Goal: Task Accomplishment & Management: Manage account settings

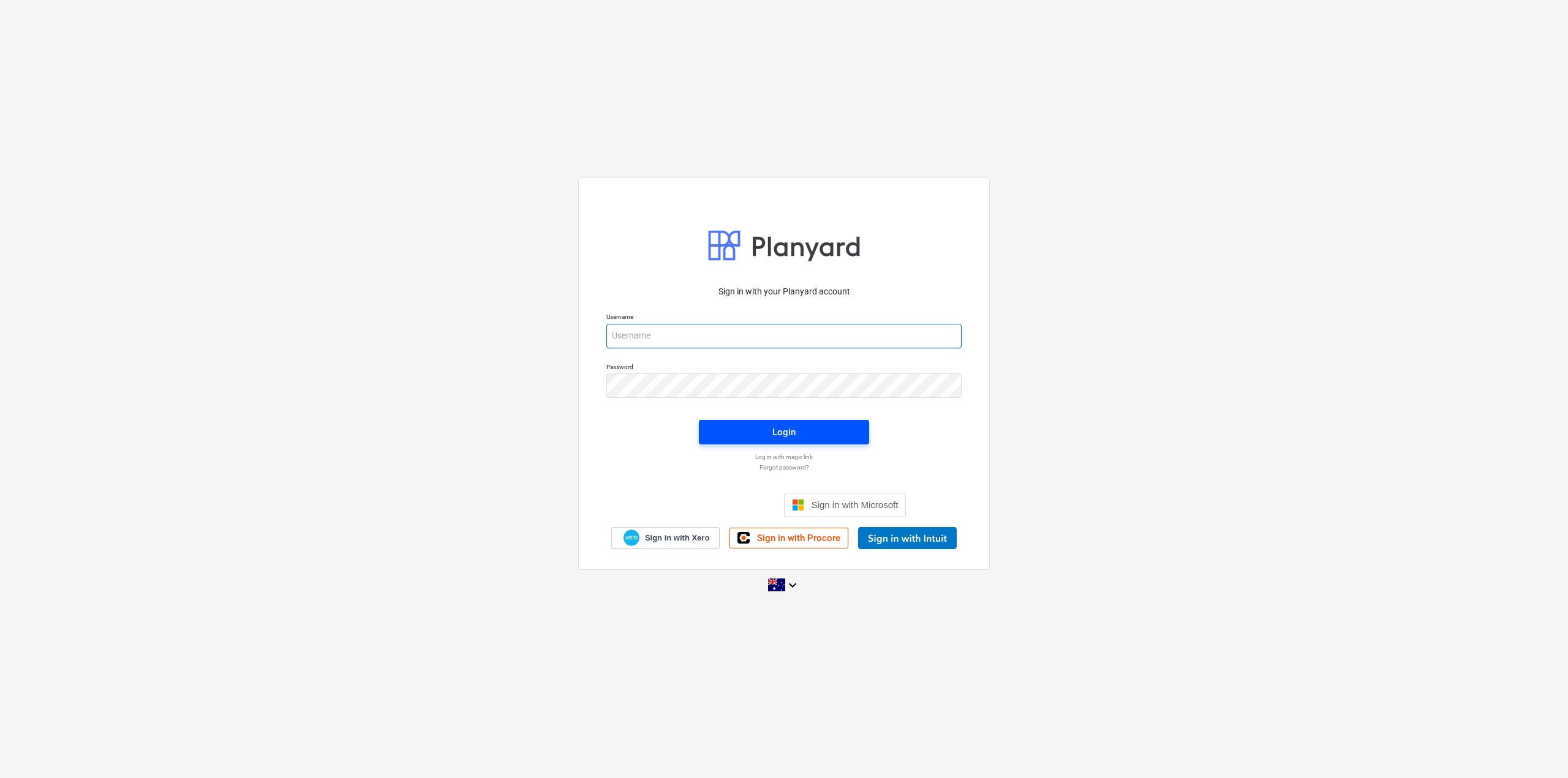
type input "[PERSON_NAME][EMAIL_ADDRESS][DOMAIN_NAME]"
click at [820, 428] on span "Login" at bounding box center [784, 432] width 141 height 16
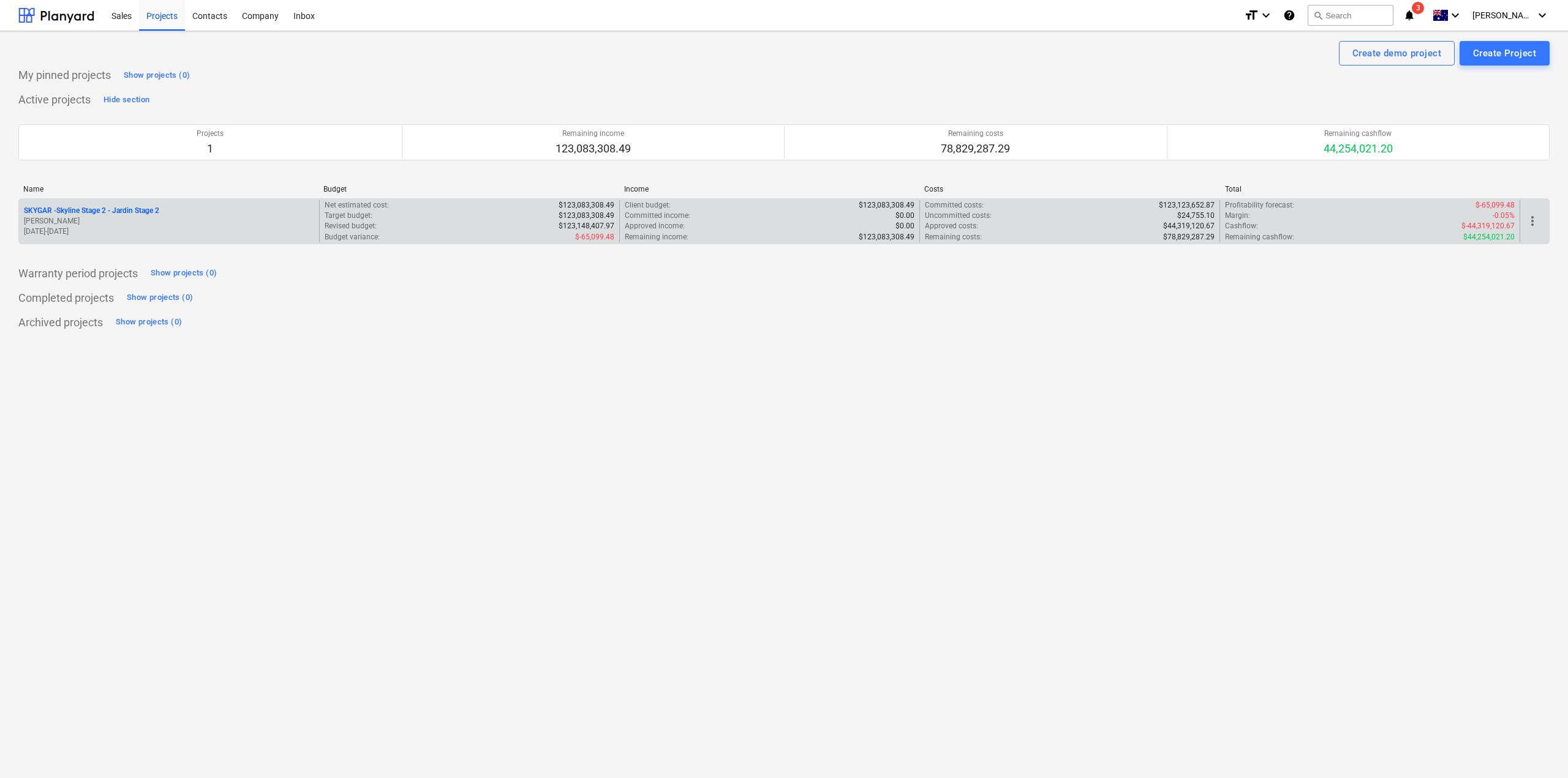
click at [95, 209] on p "SKYGAR - Skyline Stage 2 - Jardin Stage 2" at bounding box center [92, 211] width 136 height 11
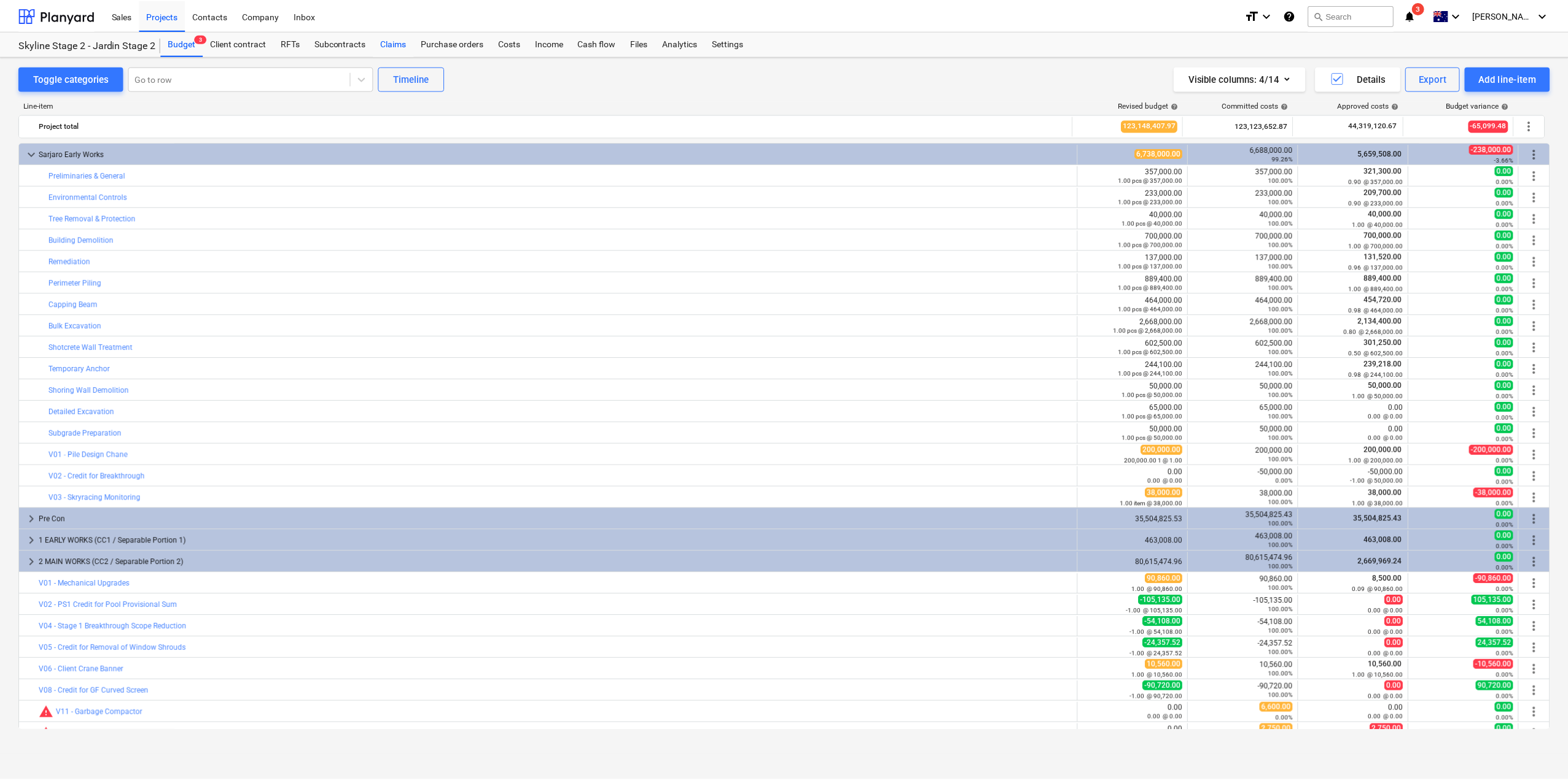
scroll to position [36, 0]
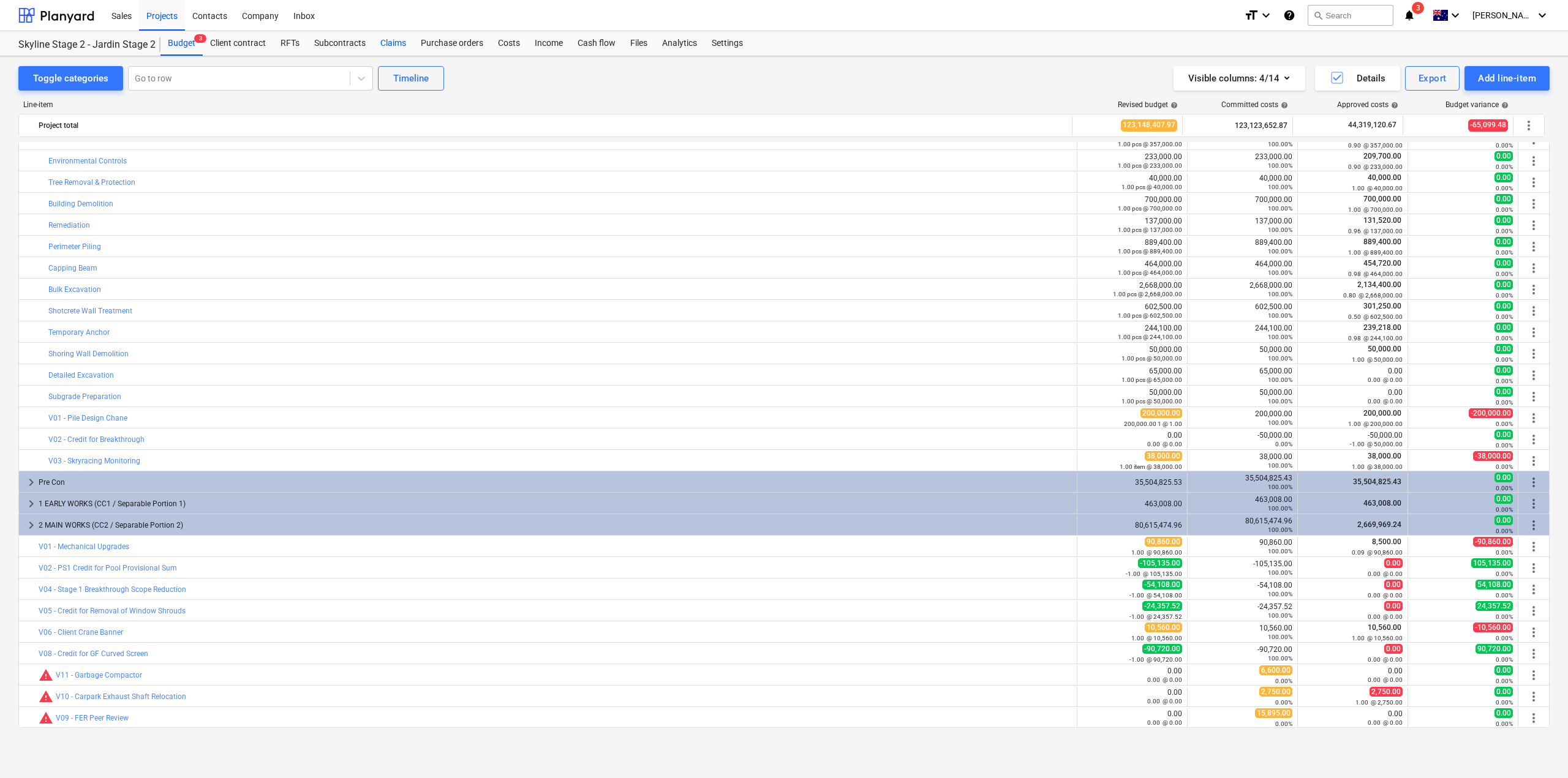
click at [374, 44] on div "Claims" at bounding box center [393, 43] width 40 height 24
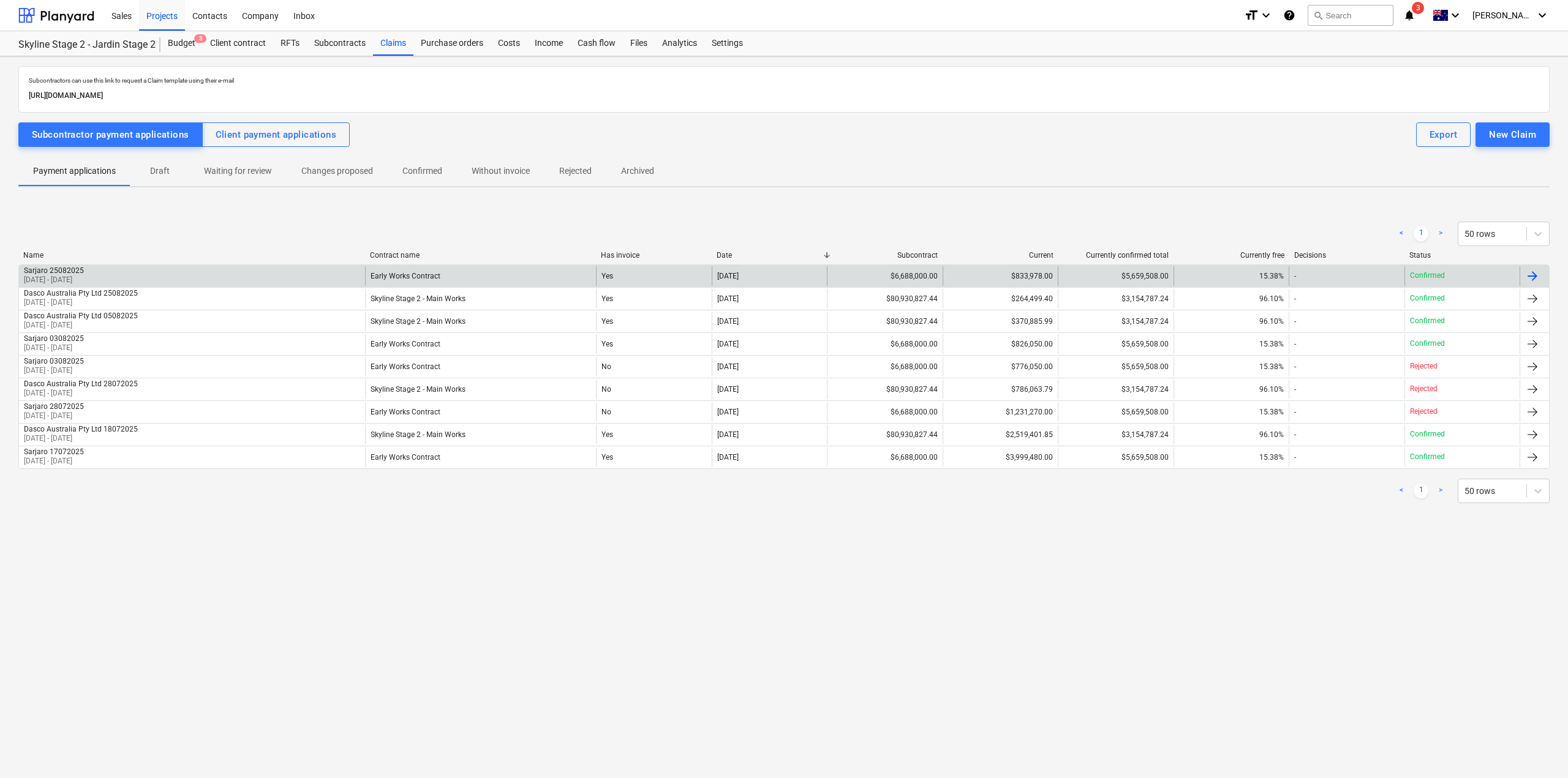
click at [1536, 278] on div at bounding box center [1531, 276] width 14 height 14
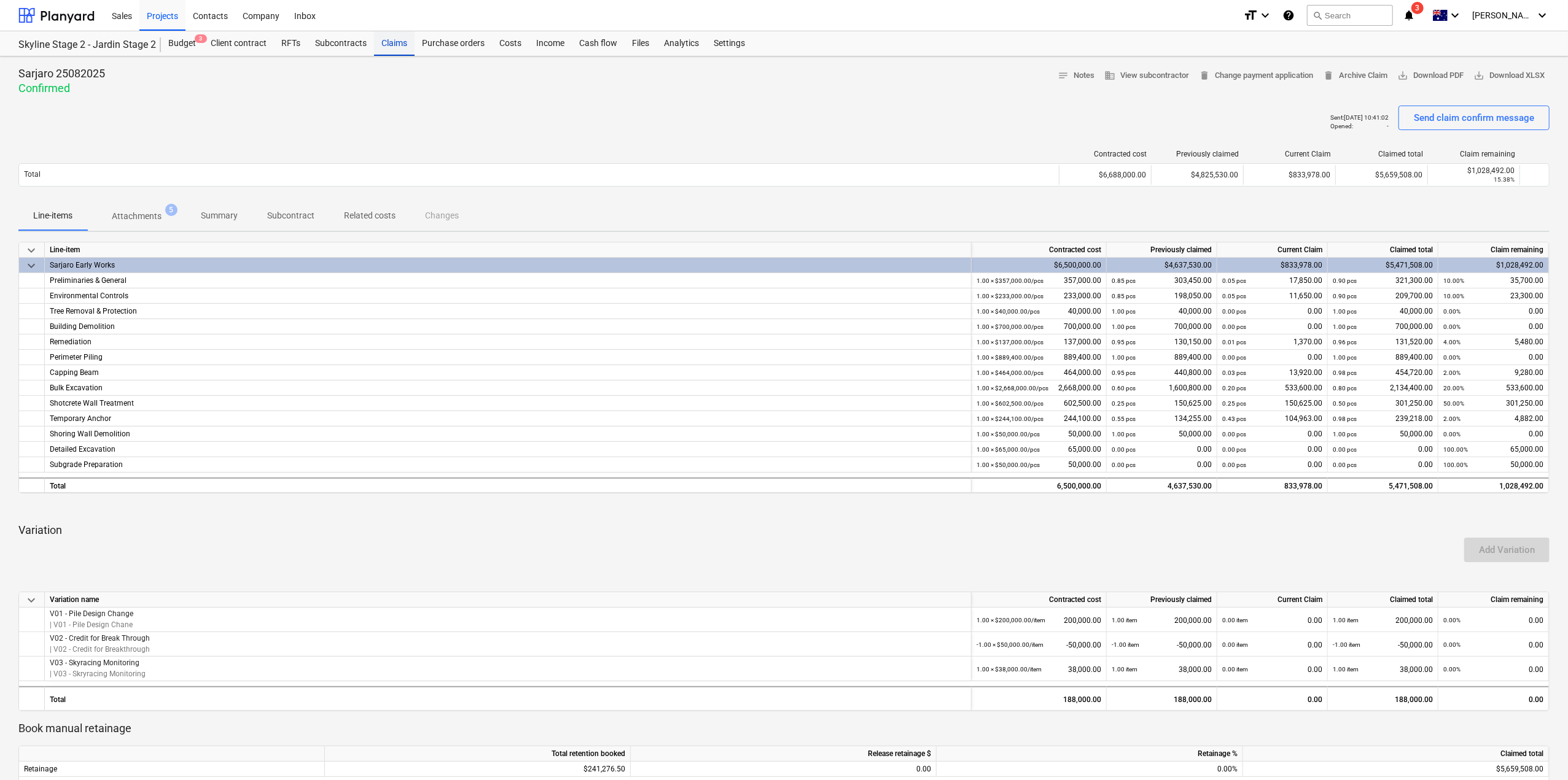
click at [387, 45] on div "Claims" at bounding box center [394, 43] width 40 height 24
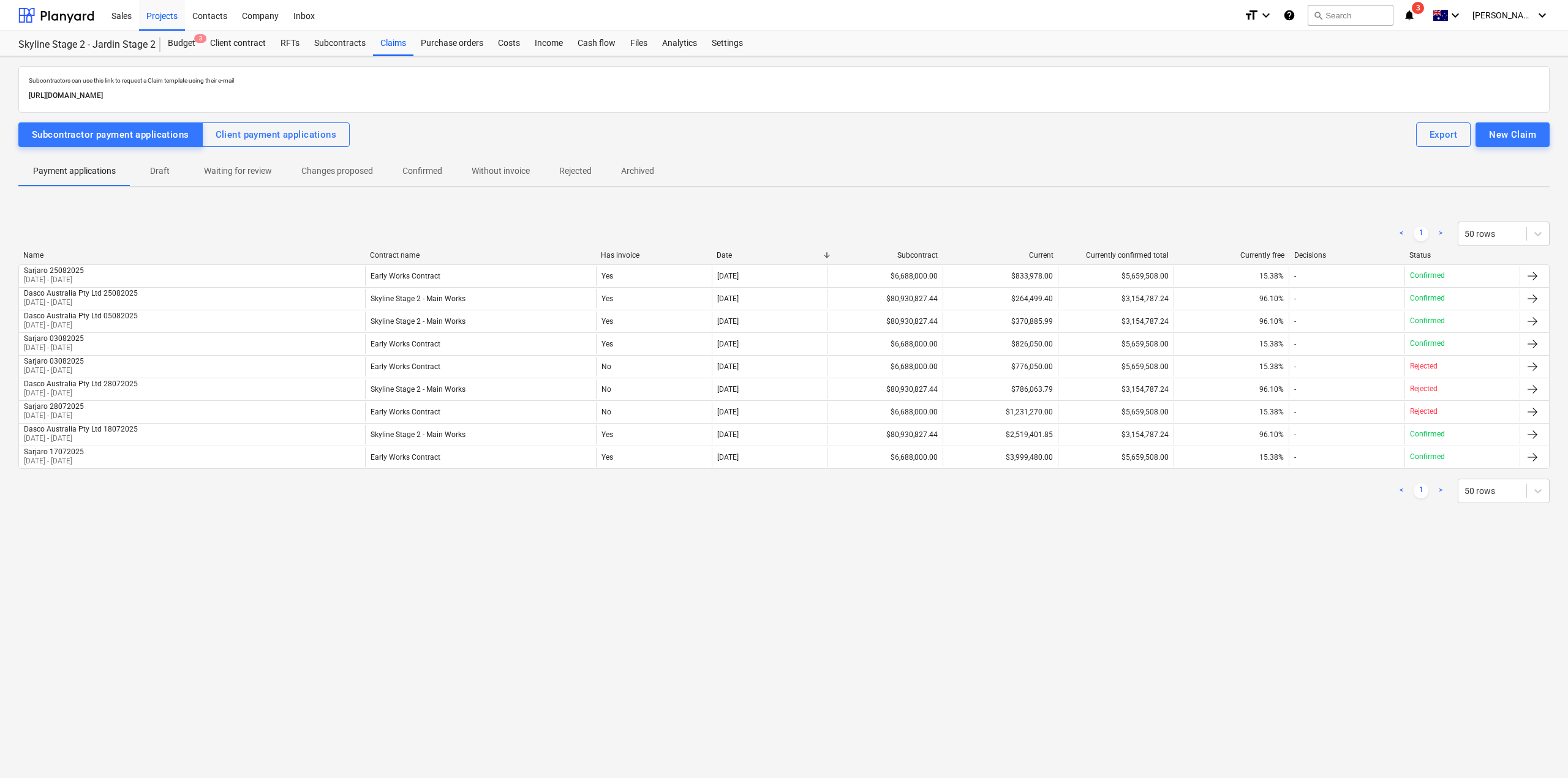
click at [412, 171] on p "Confirmed" at bounding box center [422, 171] width 40 height 12
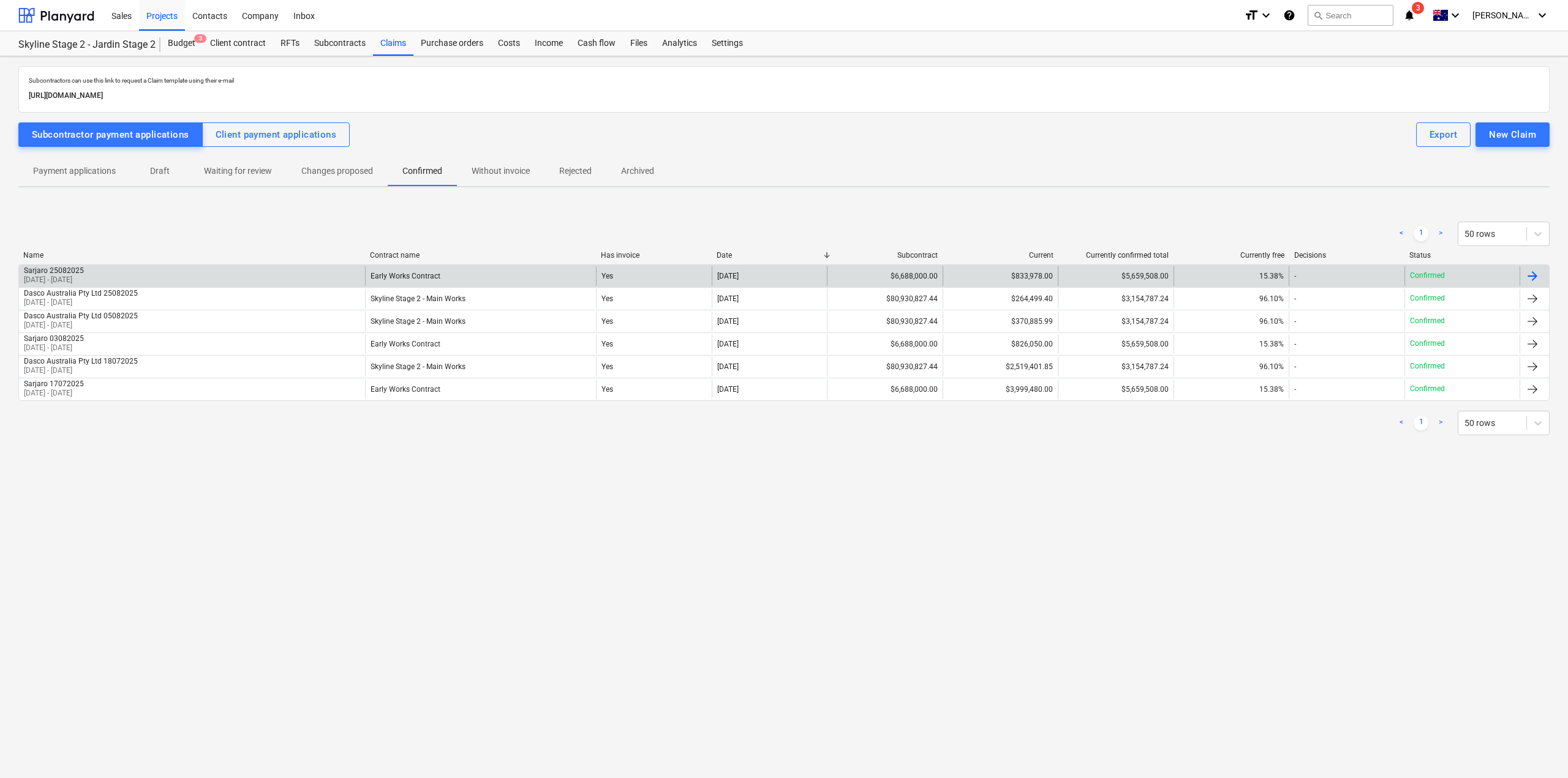
click at [1017, 269] on div "$833,978.00" at bounding box center [1000, 276] width 115 height 20
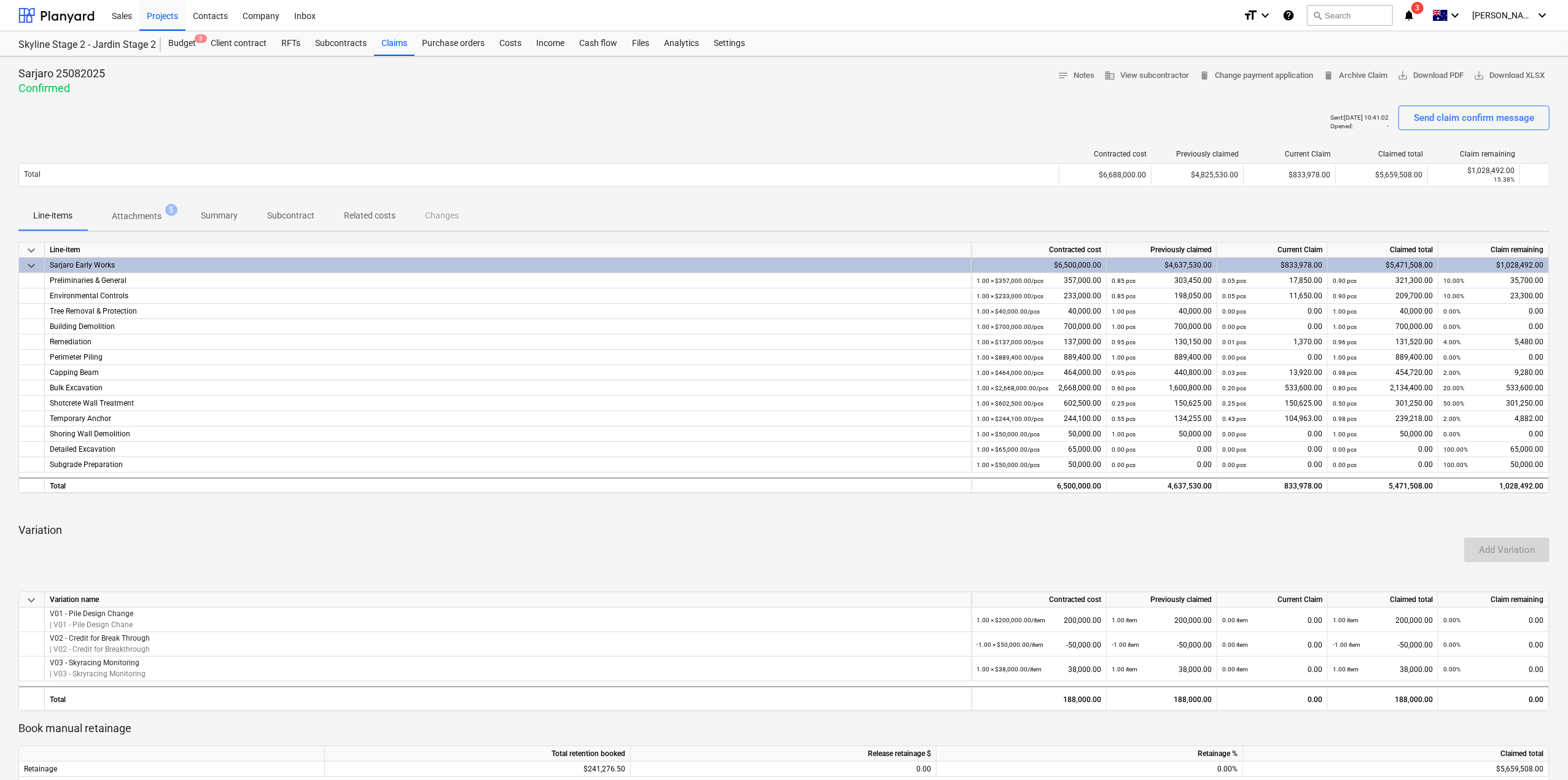
click at [154, 214] on p "Attachments" at bounding box center [137, 216] width 50 height 13
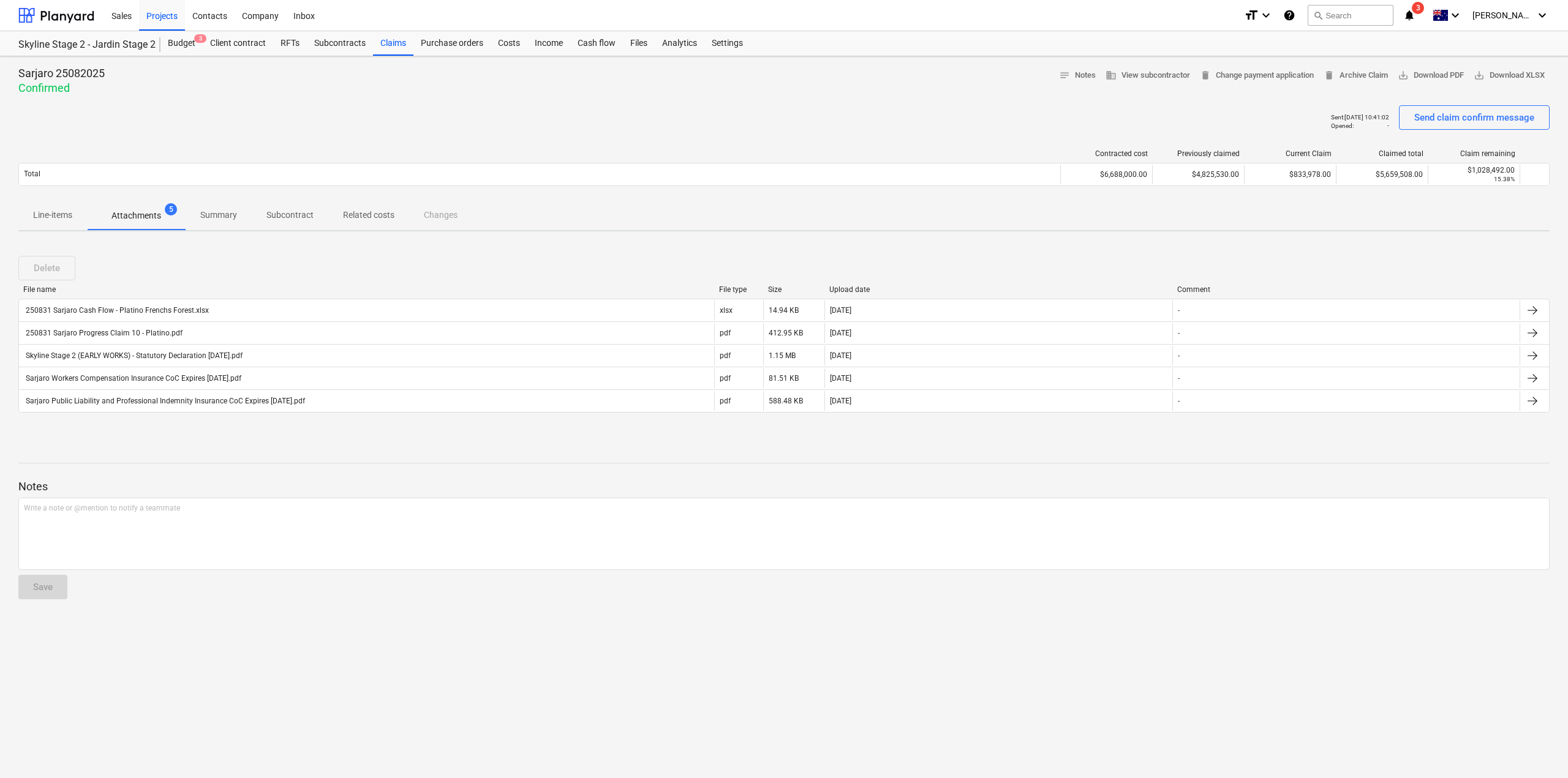
click at [230, 219] on p "Summary" at bounding box center [218, 215] width 37 height 12
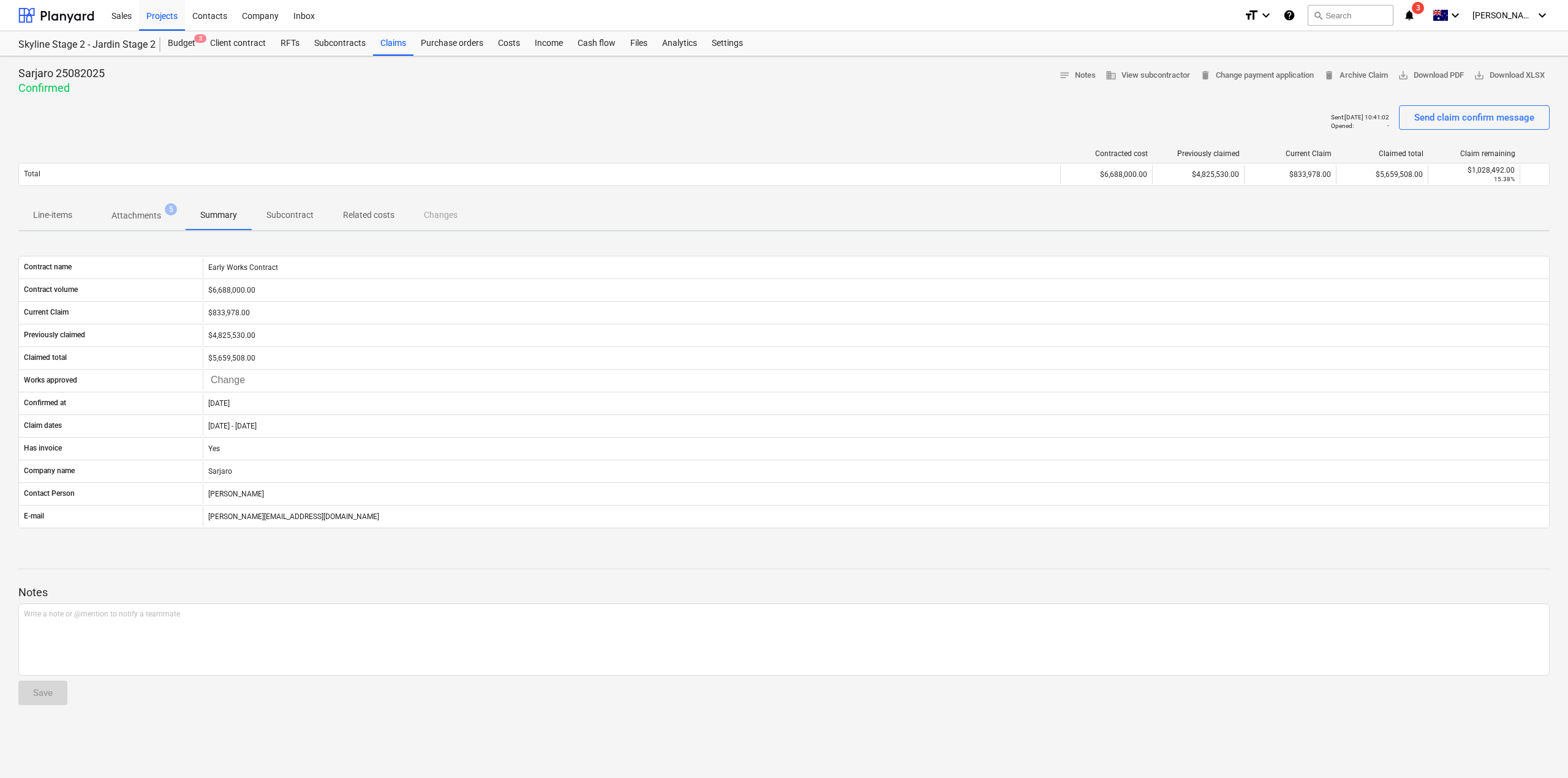
click at [297, 215] on p "Subcontract" at bounding box center [289, 215] width 47 height 12
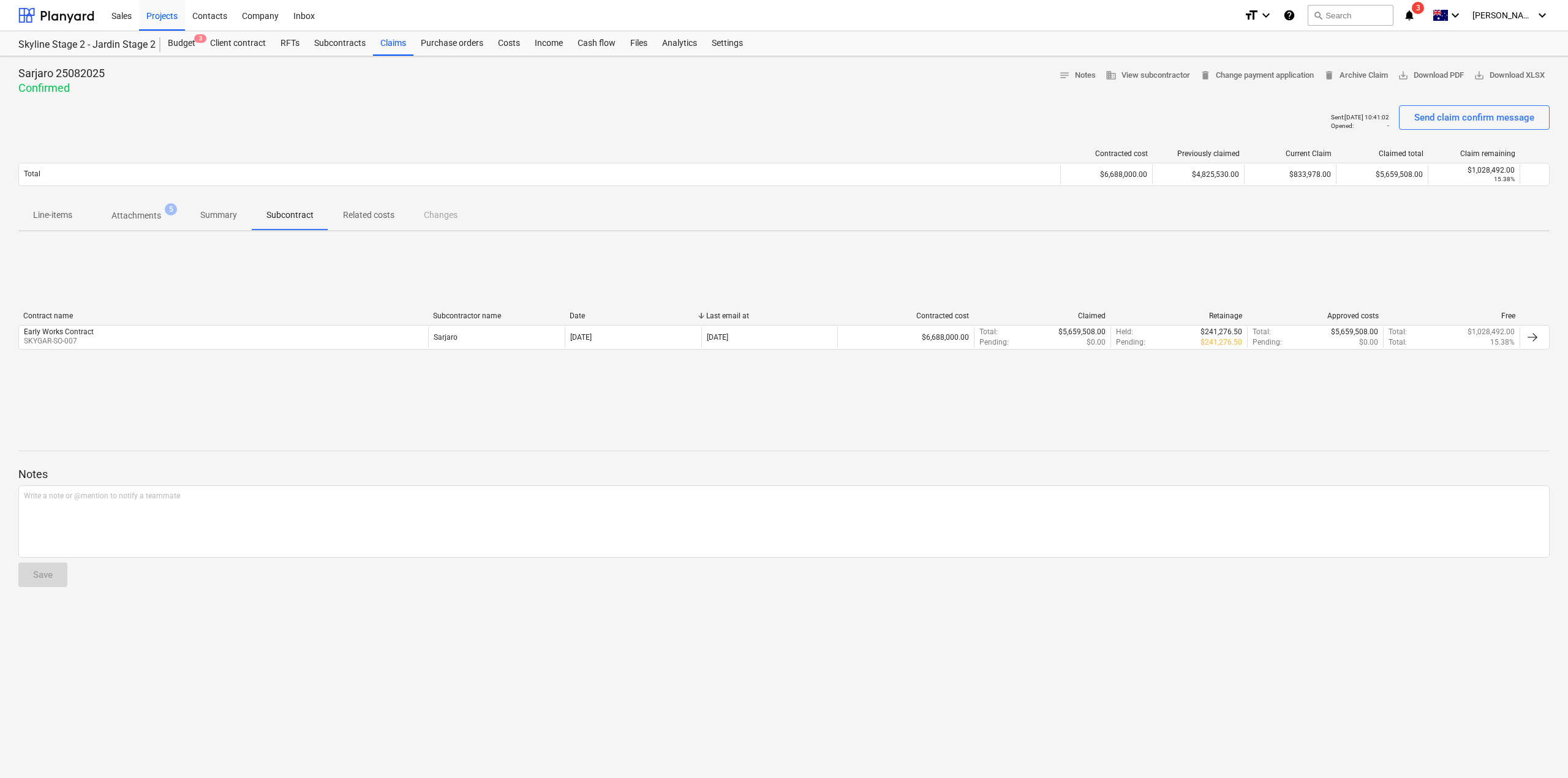
click at [356, 215] on p "Related costs" at bounding box center [369, 215] width 52 height 12
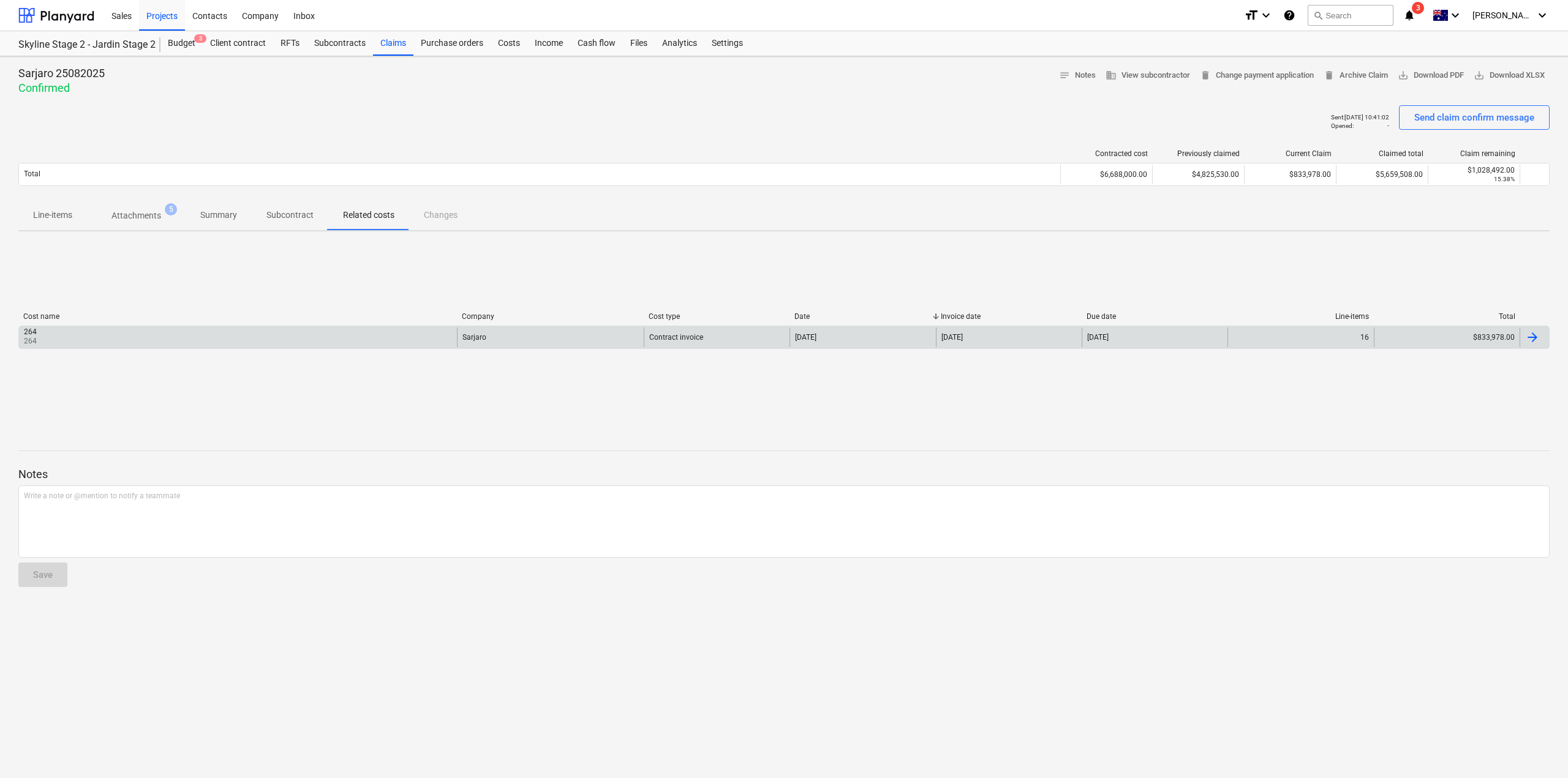
click at [1526, 343] on div at bounding box center [1531, 337] width 14 height 14
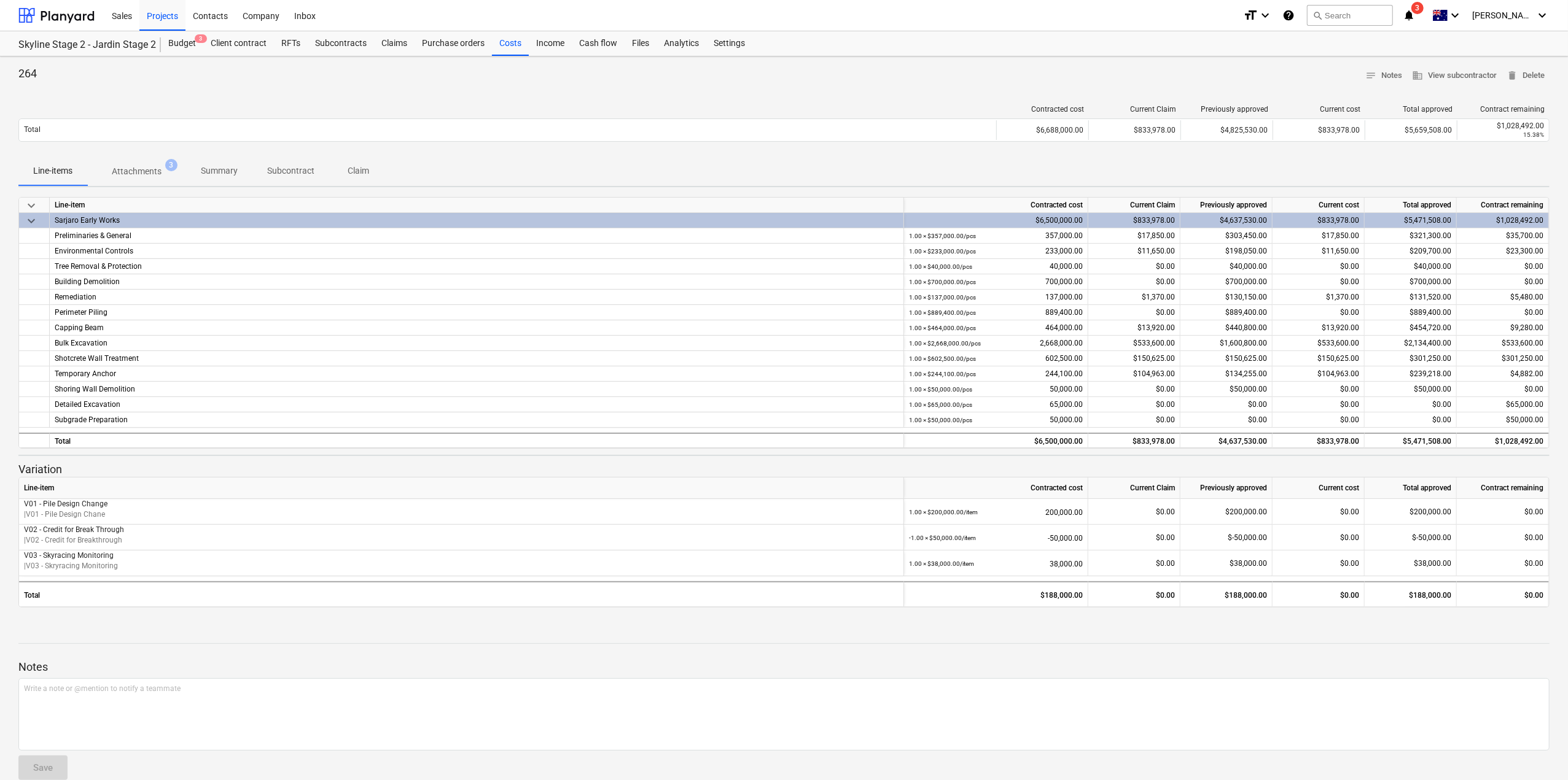
click at [124, 170] on p "Attachments" at bounding box center [137, 172] width 50 height 13
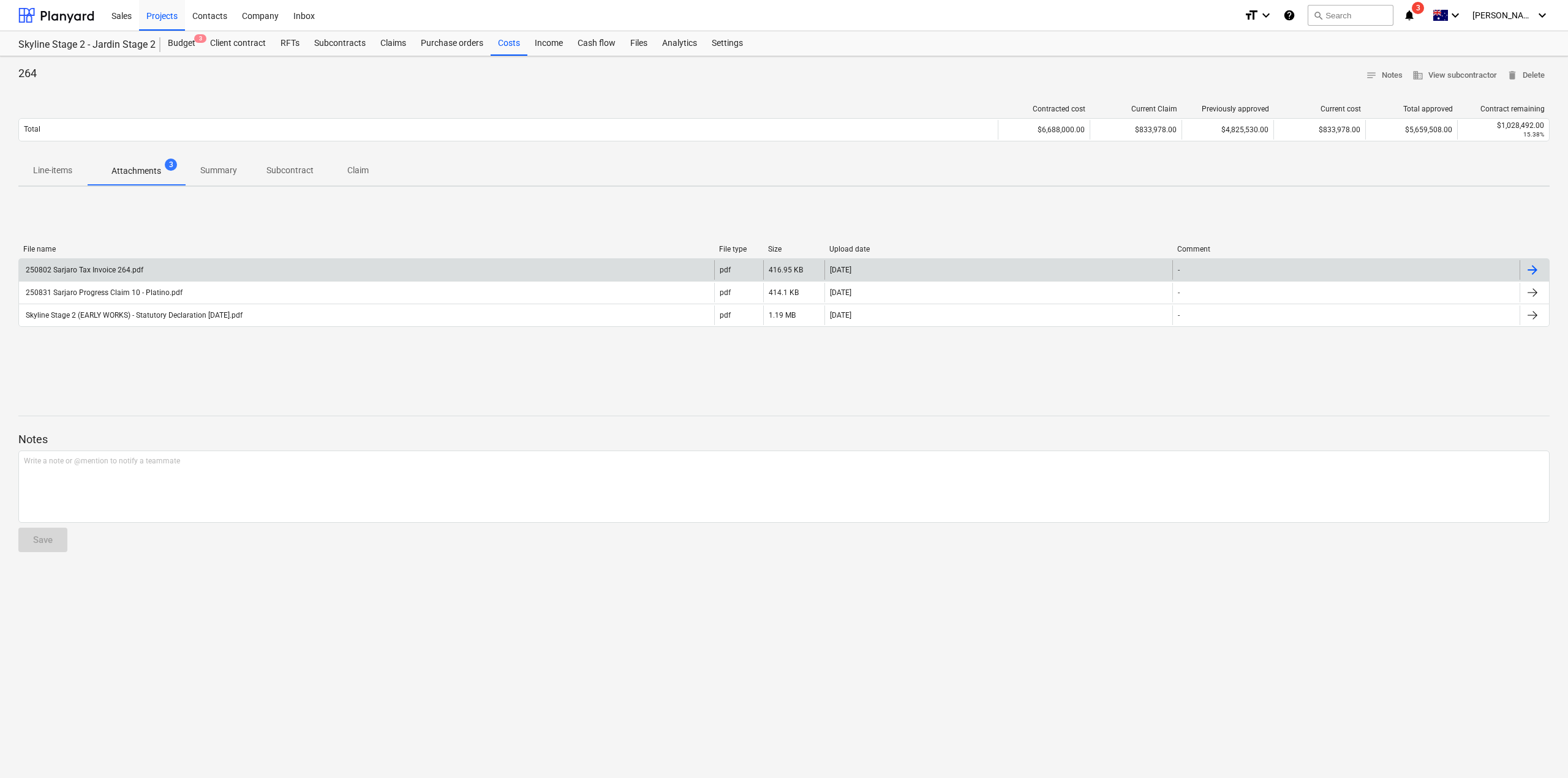
click at [195, 272] on div "250802 Sarjaro Tax Invoice 264.pdf" at bounding box center [366, 270] width 695 height 20
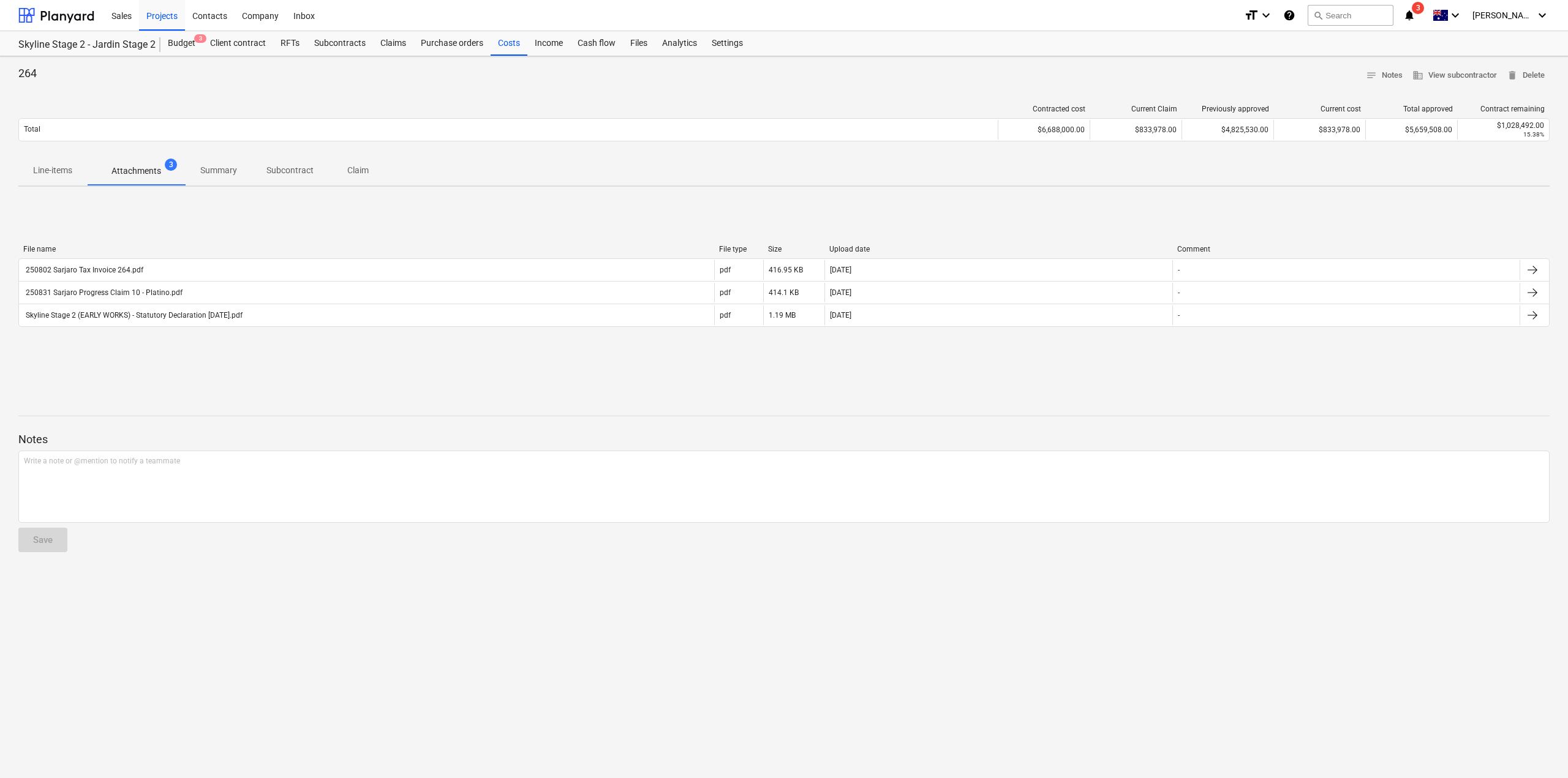
click at [44, 166] on p "Line-items" at bounding box center [53, 170] width 39 height 12
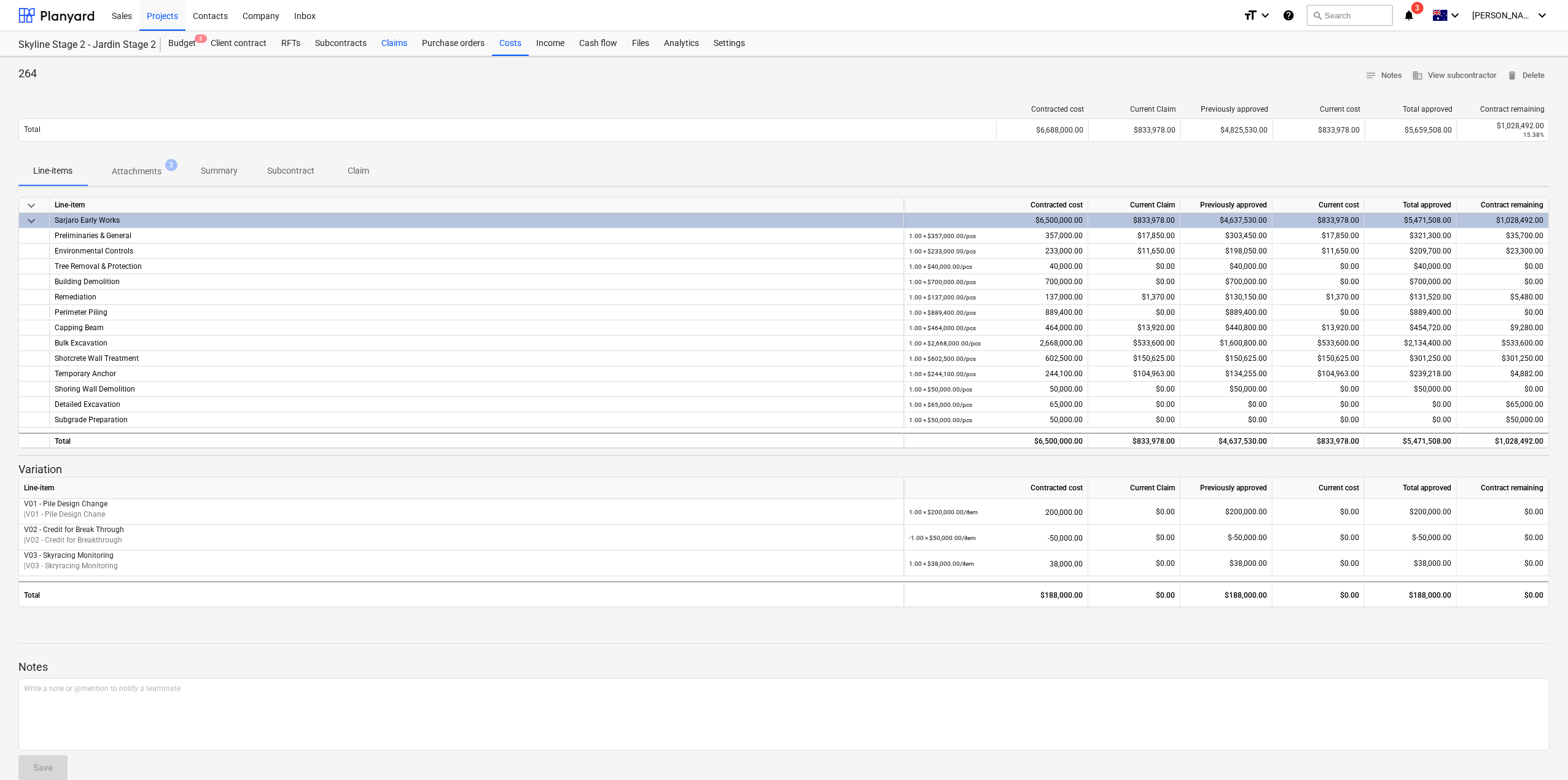
click at [410, 40] on div "Claims" at bounding box center [394, 43] width 40 height 24
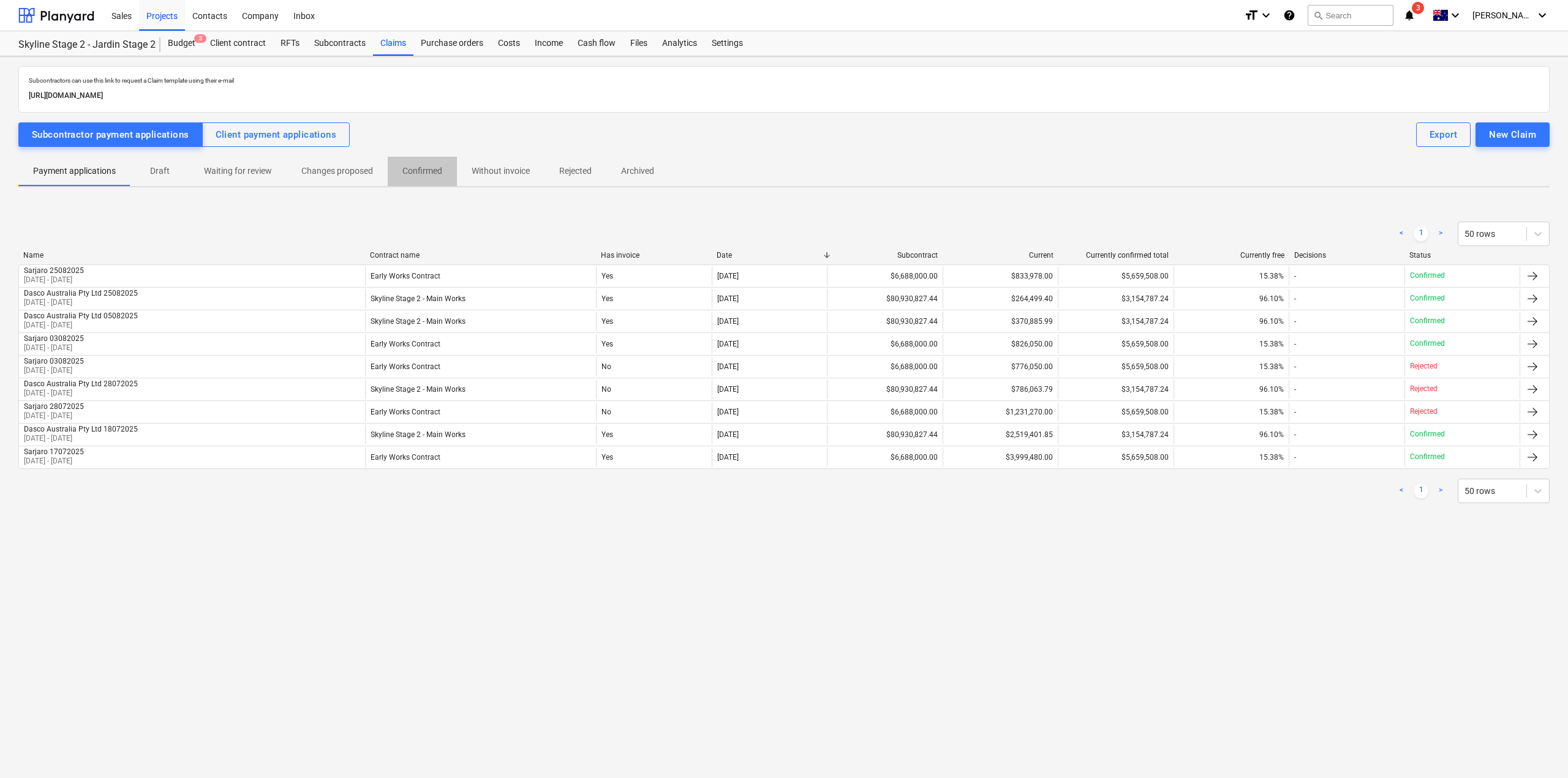
click at [419, 160] on button "Confirmed" at bounding box center [422, 171] width 70 height 29
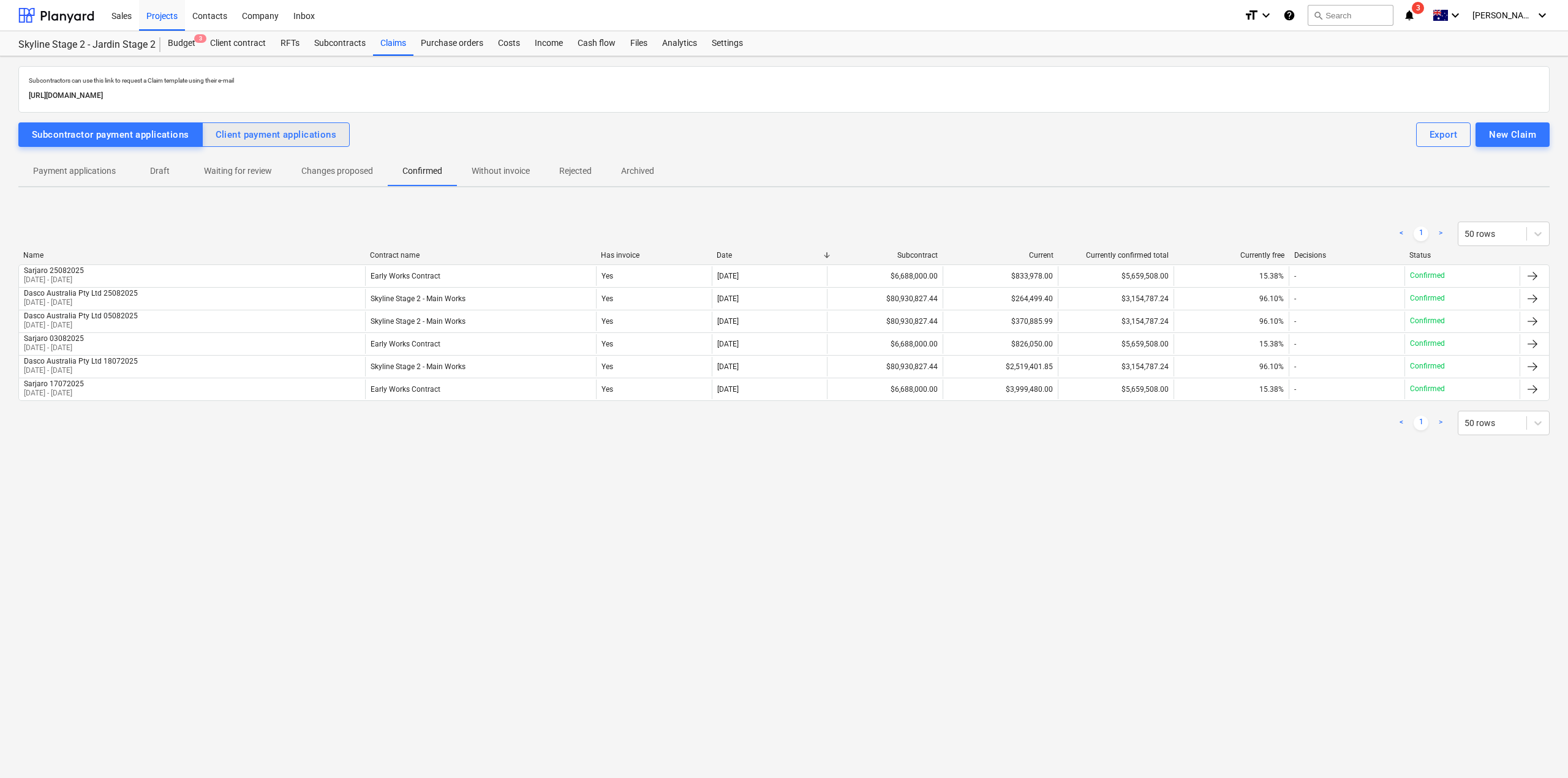
click at [309, 136] on div "Client payment applications" at bounding box center [277, 135] width 121 height 16
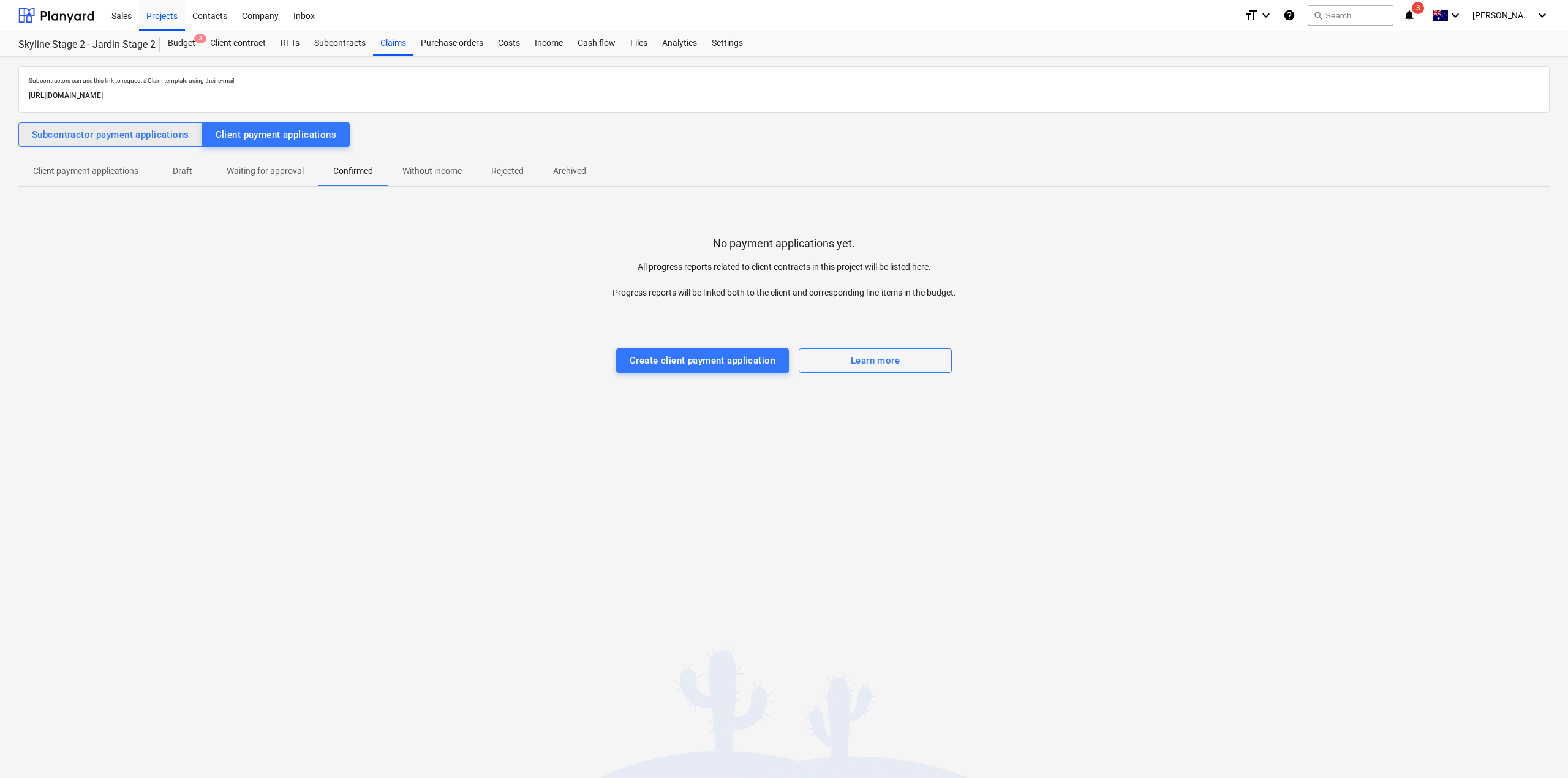
click at [167, 134] on div "Subcontractor payment applications" at bounding box center [111, 135] width 157 height 16
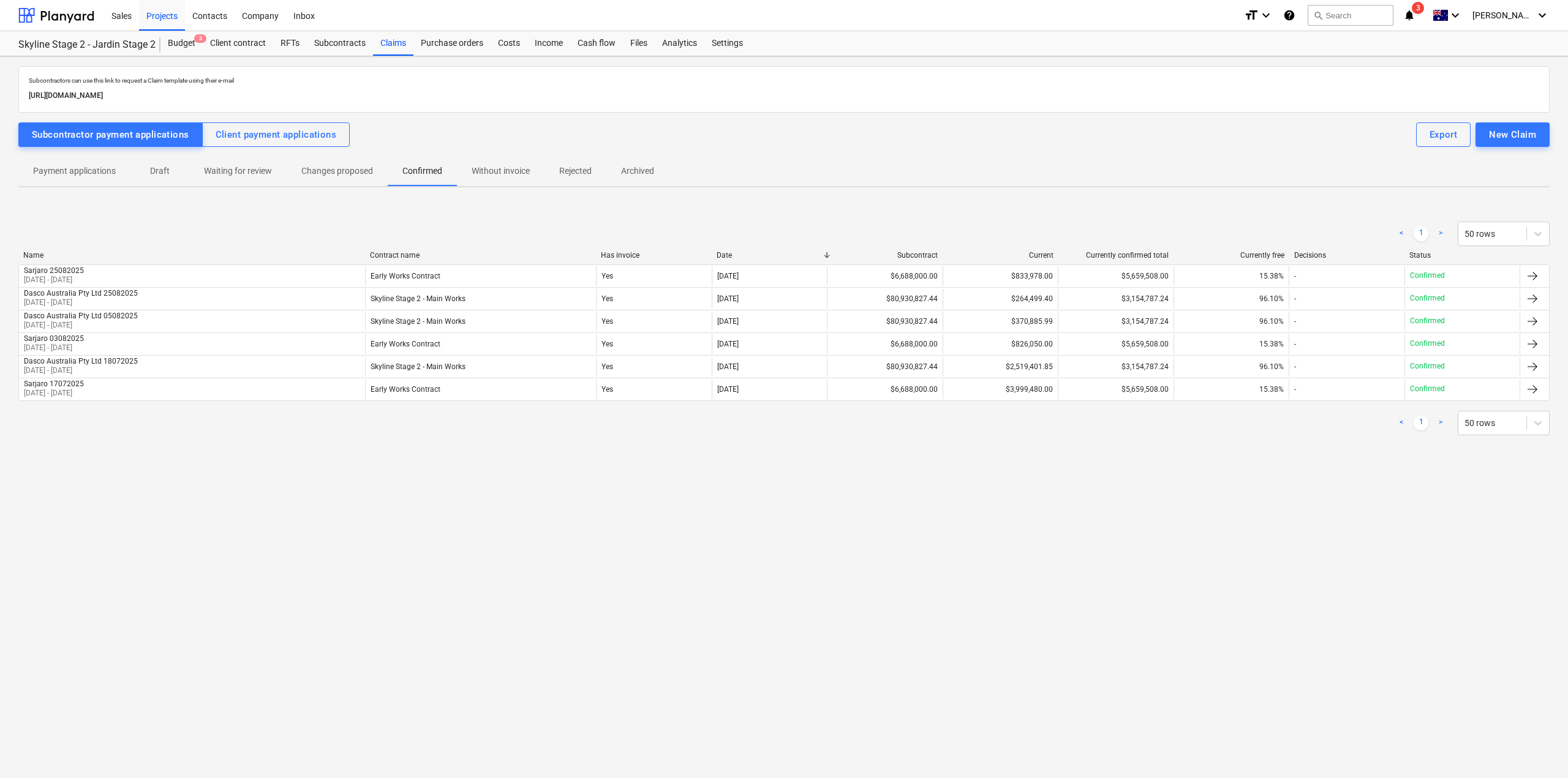
click at [69, 169] on p "Payment applications" at bounding box center [74, 171] width 83 height 12
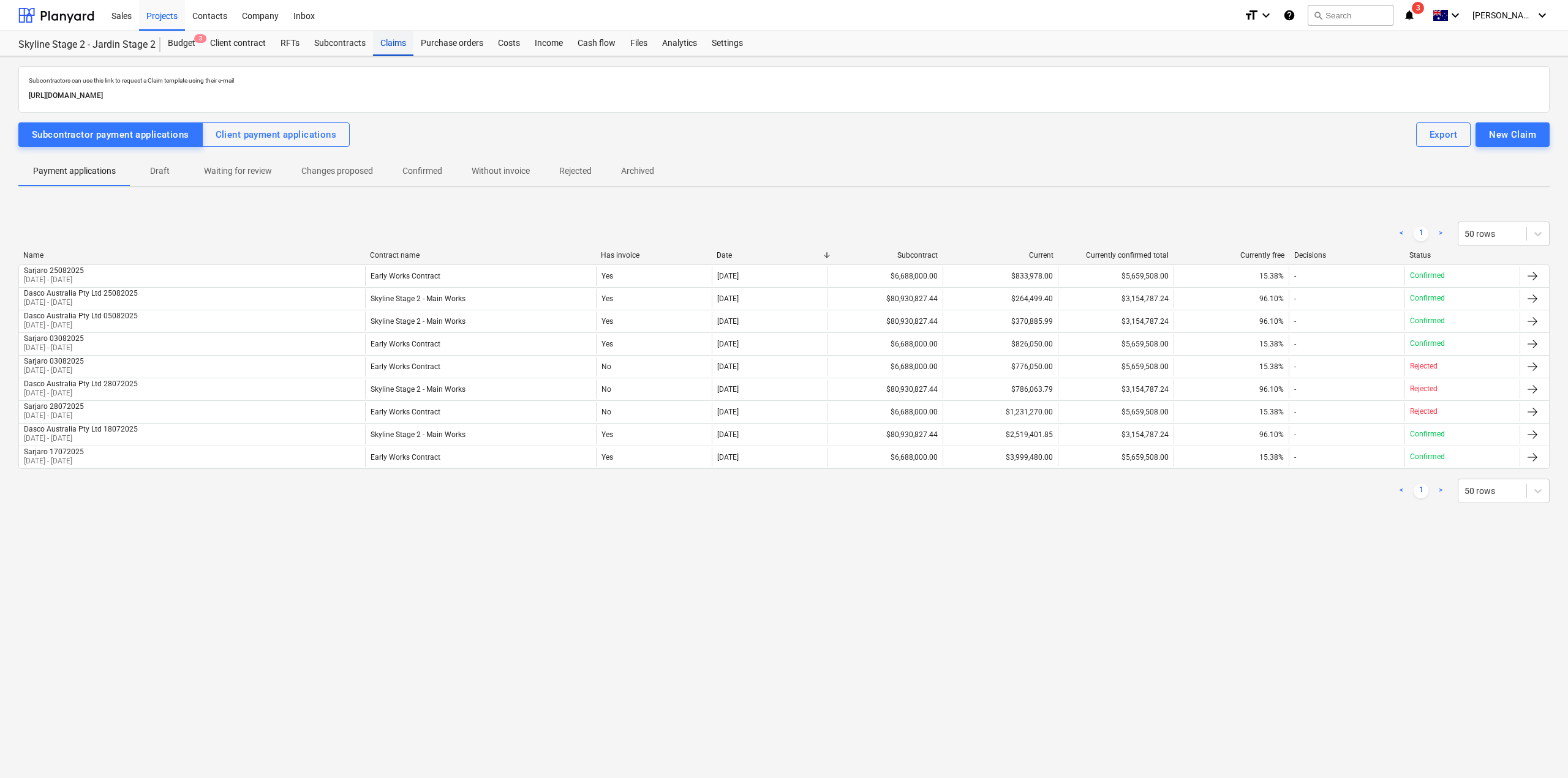
click at [381, 43] on div "Claims" at bounding box center [393, 43] width 40 height 24
click at [552, 48] on div "Income" at bounding box center [549, 43] width 43 height 24
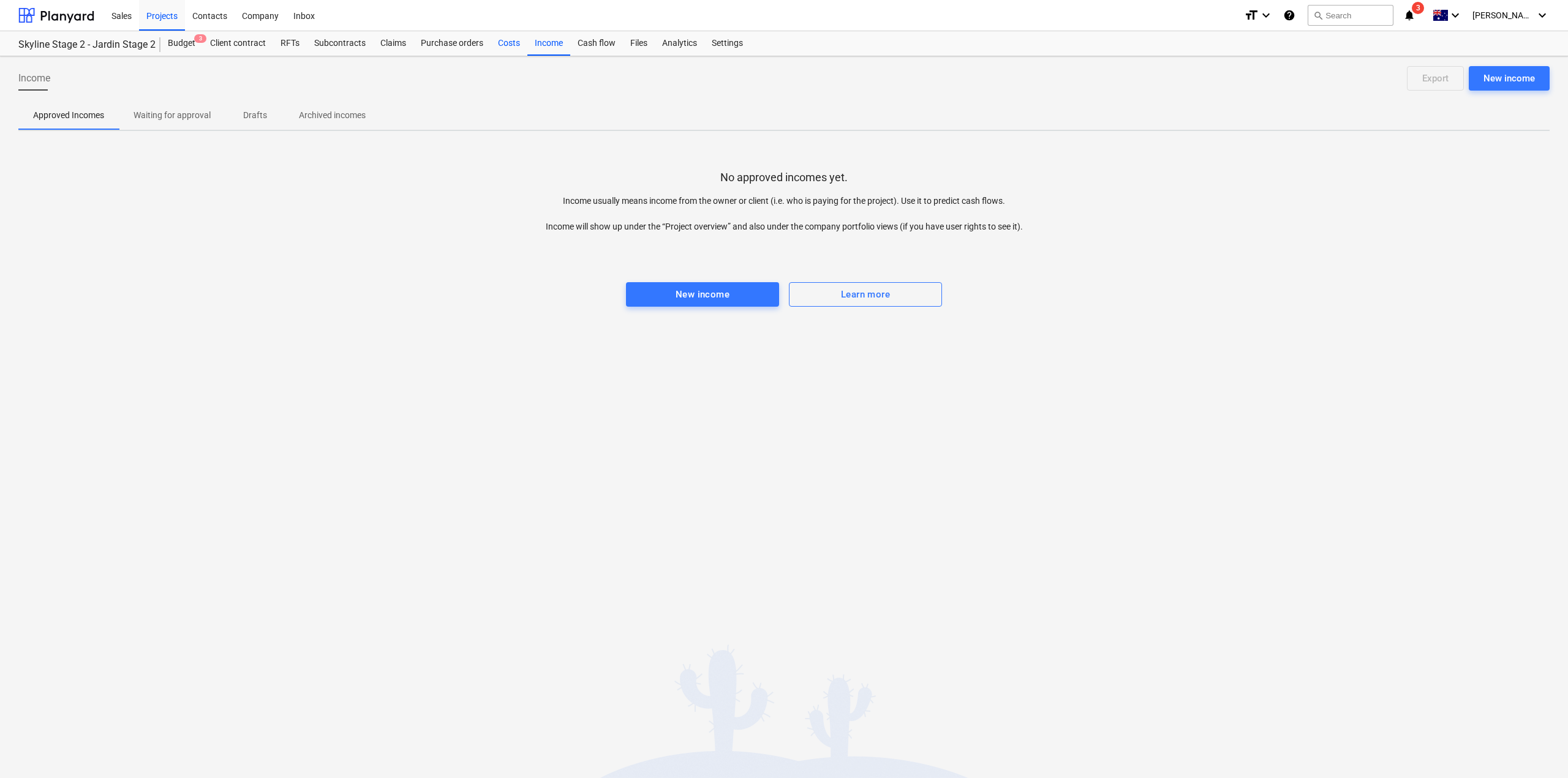
click at [512, 50] on div "Costs" at bounding box center [509, 43] width 37 height 24
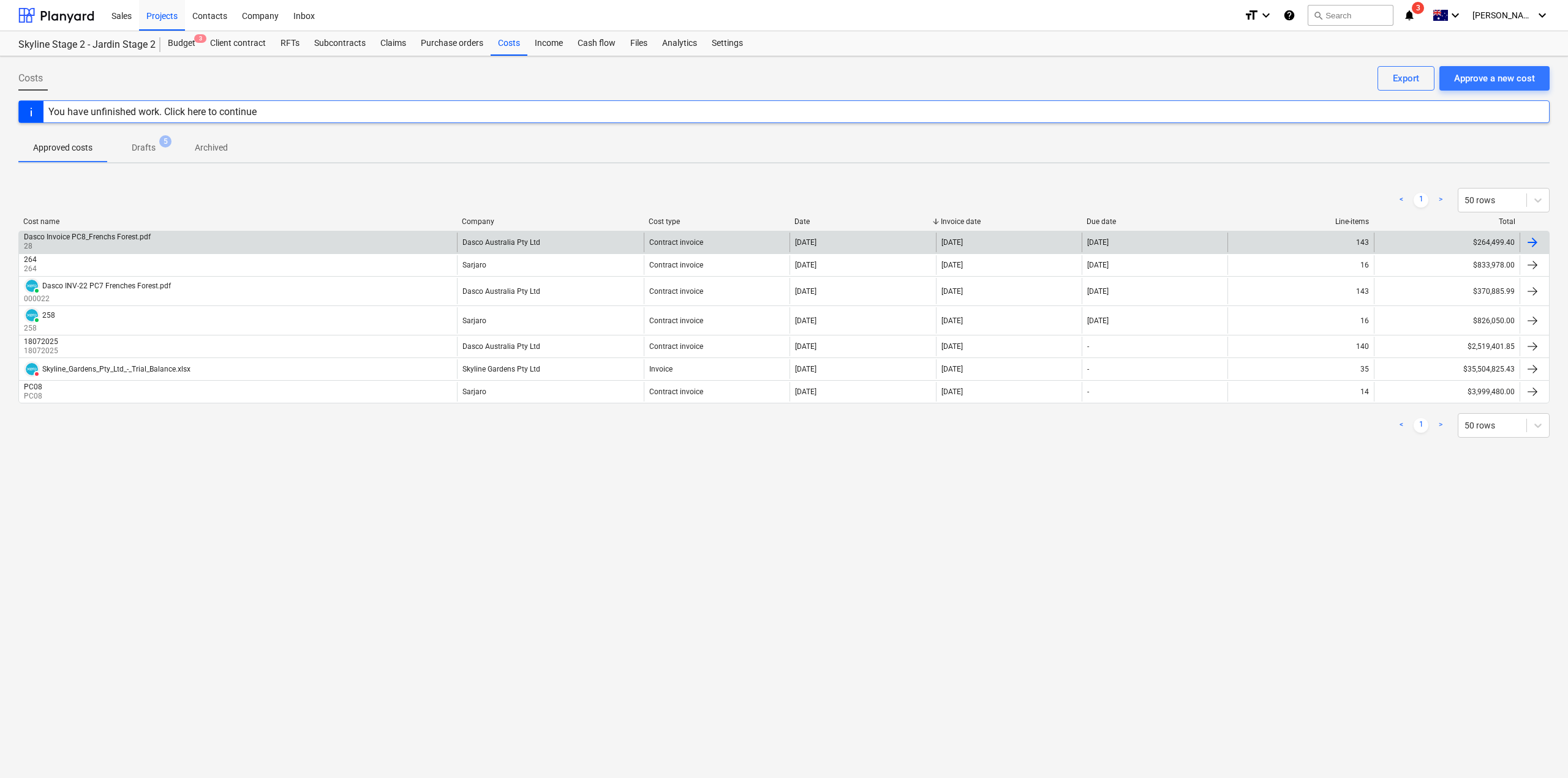
click at [1392, 235] on div "$264,499.40" at bounding box center [1446, 243] width 145 height 20
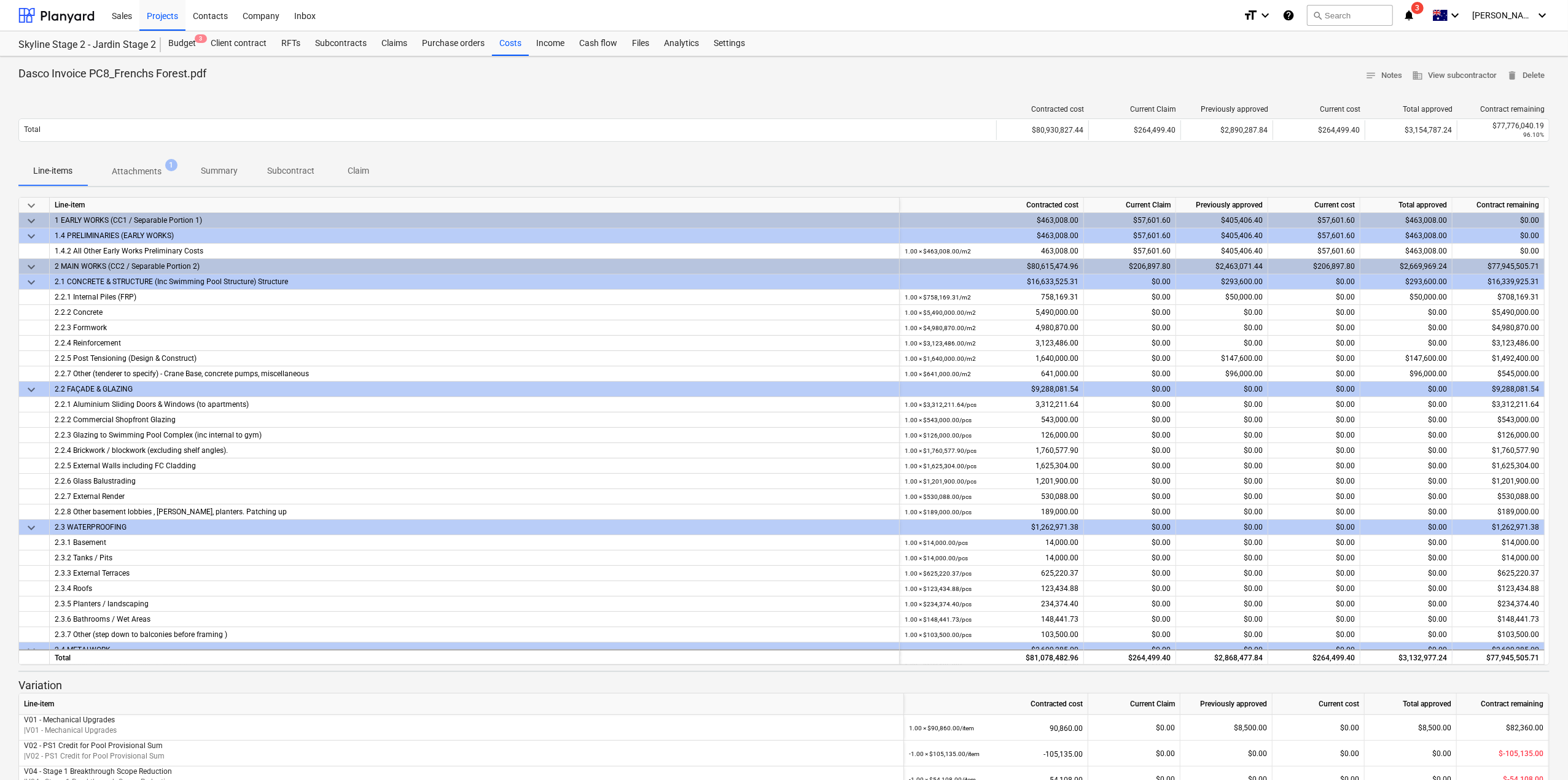
click at [126, 175] on p "Attachments" at bounding box center [137, 172] width 50 height 13
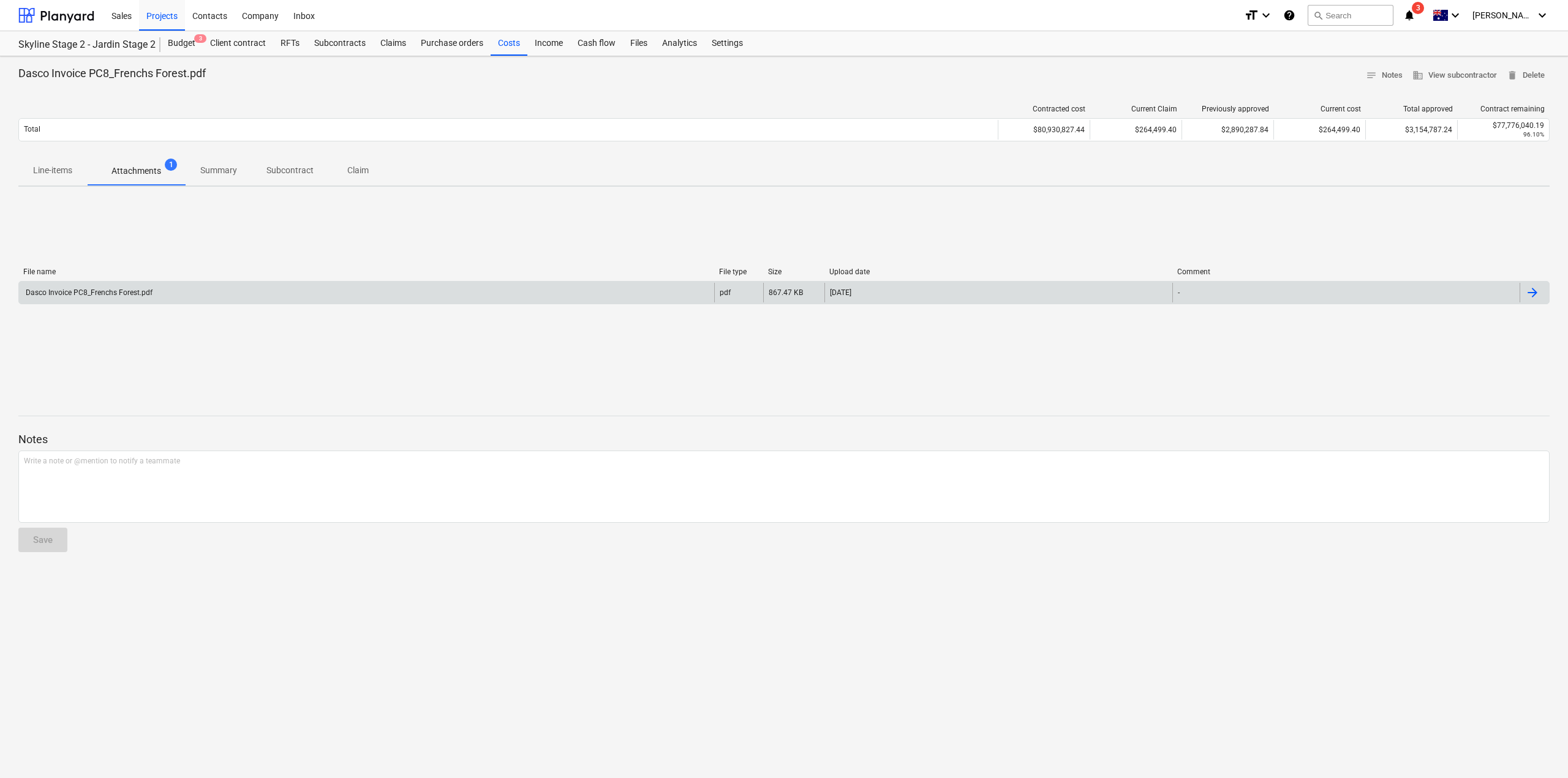
click at [892, 285] on div "[DATE]" at bounding box center [999, 293] width 348 height 20
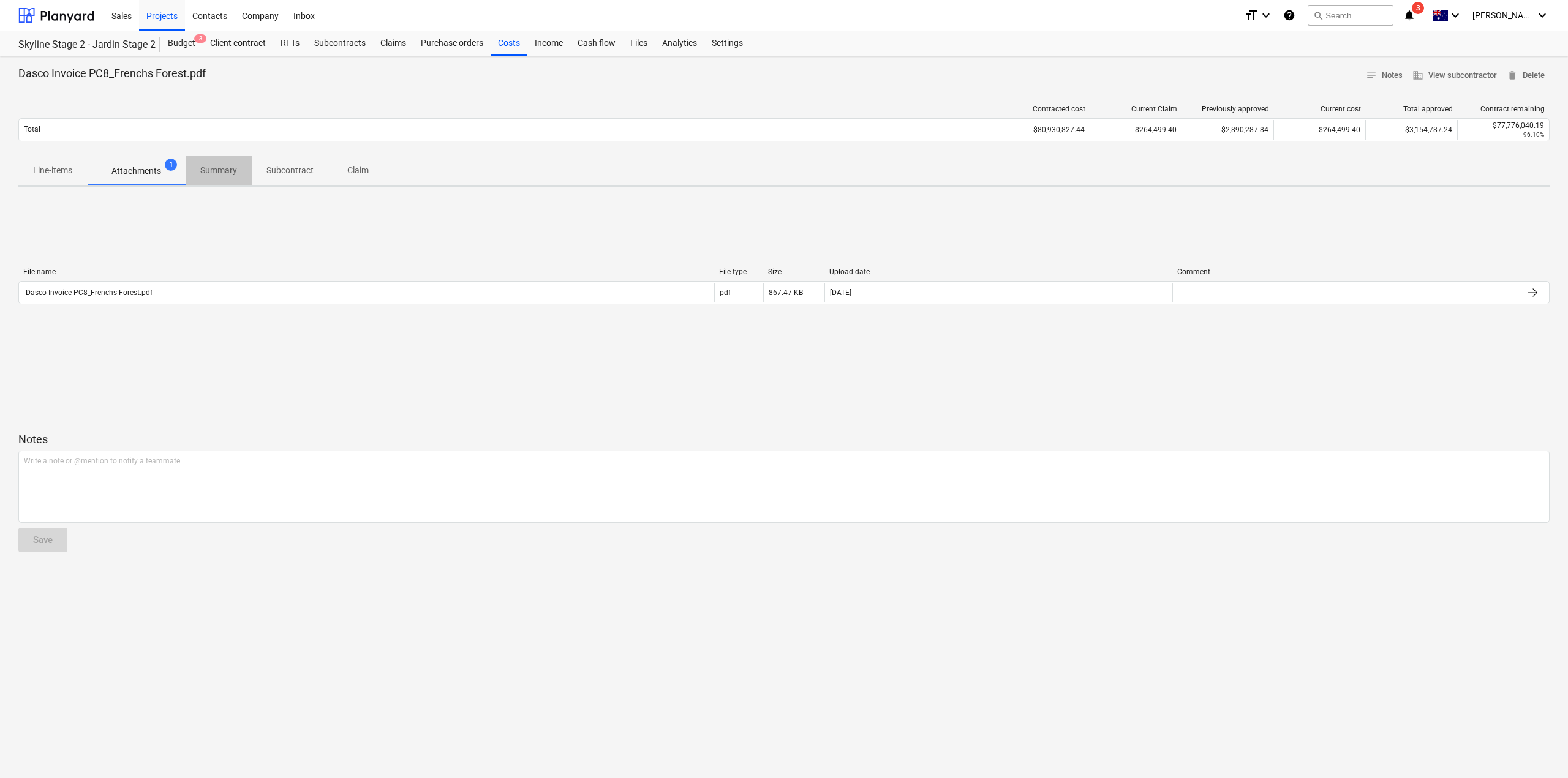
click at [226, 170] on p "Summary" at bounding box center [218, 170] width 37 height 12
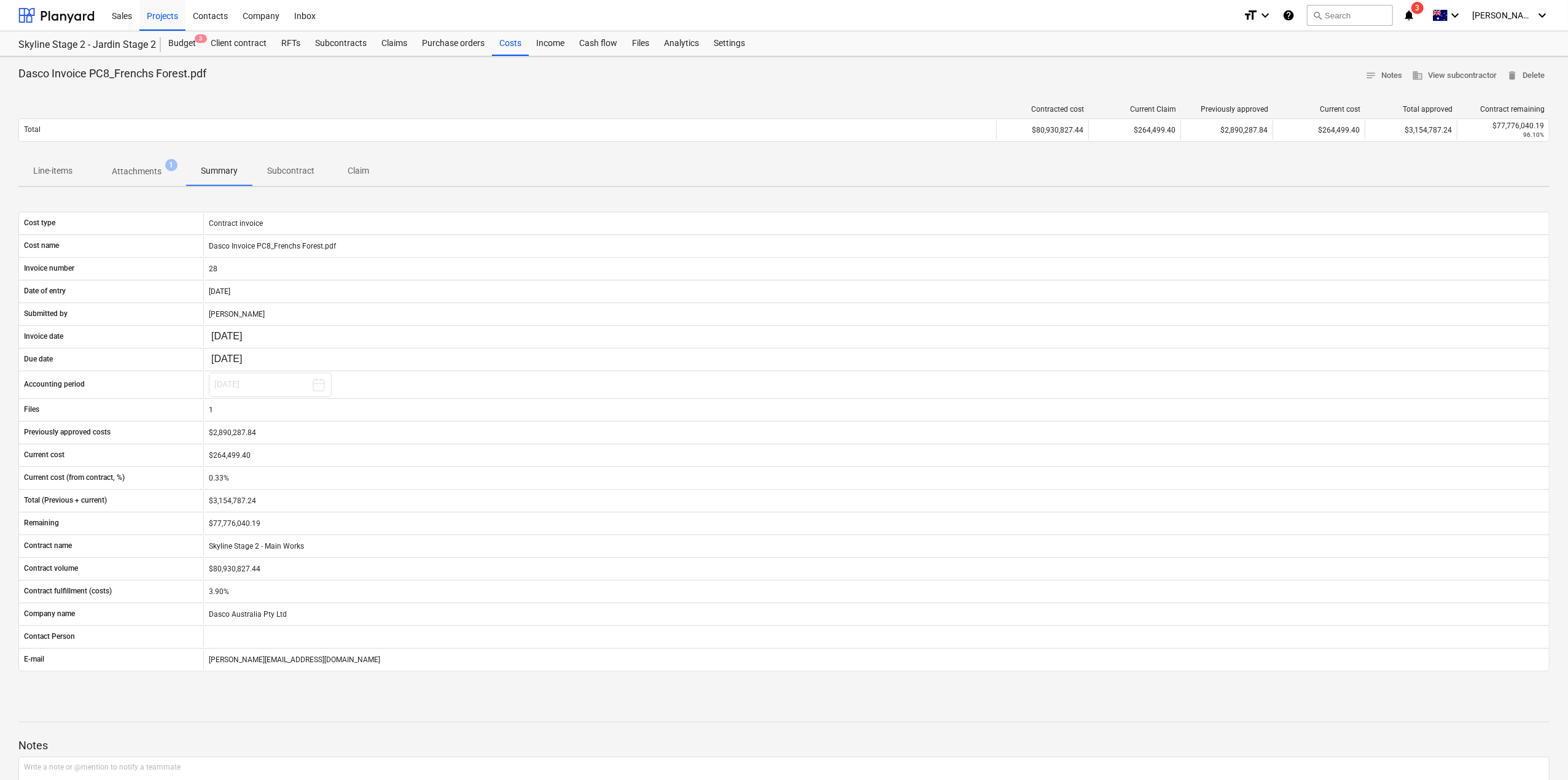
click at [354, 170] on p "Claim" at bounding box center [358, 171] width 30 height 13
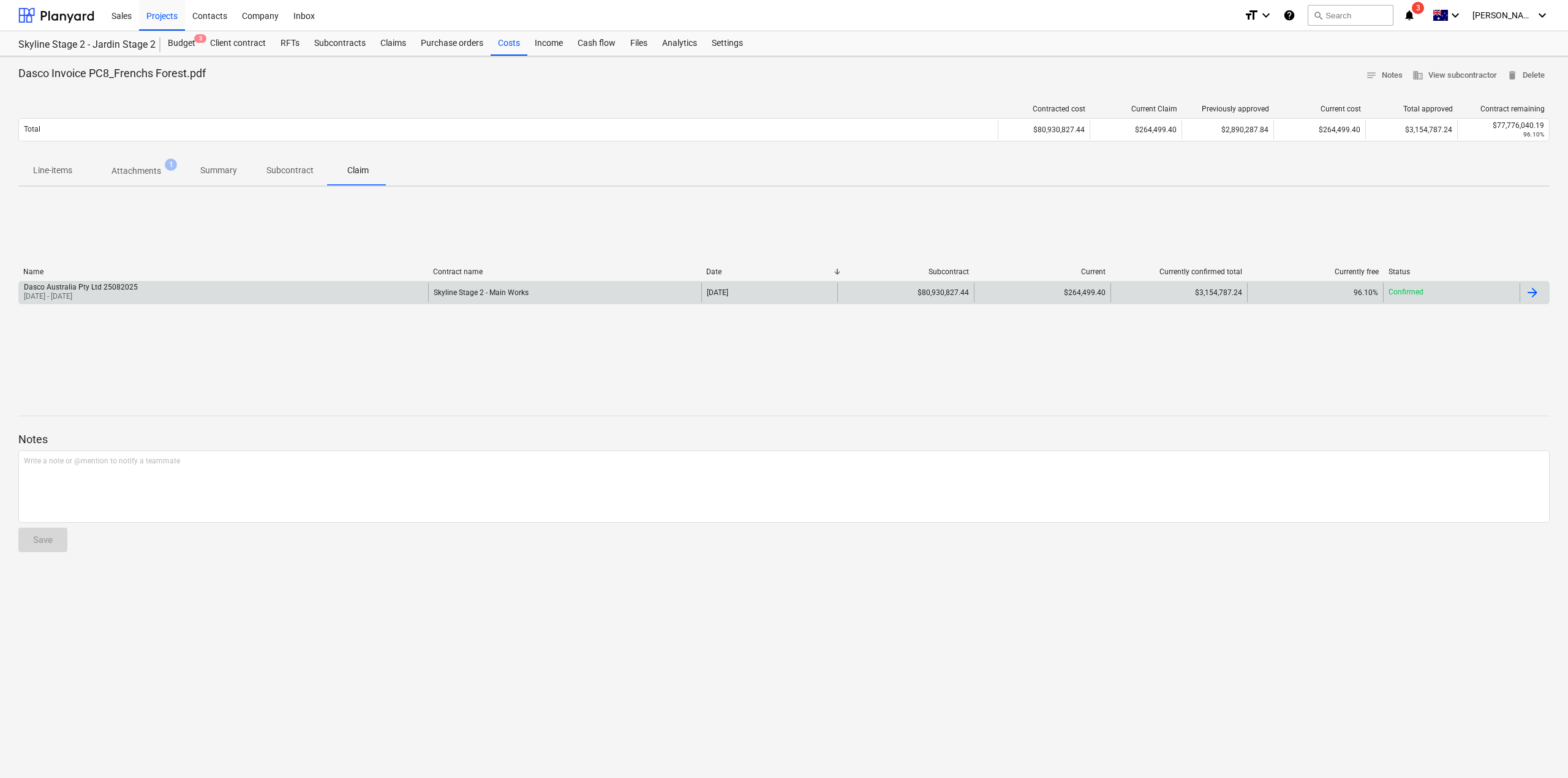
click at [1534, 287] on div at bounding box center [1531, 293] width 14 height 14
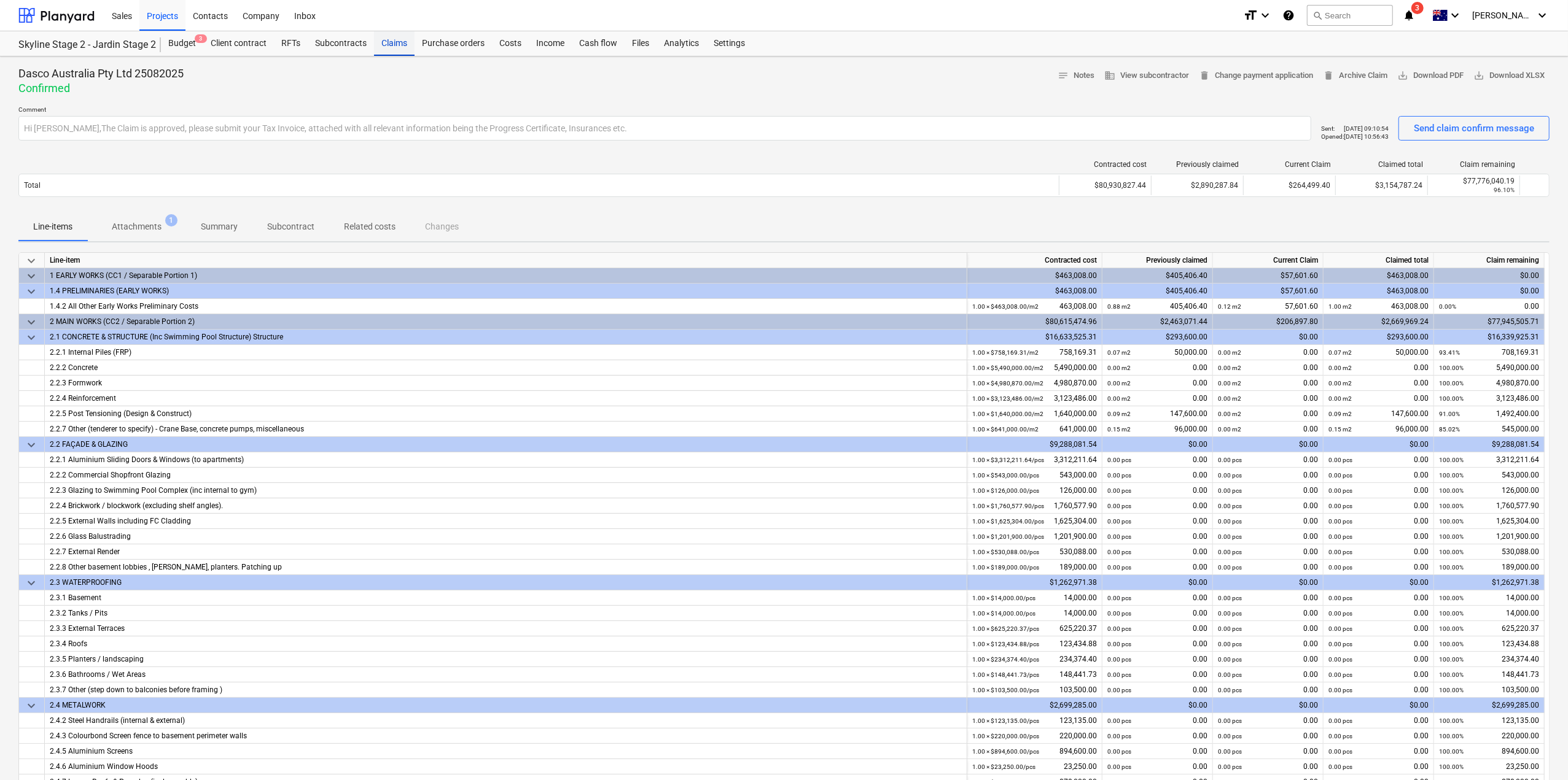
click at [406, 51] on div "Claims" at bounding box center [394, 43] width 40 height 24
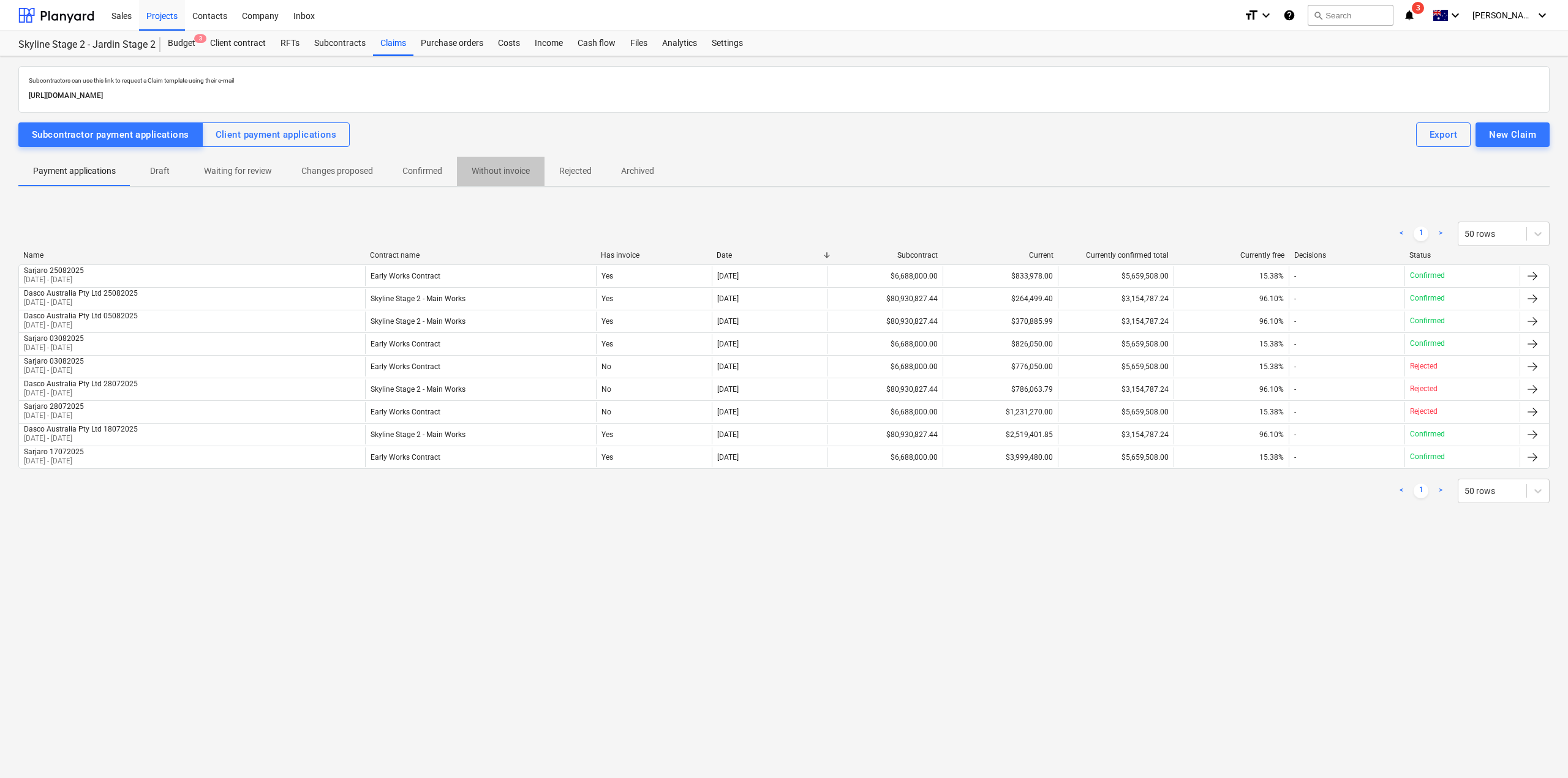
click at [516, 170] on p "Without invoice" at bounding box center [500, 171] width 58 height 12
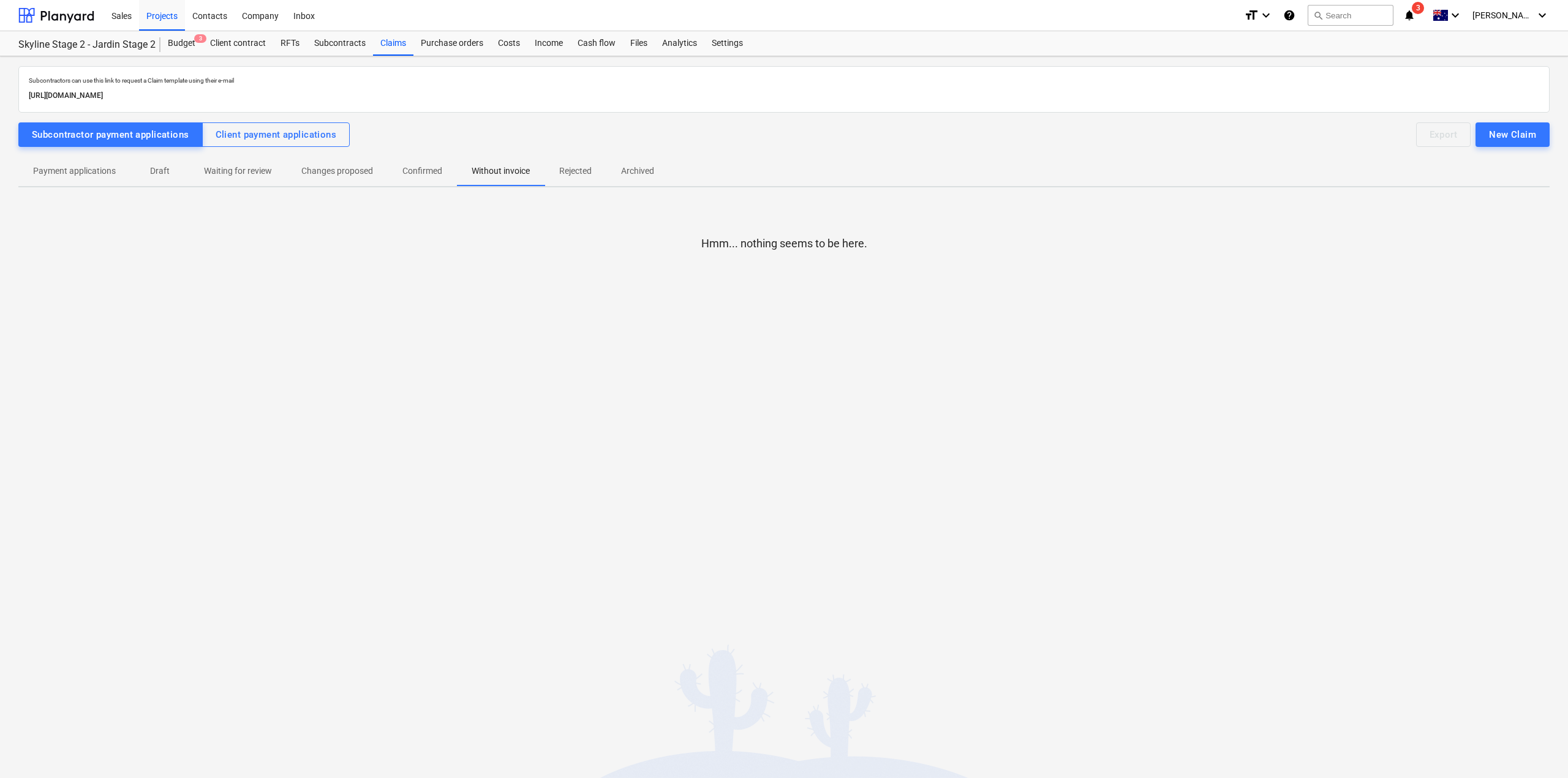
click at [432, 172] on p "Confirmed" at bounding box center [422, 171] width 40 height 12
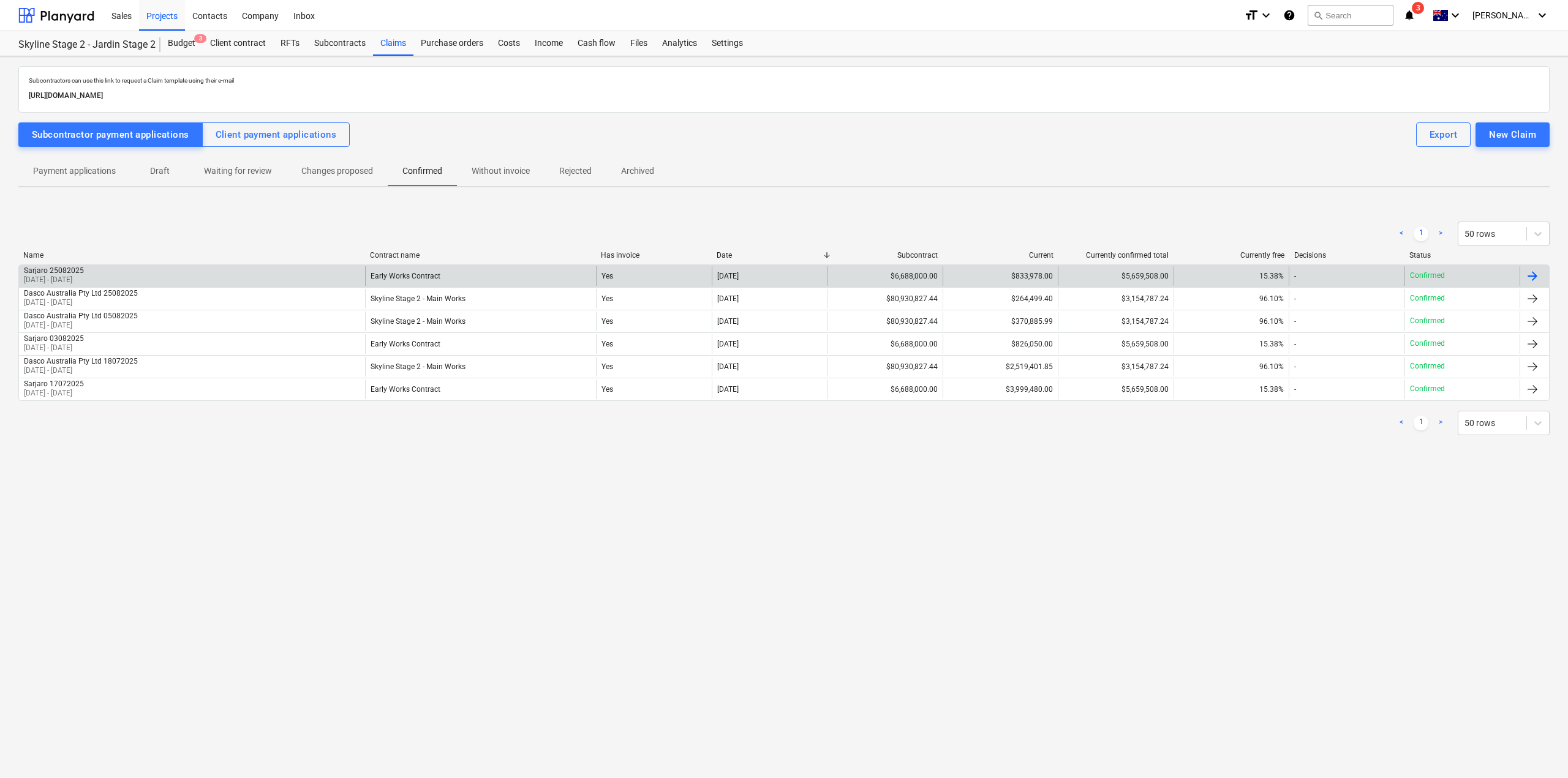
click at [1379, 280] on div "-" at bounding box center [1346, 276] width 115 height 20
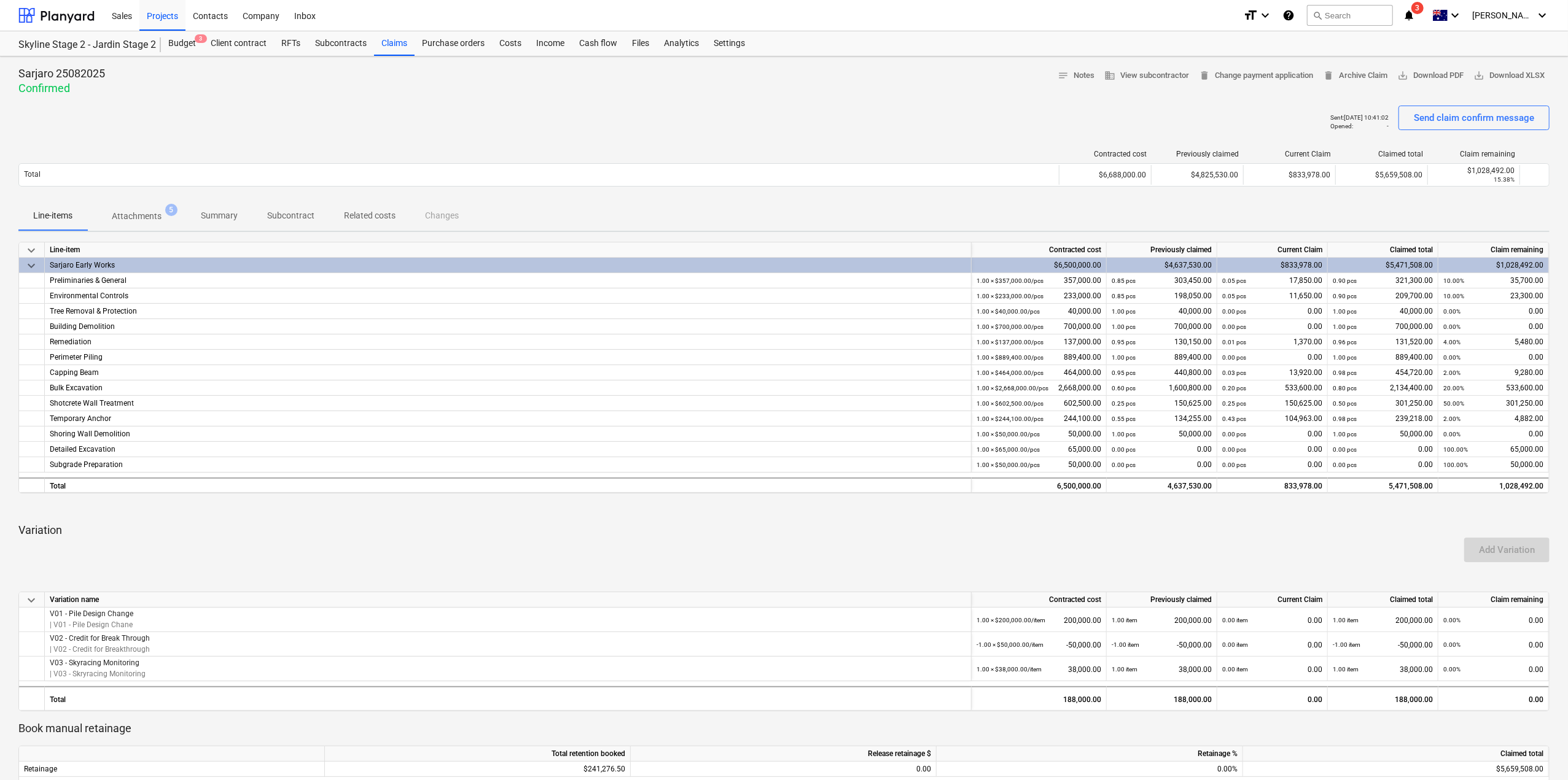
click at [347, 226] on button "Related costs" at bounding box center [370, 216] width 81 height 30
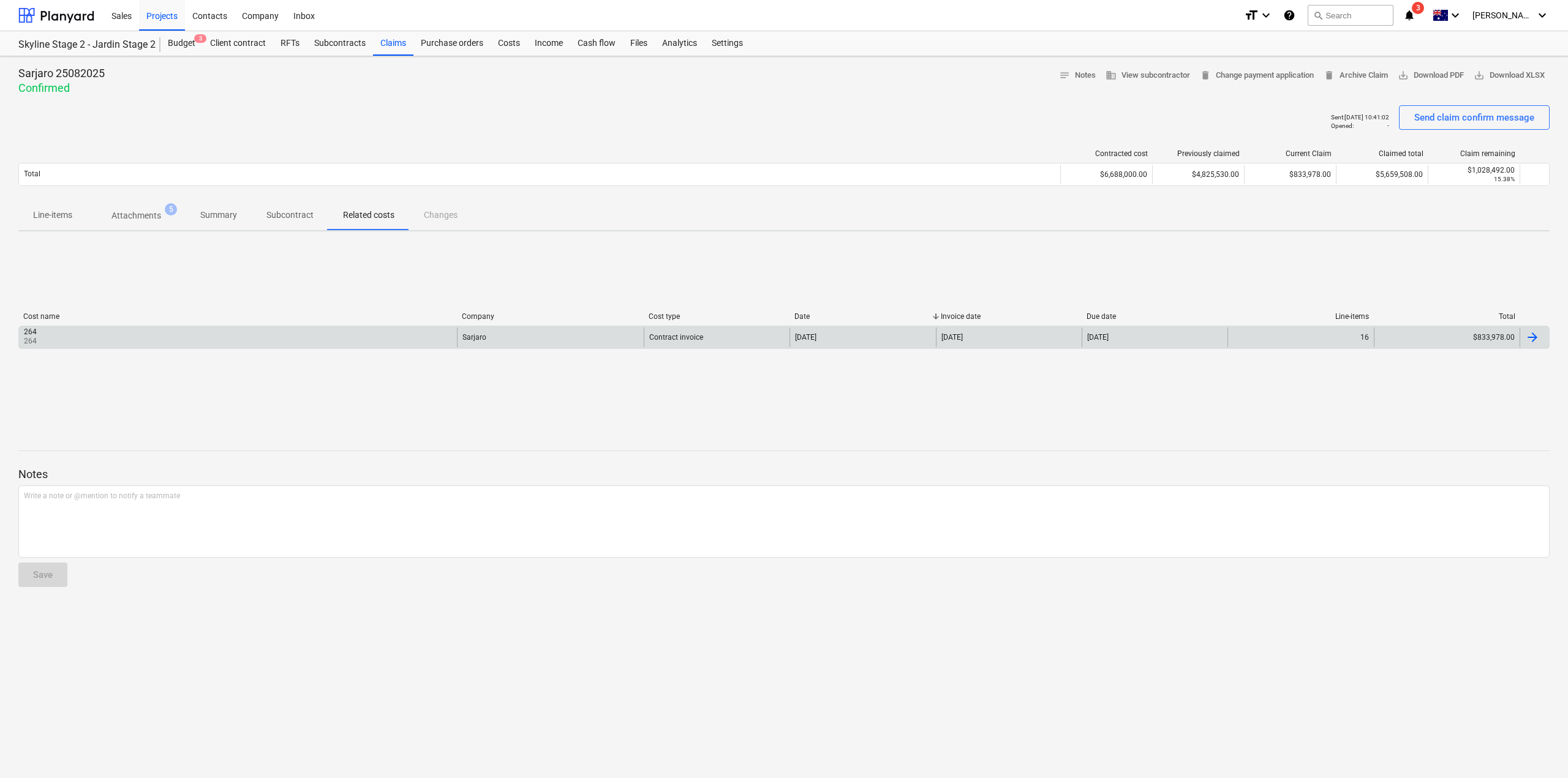
click at [738, 338] on div "Contract invoice" at bounding box center [716, 337] width 145 height 20
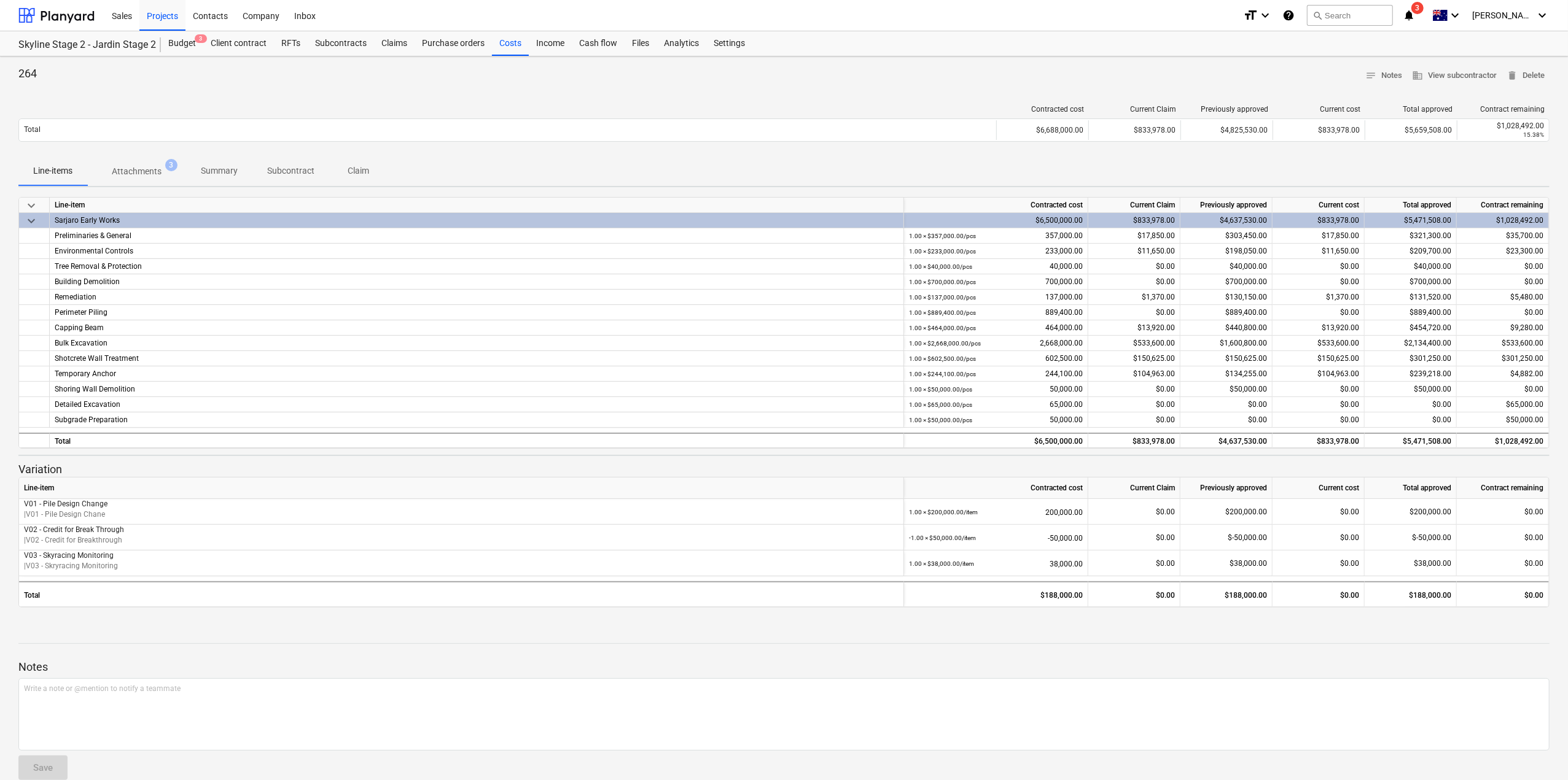
click at [158, 173] on p "Attachments" at bounding box center [137, 172] width 50 height 13
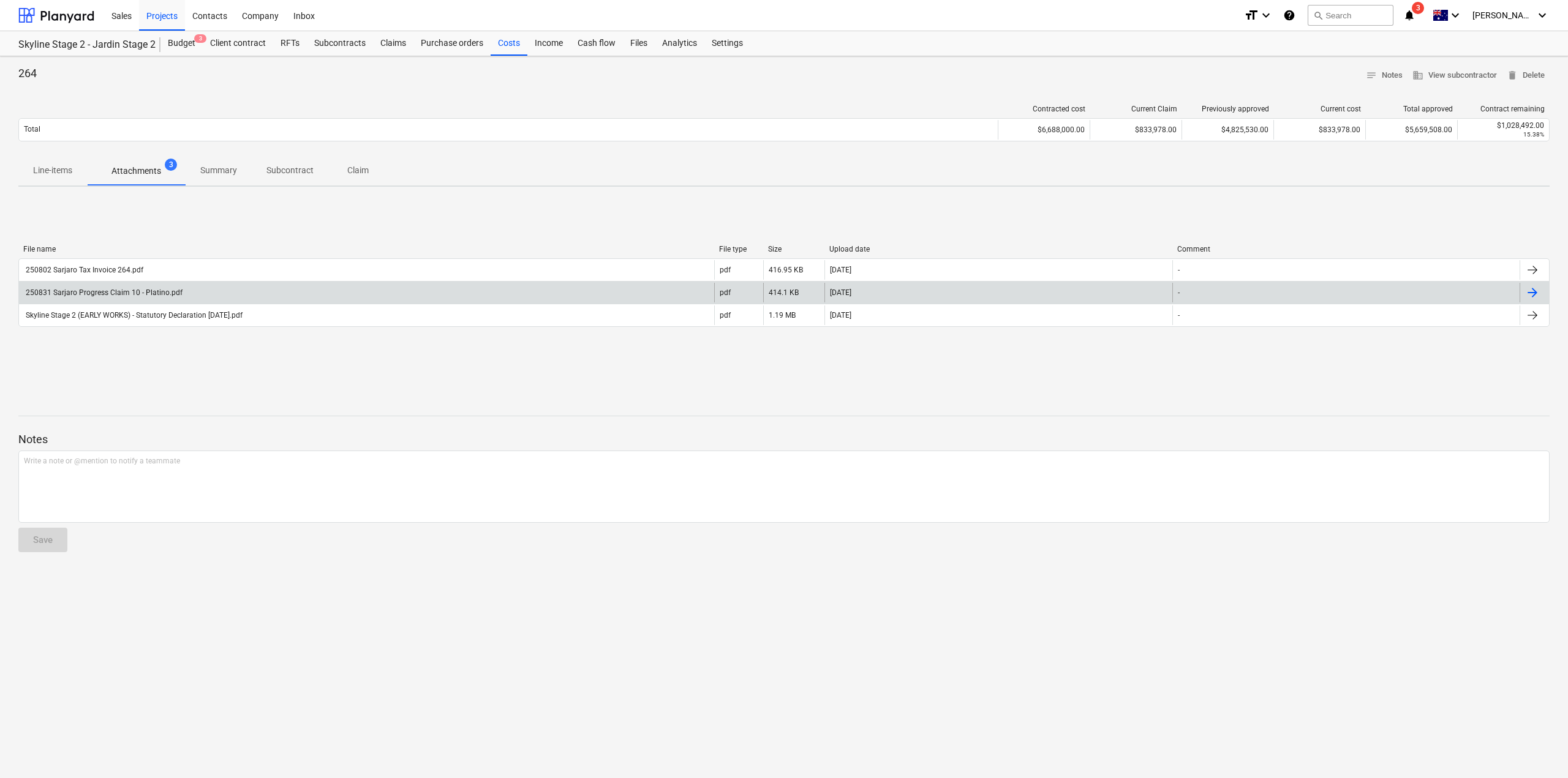
click at [1532, 287] on div at bounding box center [1531, 293] width 14 height 14
click at [203, 175] on p "Summary" at bounding box center [218, 170] width 37 height 12
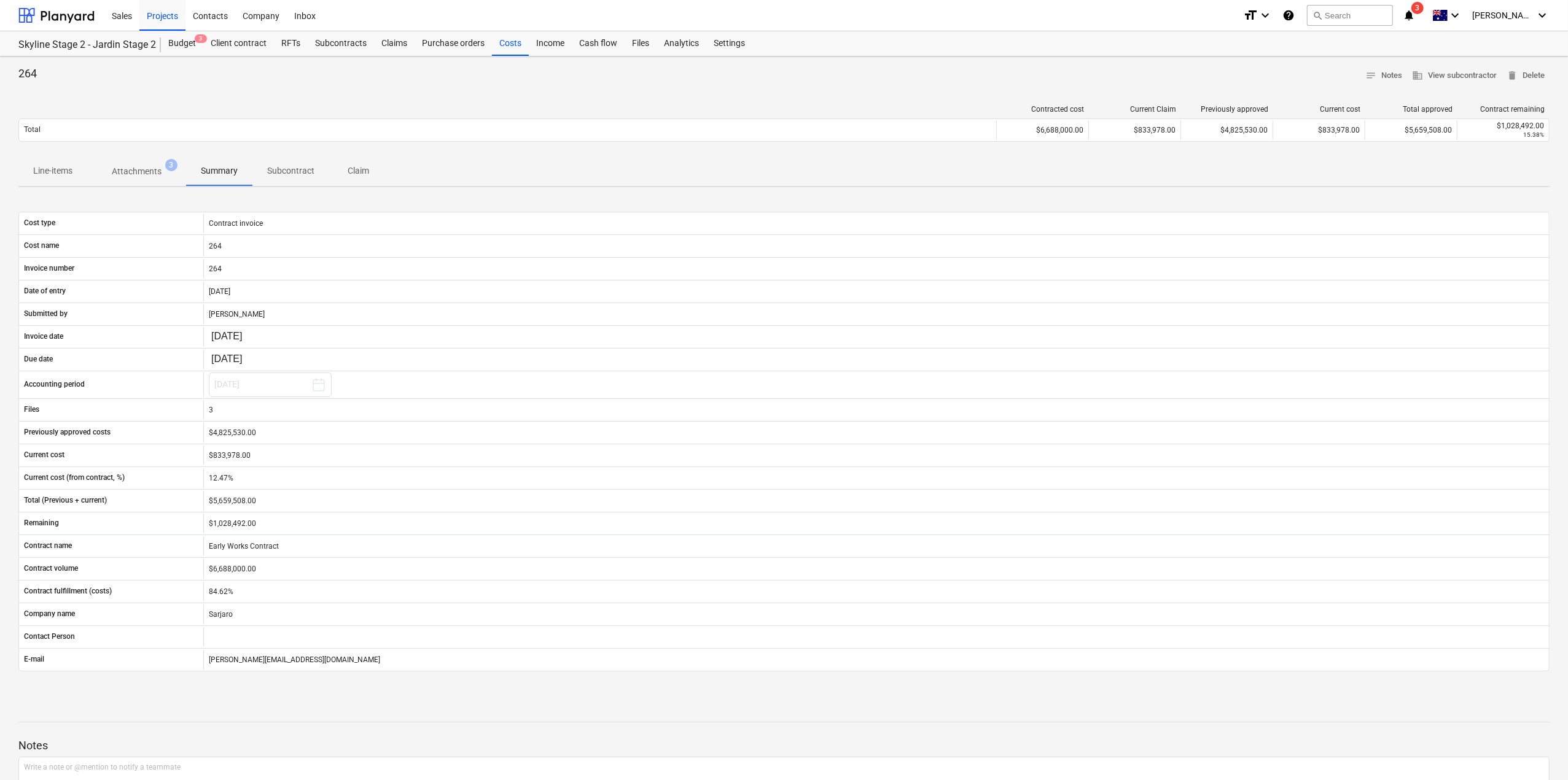
click at [291, 177] on span "Subcontract" at bounding box center [291, 171] width 77 height 21
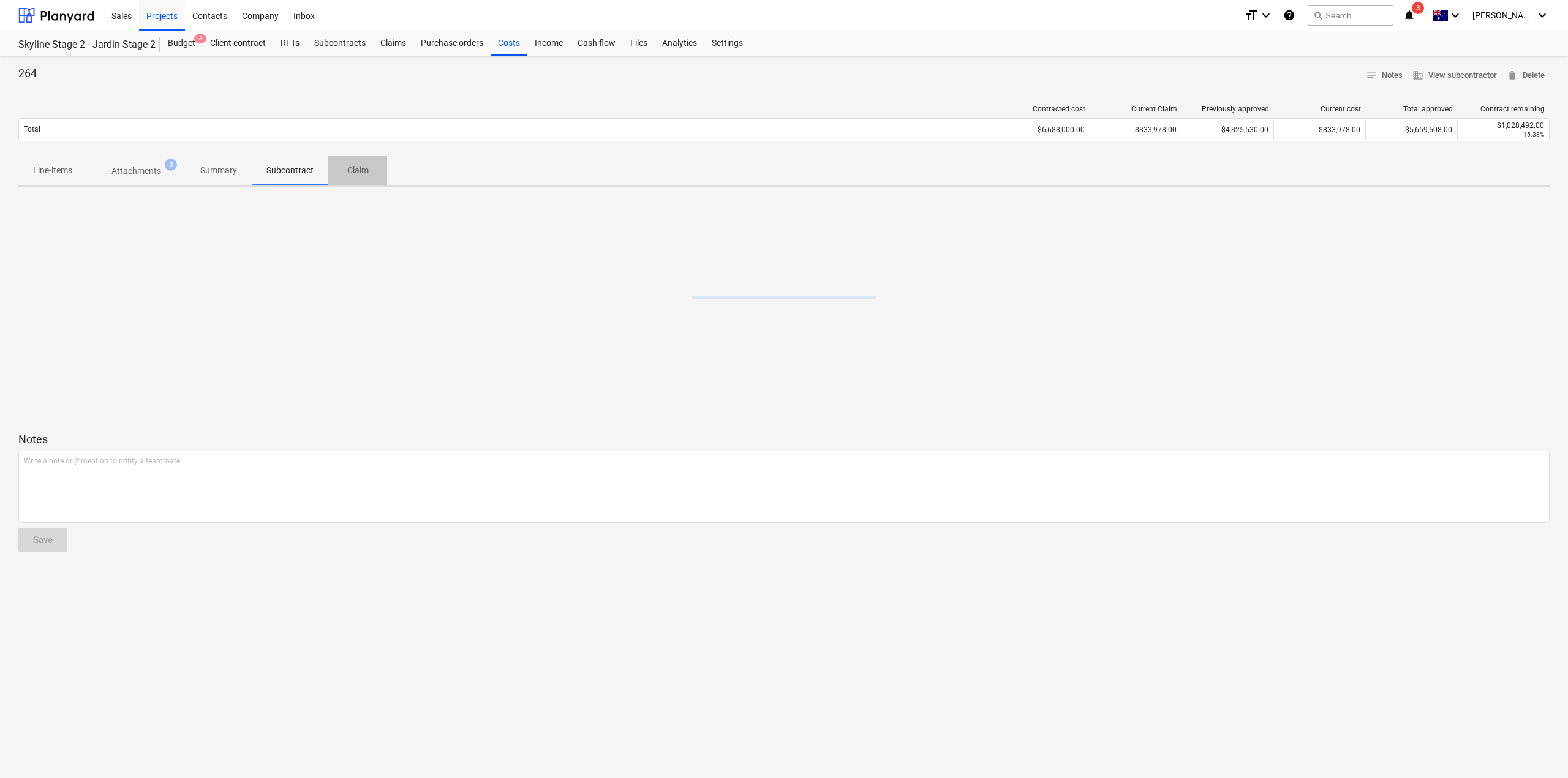
click at [369, 176] on p "Claim" at bounding box center [357, 170] width 29 height 12
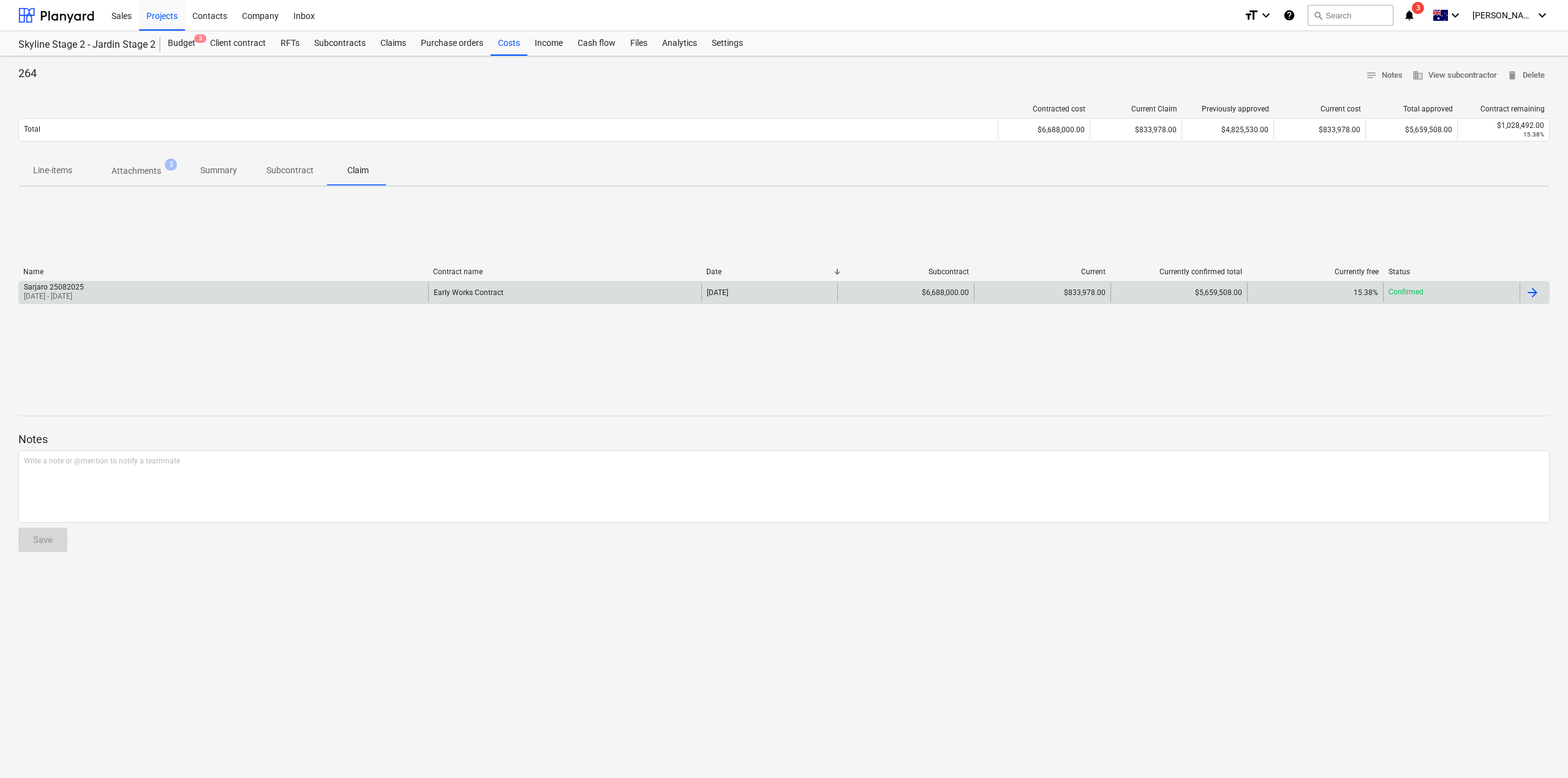
click at [1537, 290] on div at bounding box center [1531, 293] width 14 height 14
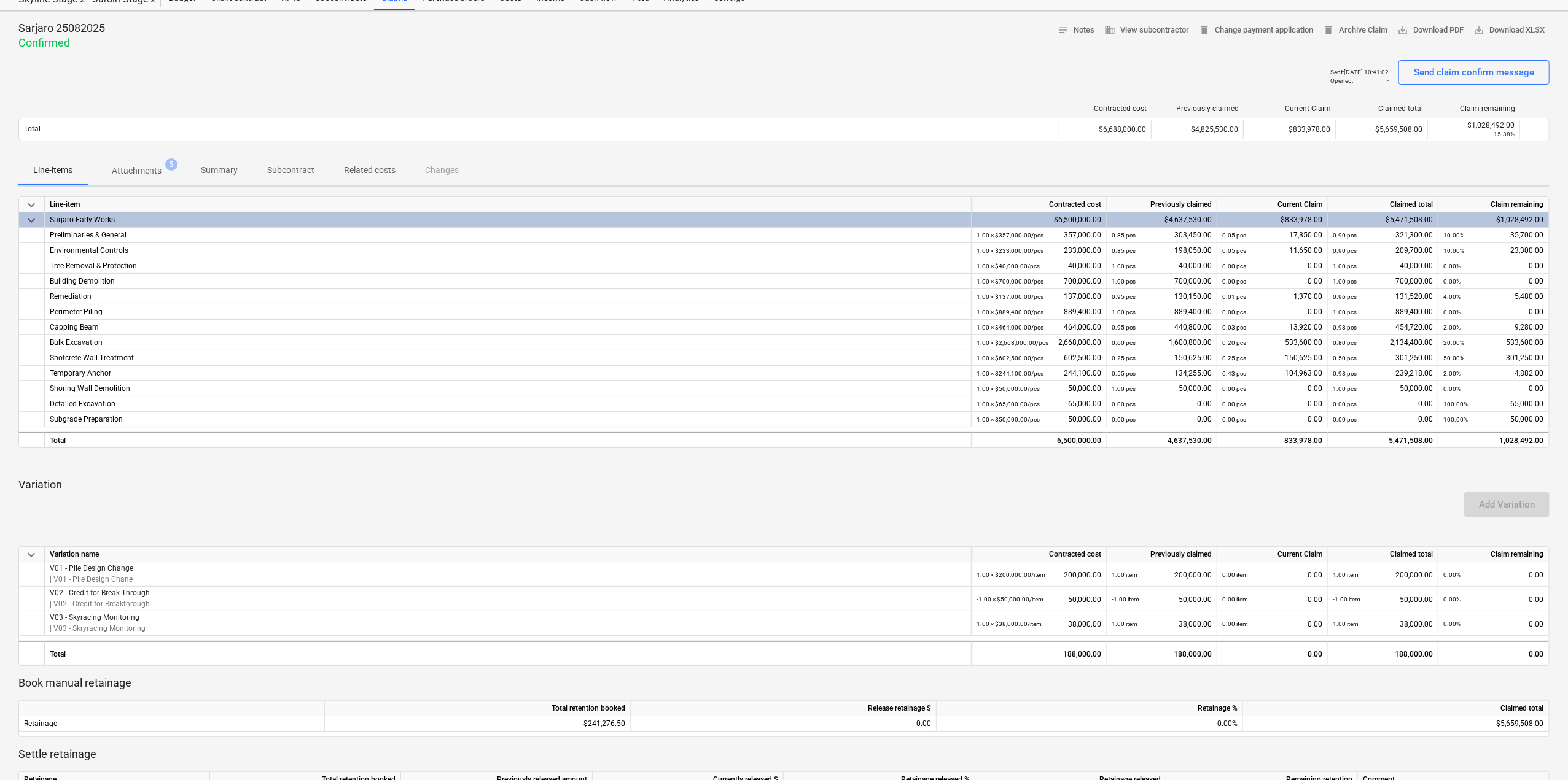
scroll to position [9, 0]
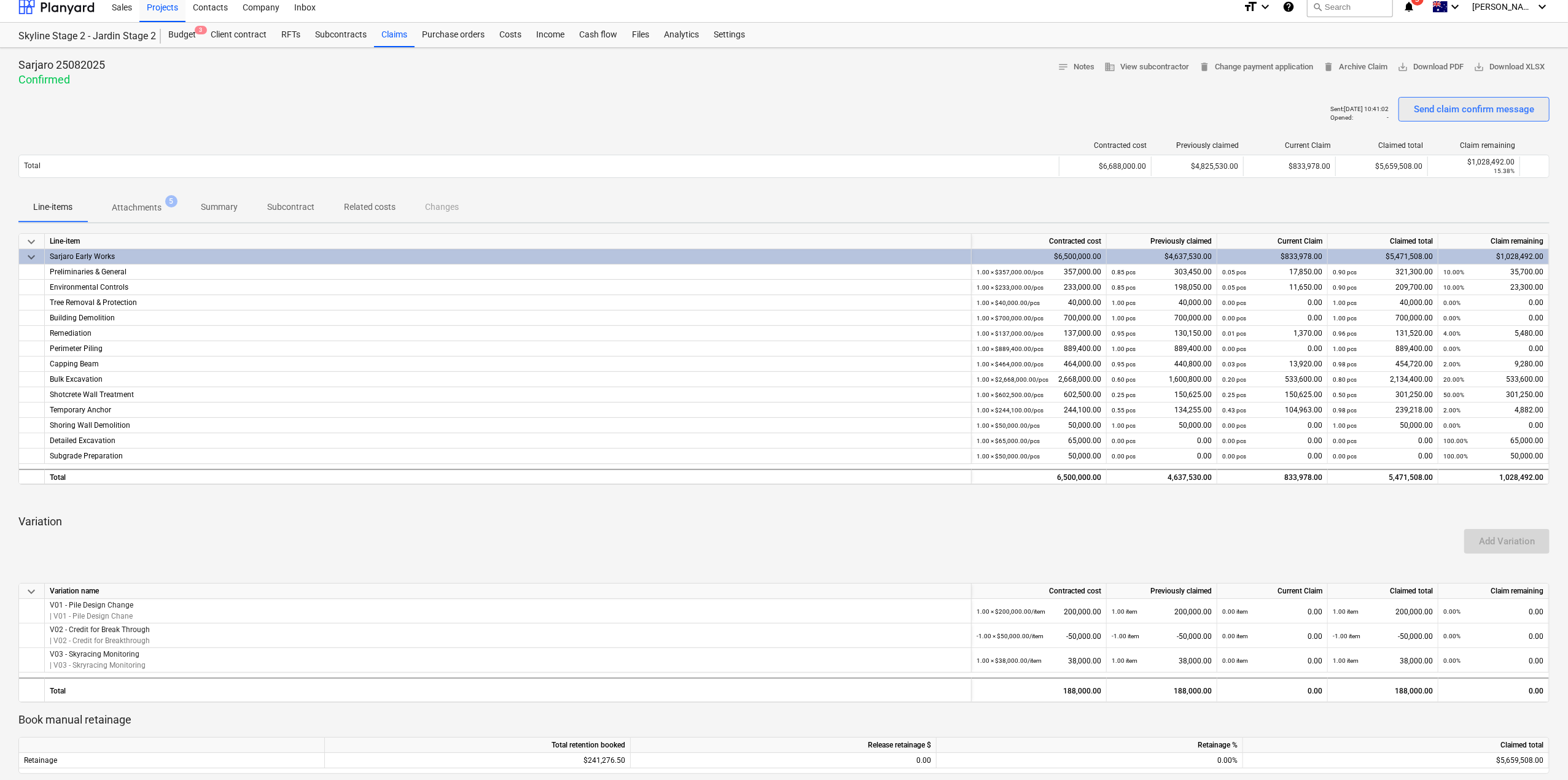
click at [1486, 114] on div "Send claim confirm message" at bounding box center [1473, 109] width 120 height 16
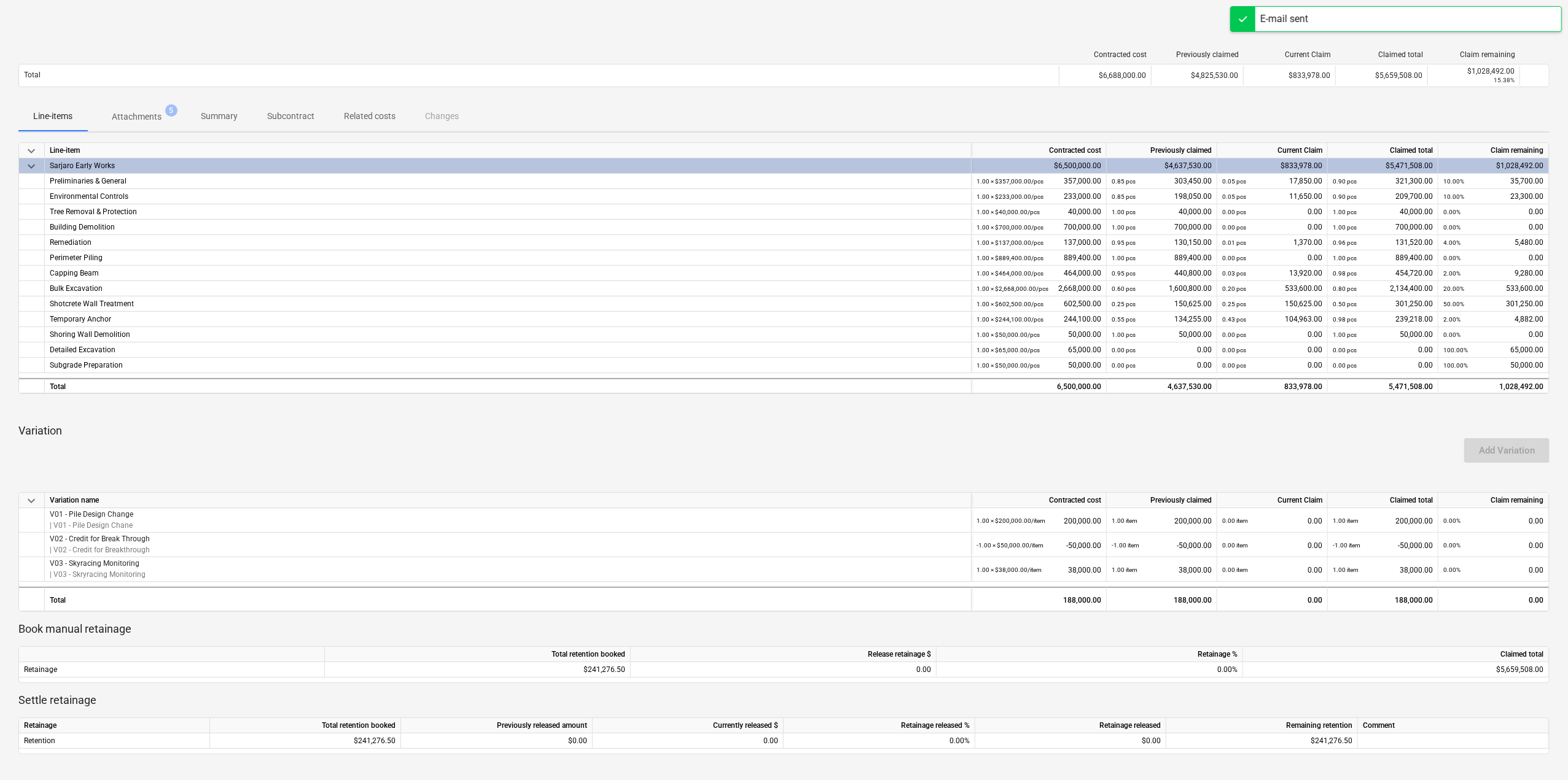
scroll to position [0, 0]
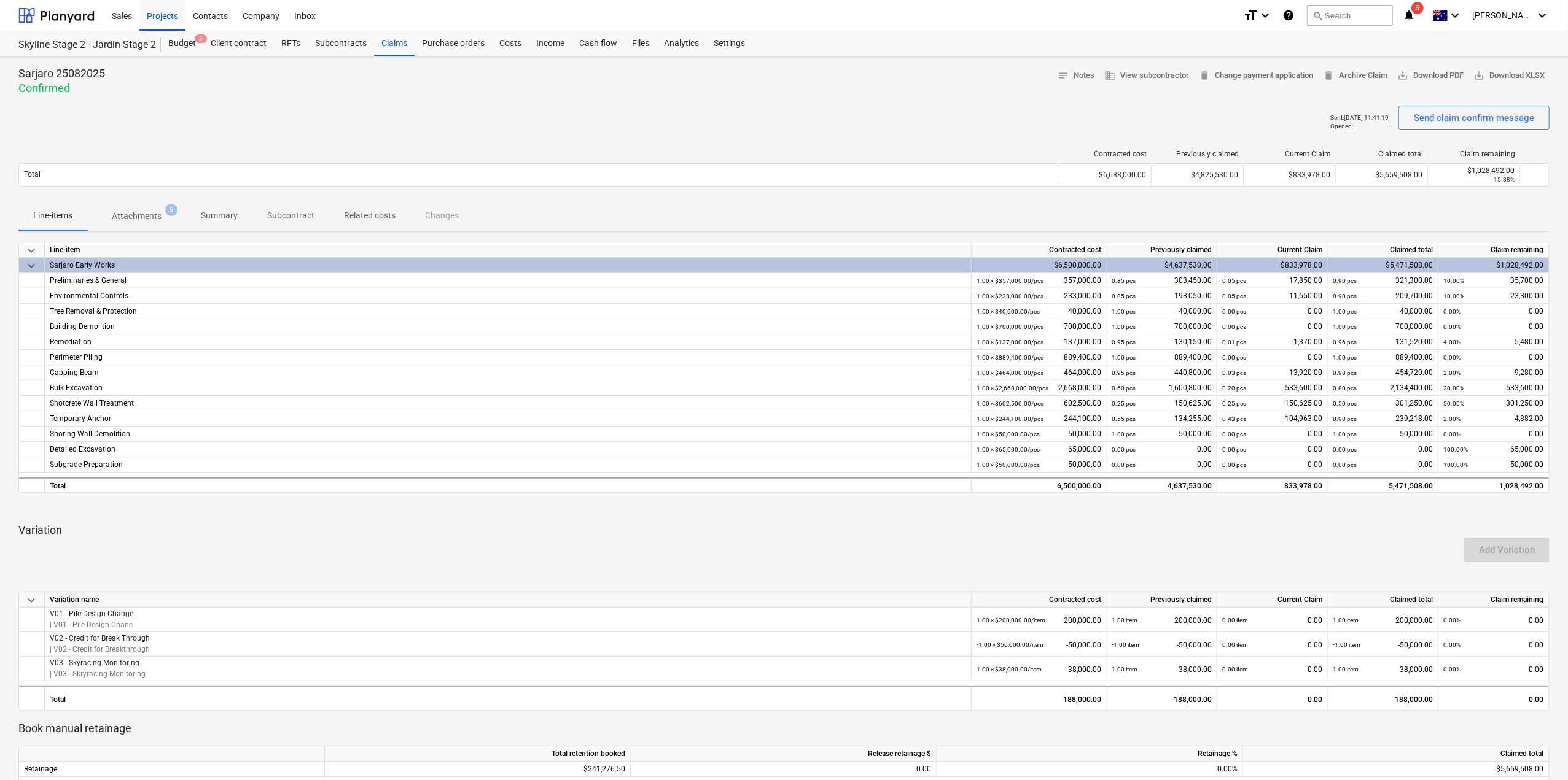
click at [226, 218] on p "Summary" at bounding box center [218, 216] width 37 height 13
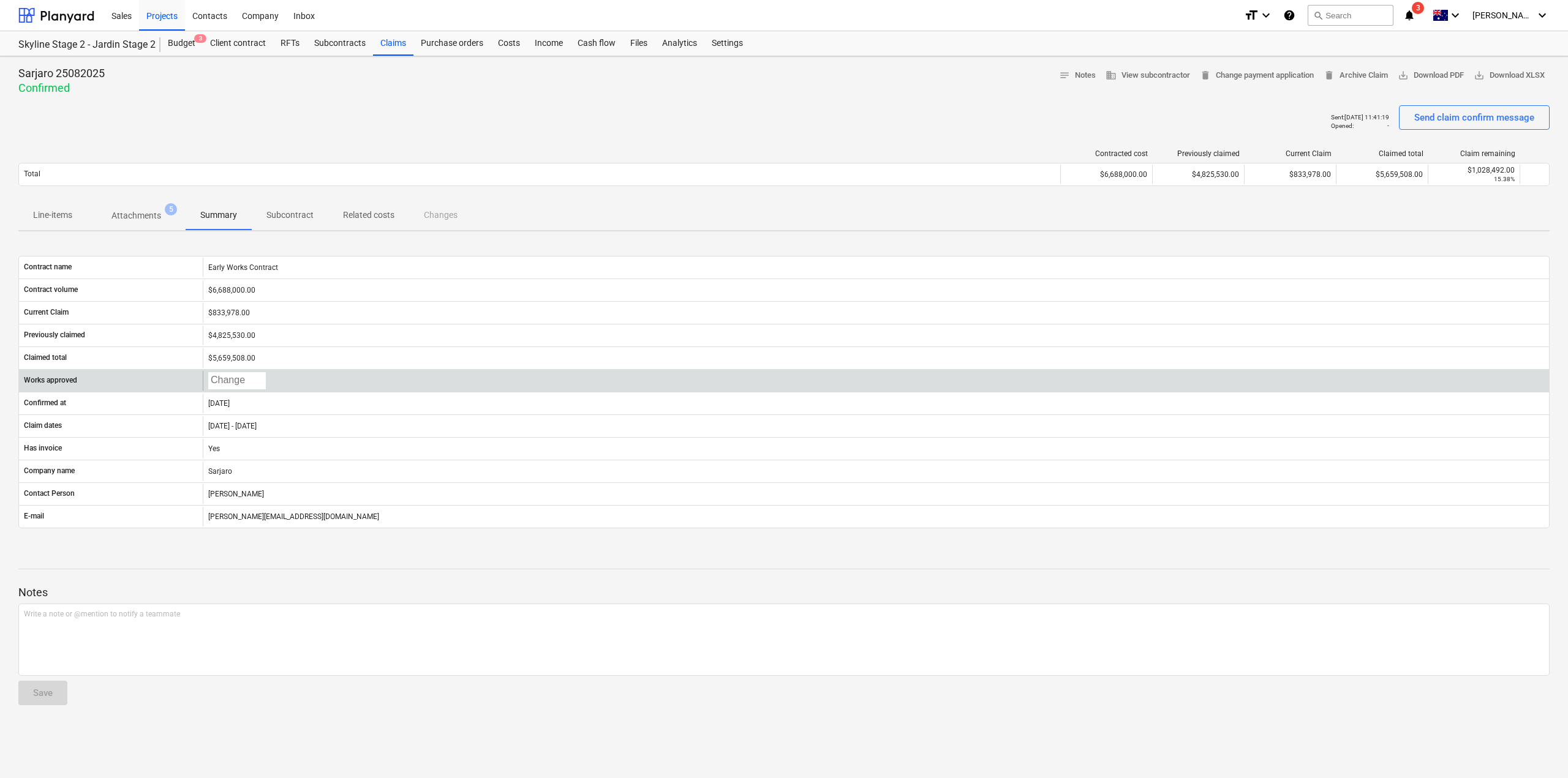
click at [220, 382] on body "Sales Projects Contacts Company Inbox format_size keyboard_arrow_down help sear…" at bounding box center [784, 389] width 1568 height 778
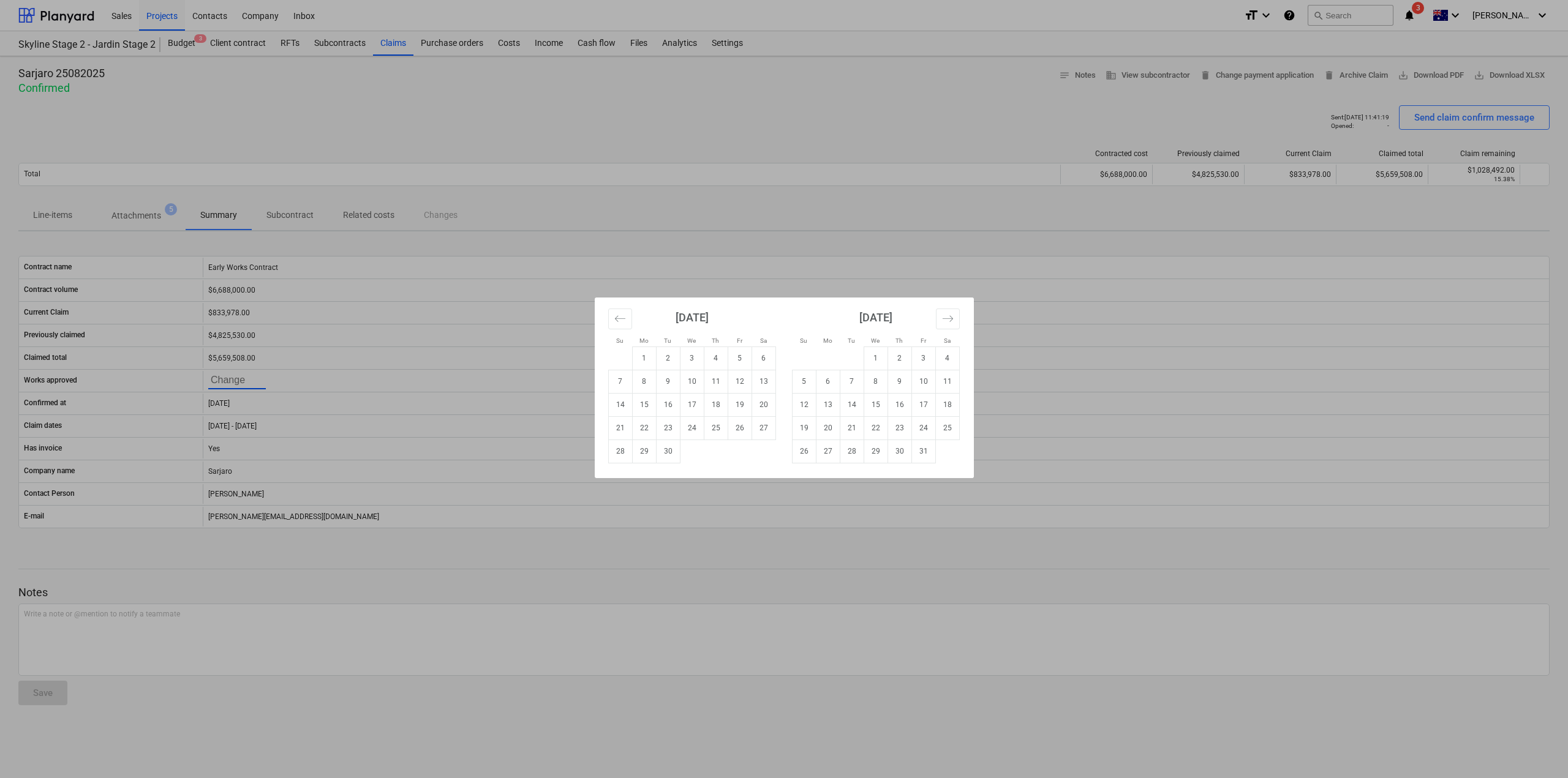
click at [586, 252] on div "Su Mo Tu We Th Fr Sa Su Mo Tu We Th Fr Sa [DATE] 1 2 3 4 5 6 7 8 9 10 11 12 13 …" at bounding box center [784, 389] width 1568 height 778
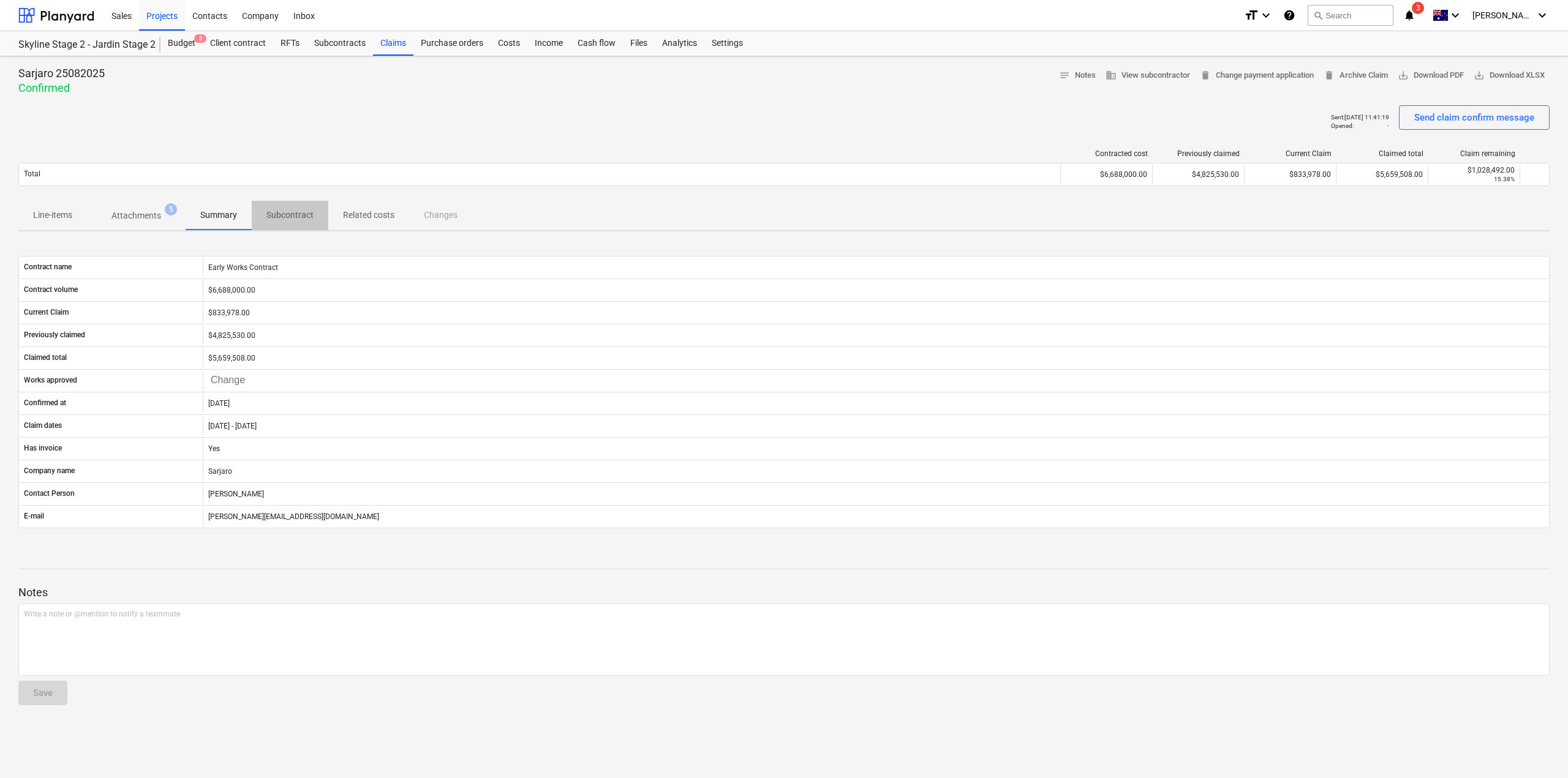
click at [284, 226] on button "Subcontract" at bounding box center [290, 215] width 77 height 29
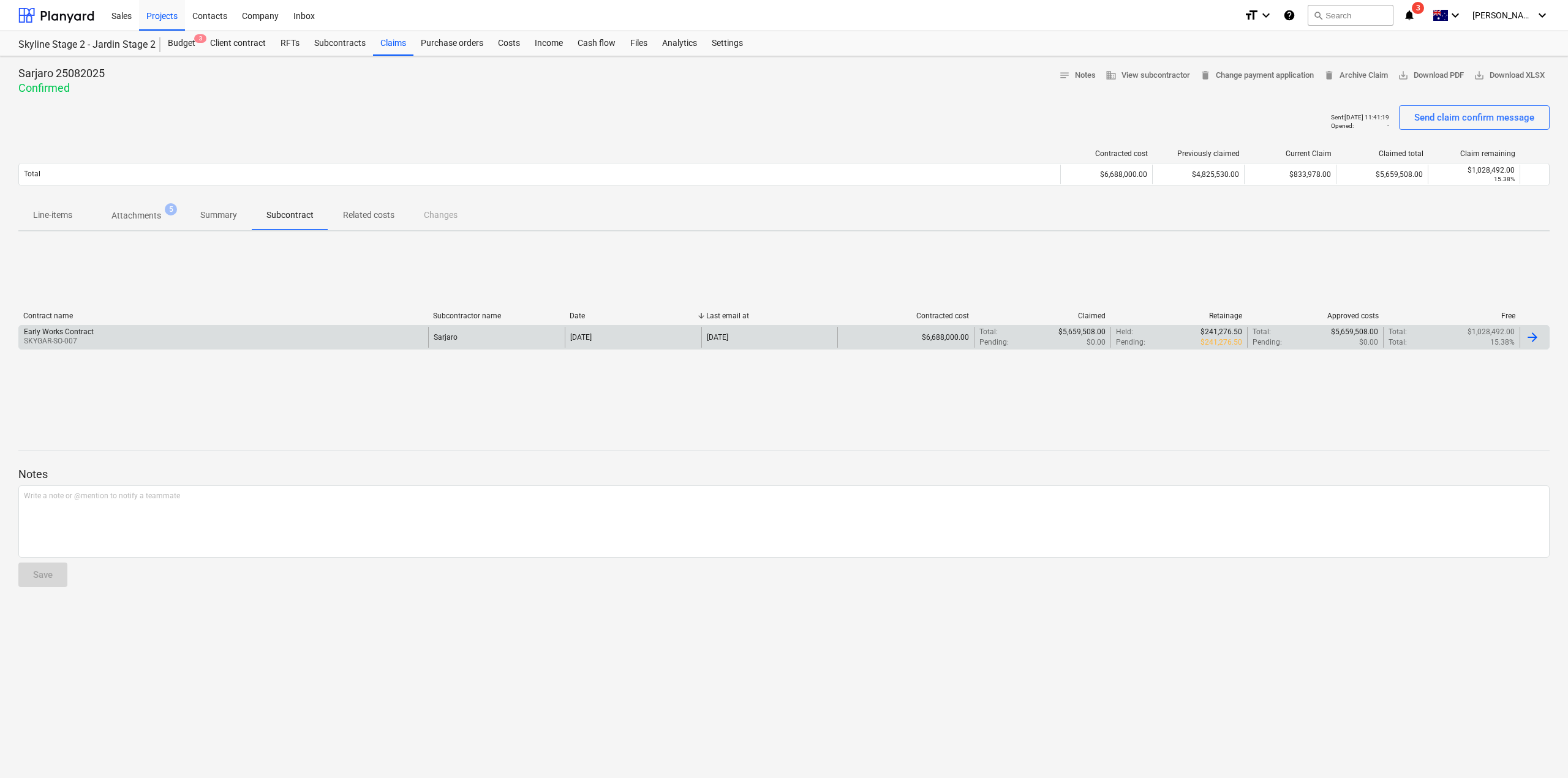
click at [1535, 335] on div at bounding box center [1531, 337] width 14 height 14
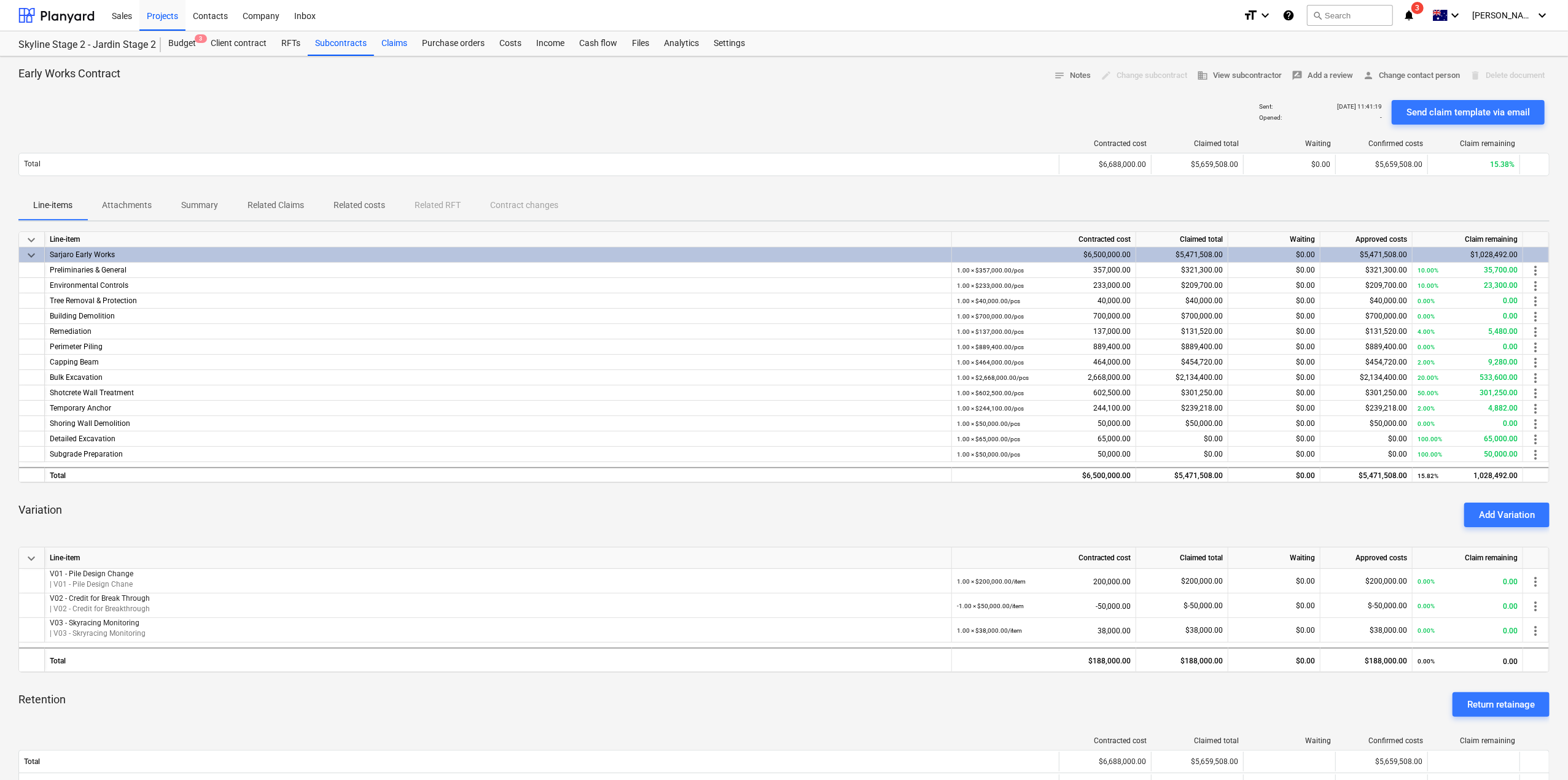
click at [408, 40] on div "Claims" at bounding box center [394, 43] width 40 height 24
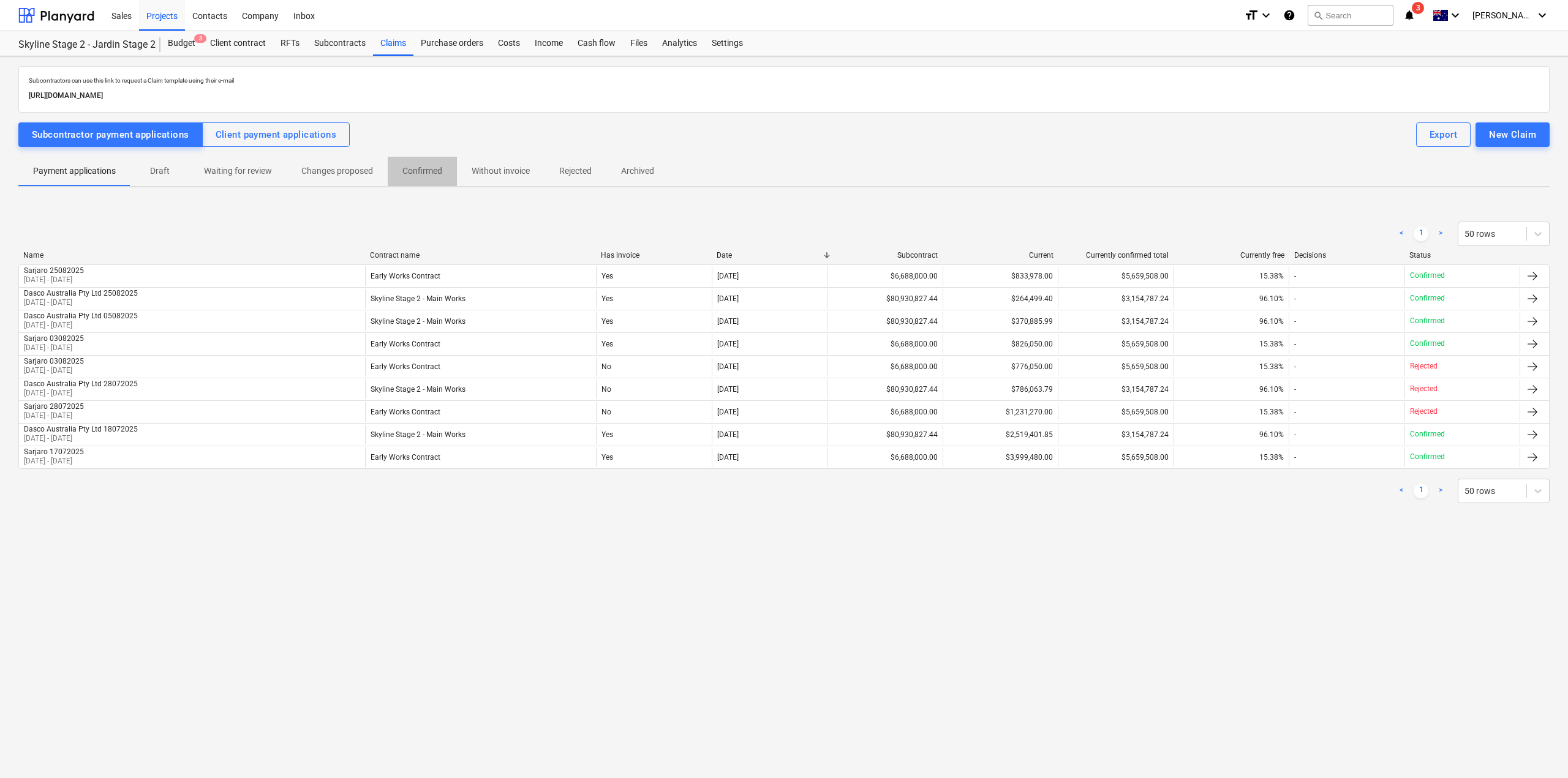
click at [444, 174] on span "Confirmed" at bounding box center [422, 170] width 70 height 21
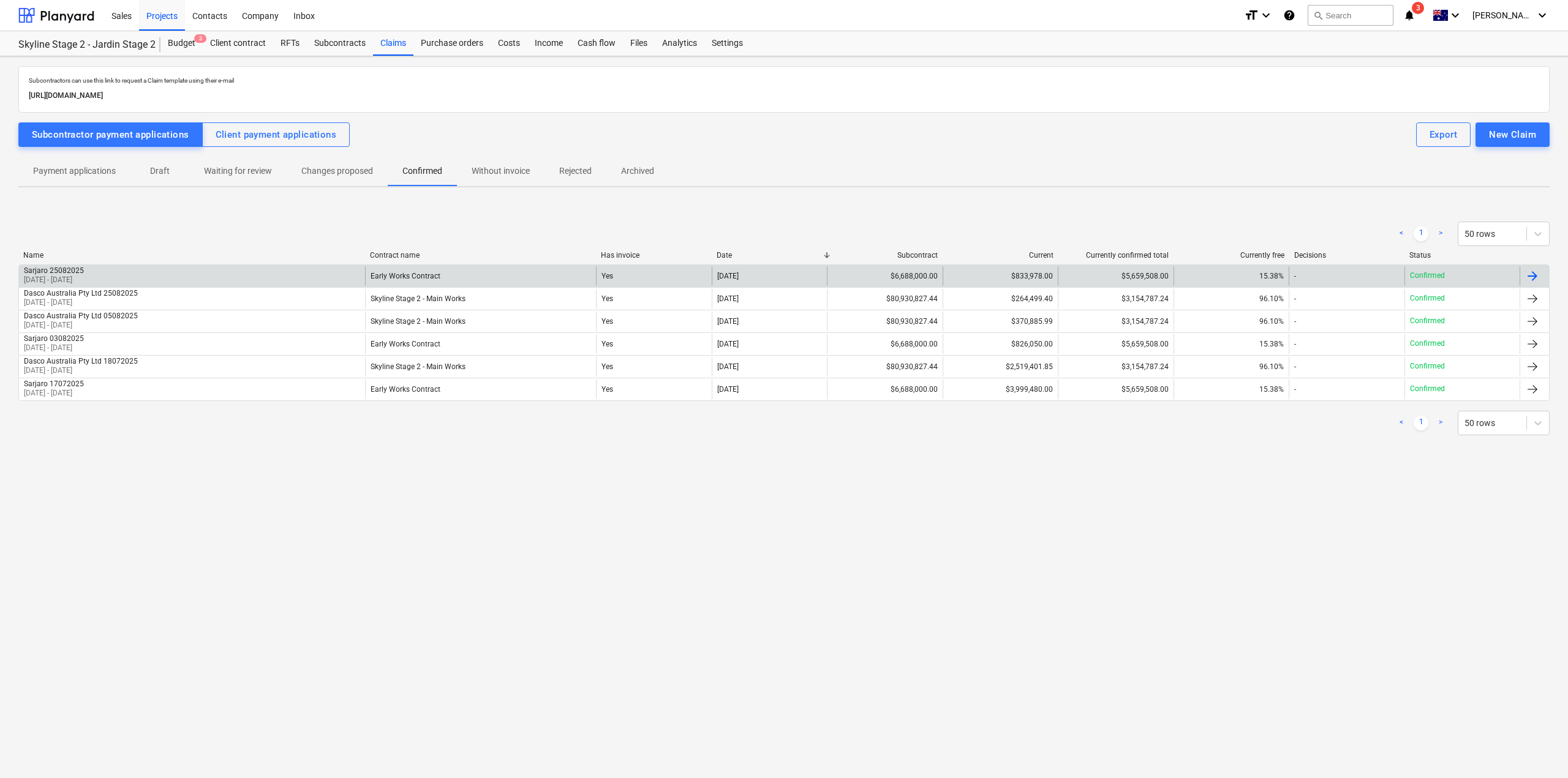
click at [1481, 277] on div "Confirmed" at bounding box center [1461, 276] width 115 height 20
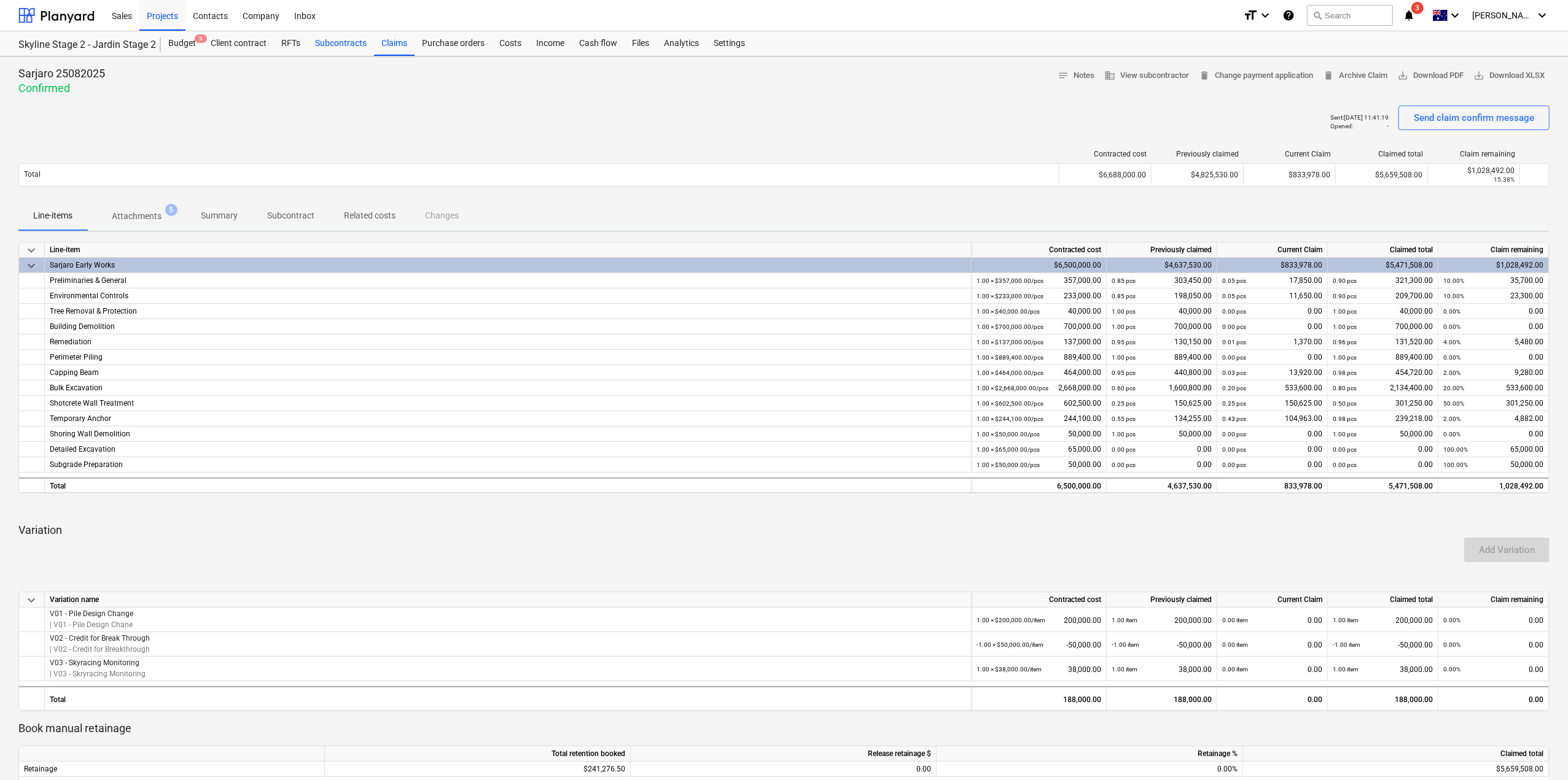
click at [320, 43] on div "Subcontracts" at bounding box center [341, 43] width 66 height 24
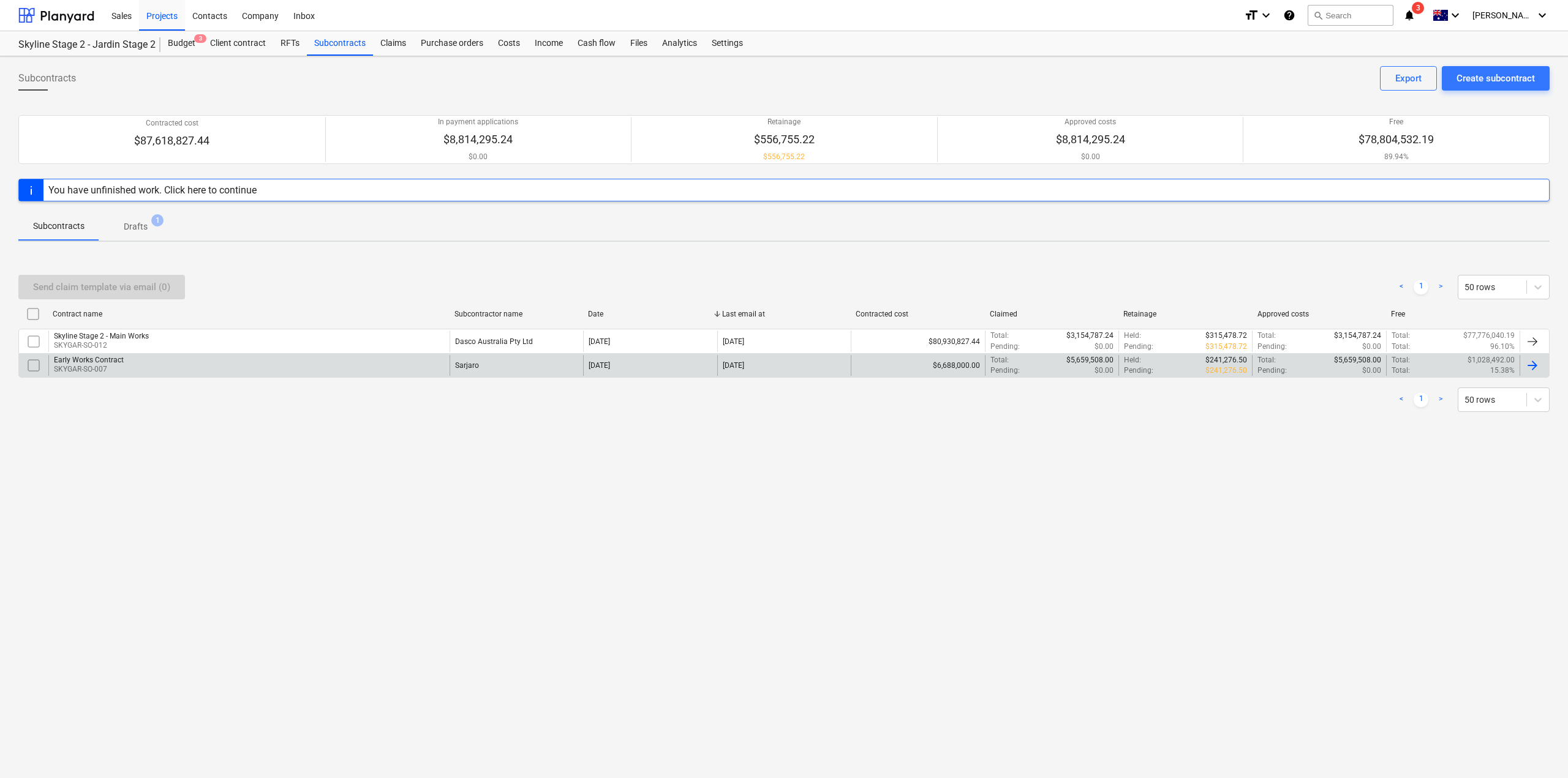
click at [317, 359] on div "Early Works Contract SKYGAR-SO-007" at bounding box center [248, 365] width 401 height 21
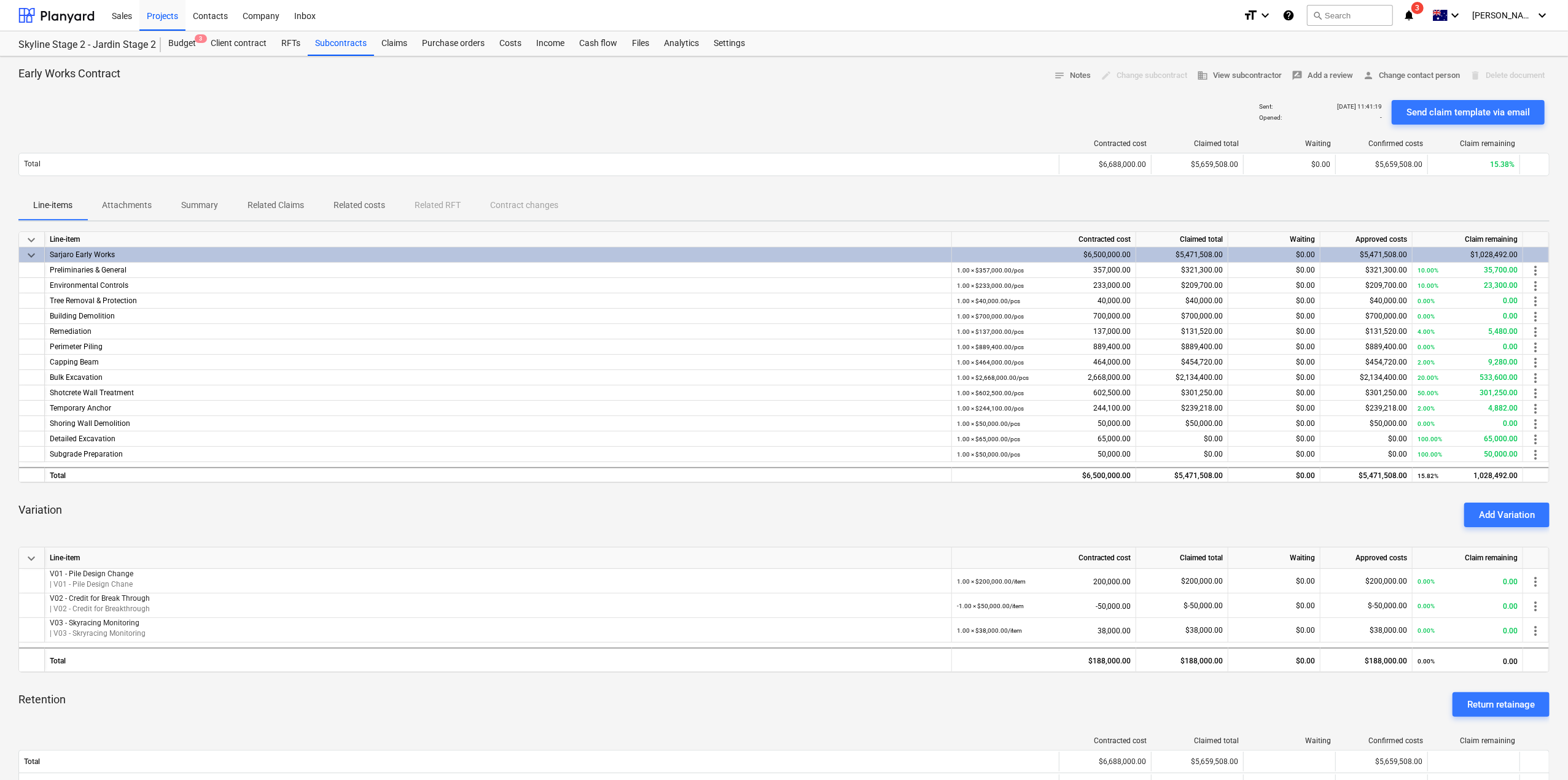
click at [276, 208] on p "Related Claims" at bounding box center [276, 205] width 56 height 13
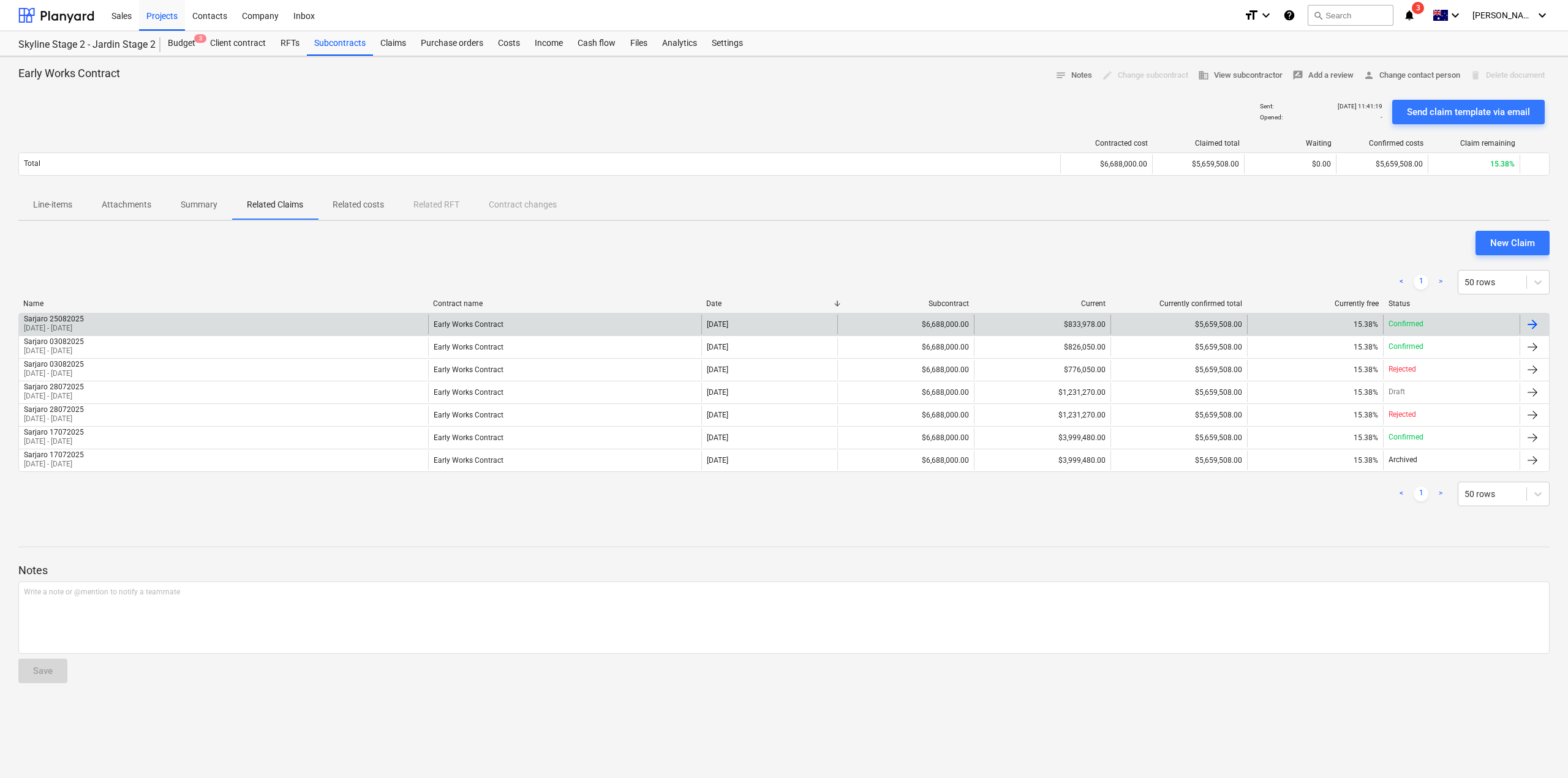
click at [1323, 317] on div "15.38%" at bounding box center [1315, 325] width 137 height 20
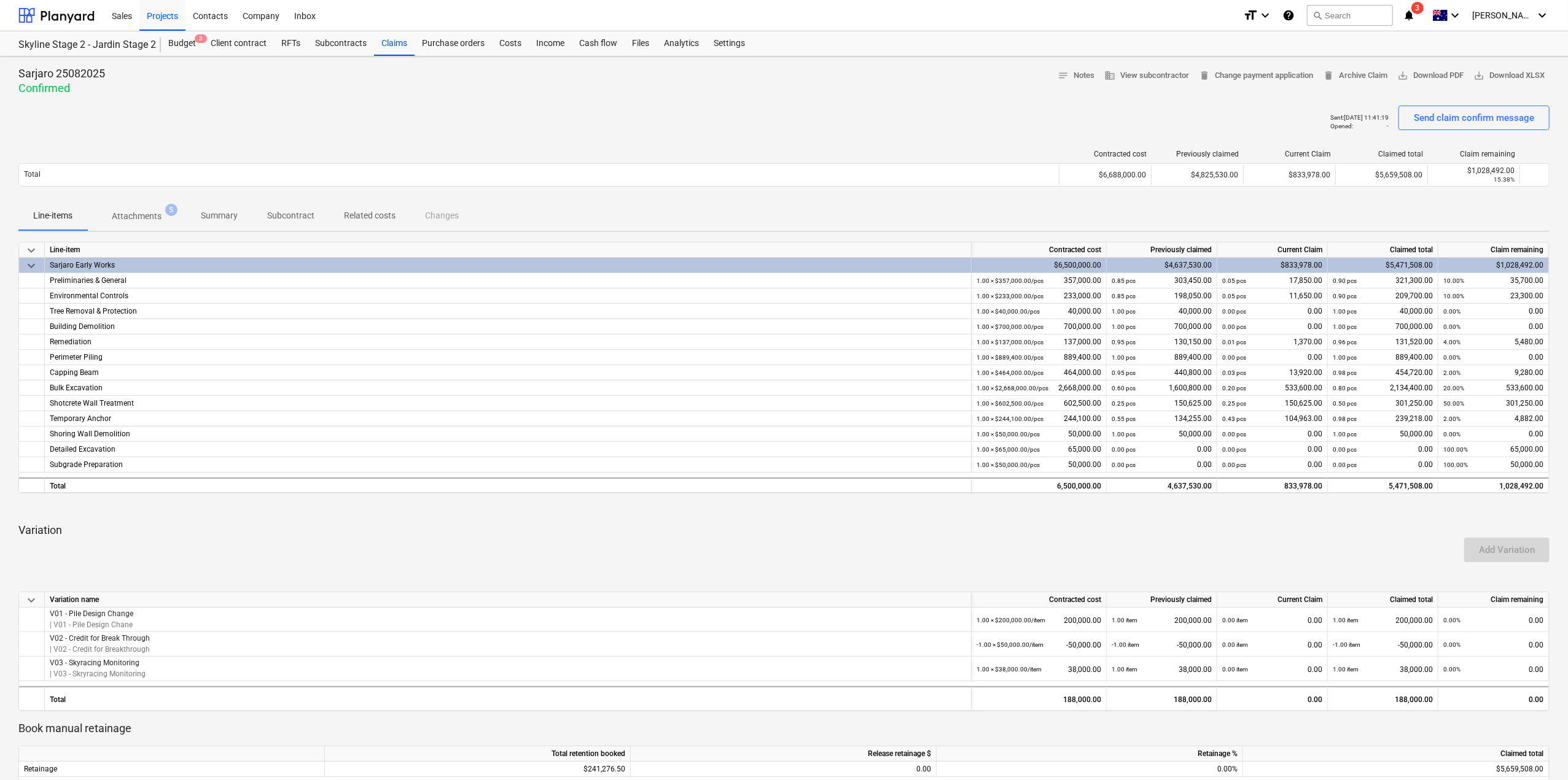
click at [430, 212] on div "Line-items Attachments 5 Summary Subcontract Related costs Changes" at bounding box center [784, 216] width 1531 height 30
click at [392, 46] on div "Claims" at bounding box center [394, 43] width 40 height 24
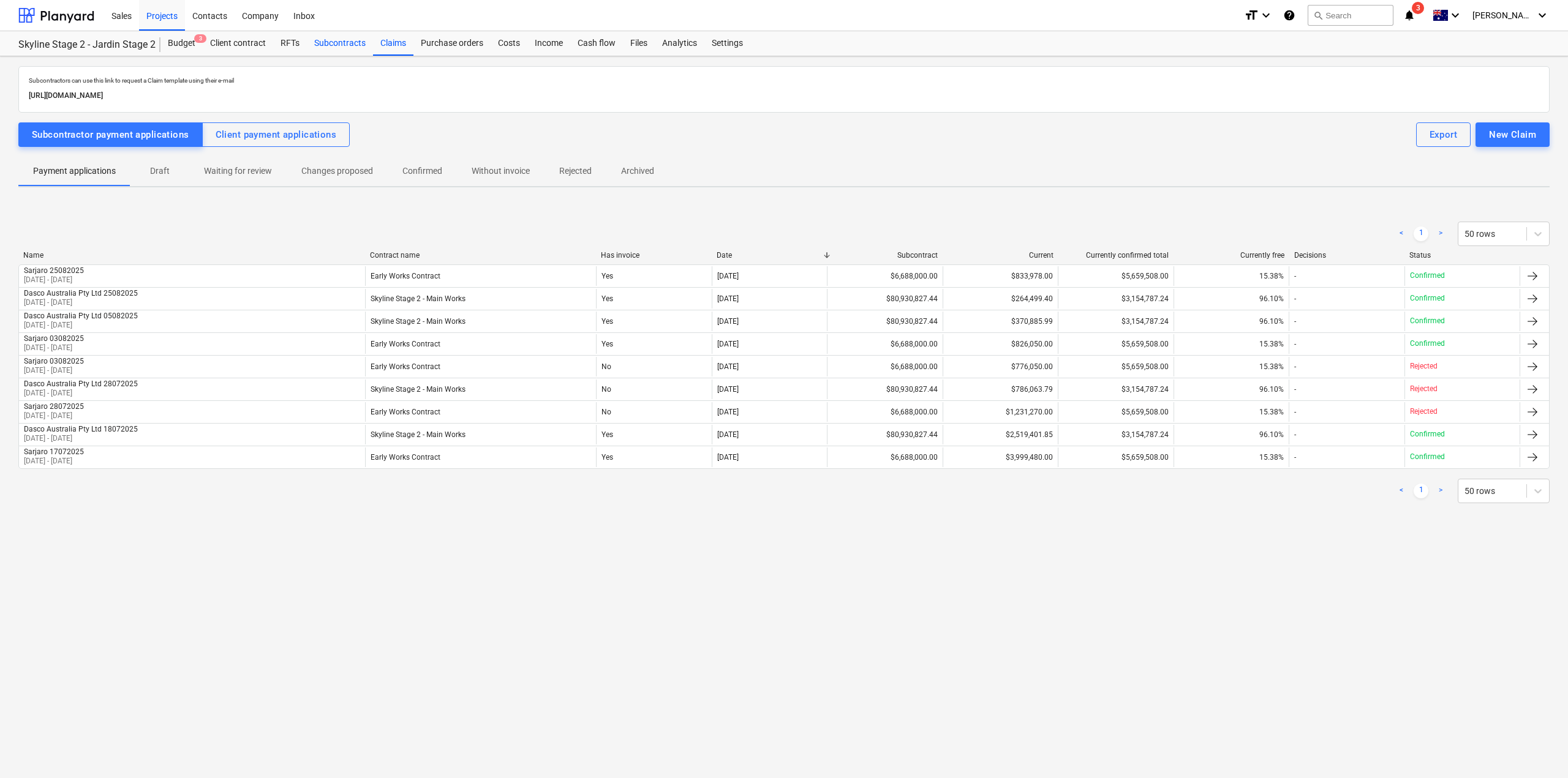
click at [319, 37] on div "Subcontracts" at bounding box center [340, 43] width 66 height 24
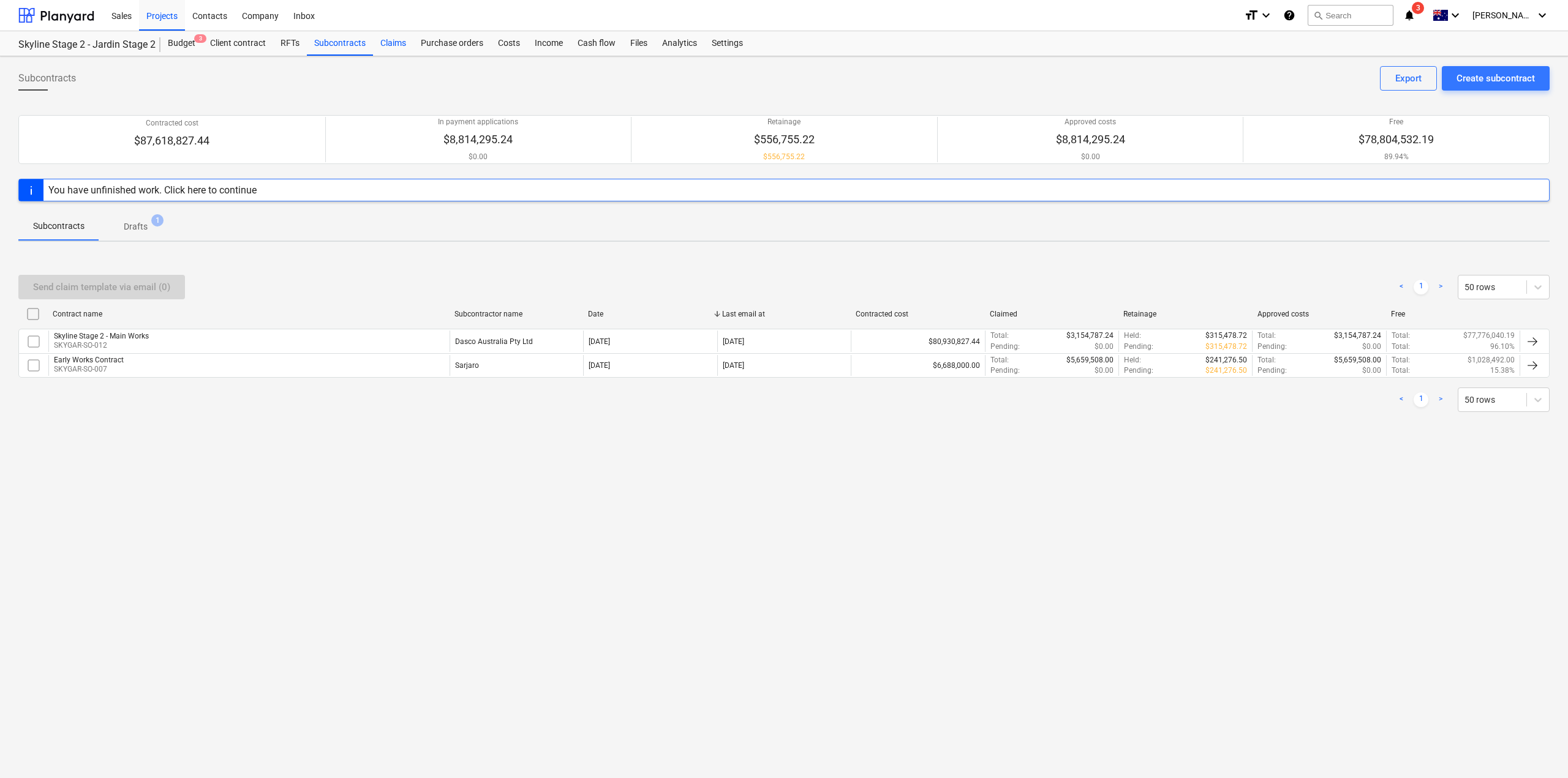
click at [400, 43] on div "Claims" at bounding box center [393, 43] width 40 height 24
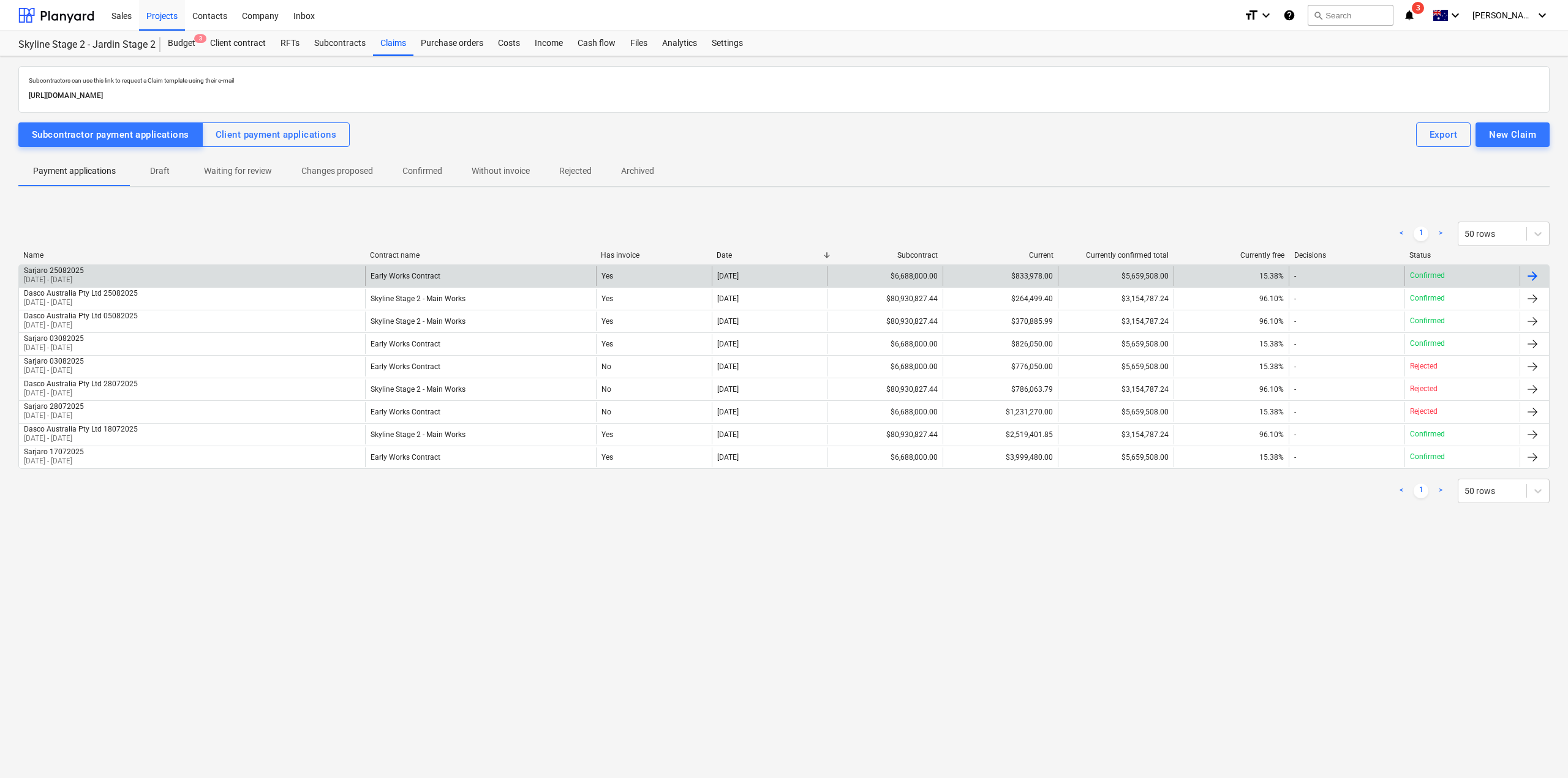
click at [1522, 276] on div at bounding box center [1533, 276] width 29 height 20
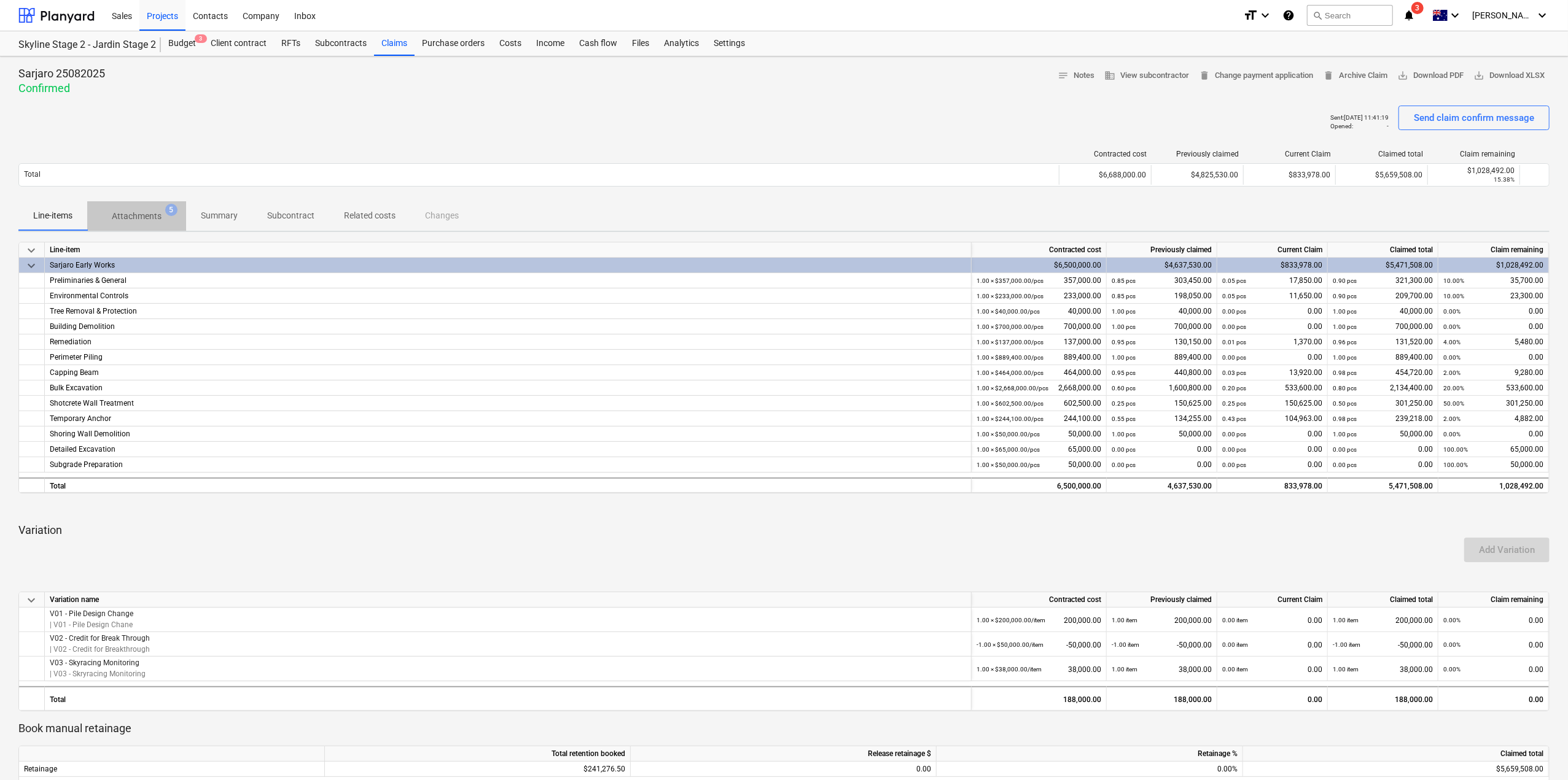
click at [151, 218] on p "Attachments" at bounding box center [137, 216] width 50 height 13
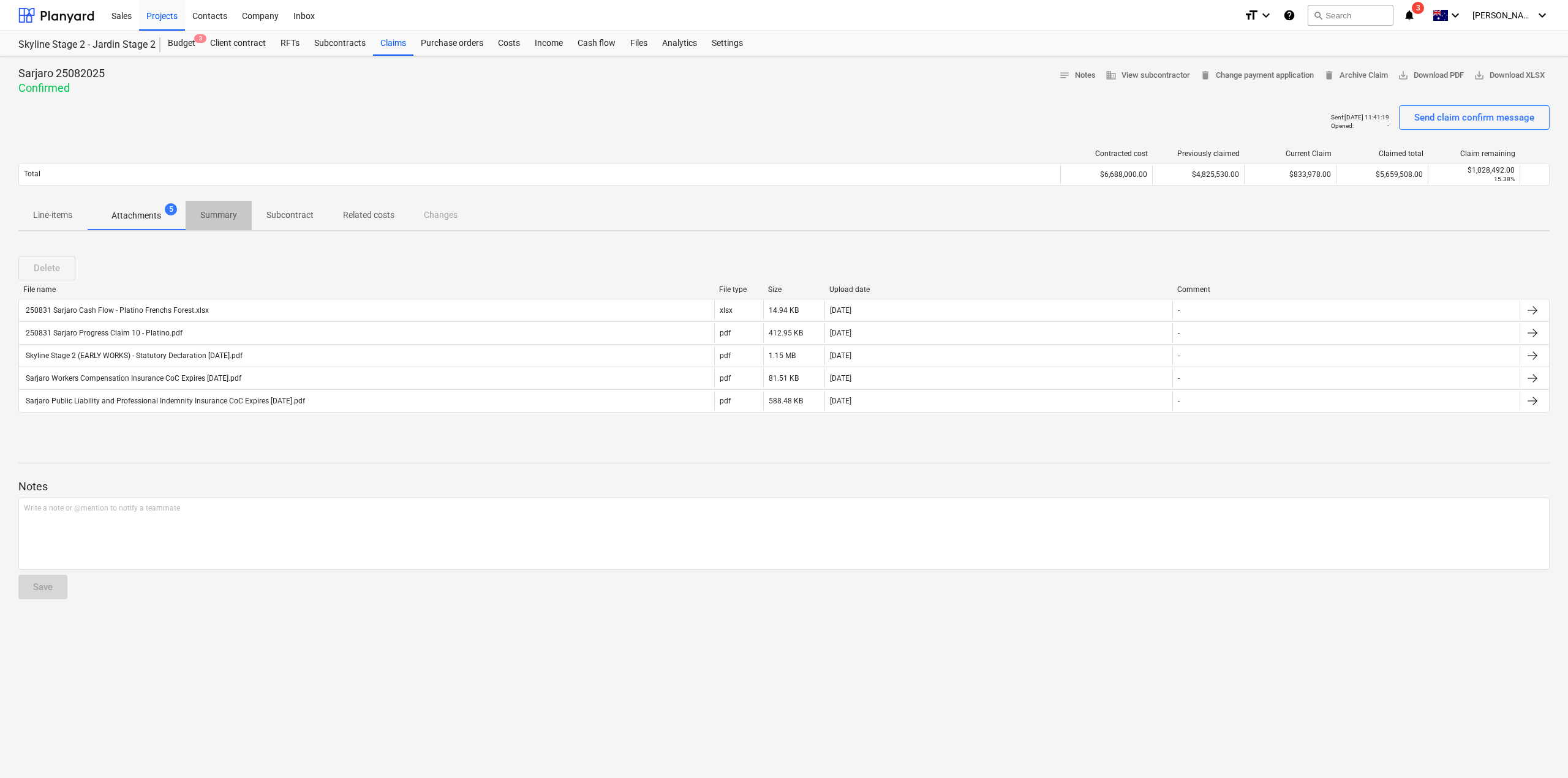
click at [224, 213] on p "Summary" at bounding box center [218, 215] width 37 height 12
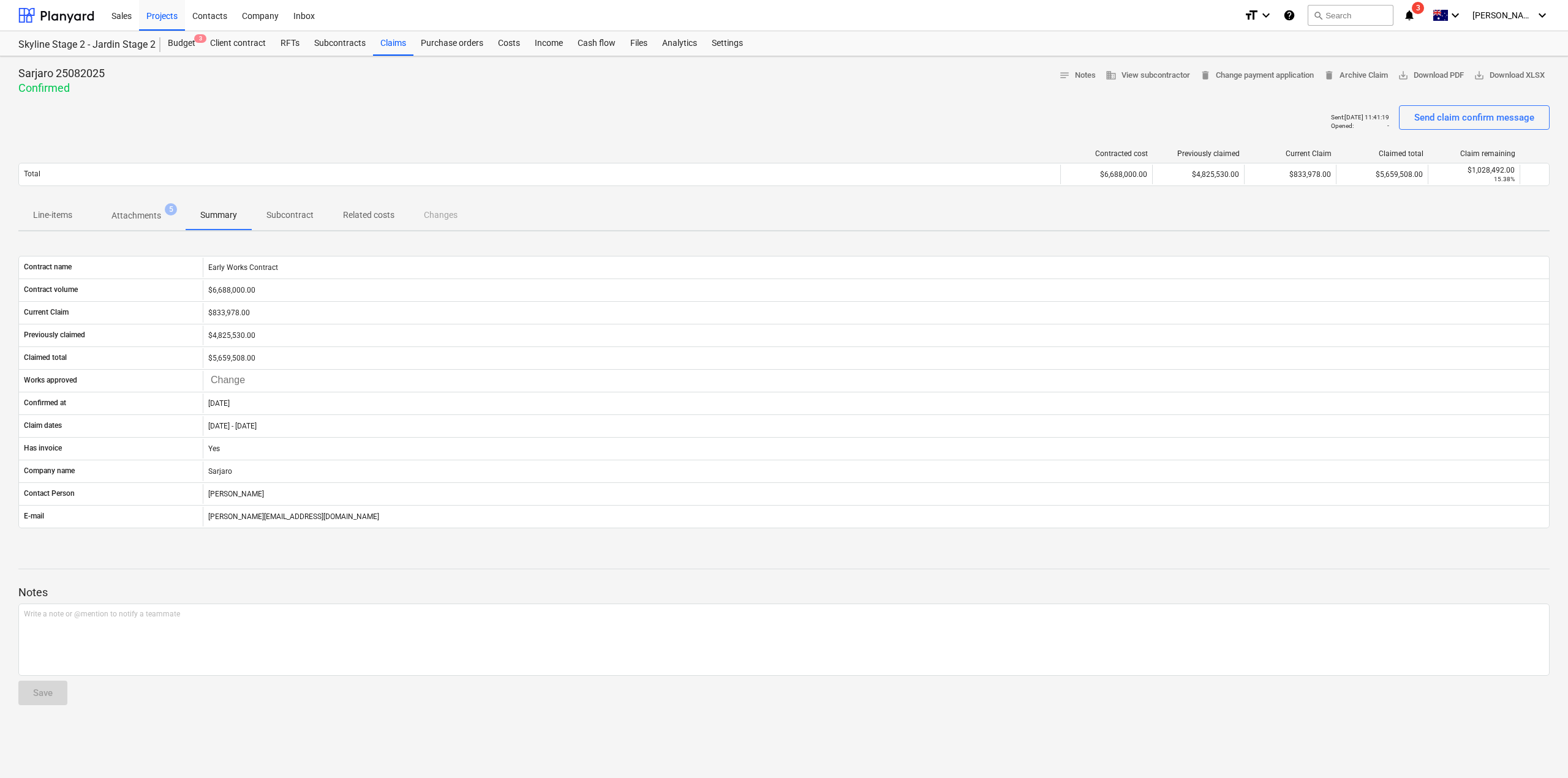
click at [268, 210] on p "Subcontract" at bounding box center [289, 215] width 47 height 12
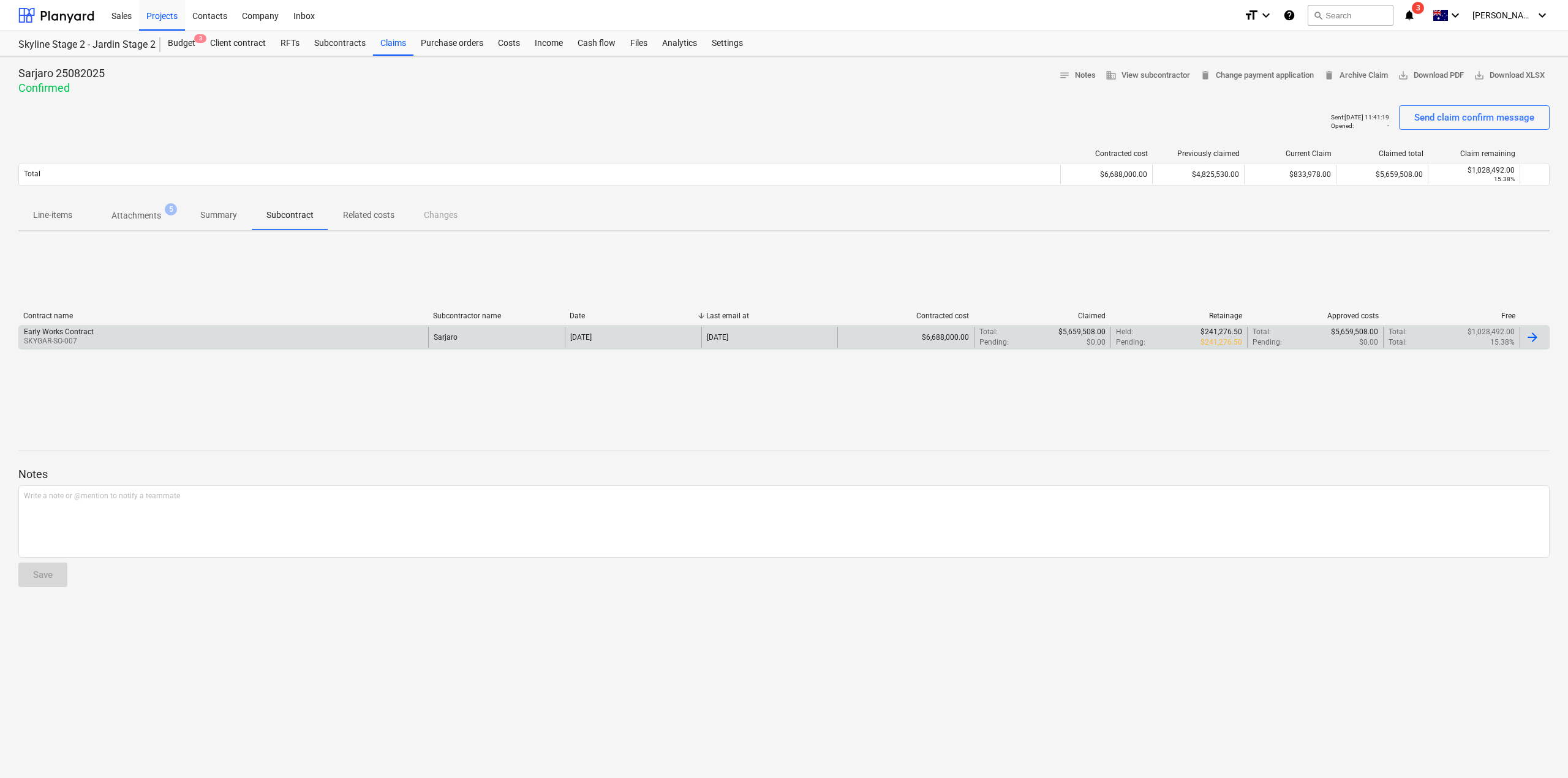
click at [436, 340] on div "Sarjaro" at bounding box center [445, 337] width 24 height 9
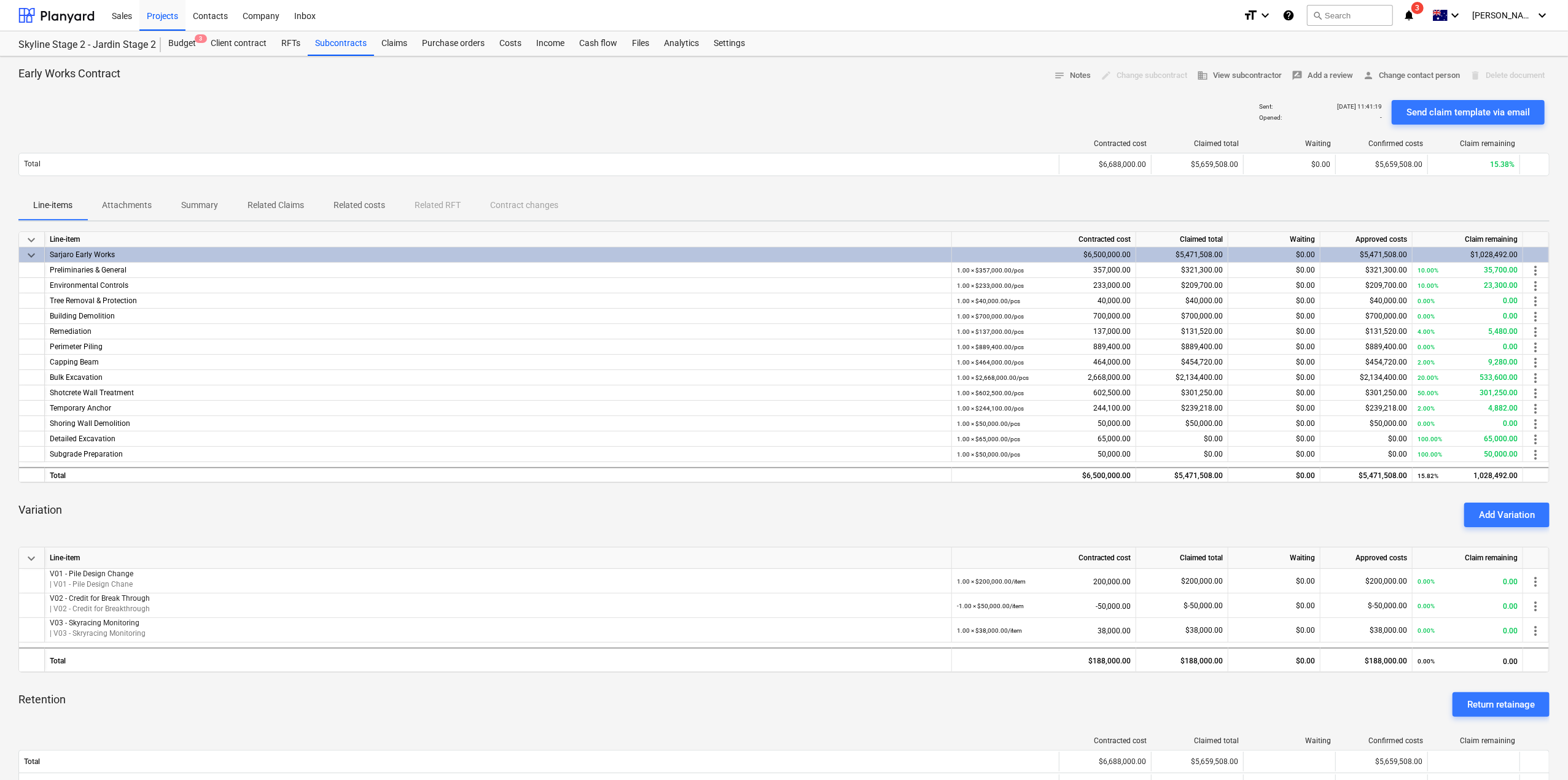
click at [382, 214] on span "Related costs" at bounding box center [359, 205] width 81 height 21
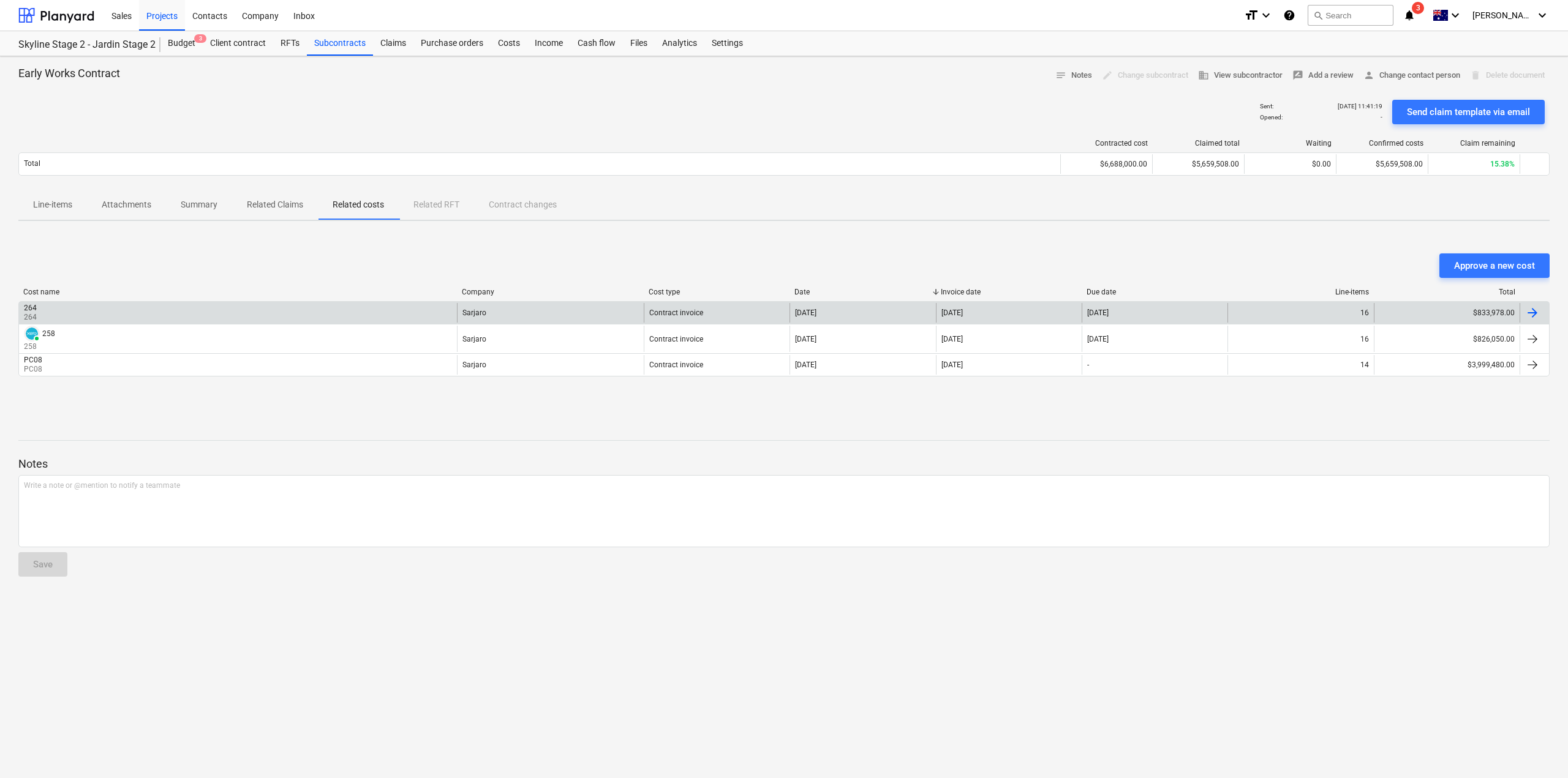
click at [212, 307] on div "264 264" at bounding box center [237, 313] width 438 height 20
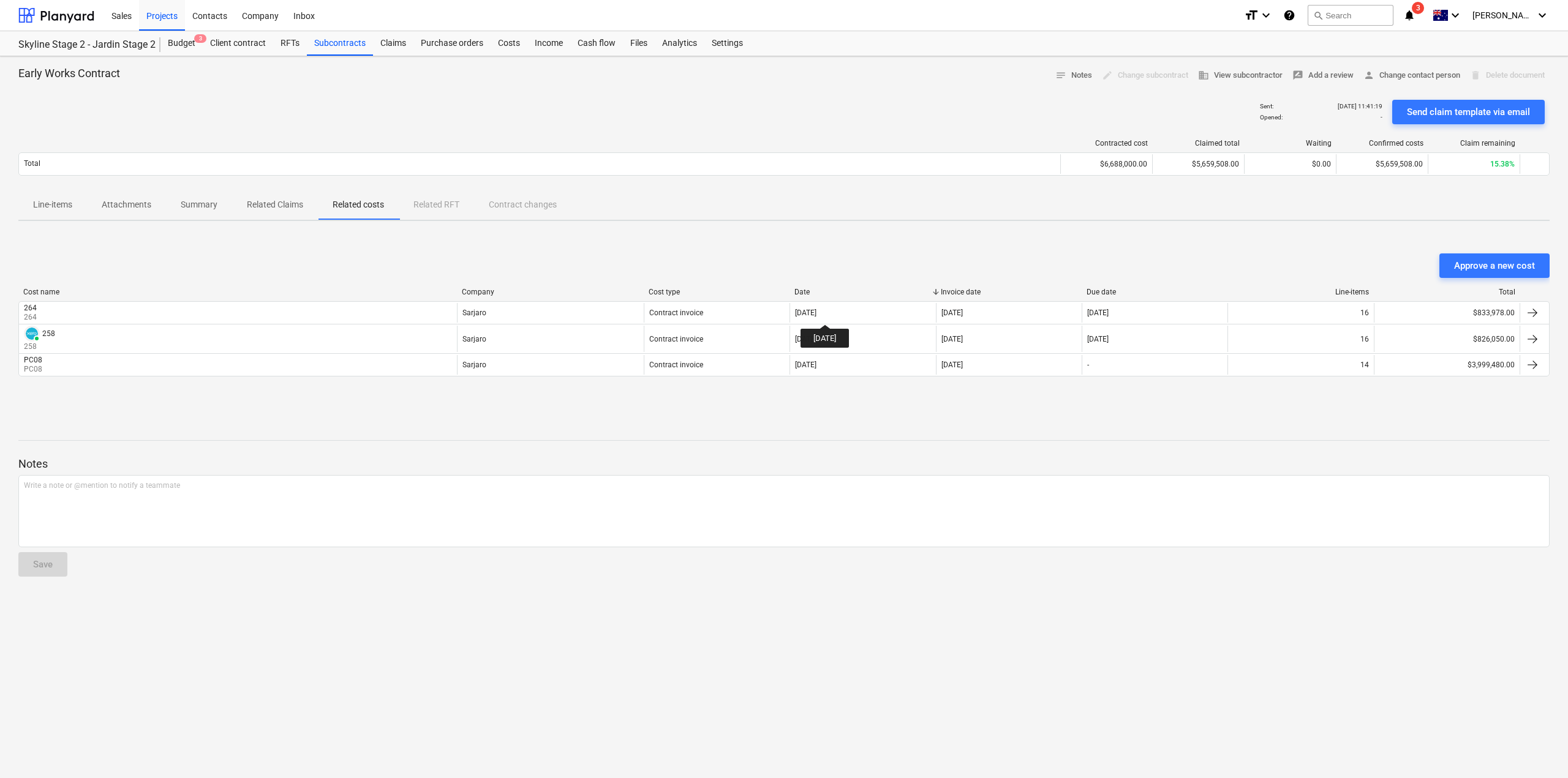
drag, startPoint x: 835, startPoint y: 313, endPoint x: 743, endPoint y: 424, distance: 144.2
click at [743, 424] on div at bounding box center [784, 428] width 1531 height 10
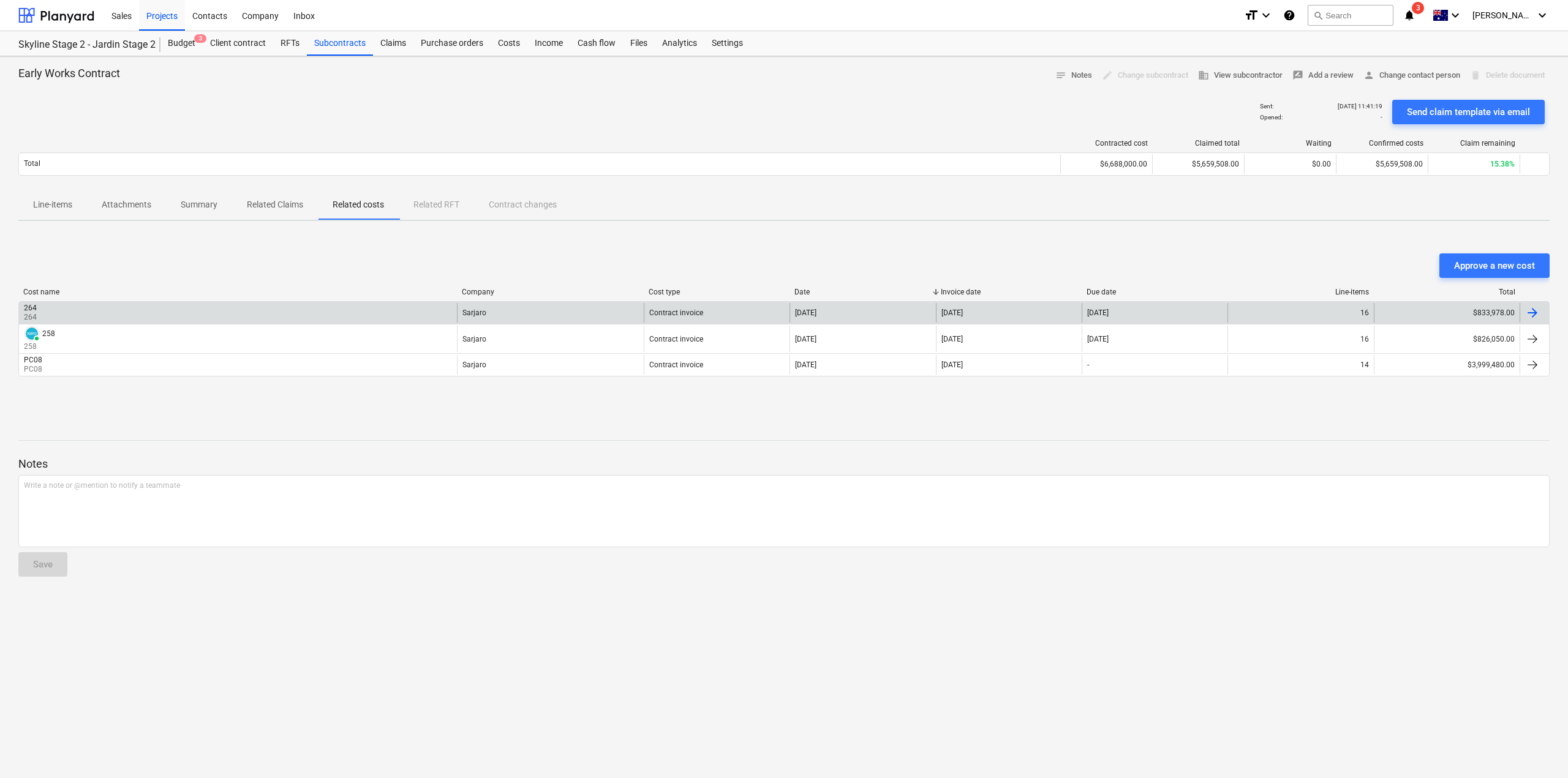
click at [1540, 316] on div at bounding box center [1533, 313] width 29 height 20
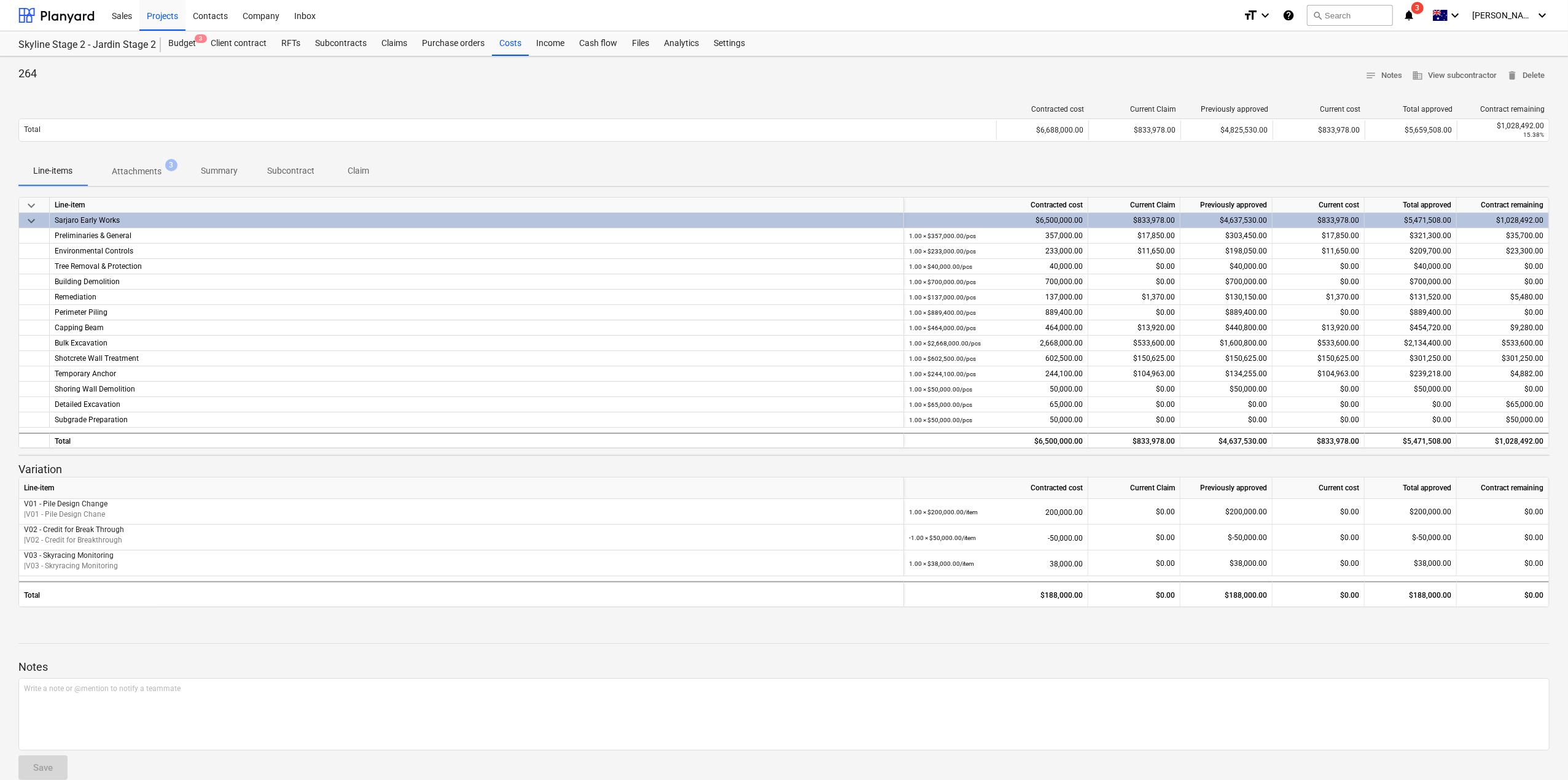
click at [354, 166] on p "Claim" at bounding box center [358, 171] width 30 height 13
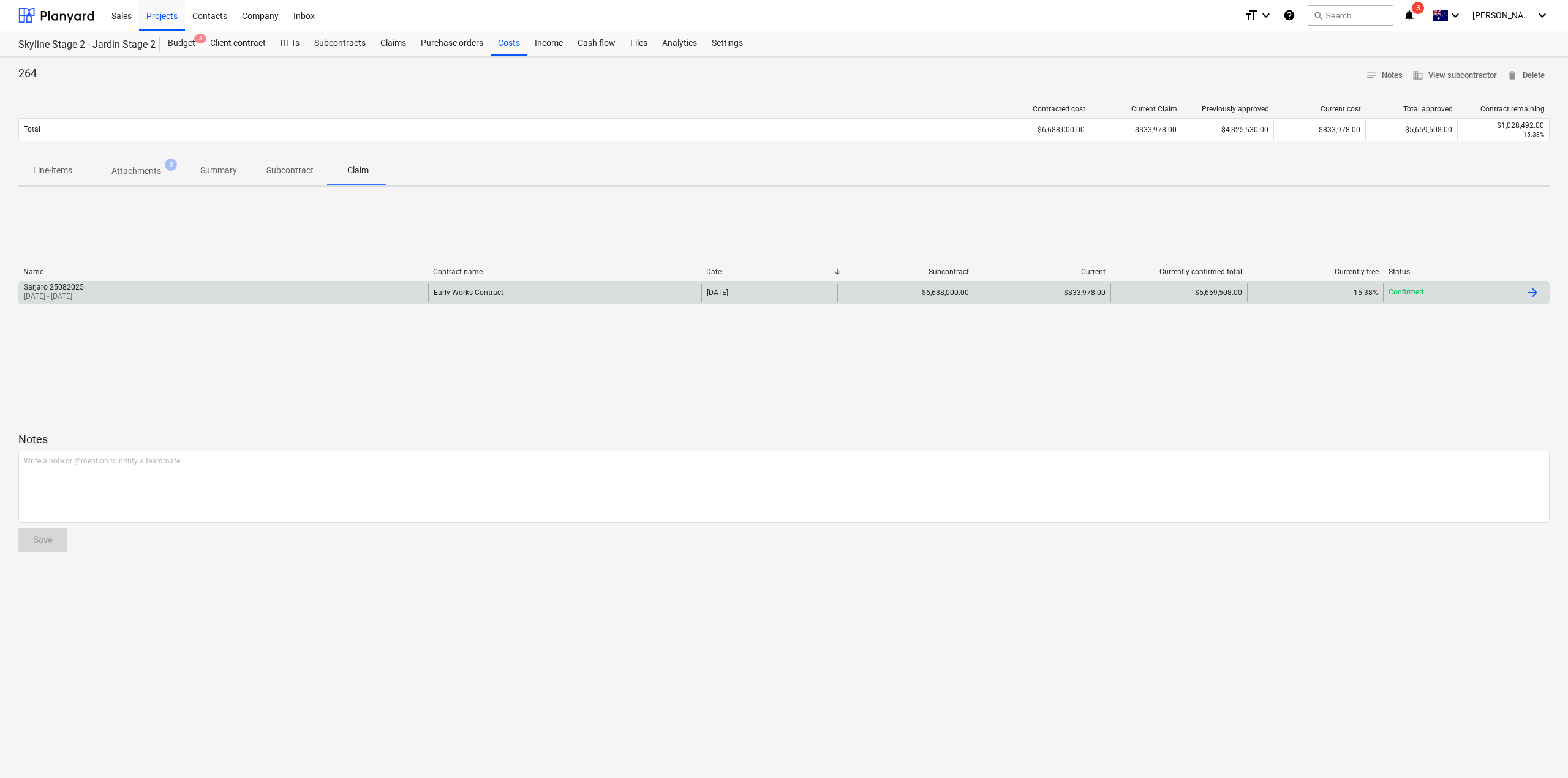
click at [1531, 299] on div at bounding box center [1531, 293] width 14 height 14
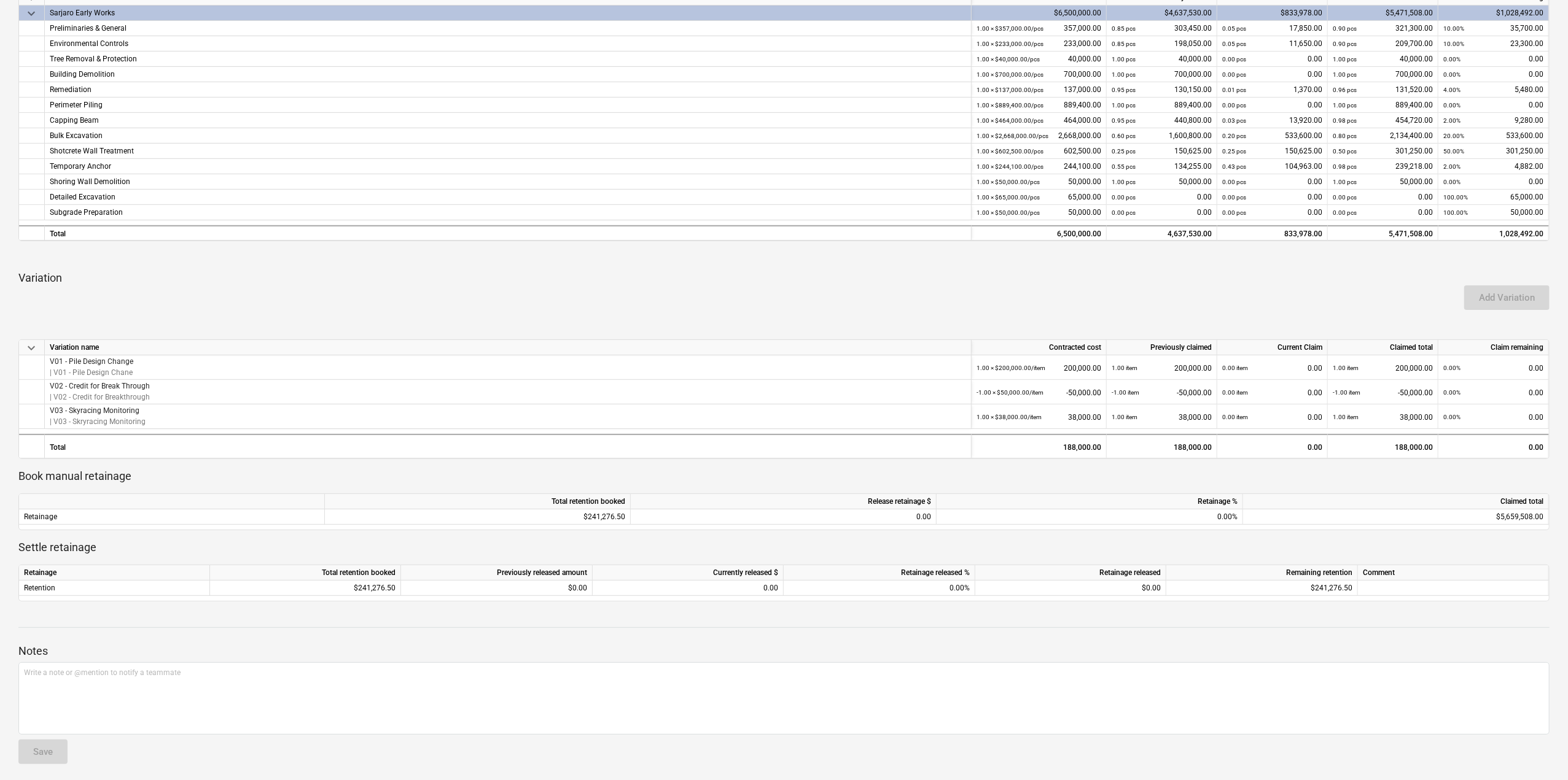
scroll to position [254, 0]
click at [680, 521] on div "0.00" at bounding box center [783, 514] width 295 height 15
click at [601, 509] on div "$241,276.50" at bounding box center [478, 514] width 306 height 15
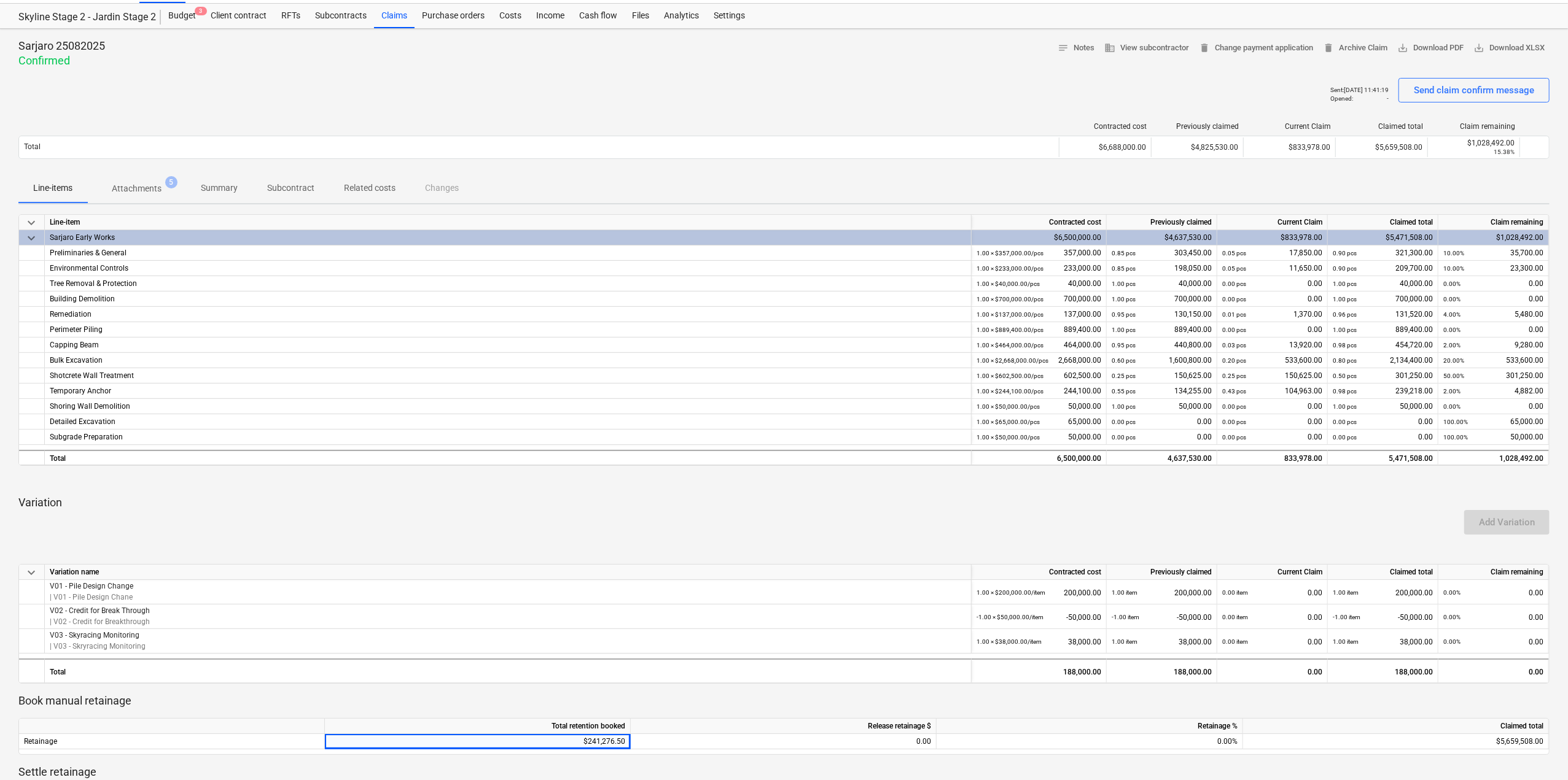
scroll to position [0, 0]
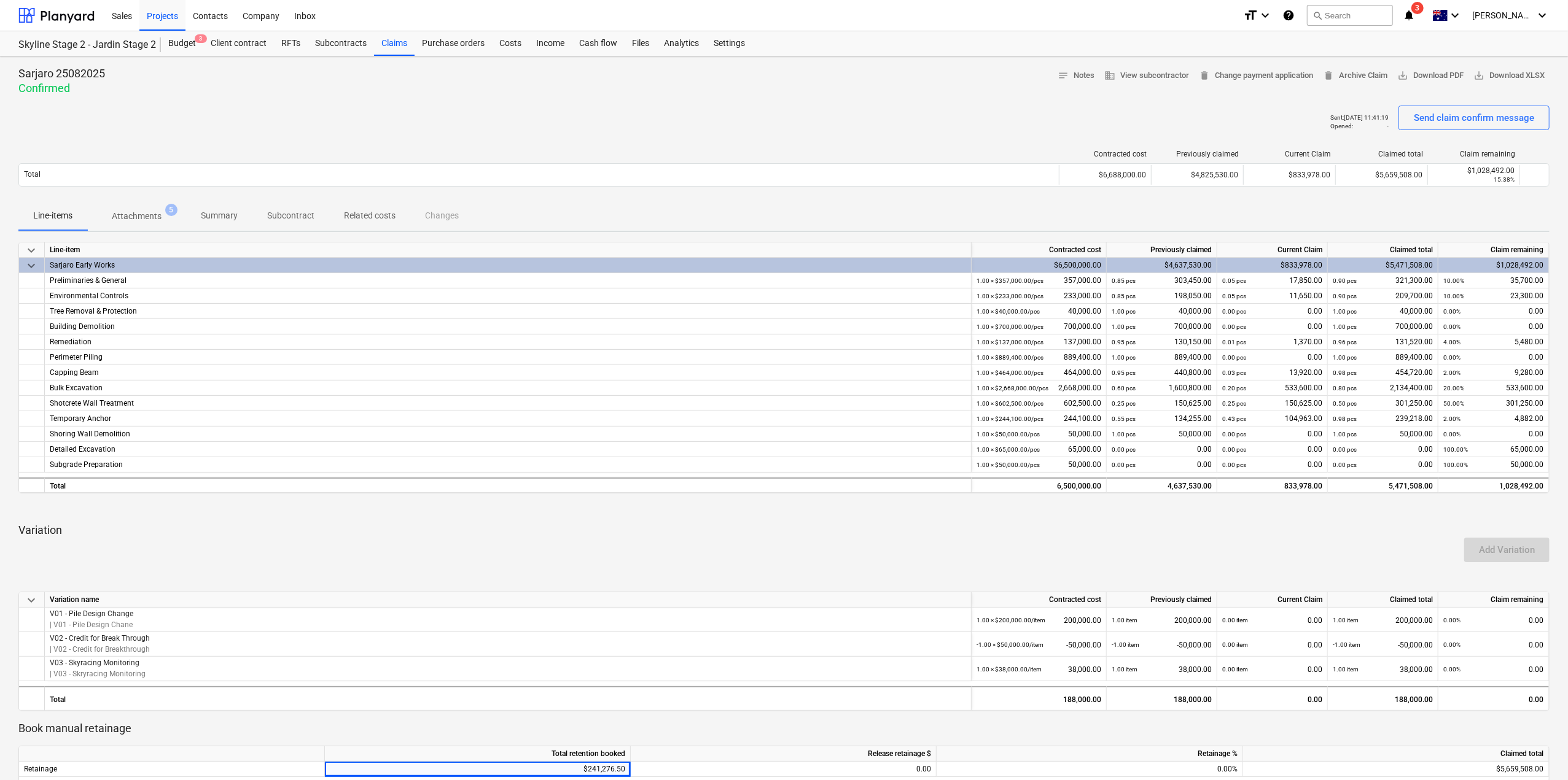
click at [149, 220] on p "Attachments" at bounding box center [137, 216] width 50 height 13
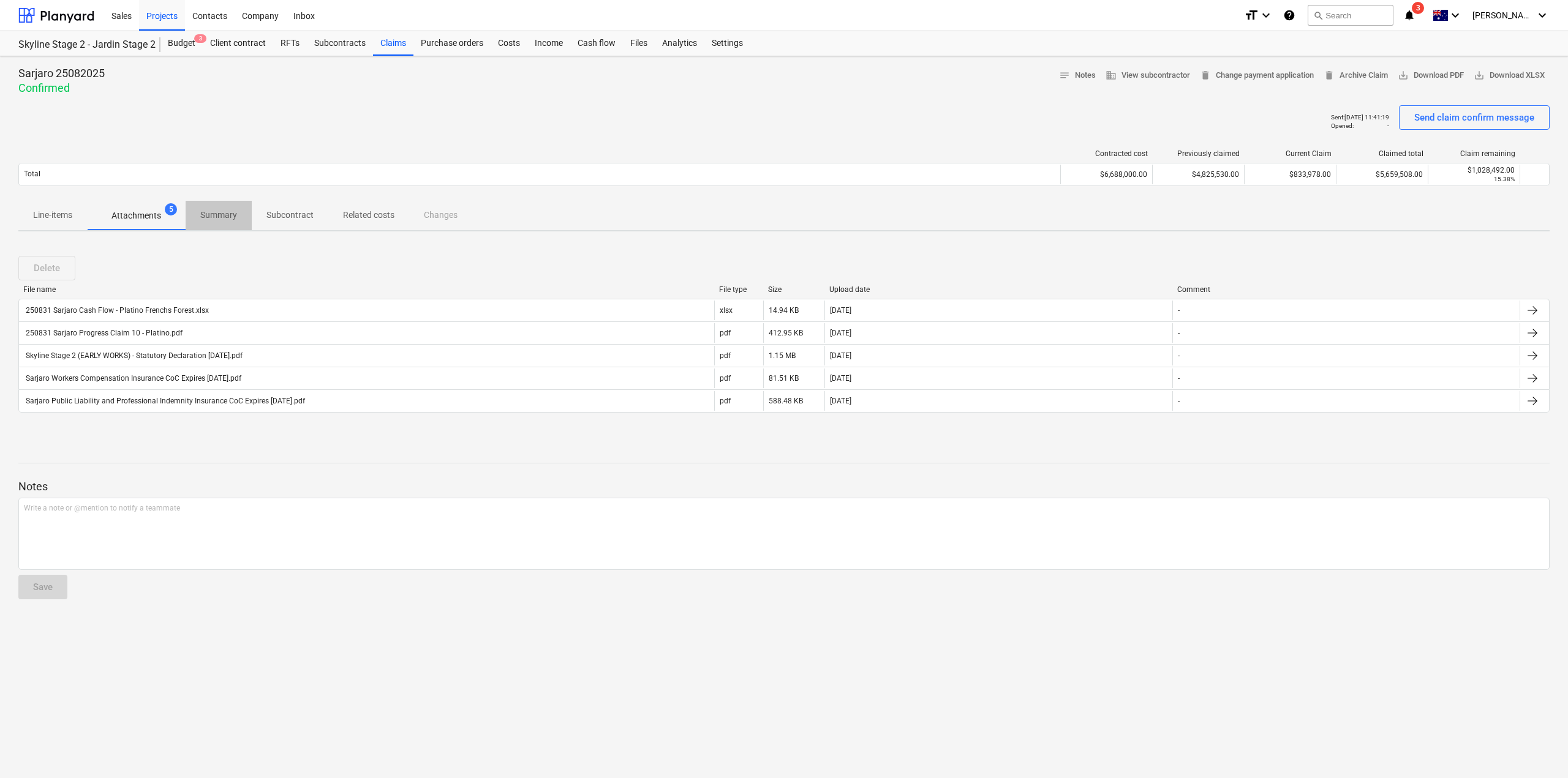
click at [214, 213] on p "Summary" at bounding box center [218, 215] width 37 height 12
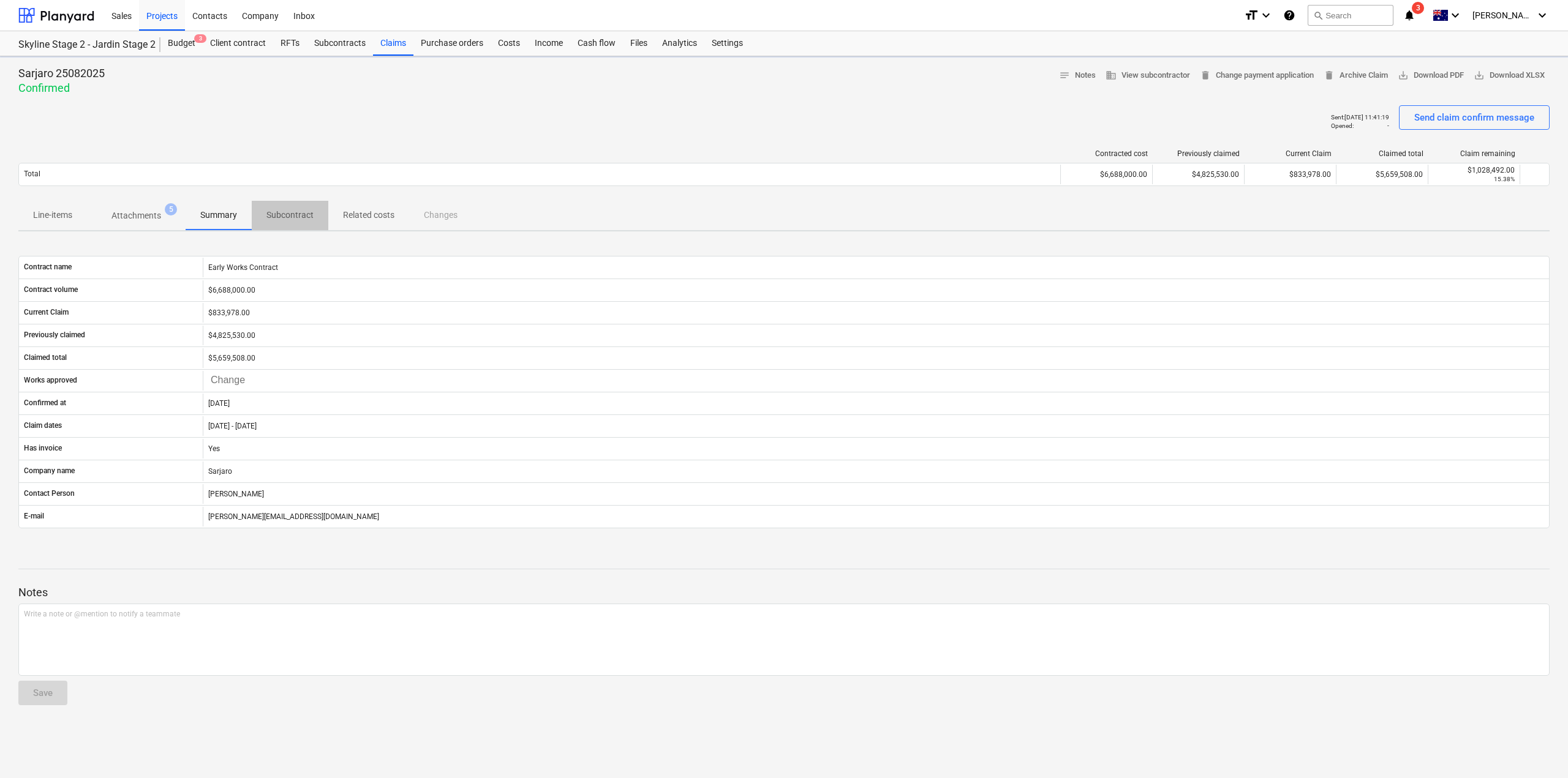
click at [269, 213] on p "Subcontract" at bounding box center [289, 215] width 47 height 12
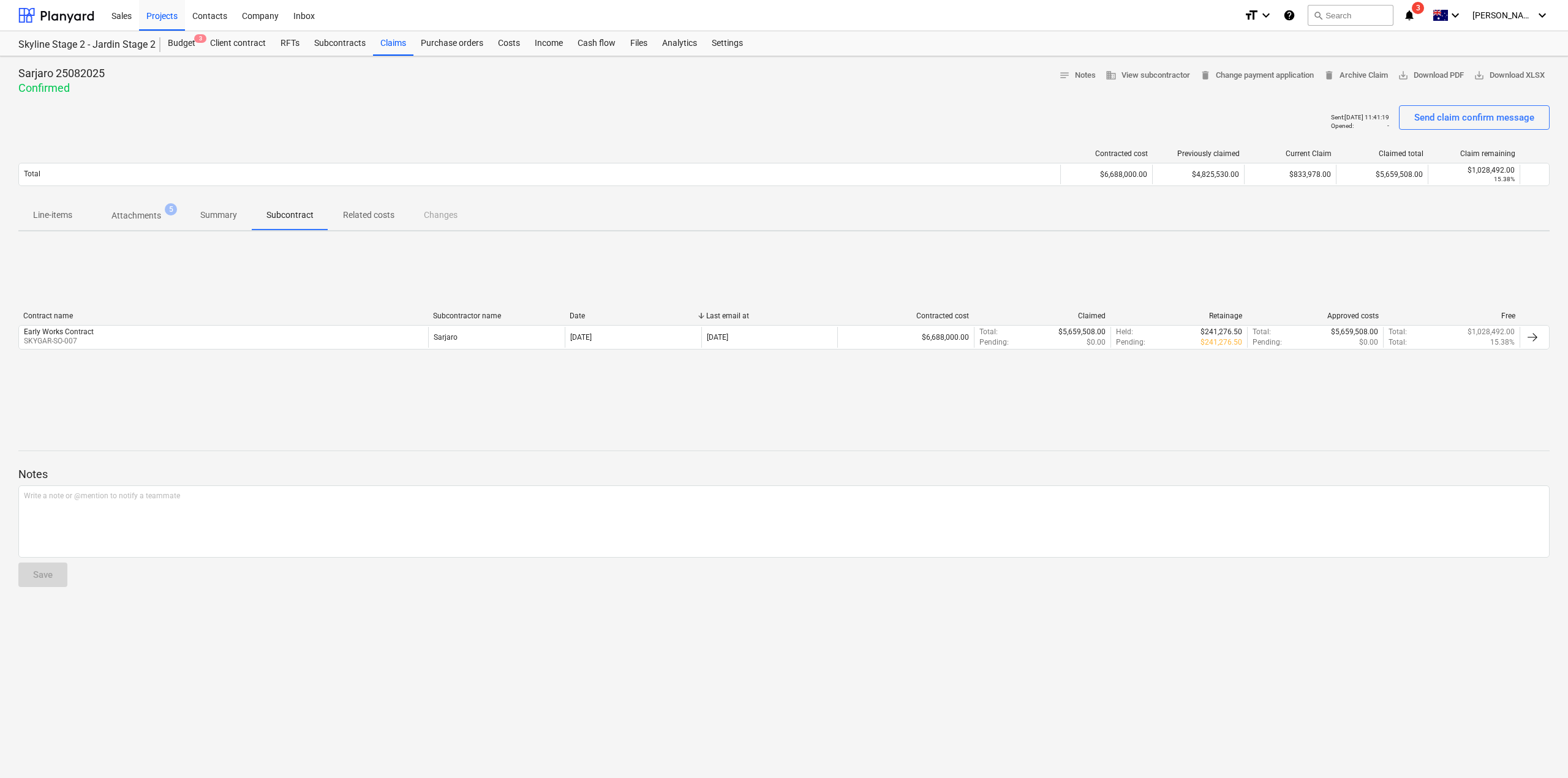
click at [379, 216] on p "Related costs" at bounding box center [369, 215] width 52 height 12
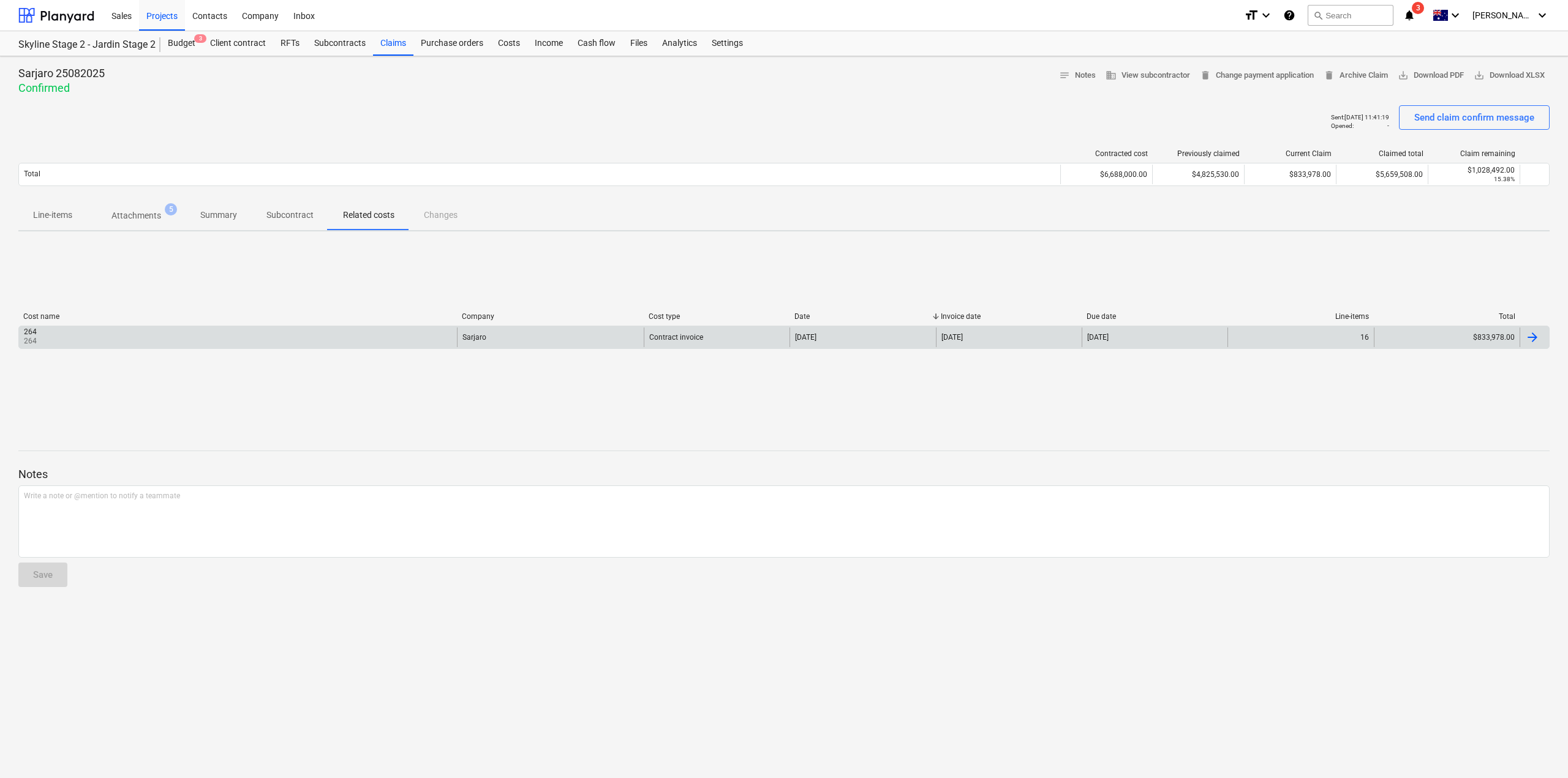
drag, startPoint x: 1330, startPoint y: 337, endPoint x: 1517, endPoint y: 335, distance: 187.0
click at [1496, 362] on div "Cost name Company Cost type Date Invoice date Due date Line-items Total 264 264…" at bounding box center [784, 333] width 1531 height 62
click at [1533, 338] on div at bounding box center [1531, 337] width 14 height 14
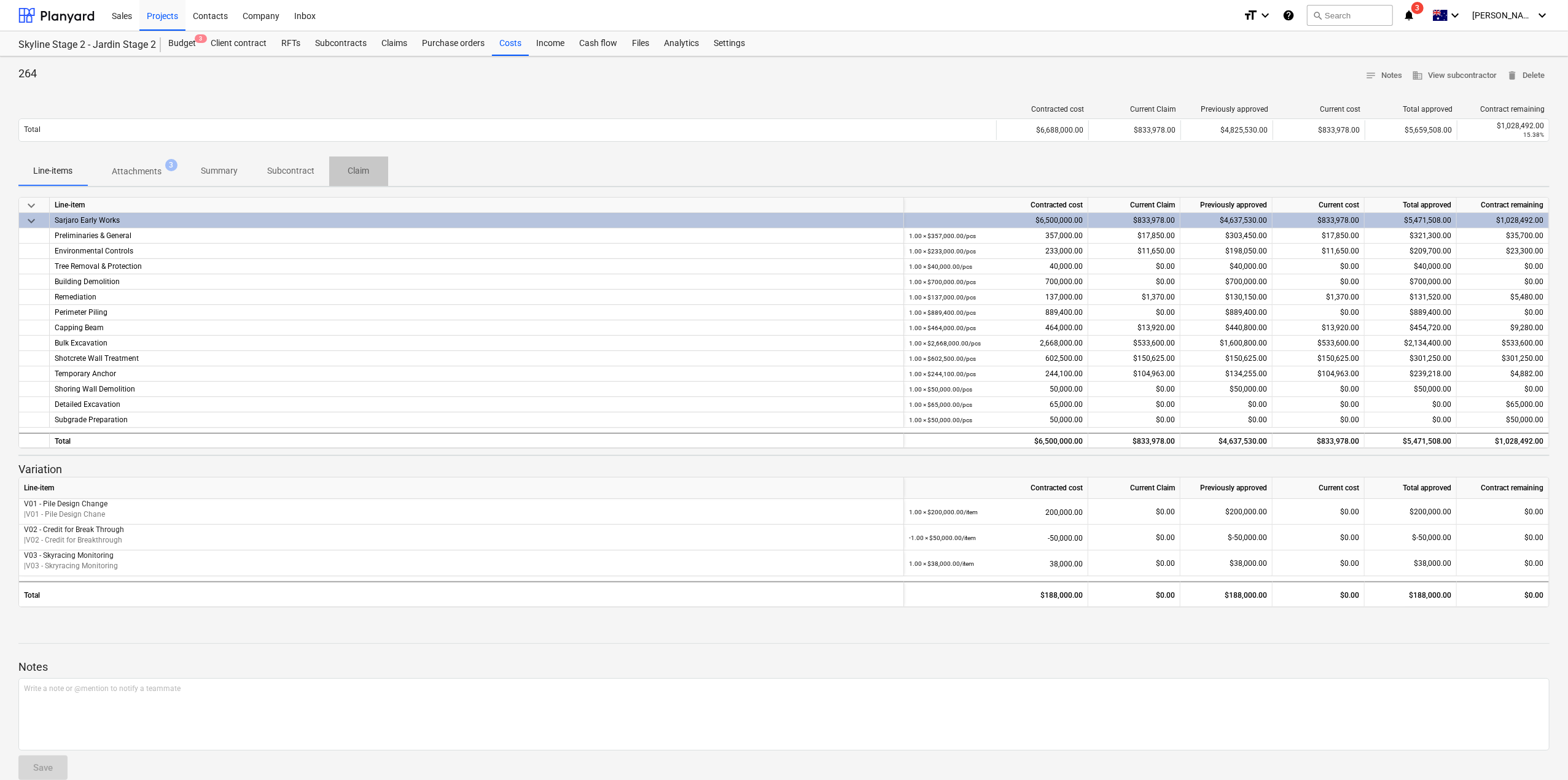
click at [356, 165] on p "Claim" at bounding box center [358, 171] width 30 height 13
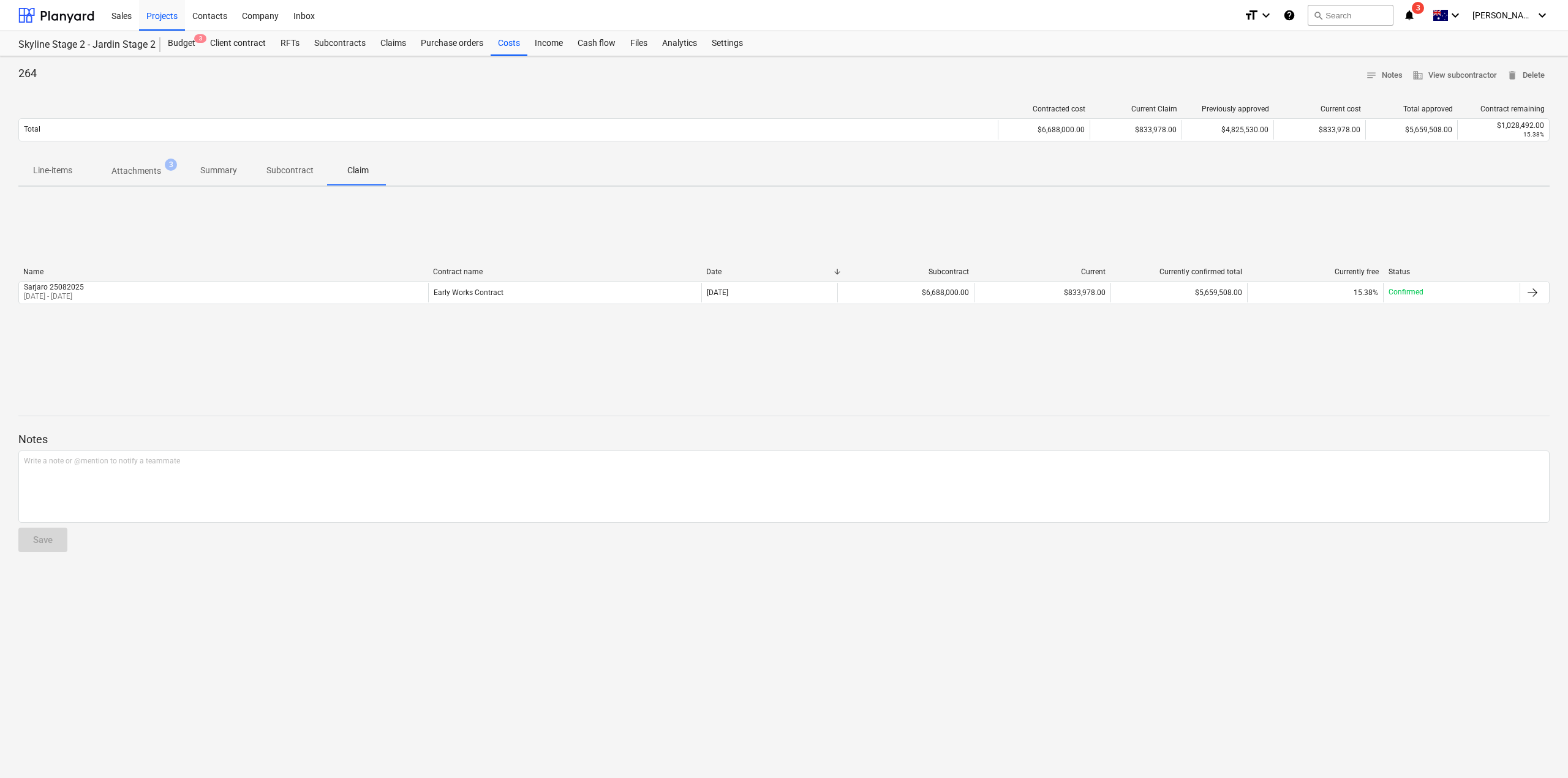
click at [328, 156] on button "Claim" at bounding box center [358, 170] width 59 height 29
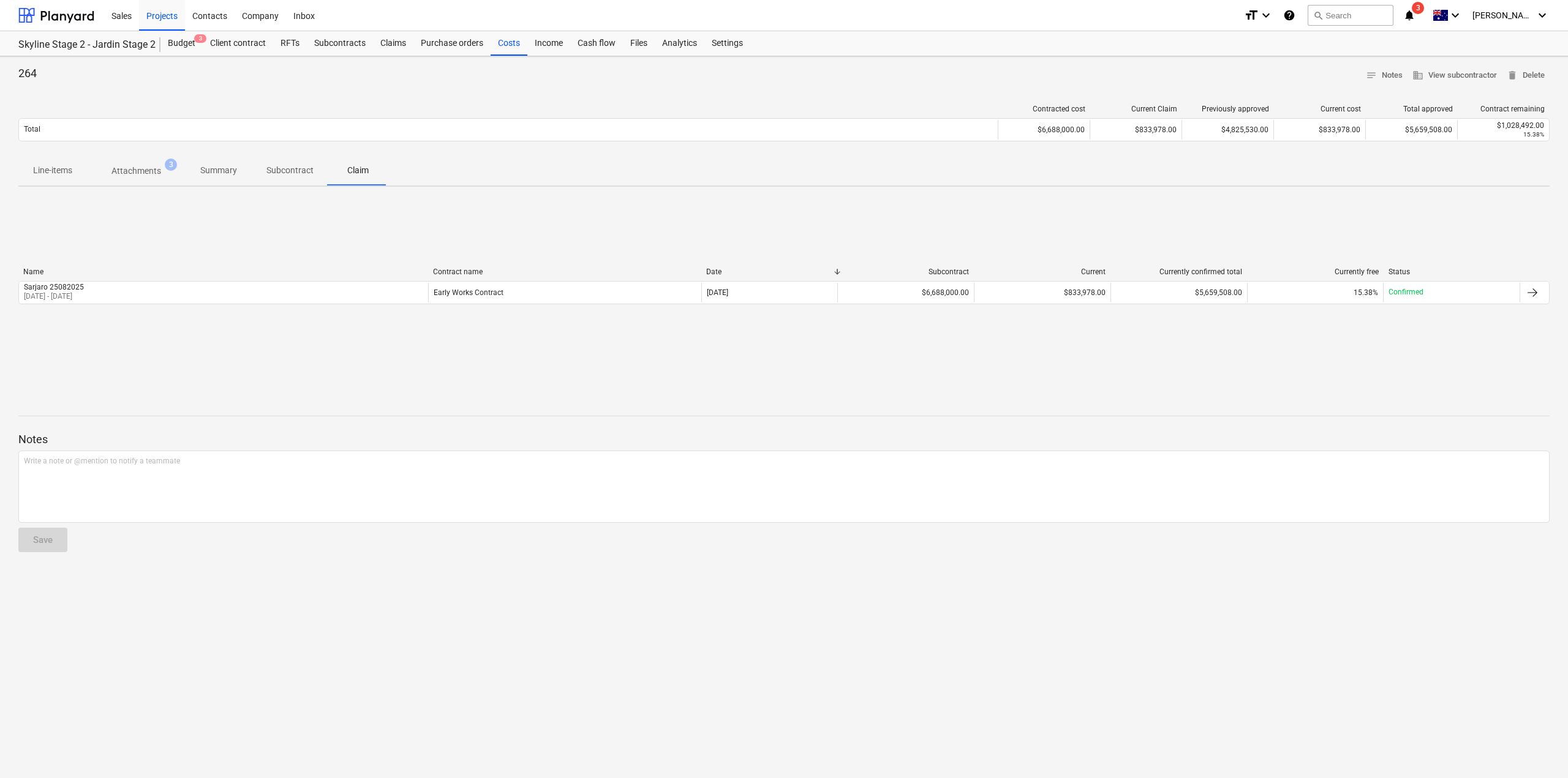
click at [328, 156] on button "Claim" at bounding box center [358, 170] width 59 height 29
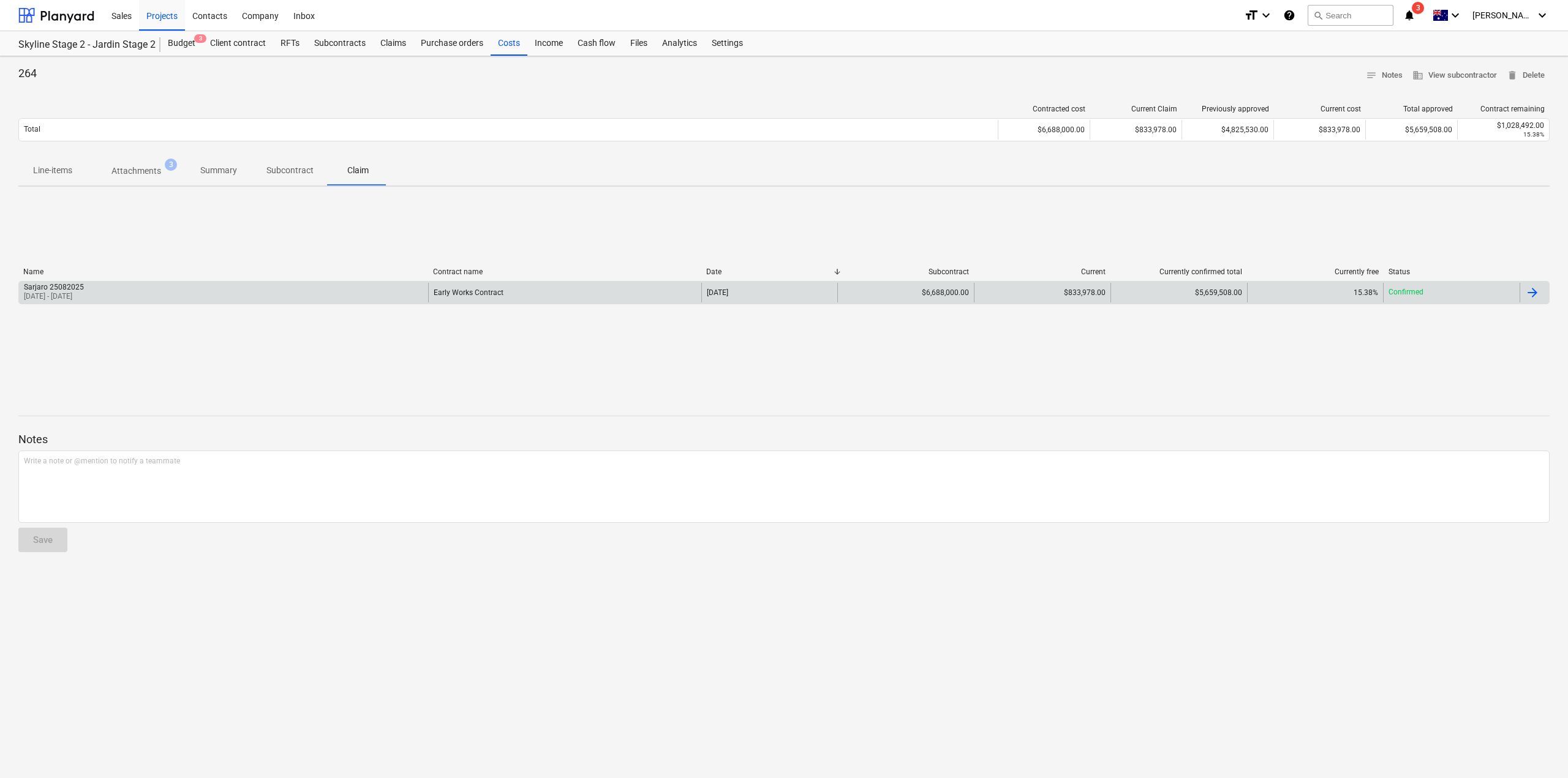
click at [1401, 283] on div "Confirmed" at bounding box center [1450, 293] width 137 height 20
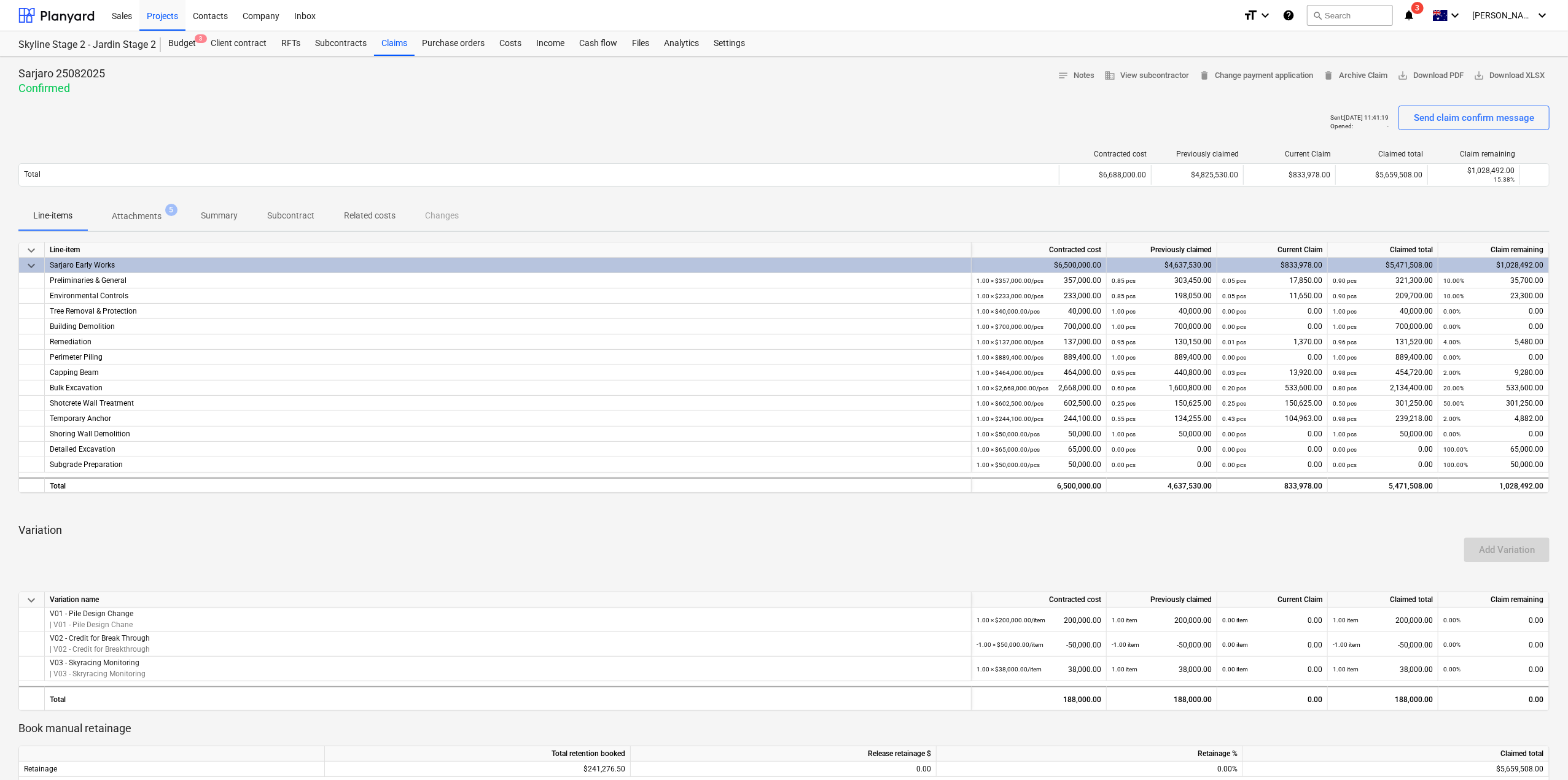
drag, startPoint x: 1231, startPoint y: 72, endPoint x: 1030, endPoint y: 129, distance: 208.9
click at [1030, 129] on div "Sarjaro 25082025 Confirmed notes Notes business View subcontractor delete Chang…" at bounding box center [784, 546] width 1568 height 979
click at [226, 219] on p "Summary" at bounding box center [218, 216] width 37 height 13
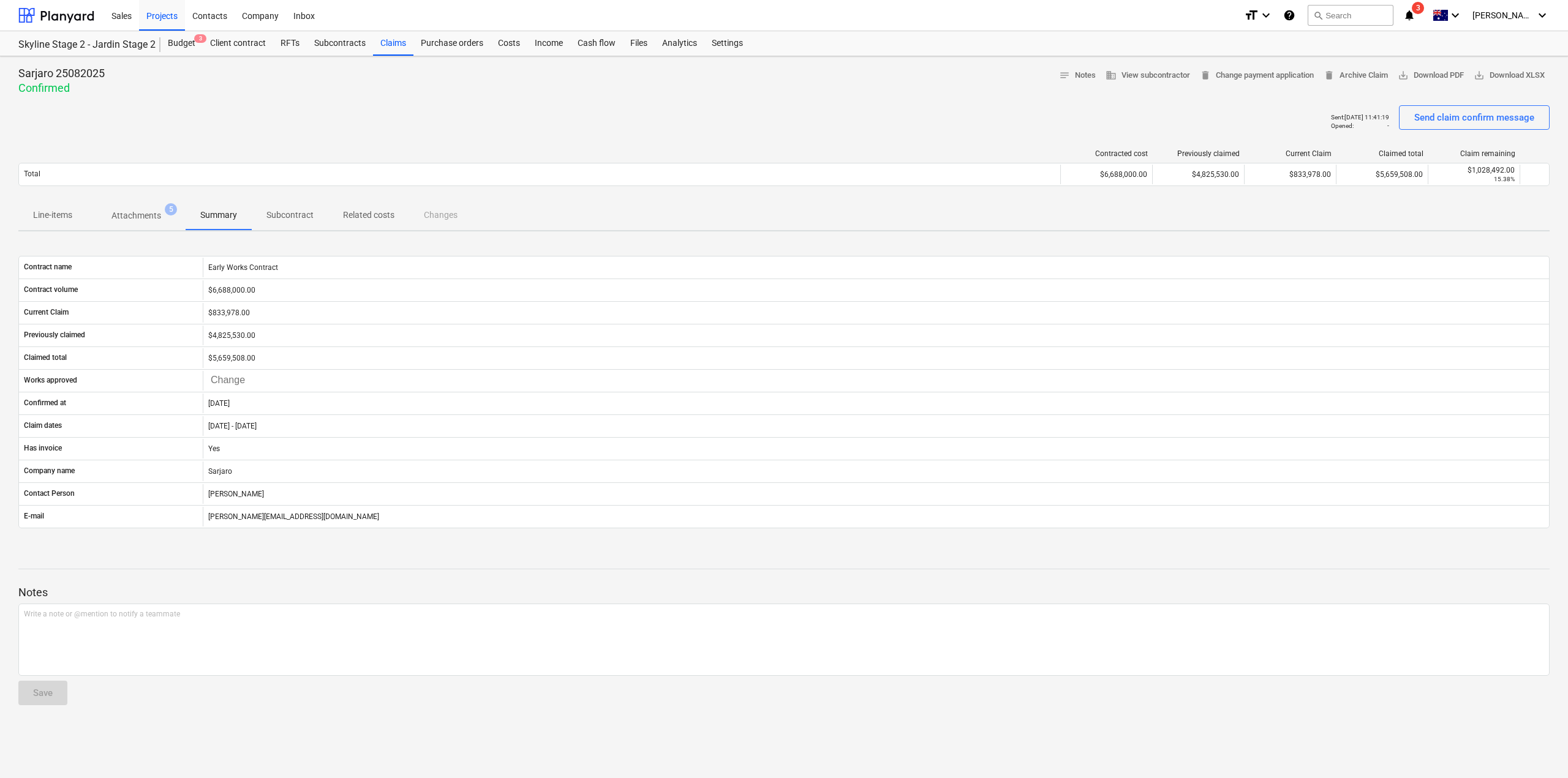
click at [354, 212] on p "Related costs" at bounding box center [369, 215] width 52 height 12
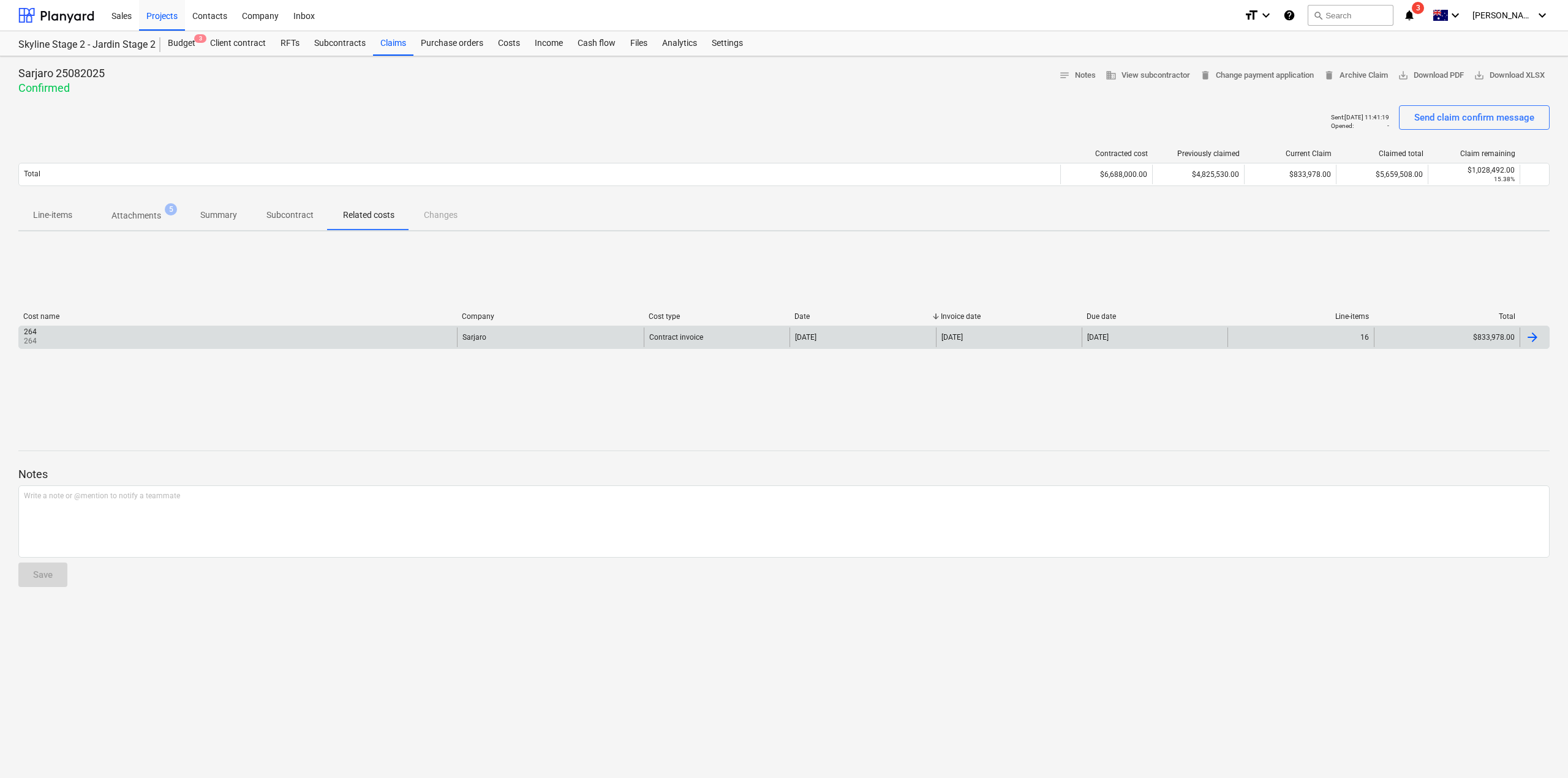
click at [159, 333] on div "264 264" at bounding box center [237, 337] width 438 height 20
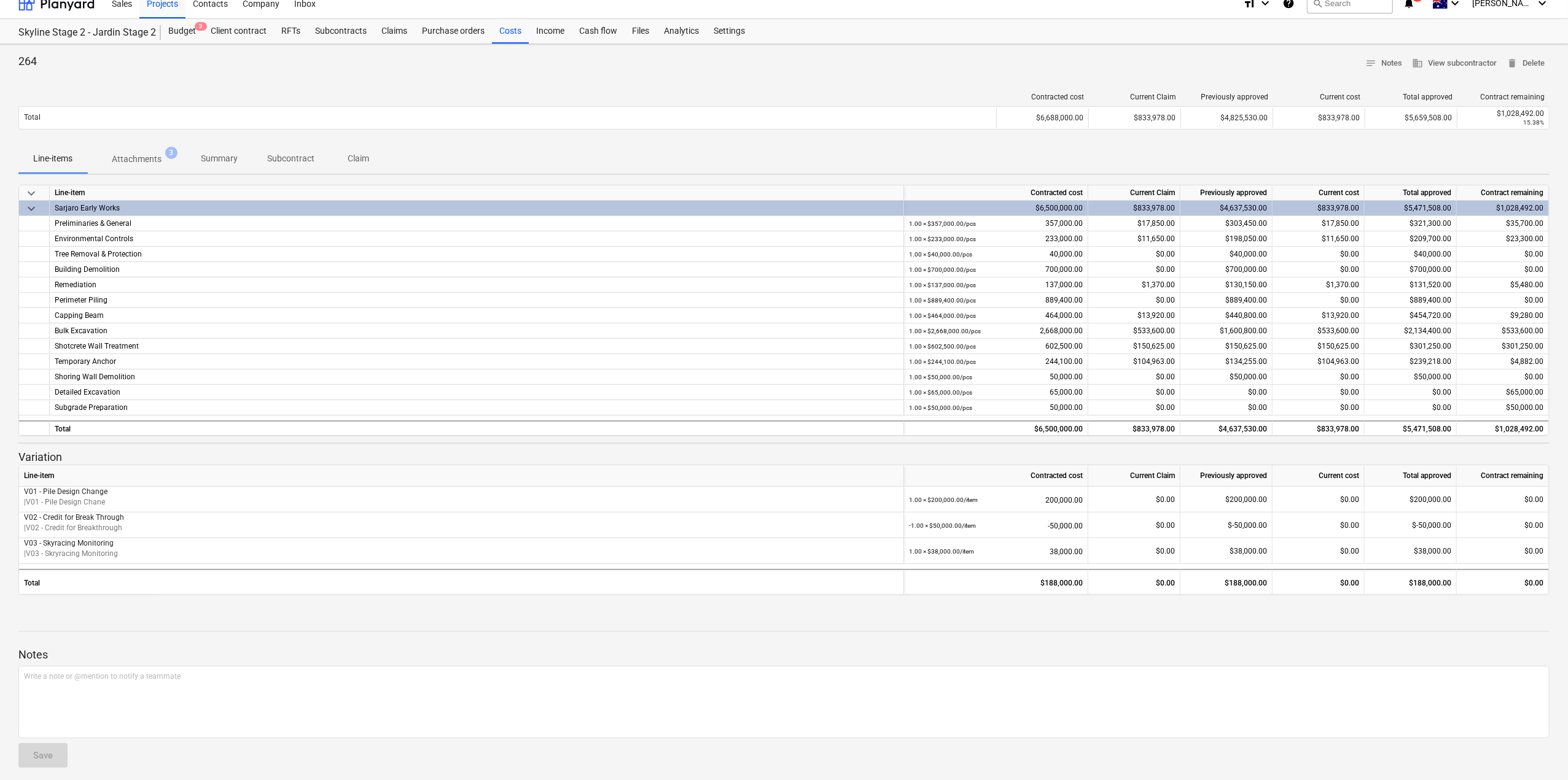
scroll to position [19, 0]
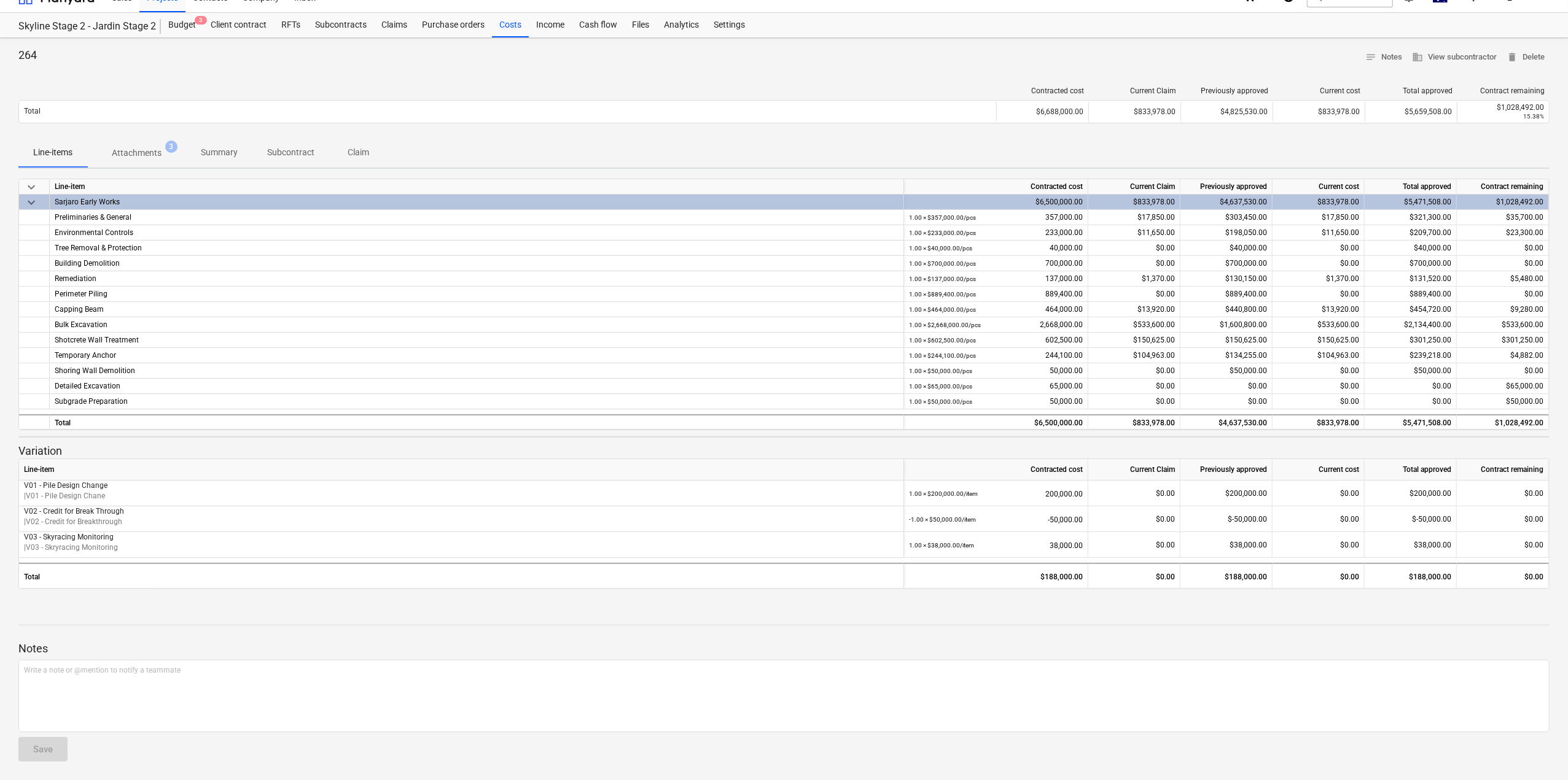
click at [367, 149] on p "Claim" at bounding box center [358, 152] width 30 height 13
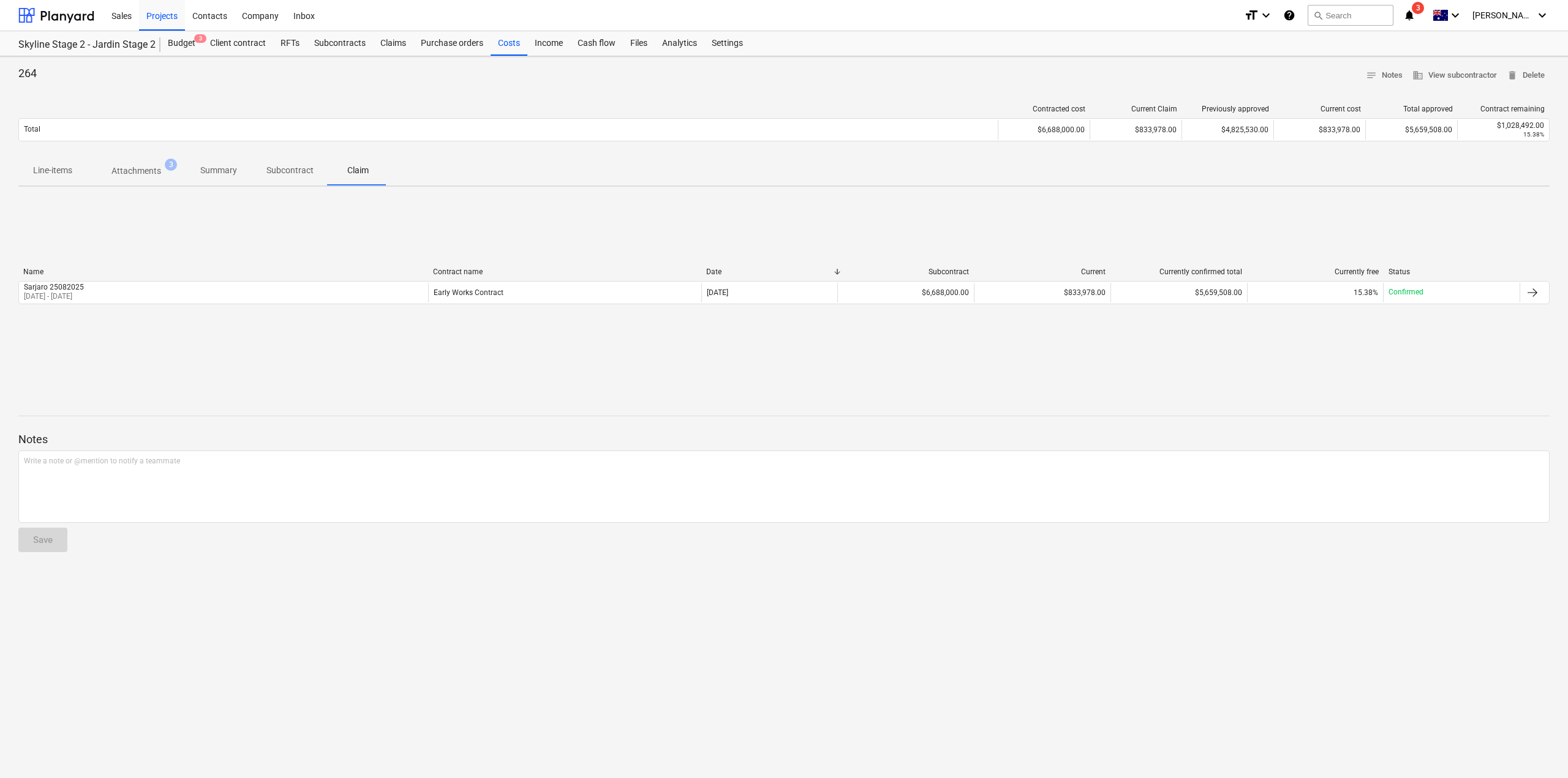
click at [46, 170] on p "Line-items" at bounding box center [53, 170] width 39 height 12
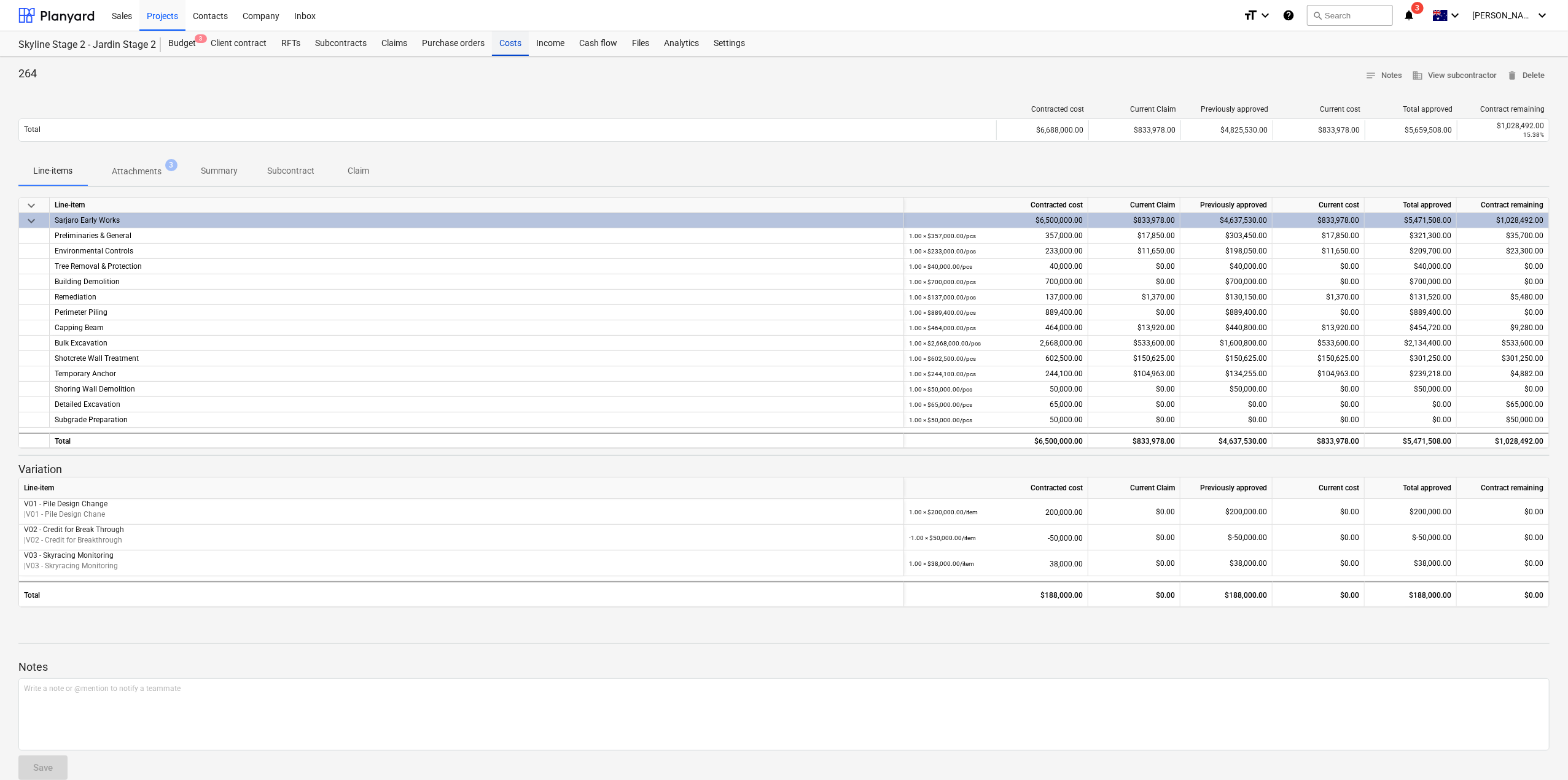
click at [524, 44] on div "Costs" at bounding box center [510, 43] width 37 height 24
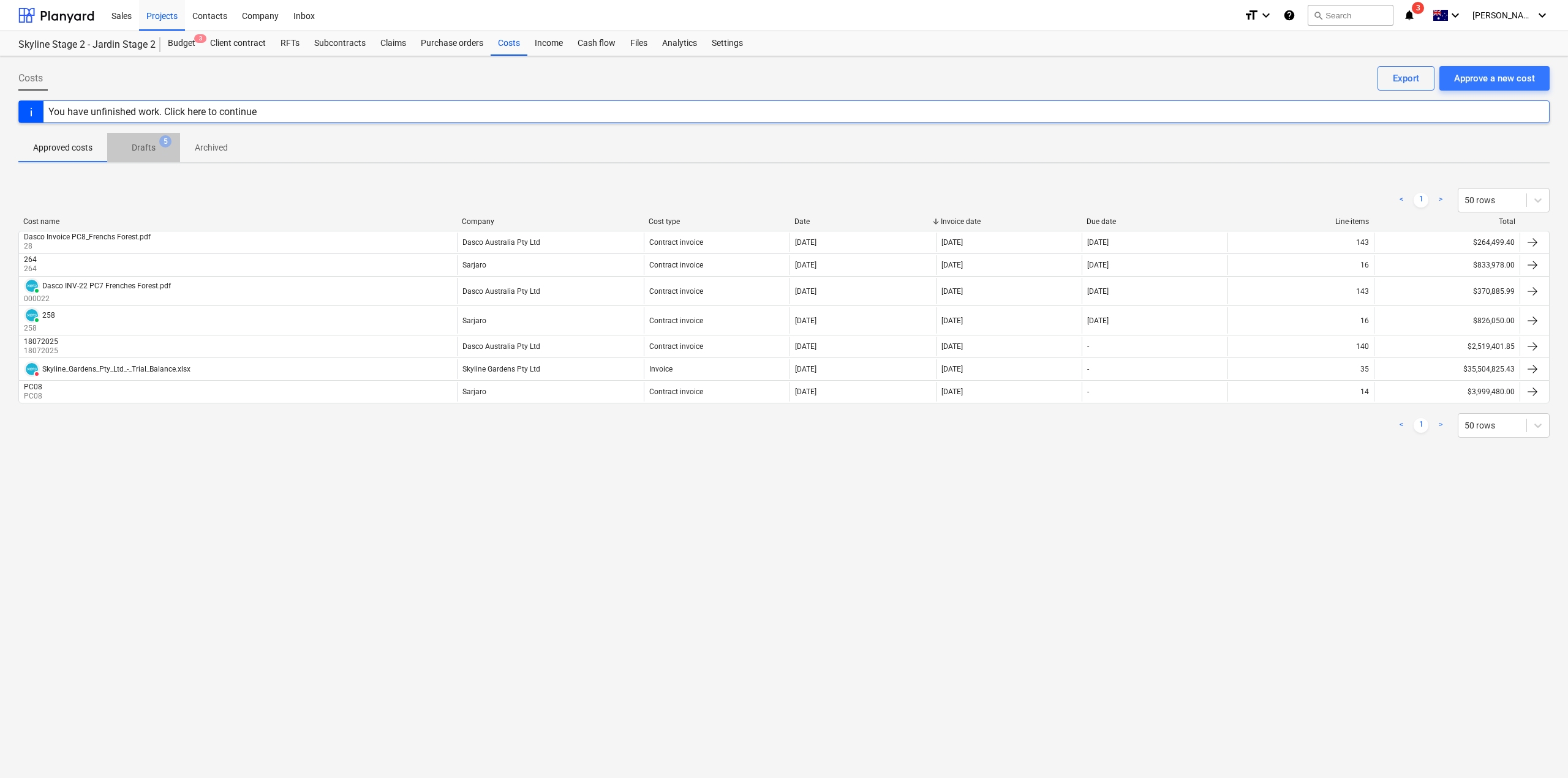
click at [161, 139] on span "5" at bounding box center [165, 142] width 12 height 12
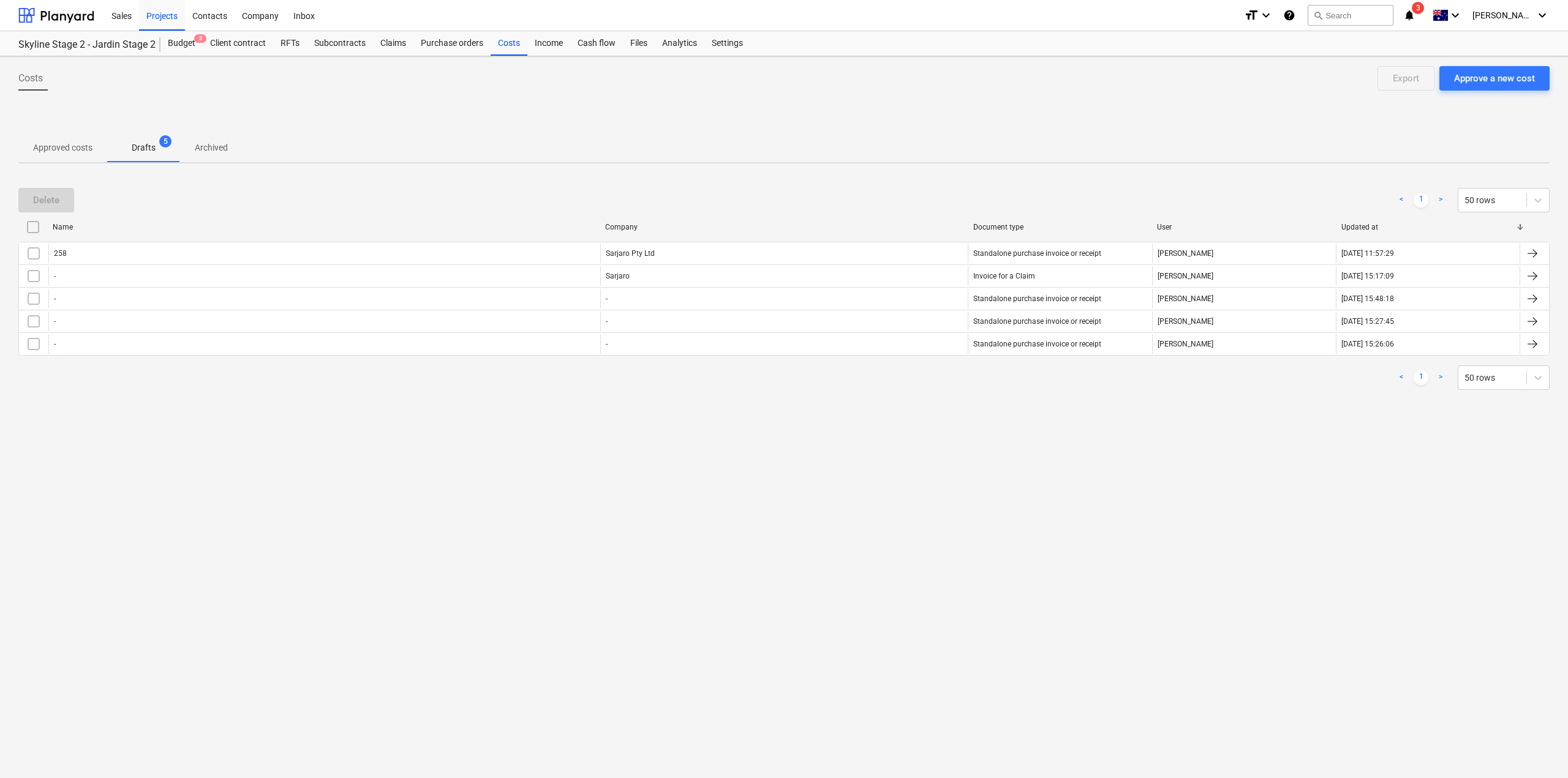
click at [95, 147] on span "Approved costs" at bounding box center [62, 147] width 88 height 21
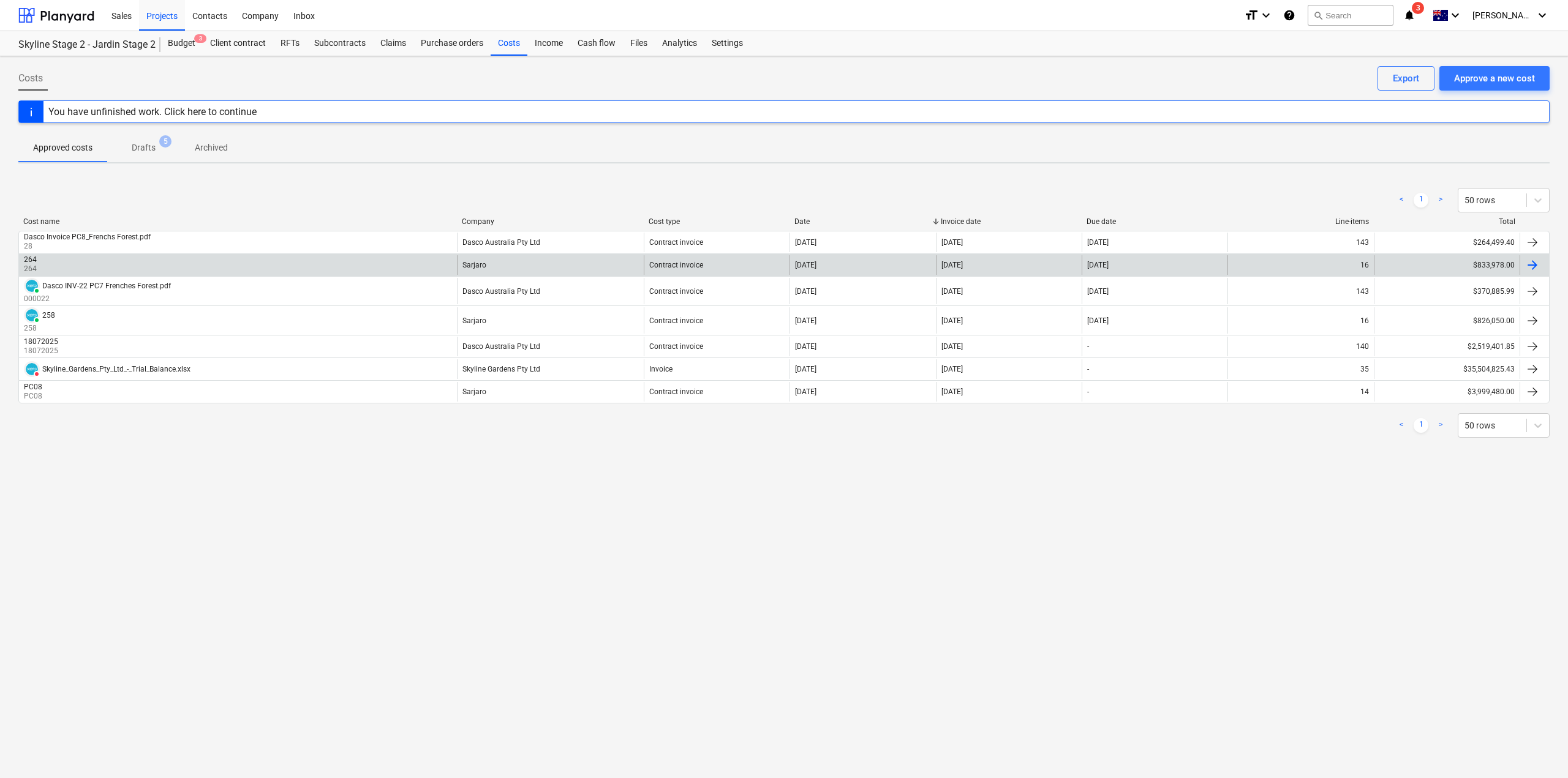
click at [88, 259] on div "264 264" at bounding box center [237, 265] width 438 height 20
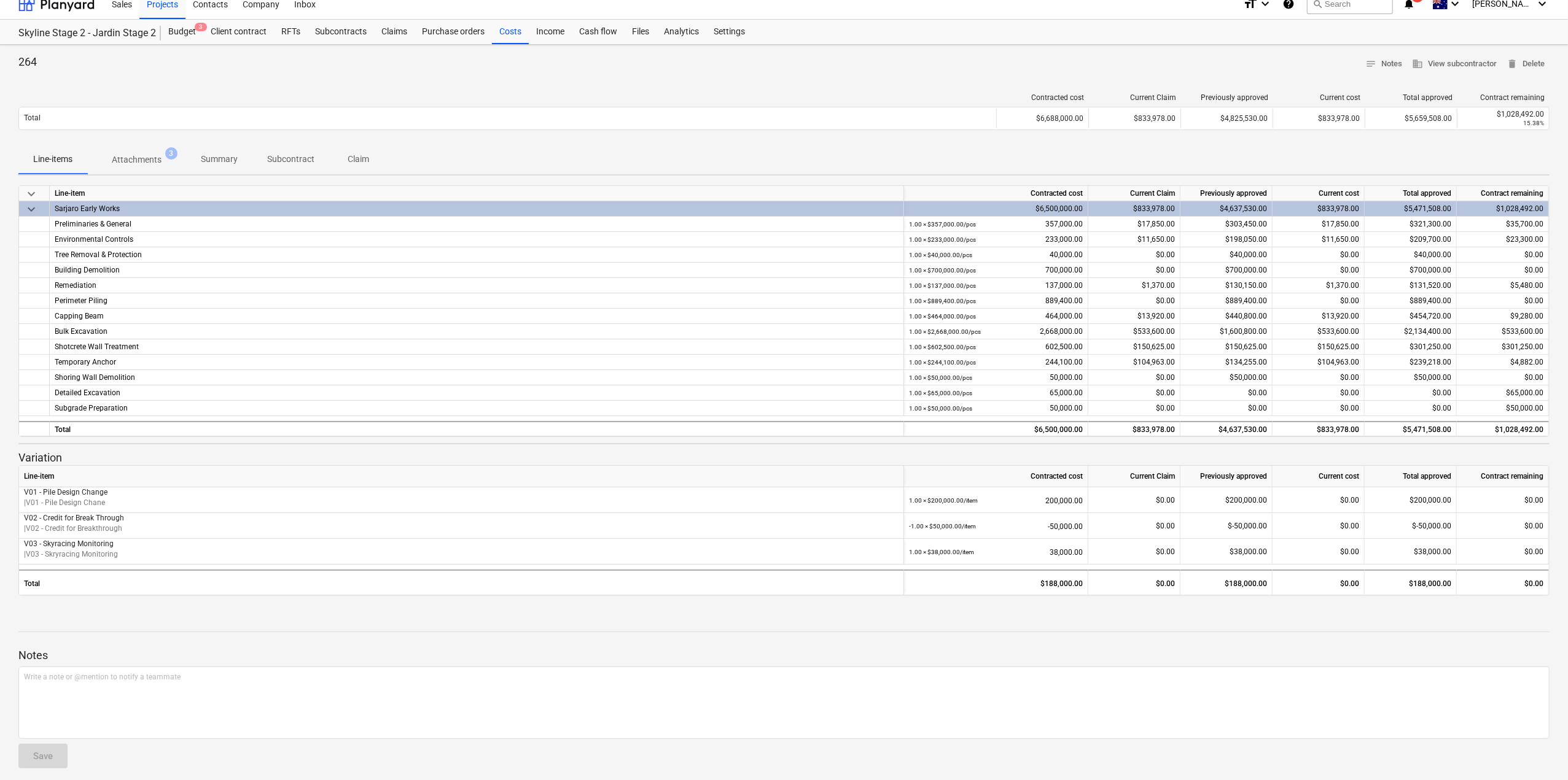
scroll to position [19, 0]
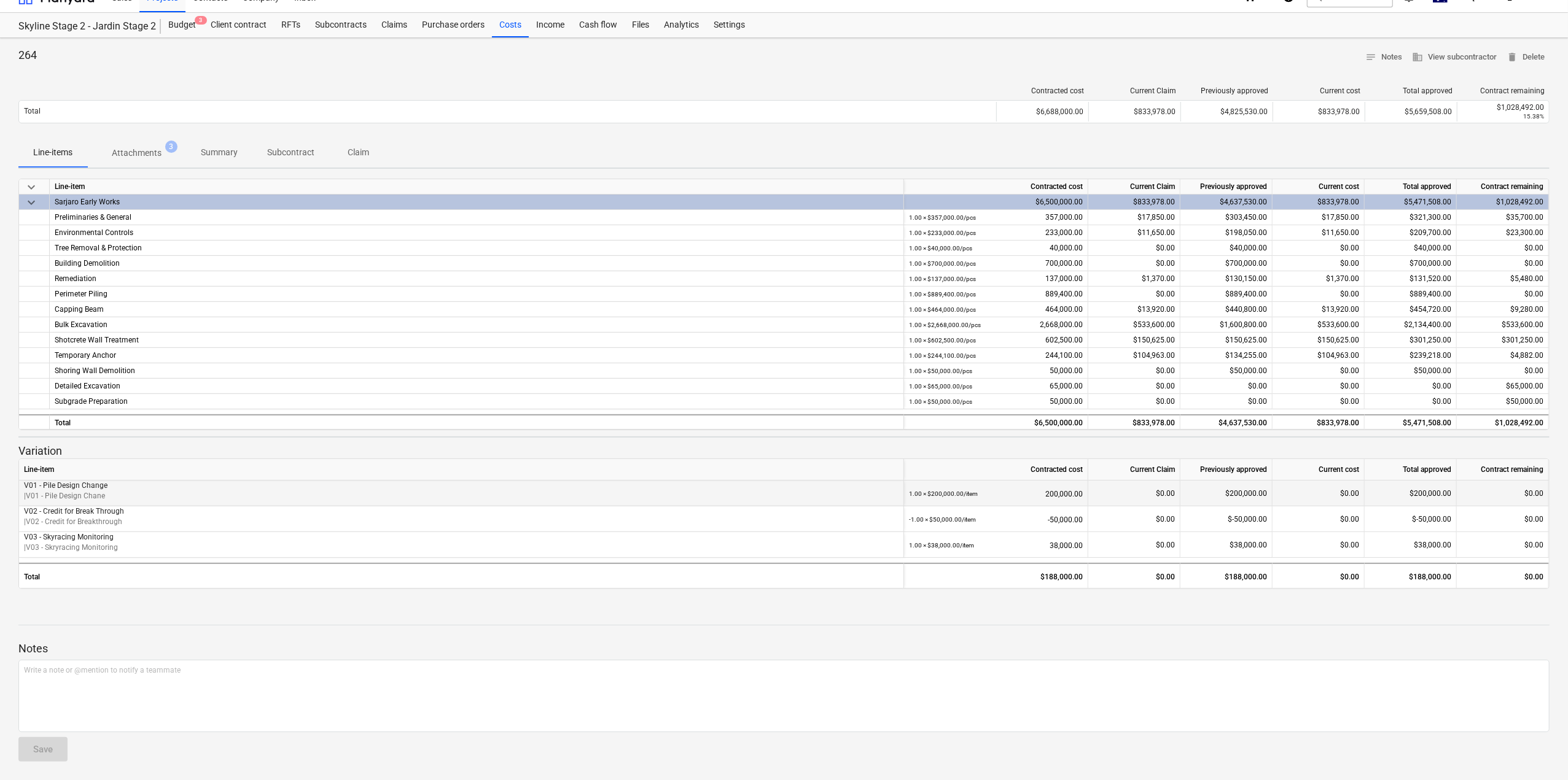
click at [1115, 502] on div "$0.00" at bounding box center [1134, 493] width 92 height 26
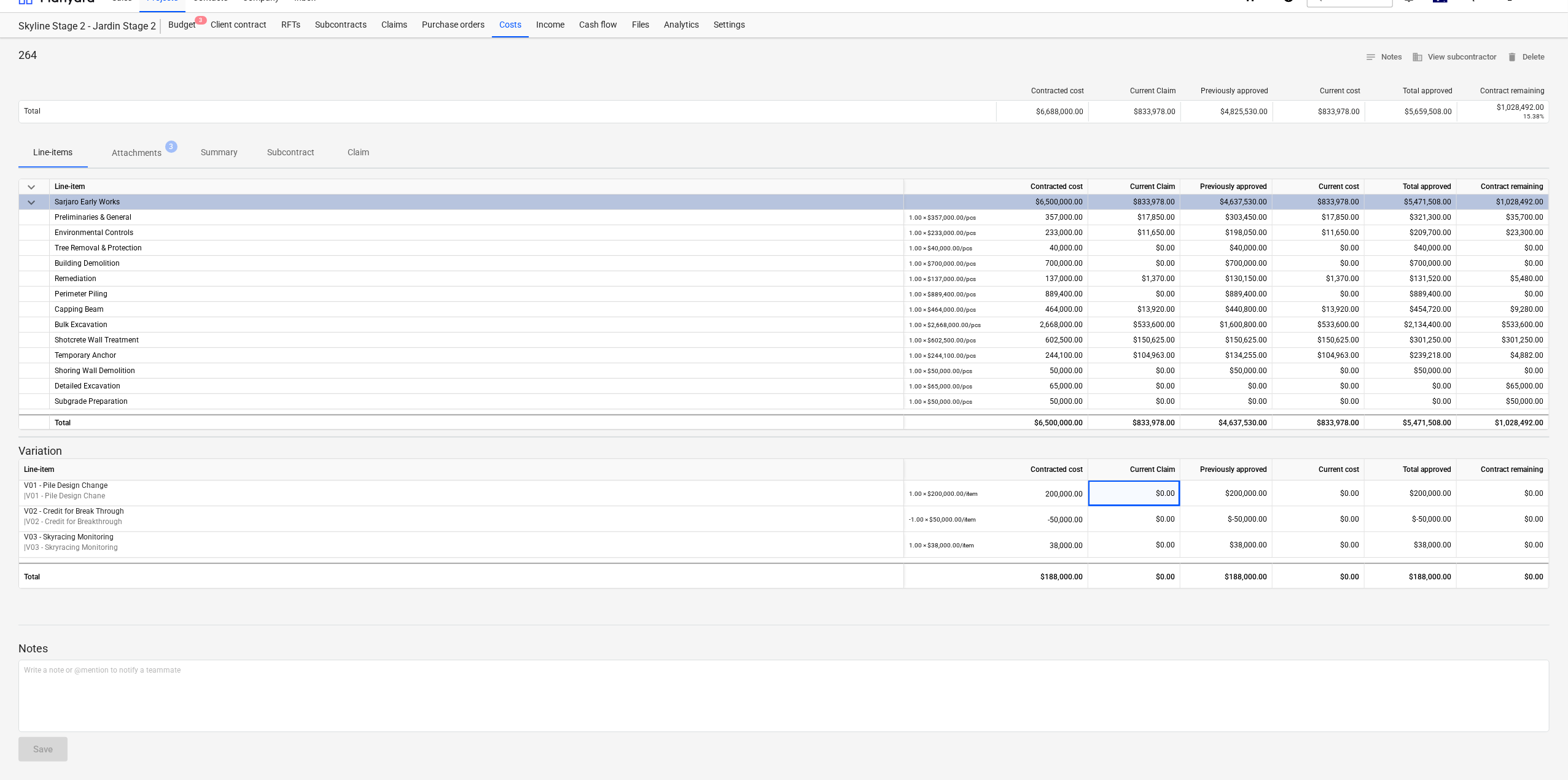
click at [1300, 557] on div "Line-item Contracted cost Current Claim Previously approved Current cost Total …" at bounding box center [784, 524] width 1531 height 131
click at [1351, 420] on div "$833,978.00" at bounding box center [1318, 421] width 92 height 15
click at [1342, 351] on div "$104,963.00" at bounding box center [1318, 355] width 92 height 15
click at [1460, 55] on span "business View subcontractor" at bounding box center [1453, 57] width 85 height 14
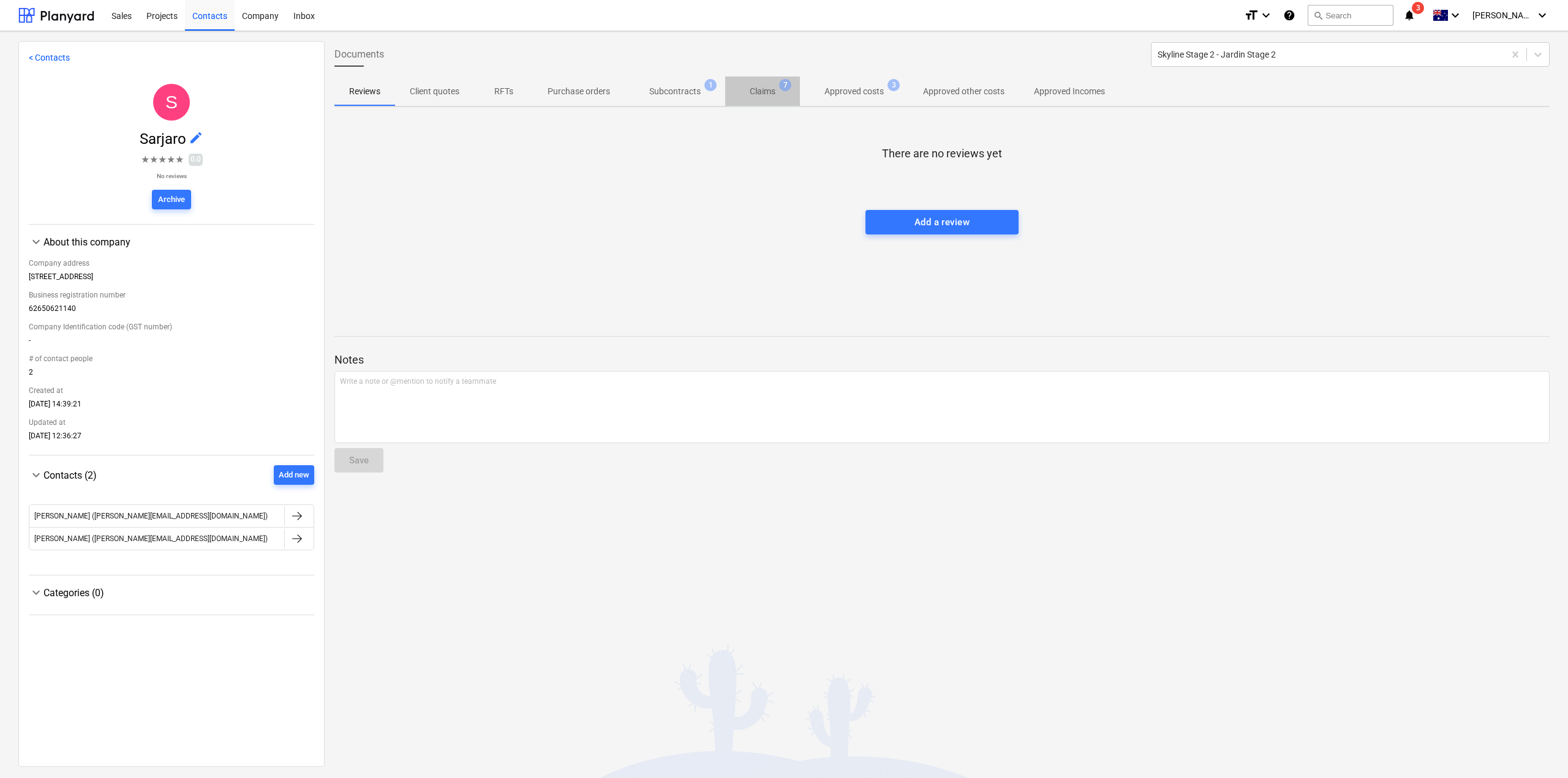
click at [751, 84] on span "Claims 7" at bounding box center [762, 91] width 75 height 22
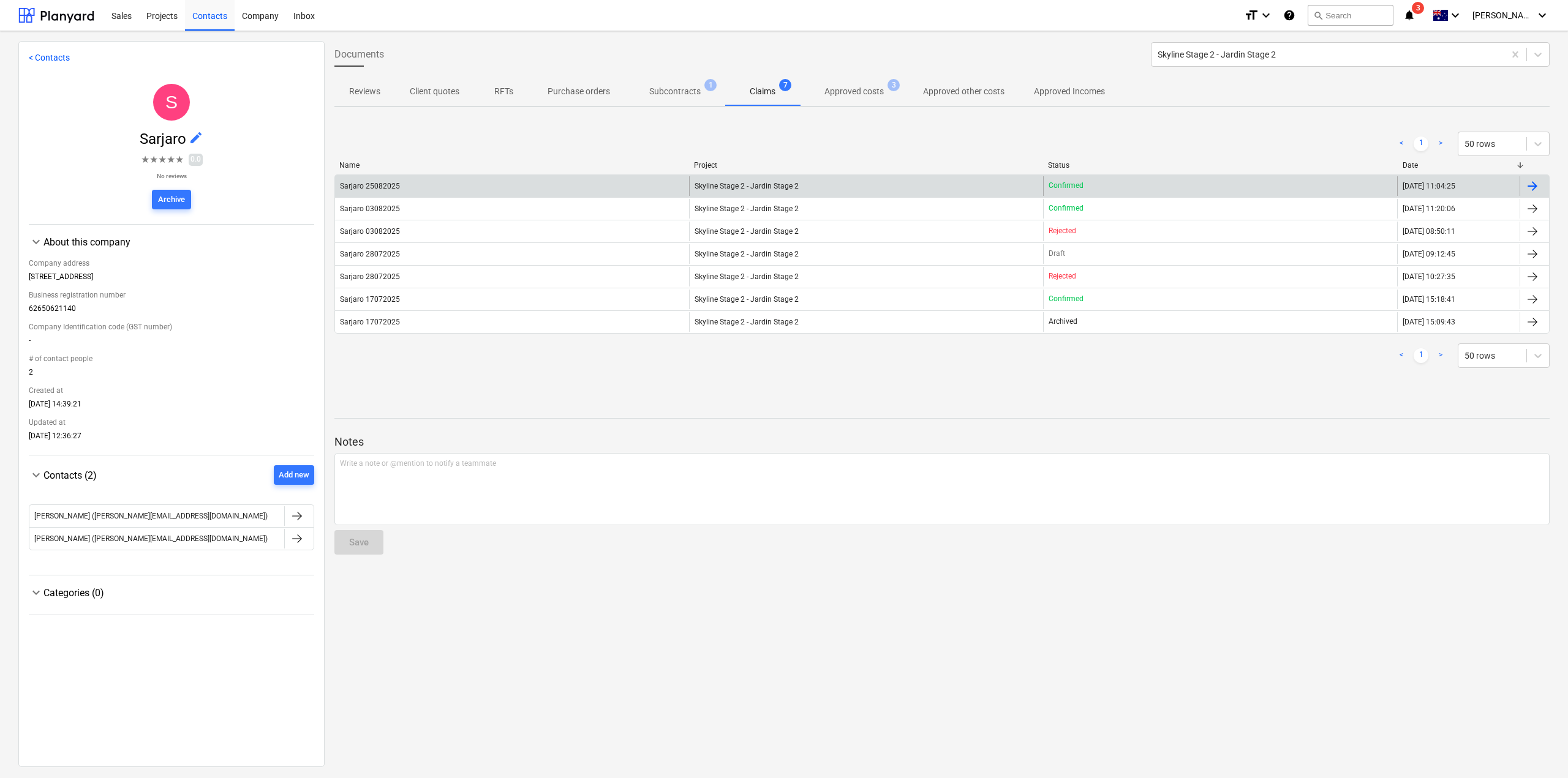
click at [1524, 190] on div at bounding box center [1531, 186] width 14 height 14
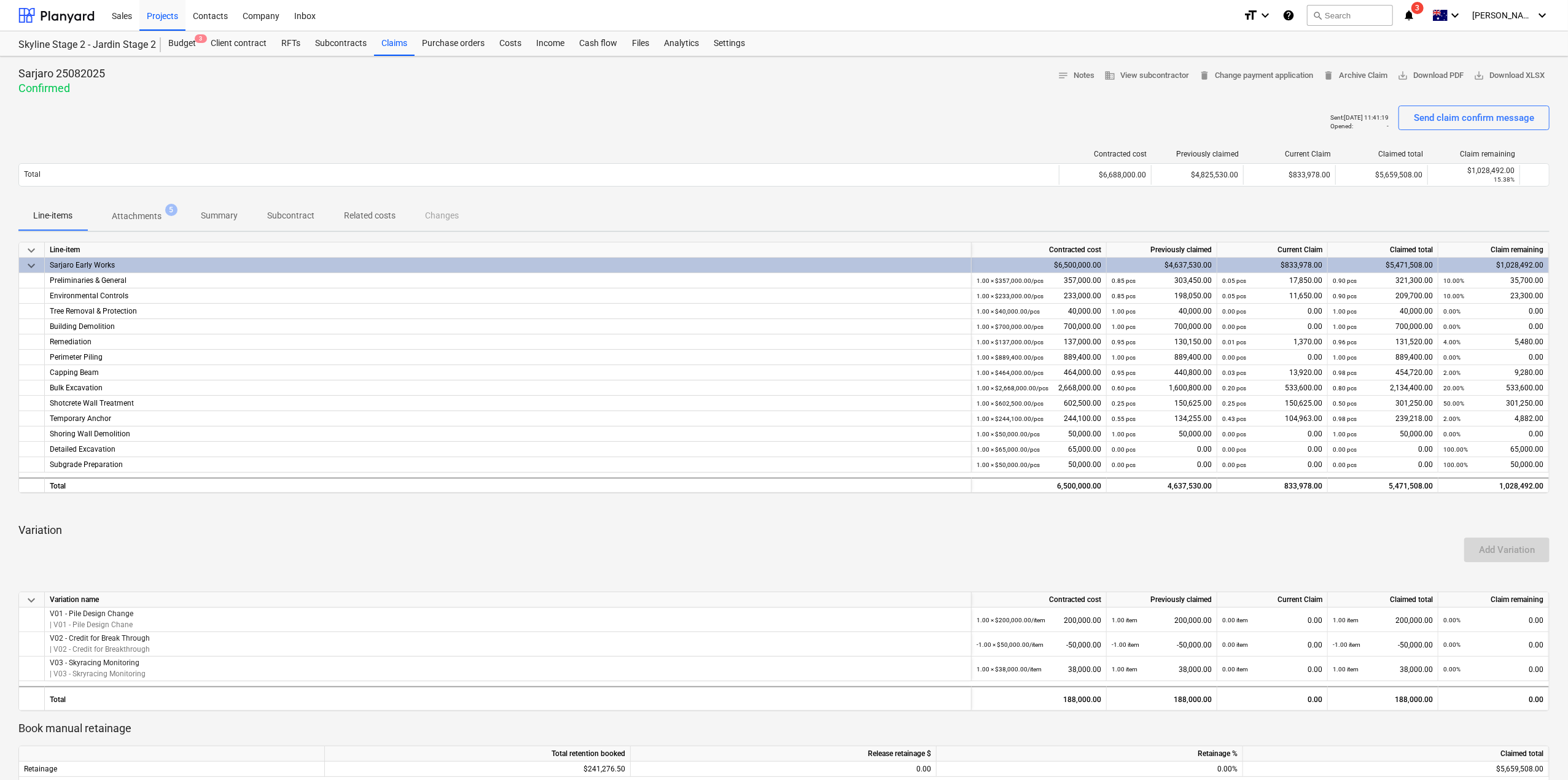
click at [108, 207] on span "Attachments 5" at bounding box center [136, 216] width 98 height 22
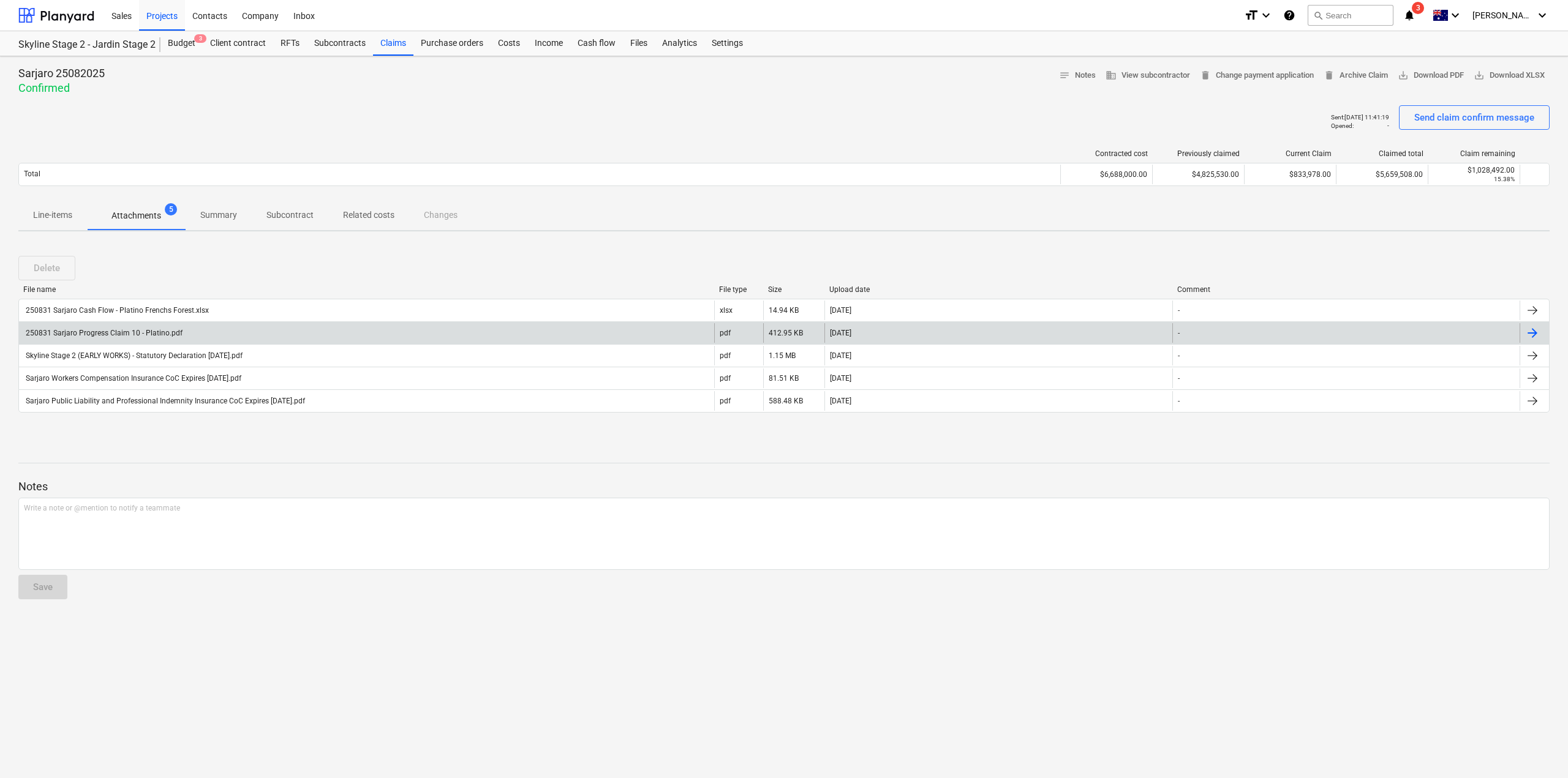
click at [145, 335] on div "250831 Sarjaro Progress Claim 10 - Platino.pdf" at bounding box center [104, 333] width 159 height 9
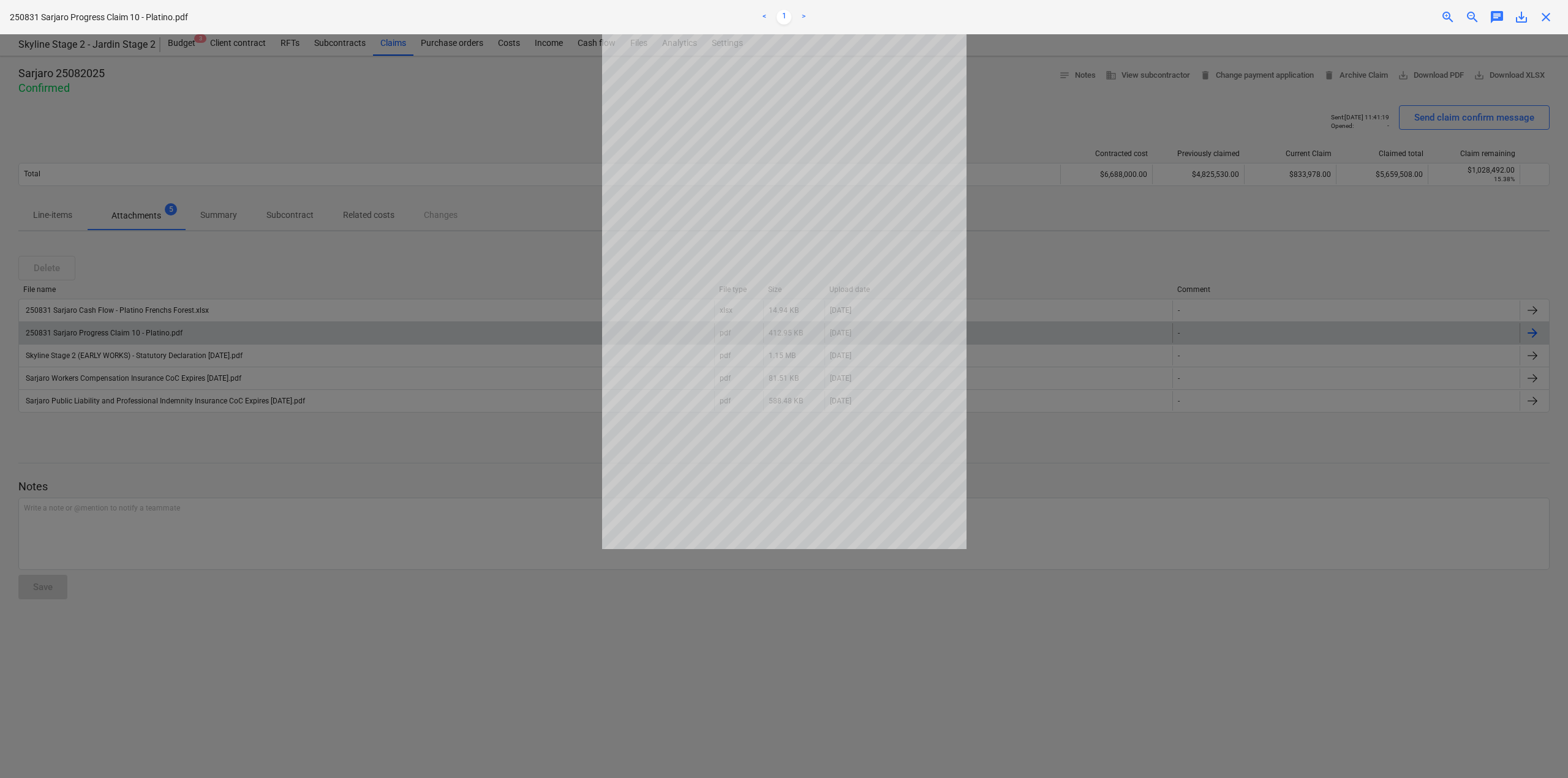
click at [571, 701] on div at bounding box center [784, 406] width 1568 height 744
click at [1348, 165] on div at bounding box center [784, 406] width 1568 height 744
click at [1193, 650] on div at bounding box center [784, 406] width 1568 height 744
click at [1554, 19] on div "close" at bounding box center [1545, 17] width 24 height 14
click at [1548, 19] on span "close" at bounding box center [1546, 17] width 14 height 14
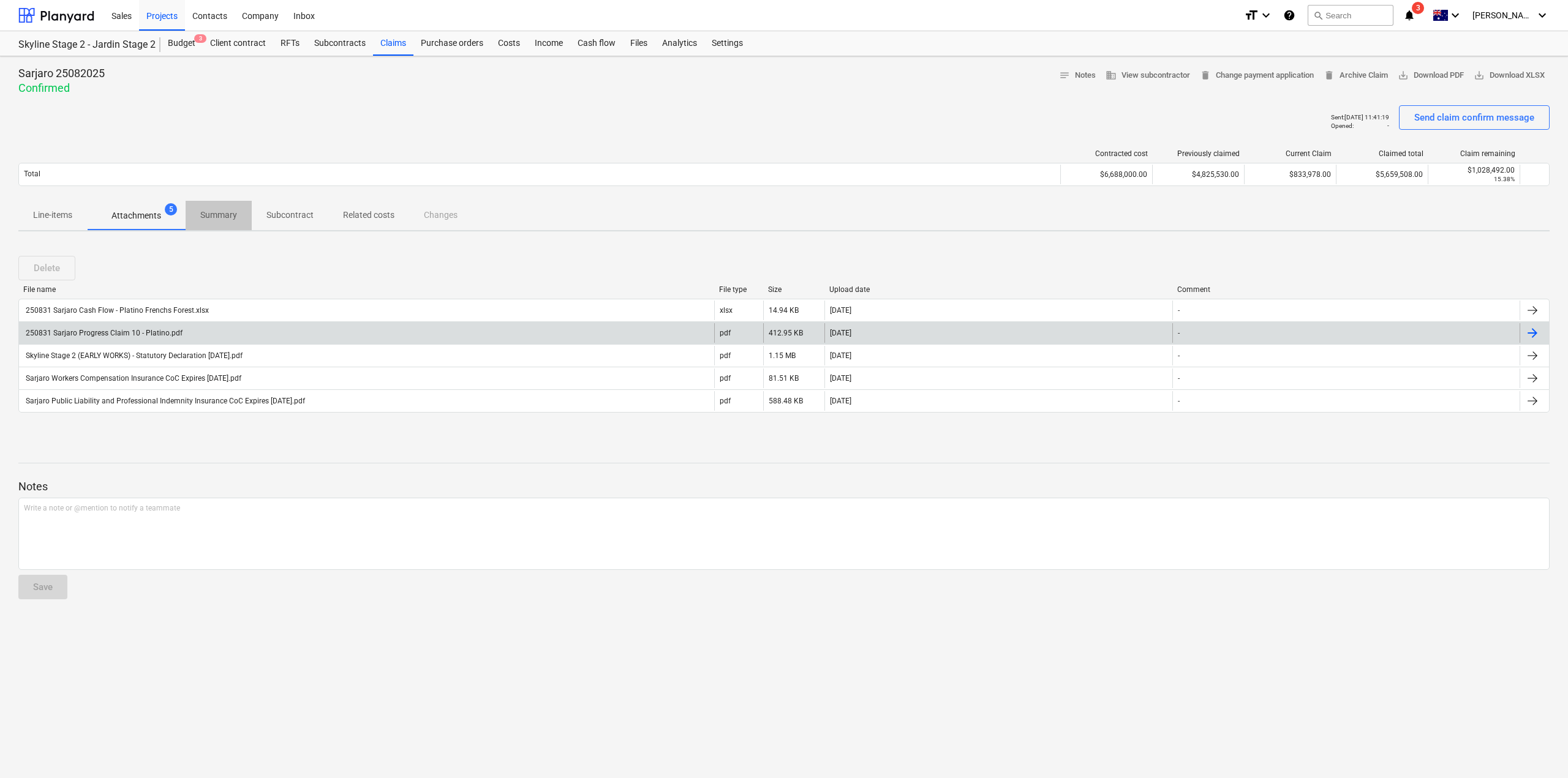
click at [218, 218] on p "Summary" at bounding box center [218, 215] width 37 height 12
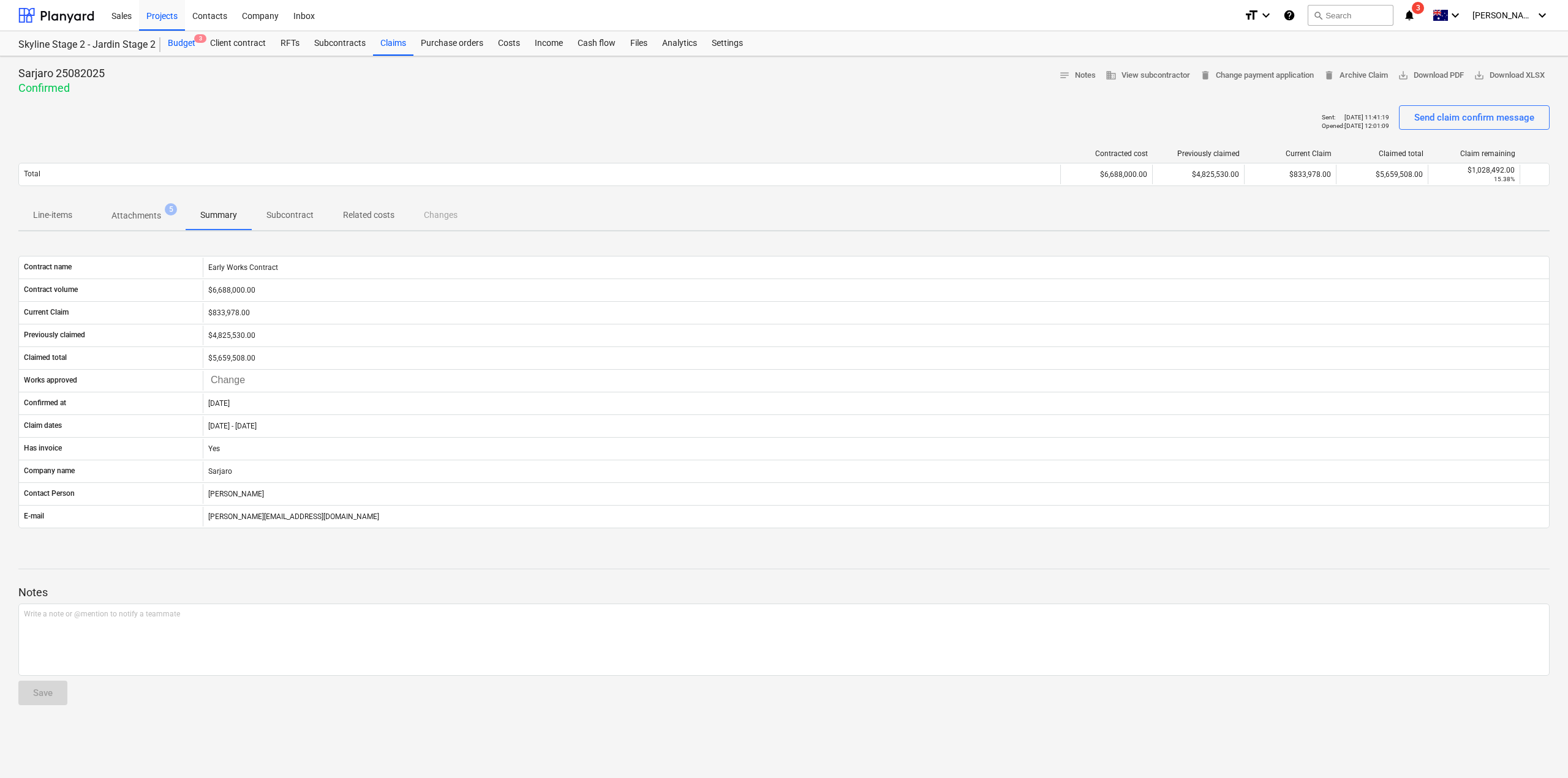
click at [200, 42] on span "3" at bounding box center [201, 38] width 12 height 9
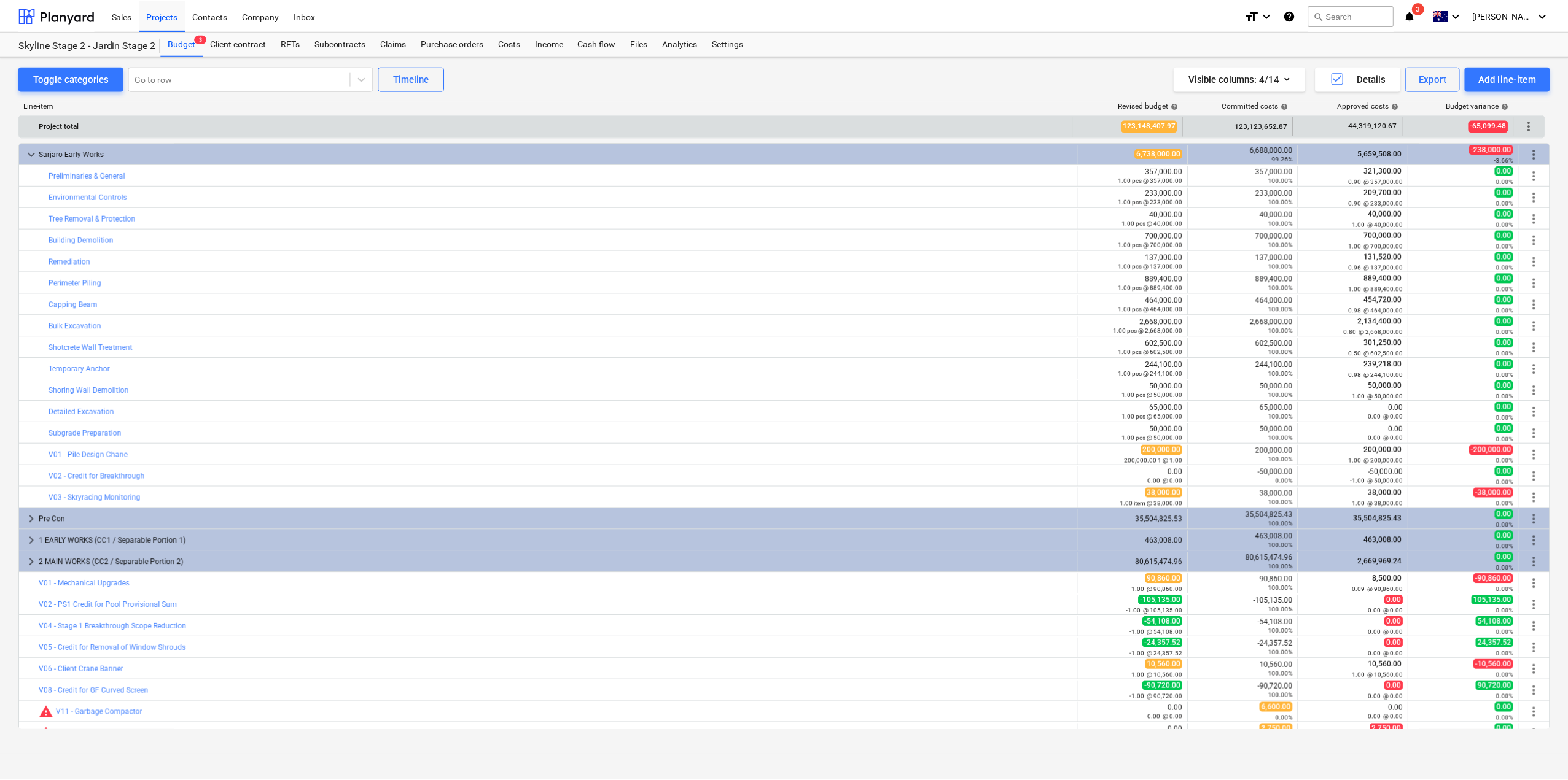
scroll to position [36, 0]
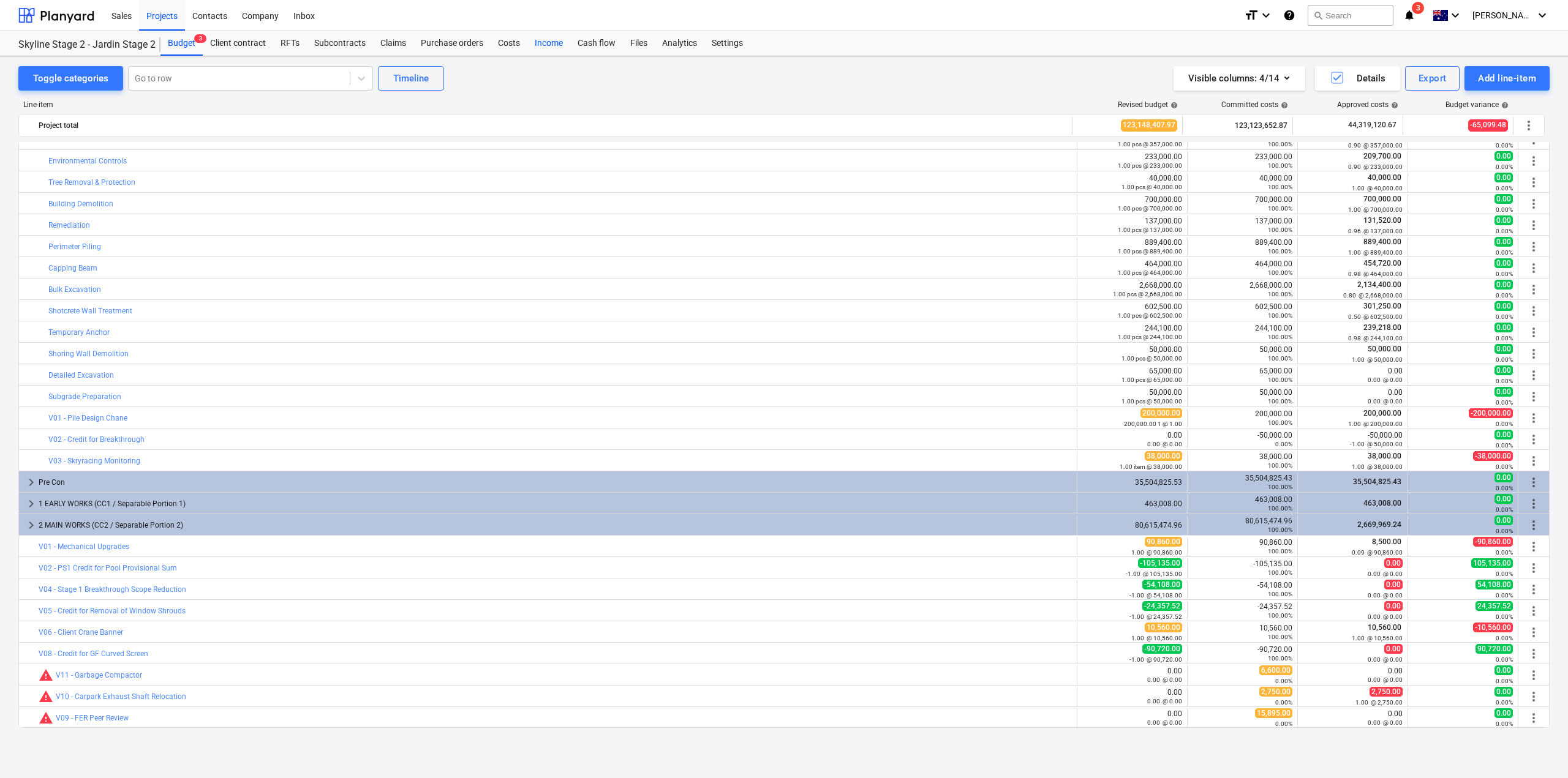
click at [559, 40] on div "Income" at bounding box center [549, 43] width 43 height 24
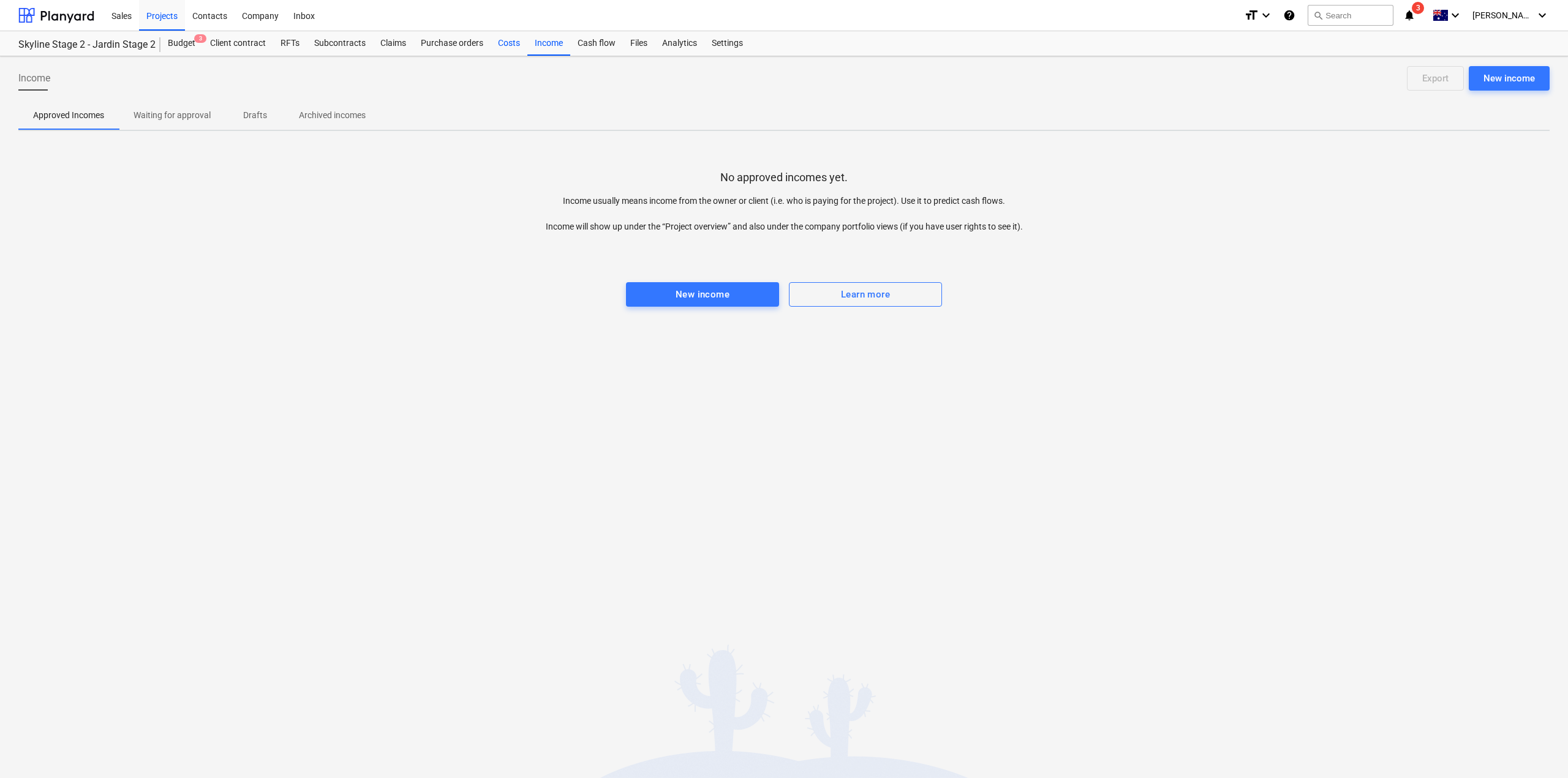
click at [519, 46] on div "Costs" at bounding box center [509, 43] width 37 height 24
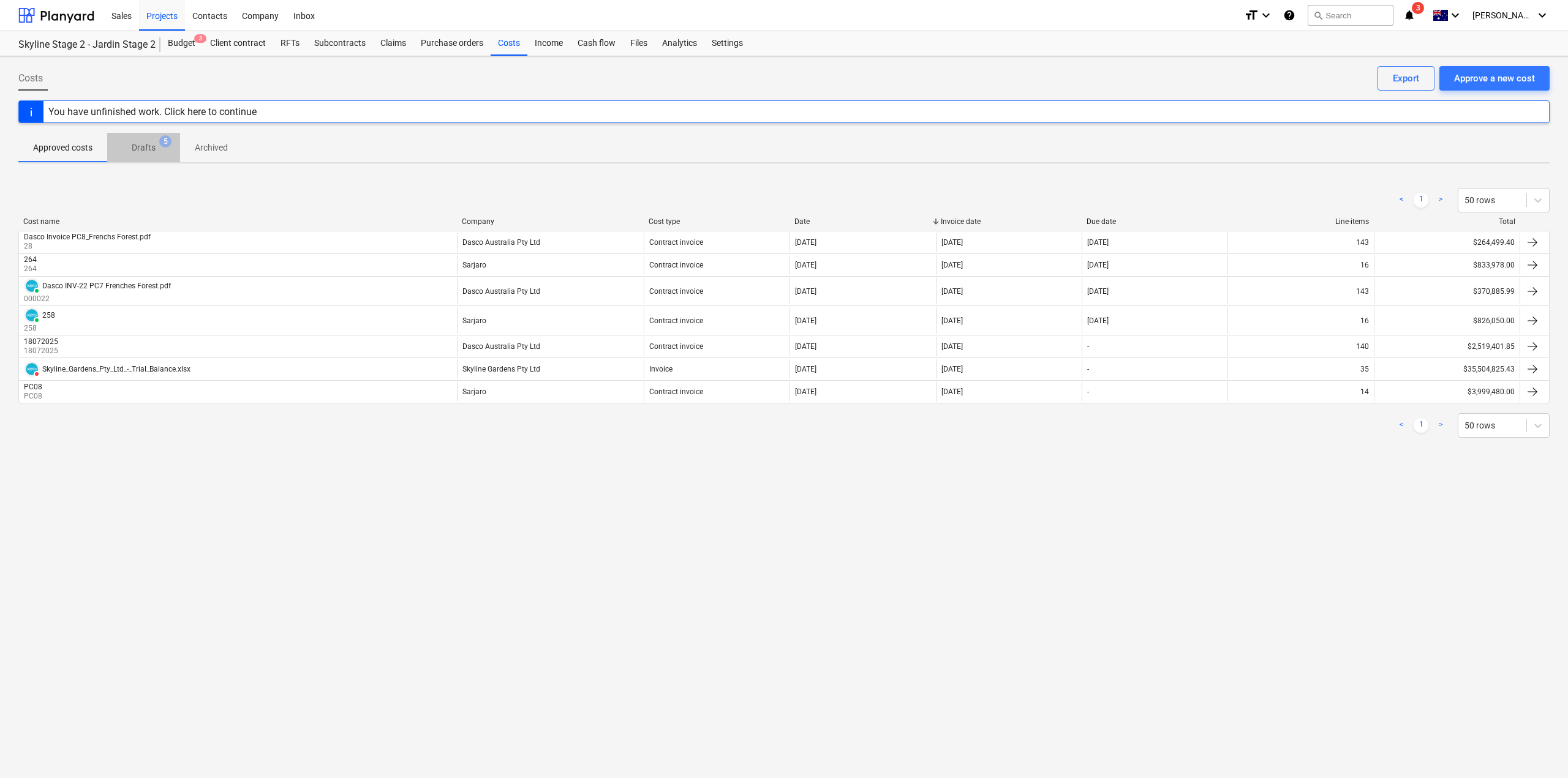
click at [149, 141] on p "Drafts" at bounding box center [144, 147] width 24 height 12
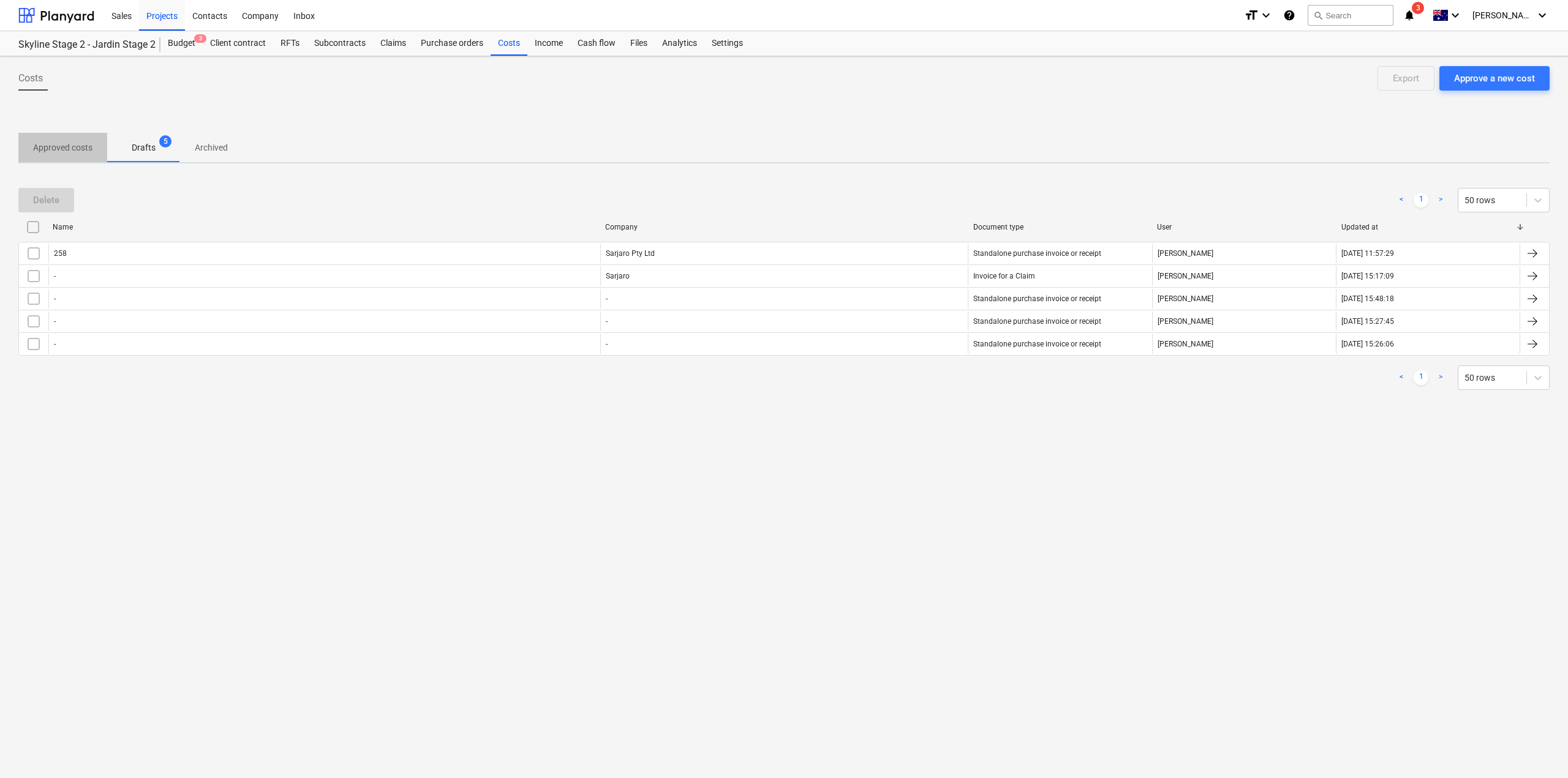
click at [85, 153] on p "Approved costs" at bounding box center [62, 147] width 60 height 12
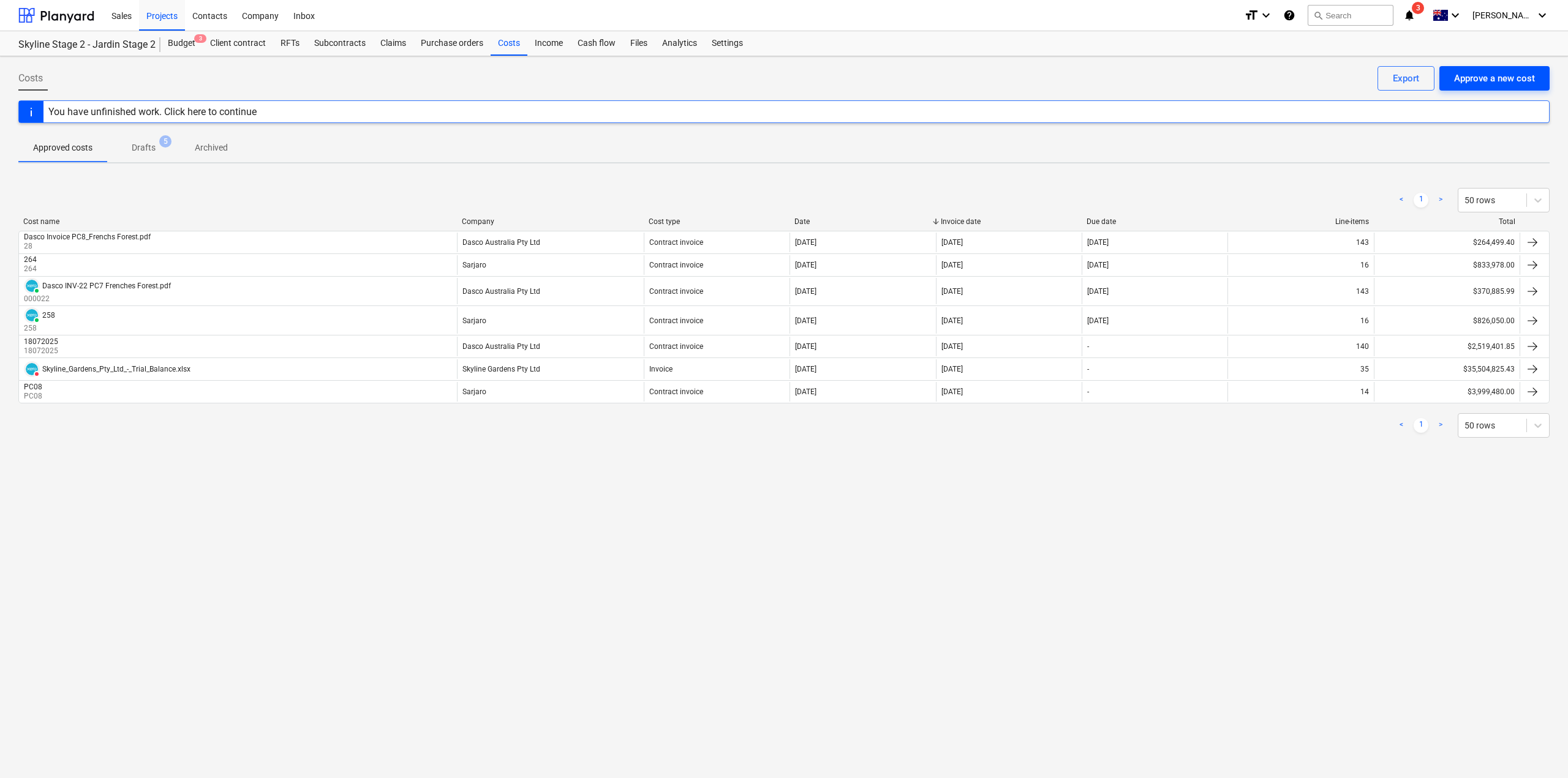
click at [1513, 80] on div "Approve a new cost" at bounding box center [1494, 79] width 81 height 16
click at [729, 50] on div "Settings" at bounding box center [726, 43] width 46 height 24
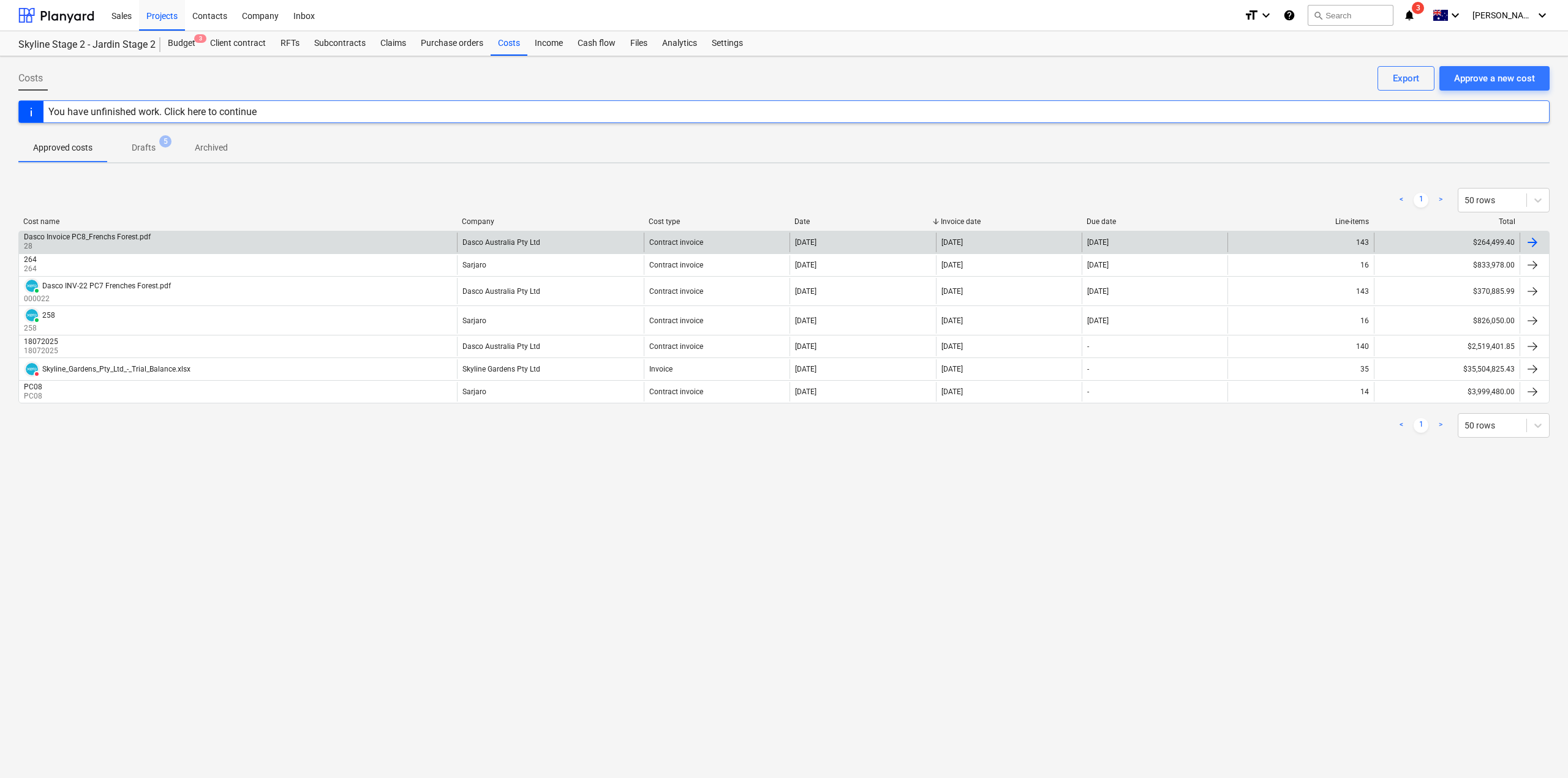
click at [1539, 244] on div at bounding box center [1531, 242] width 14 height 14
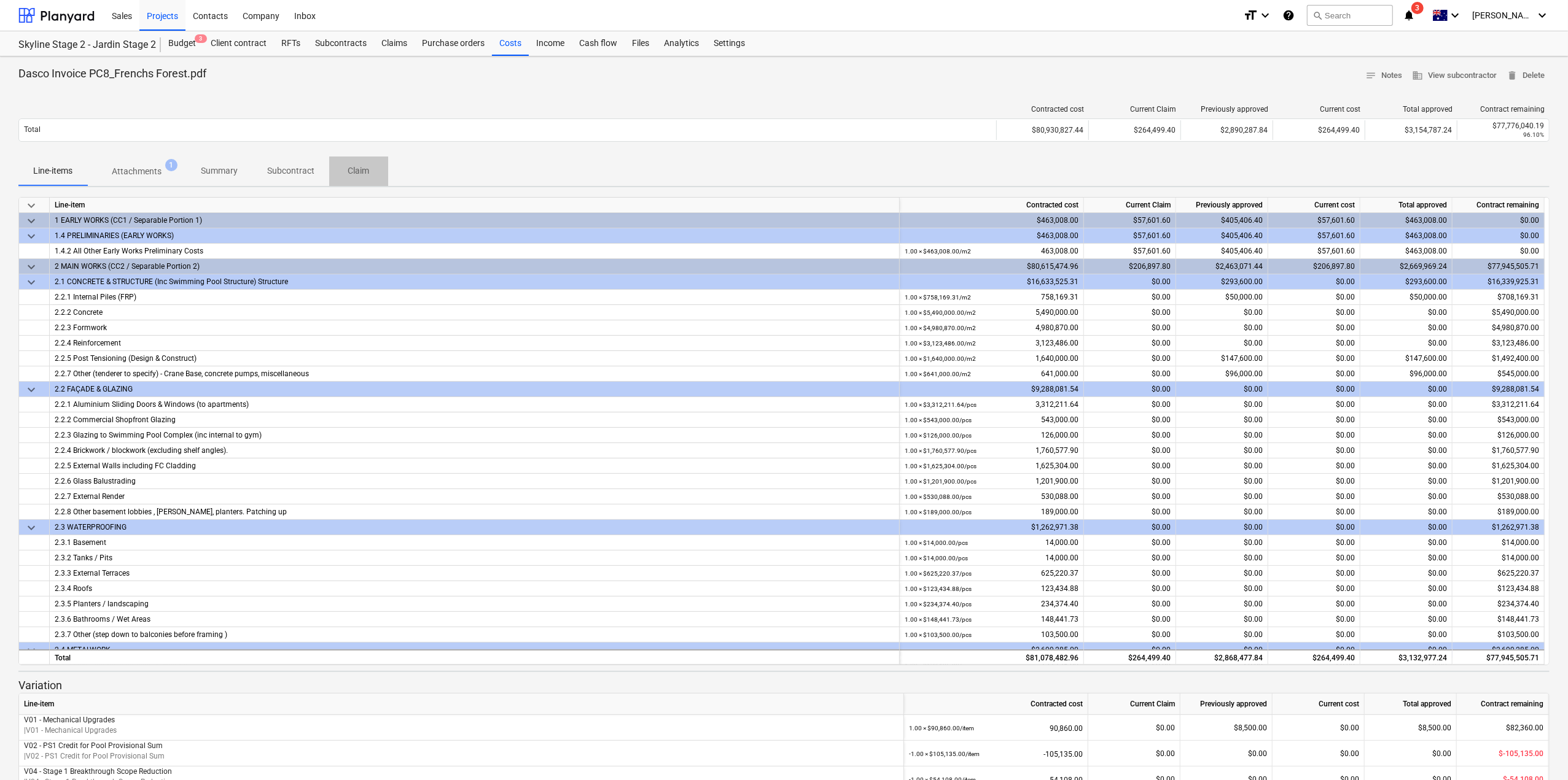
click at [375, 167] on span "Claim" at bounding box center [359, 171] width 59 height 21
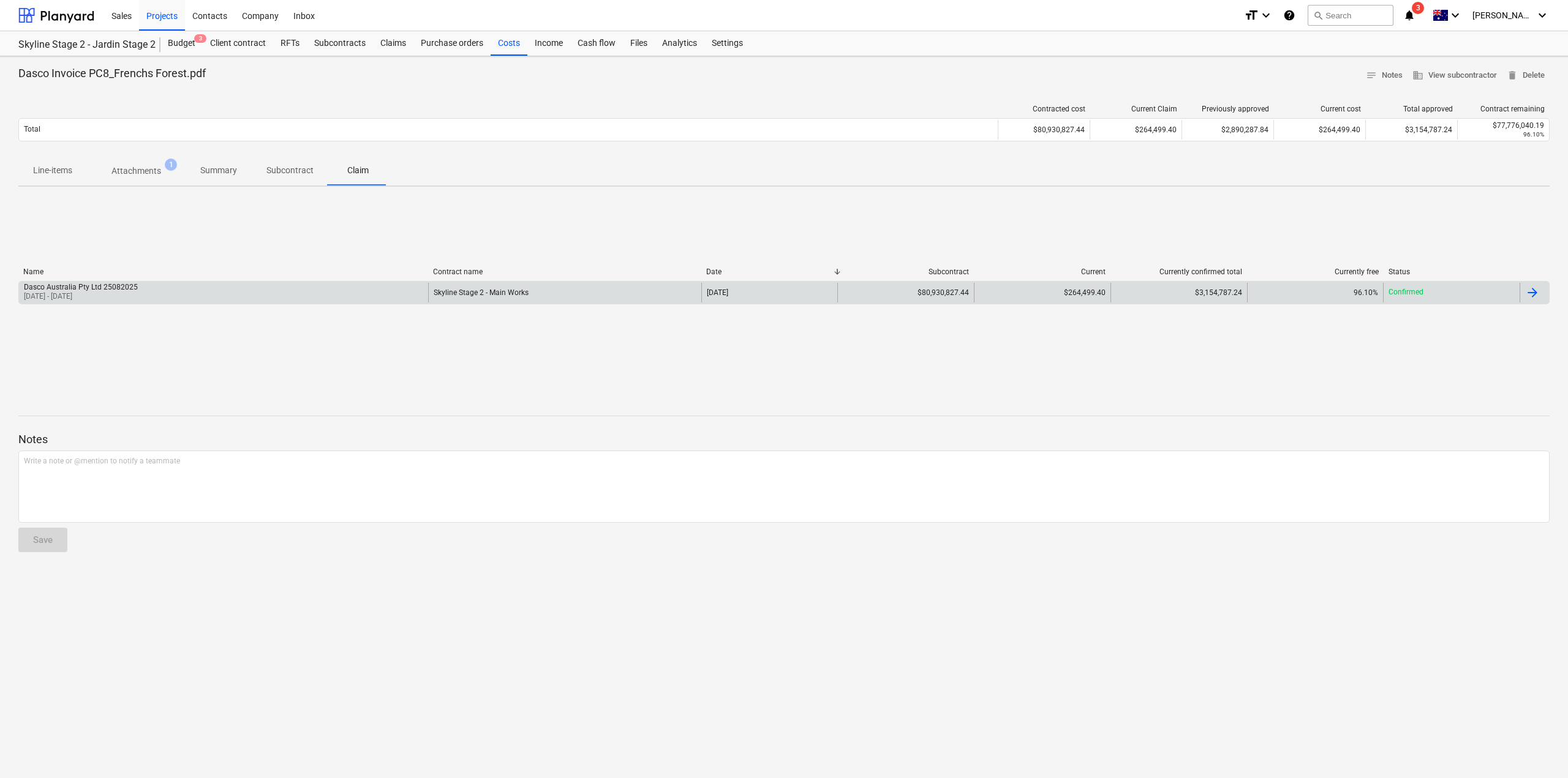
click at [1523, 292] on div at bounding box center [1533, 293] width 29 height 20
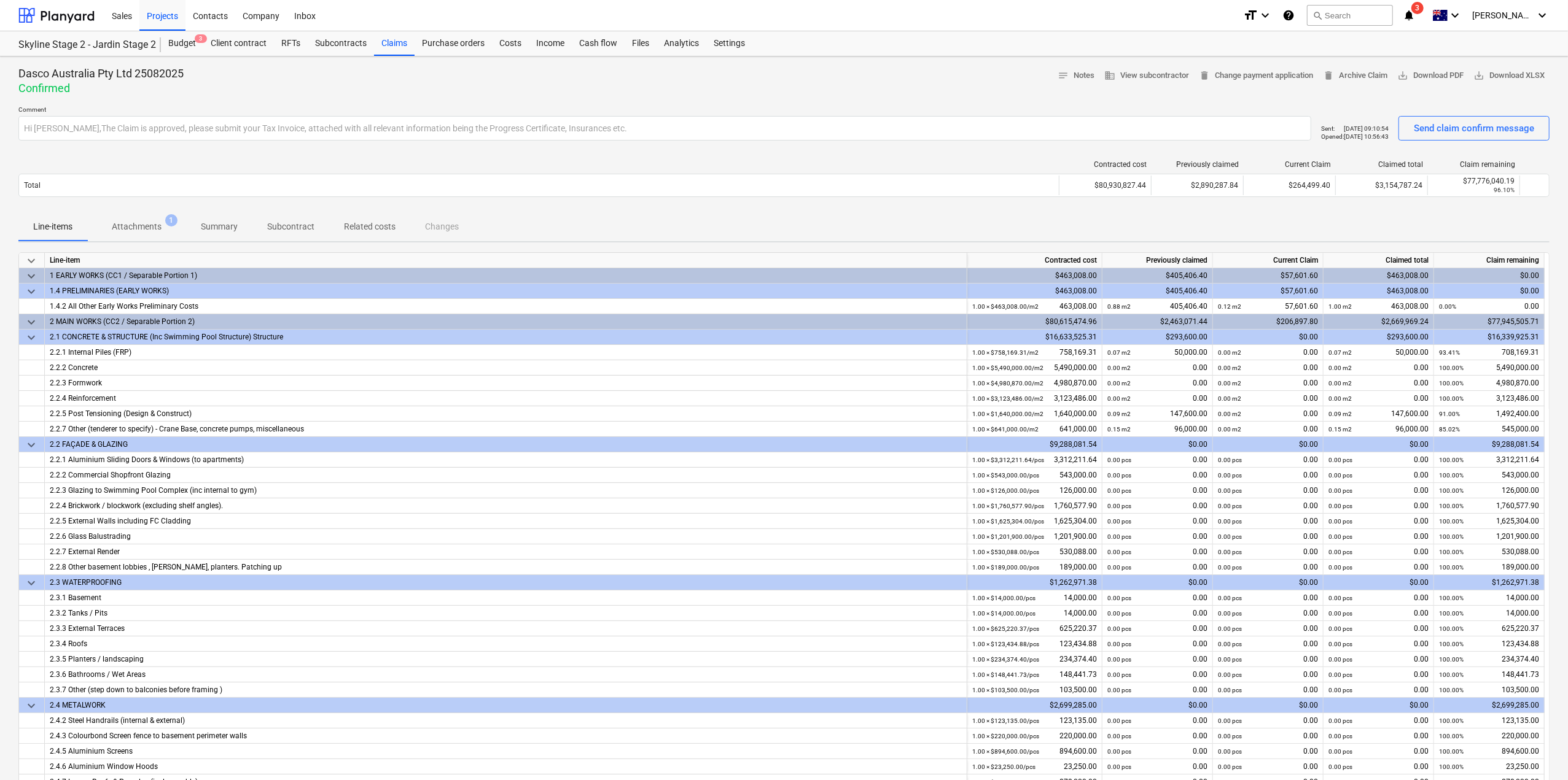
click at [159, 232] on p "Attachments" at bounding box center [137, 226] width 50 height 13
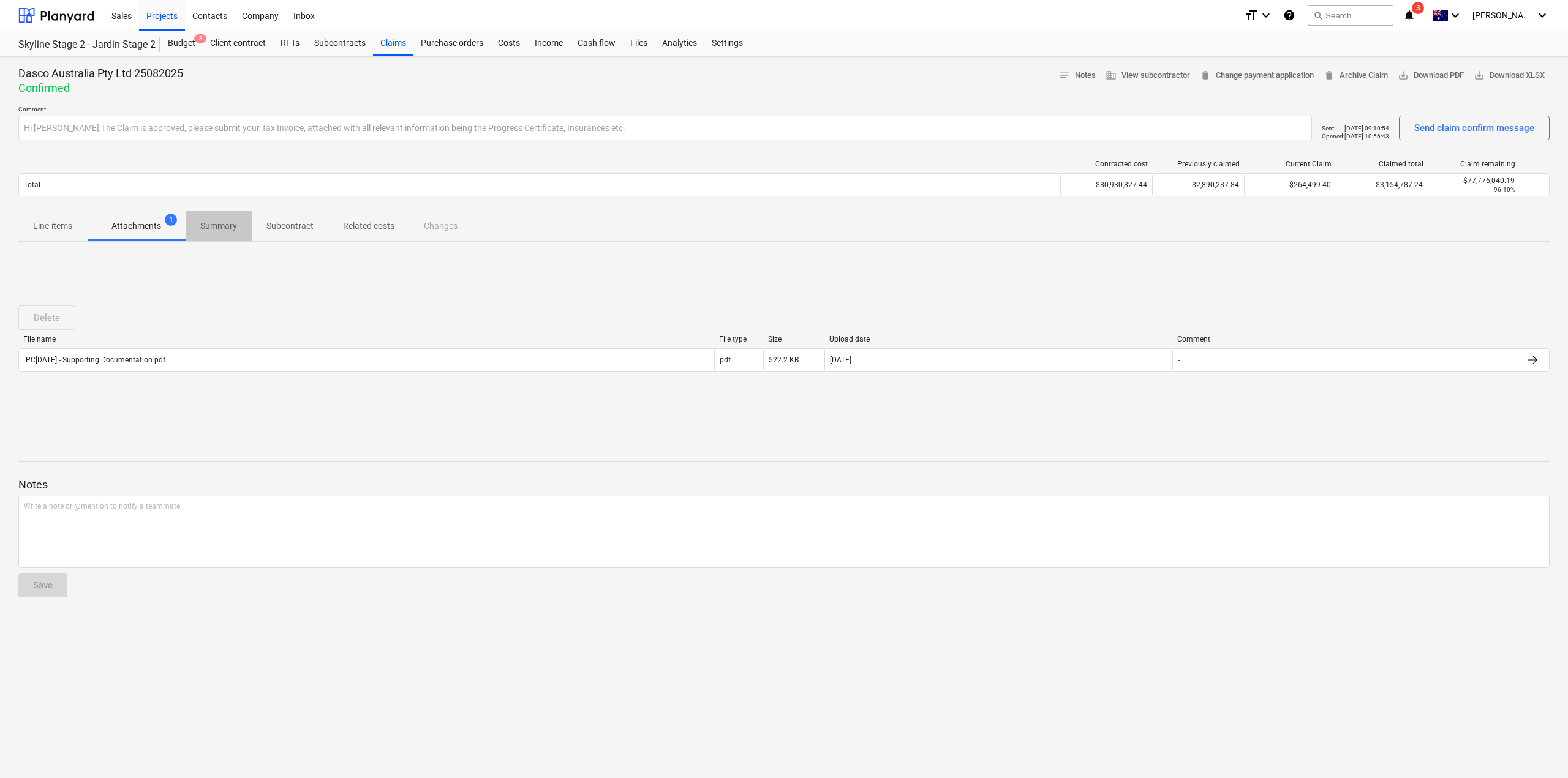
click at [243, 231] on span "Summary" at bounding box center [219, 226] width 66 height 21
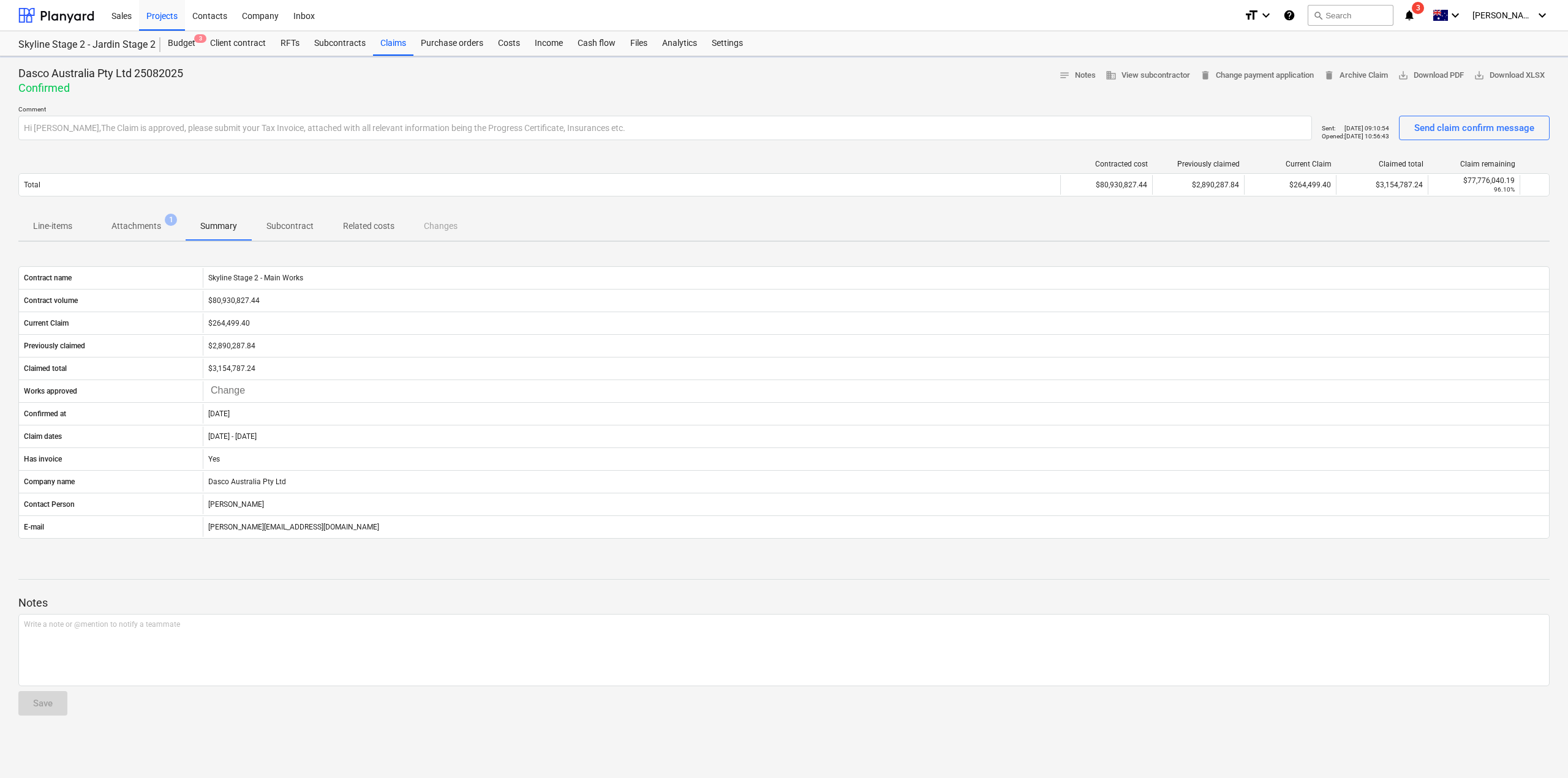
click at [382, 226] on p "Related costs" at bounding box center [369, 226] width 52 height 12
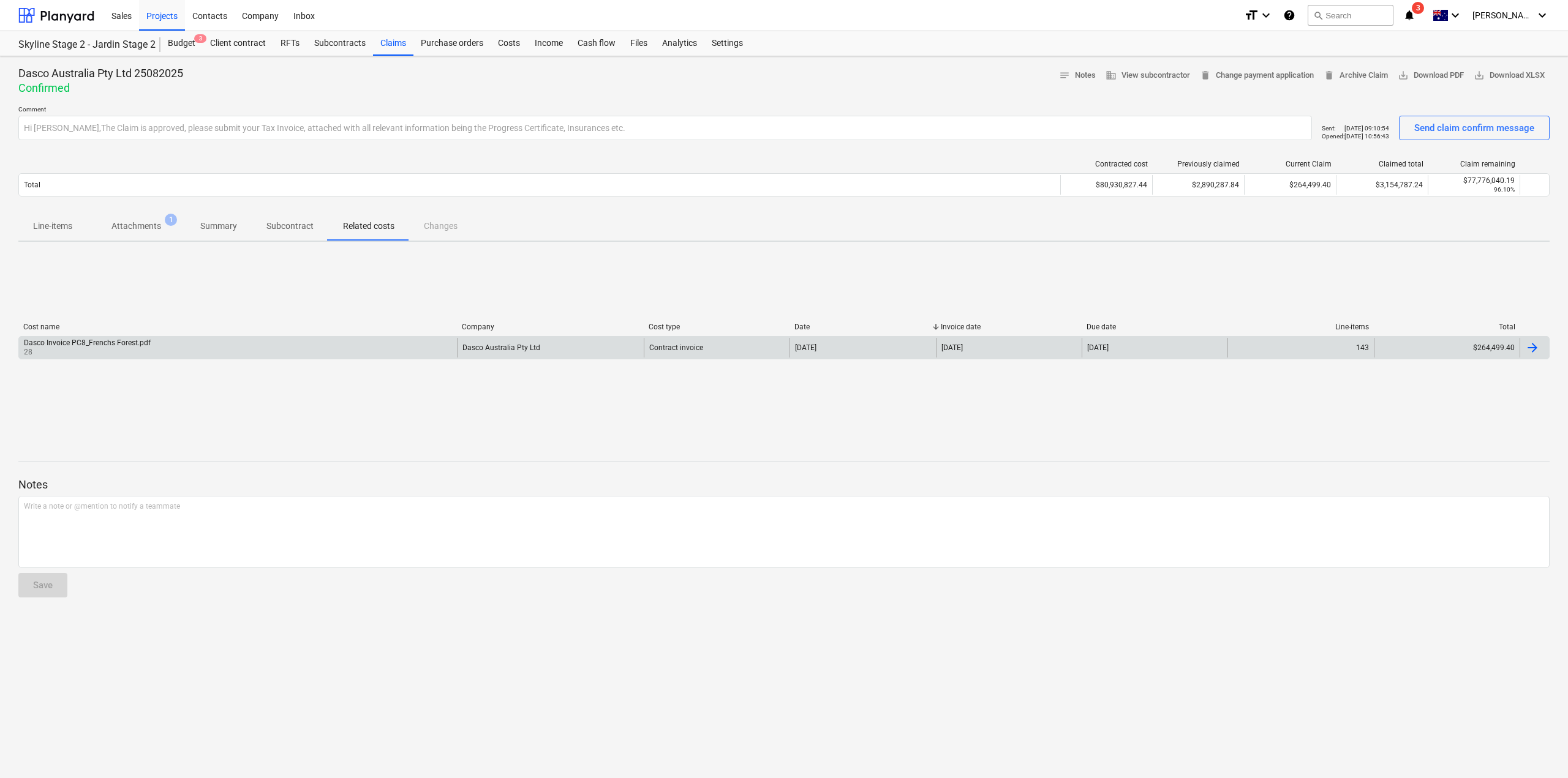
click at [1407, 354] on div "$264,499.40" at bounding box center [1446, 348] width 145 height 20
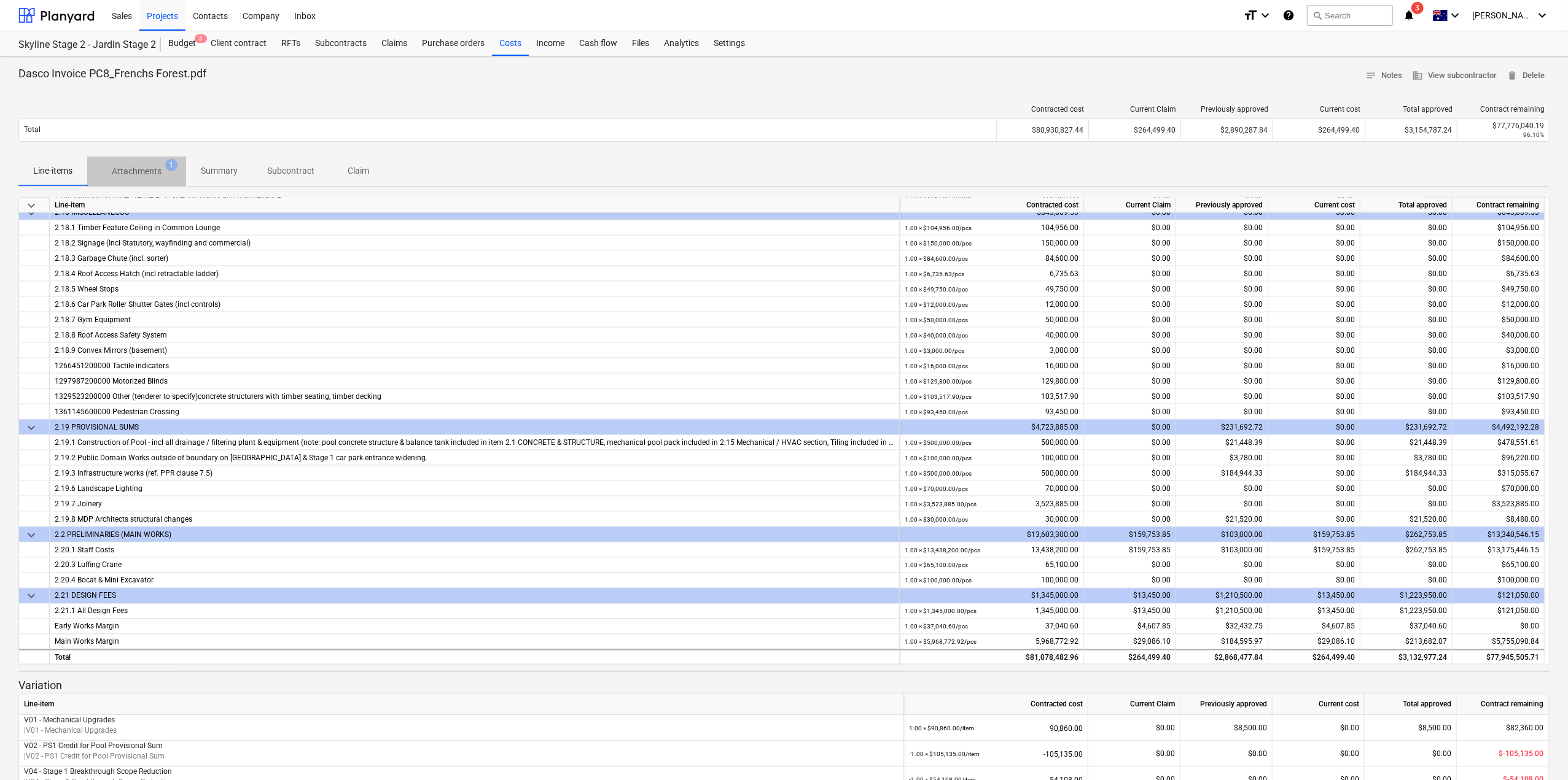
click at [148, 167] on p "Attachments" at bounding box center [137, 172] width 50 height 13
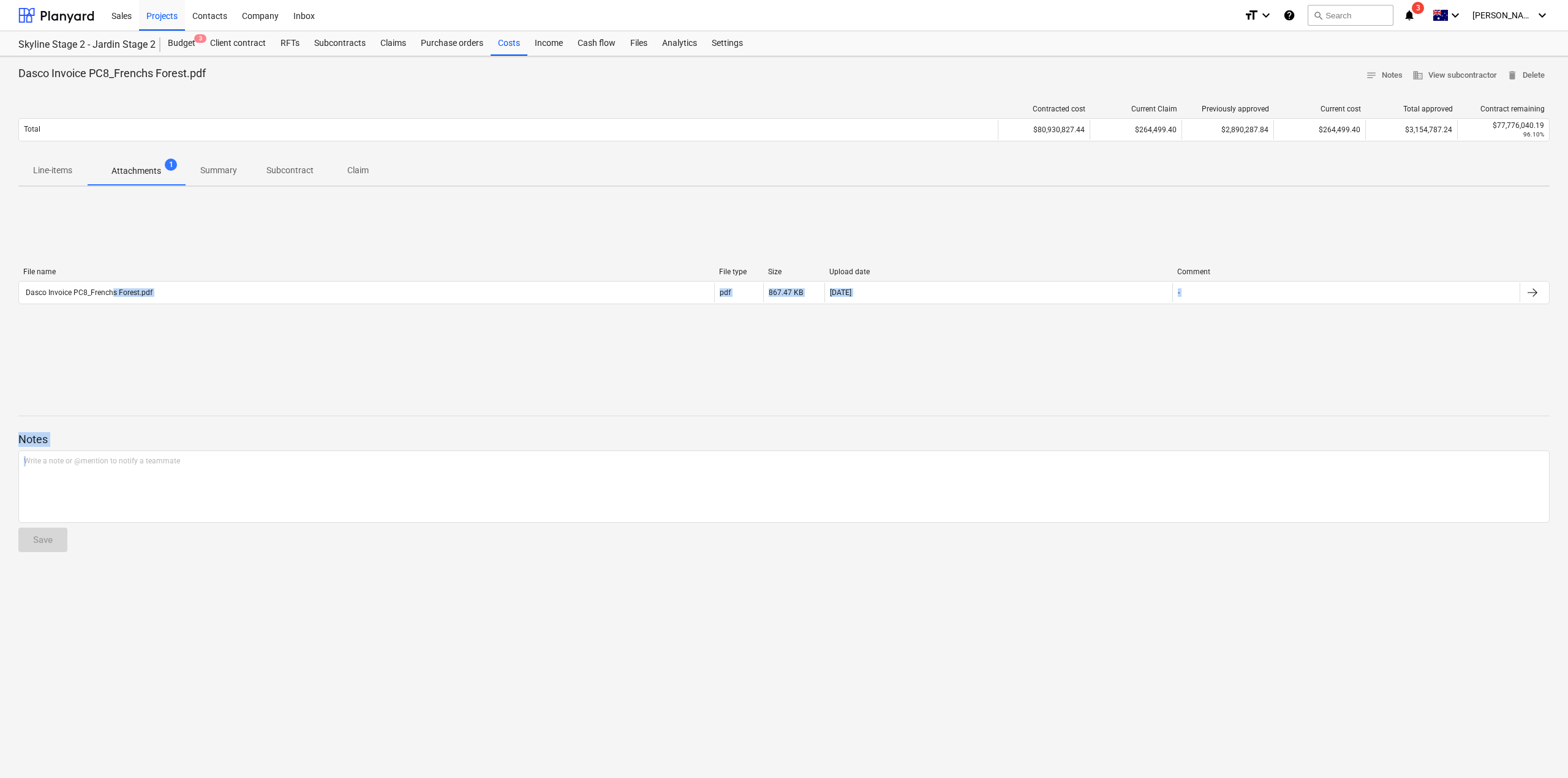
drag, startPoint x: 112, startPoint y: 286, endPoint x: 118, endPoint y: 568, distance: 282.1
click at [118, 568] on div "Dasco Invoice PC8_Frenchs Forest.pdf notes Notes business View subcontractor de…" at bounding box center [784, 417] width 1568 height 722
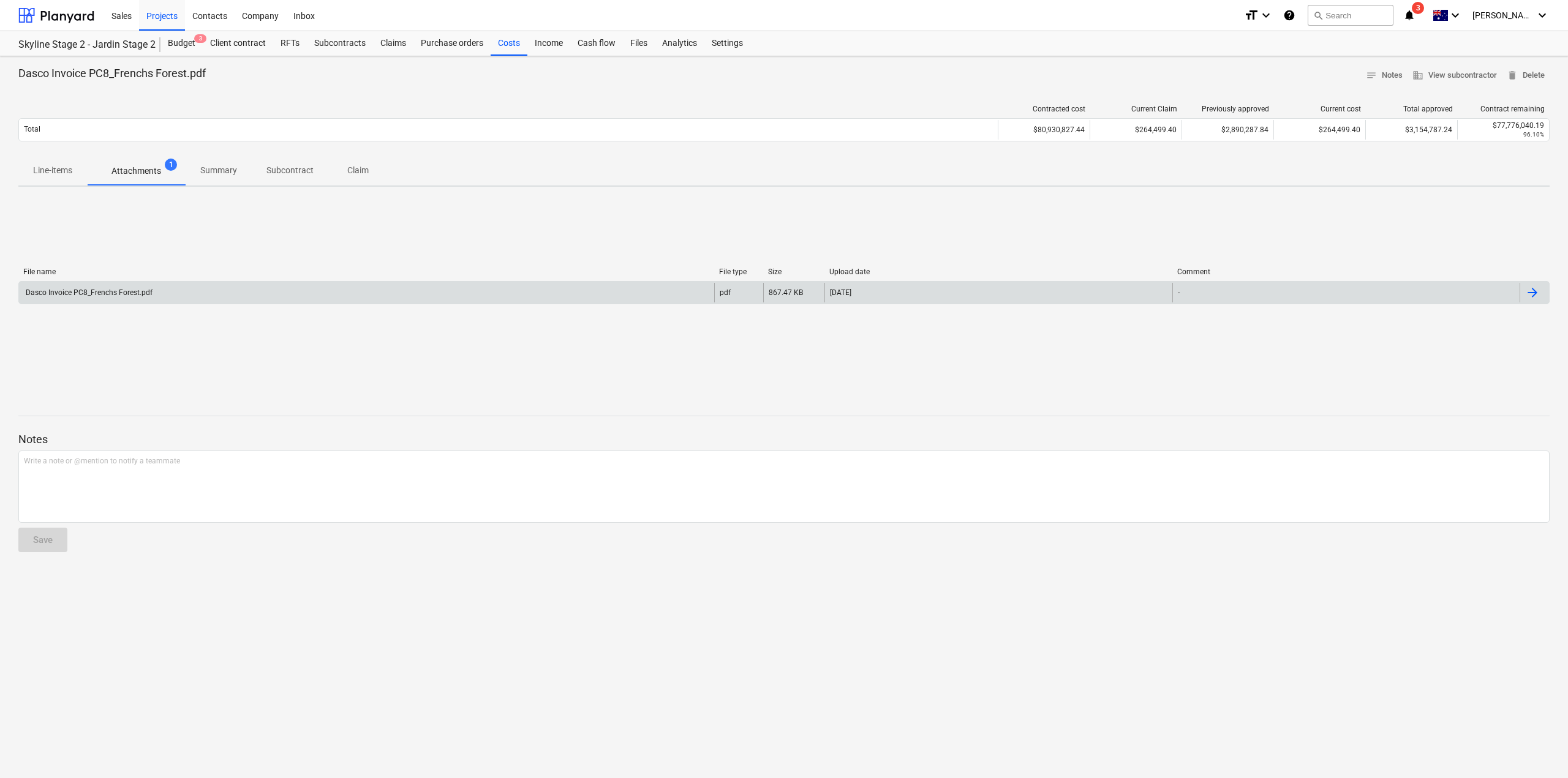
click at [66, 291] on div "Dasco Invoice PC8_Frenchs Forest.pdf" at bounding box center [88, 293] width 129 height 9
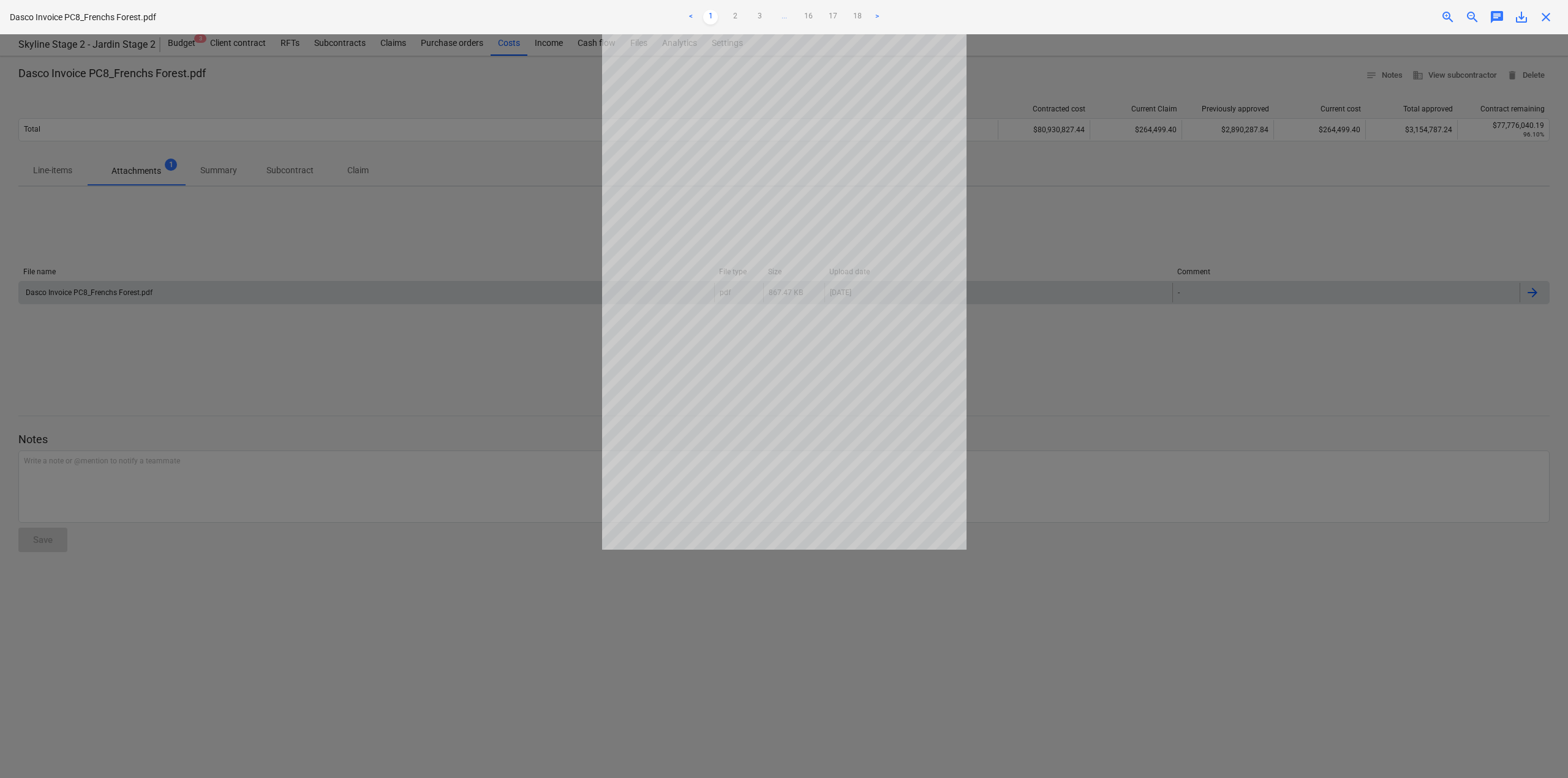
click at [876, 15] on link ">" at bounding box center [876, 17] width 14 height 14
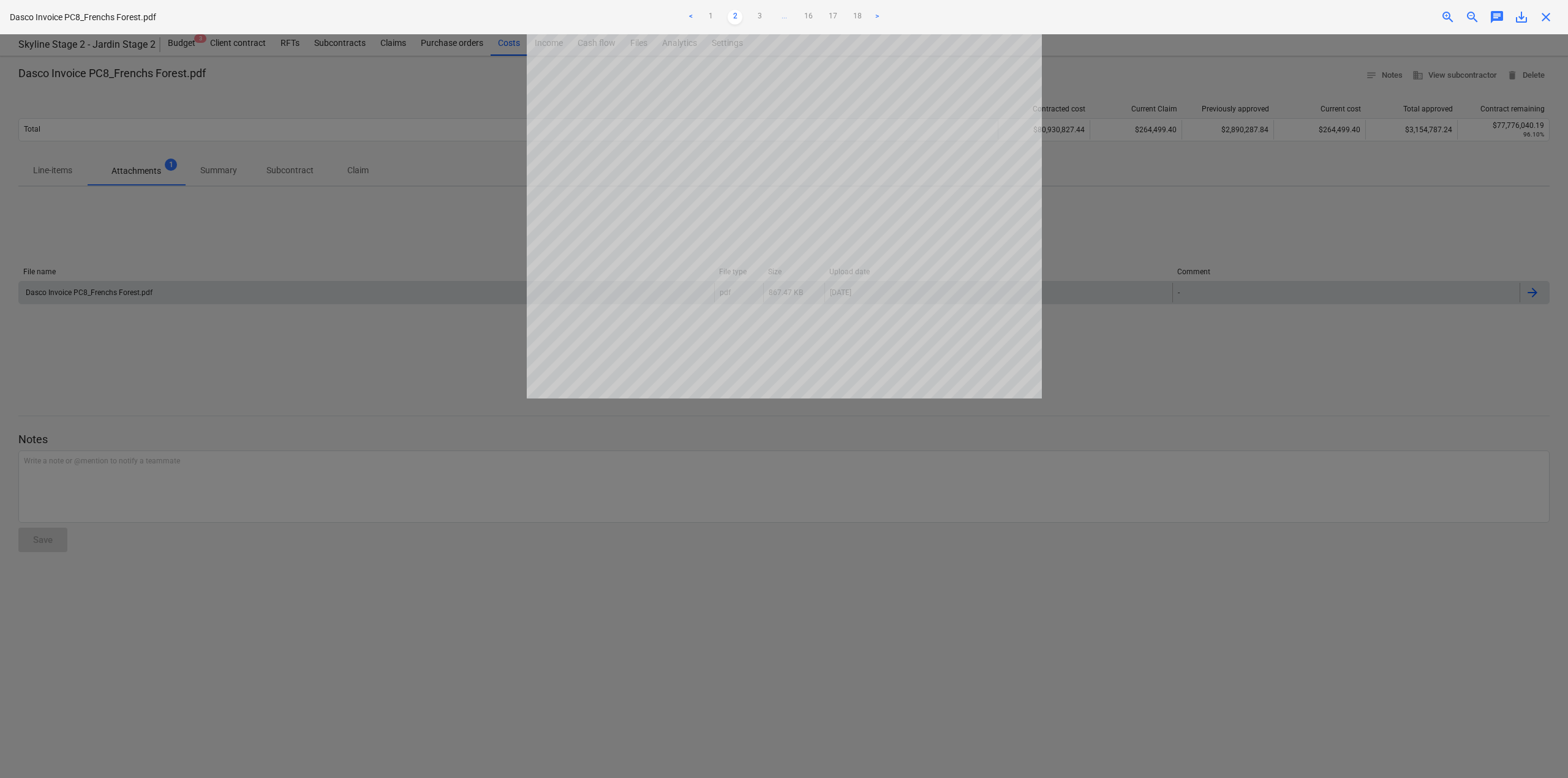
click at [876, 15] on link ">" at bounding box center [876, 17] width 14 height 14
click at [865, 15] on link "18" at bounding box center [857, 17] width 14 height 14
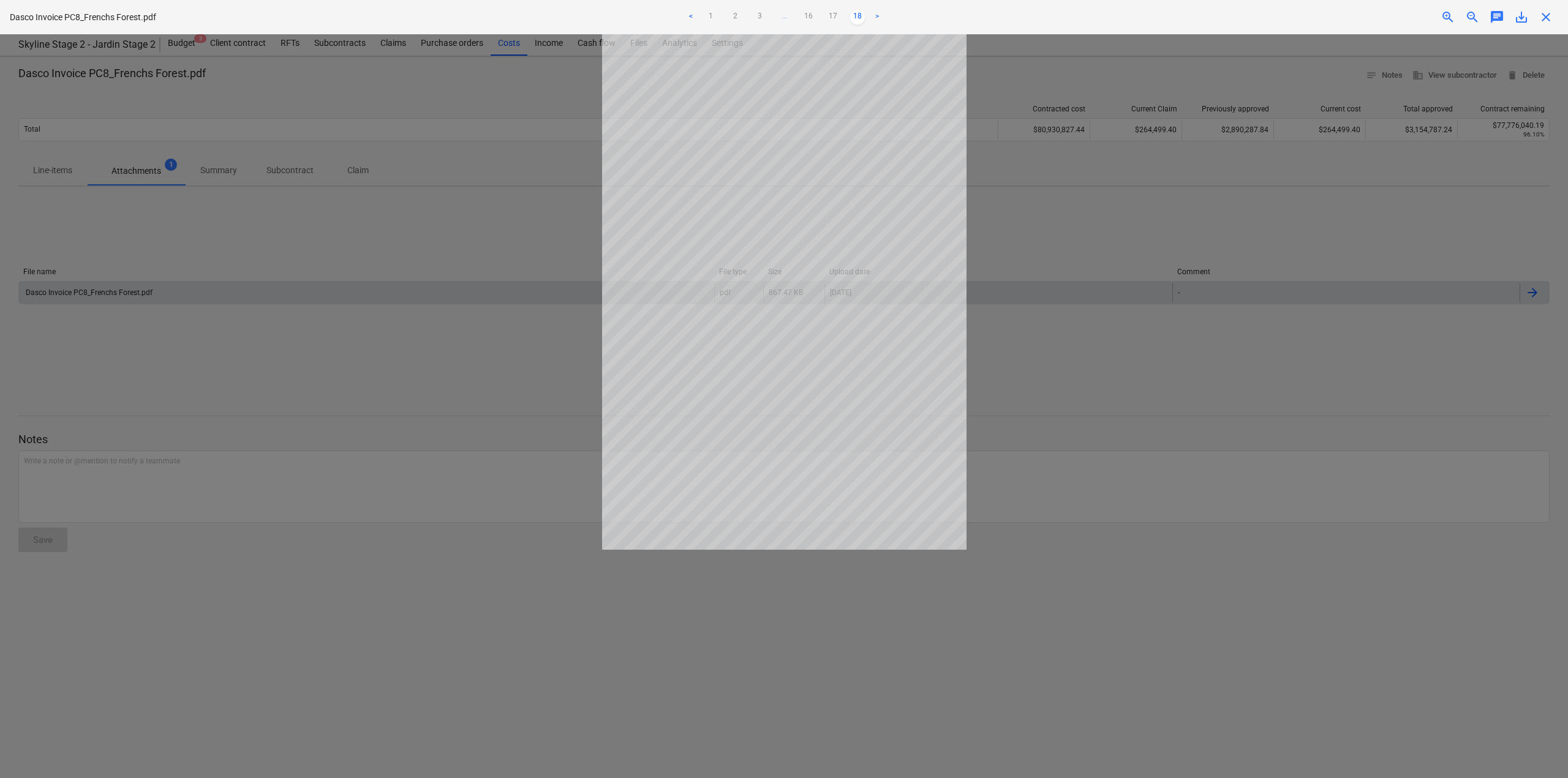
click at [876, 15] on link ">" at bounding box center [876, 17] width 14 height 14
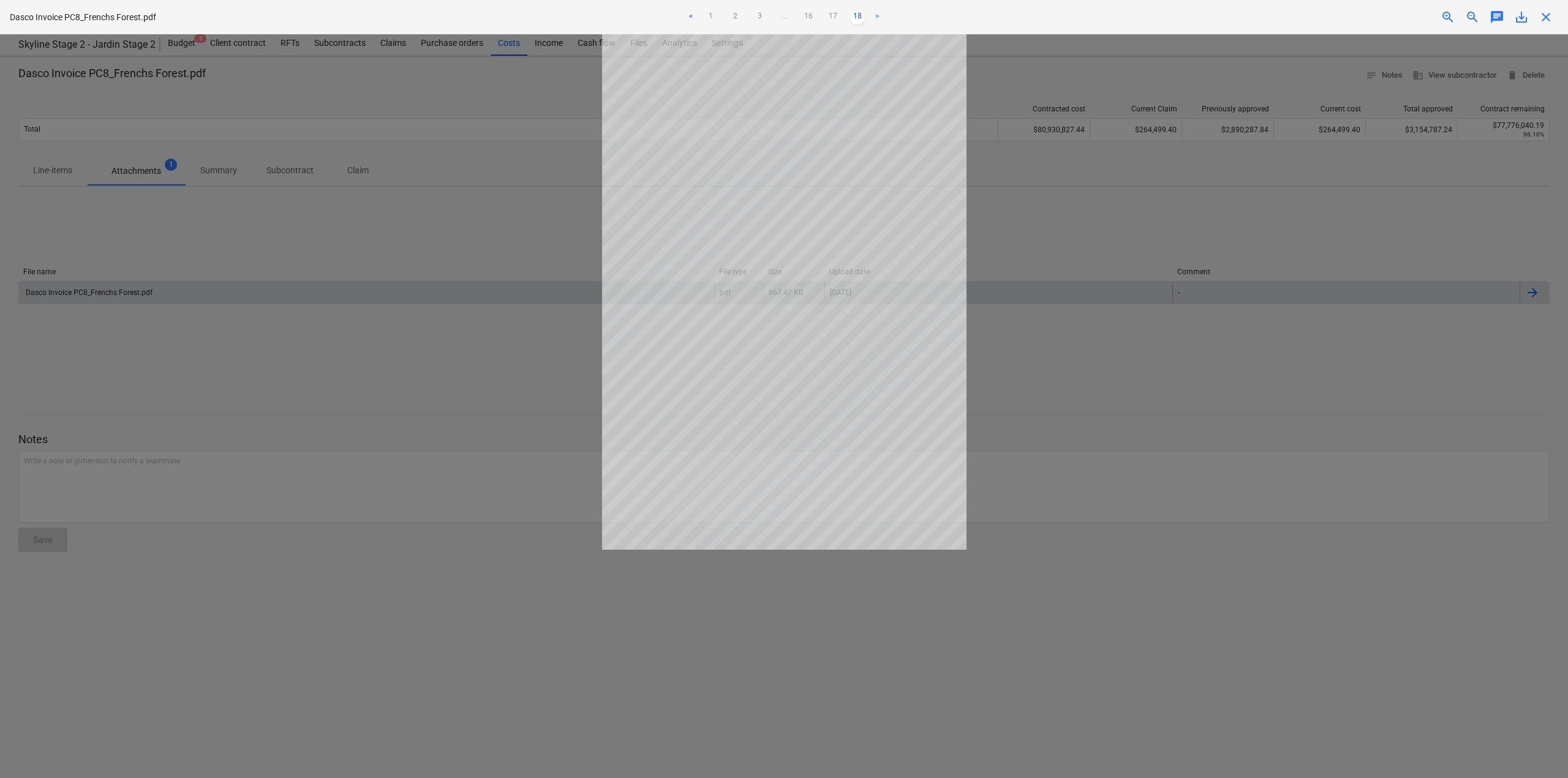
click at [877, 17] on link ">" at bounding box center [876, 17] width 14 height 14
click at [1542, 26] on div "Dasco Invoice PC8_Frenchs Forest.pdf < 1 2 3 ... 16 17 18 > zoom_in zoom_out ch…" at bounding box center [784, 17] width 1568 height 34
click at [1542, 21] on span "close" at bounding box center [1546, 17] width 14 height 14
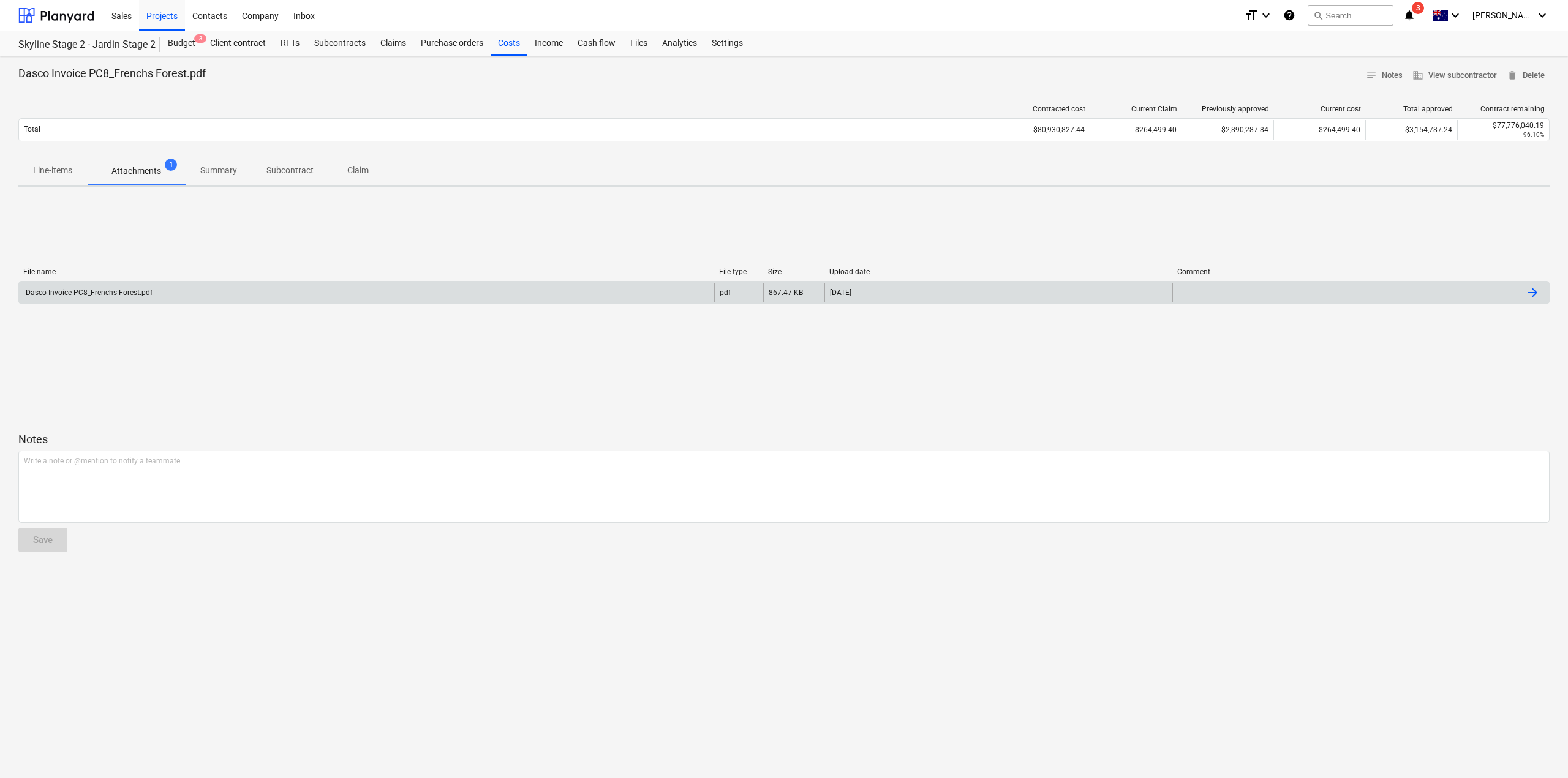
click at [232, 170] on p "Summary" at bounding box center [218, 170] width 37 height 12
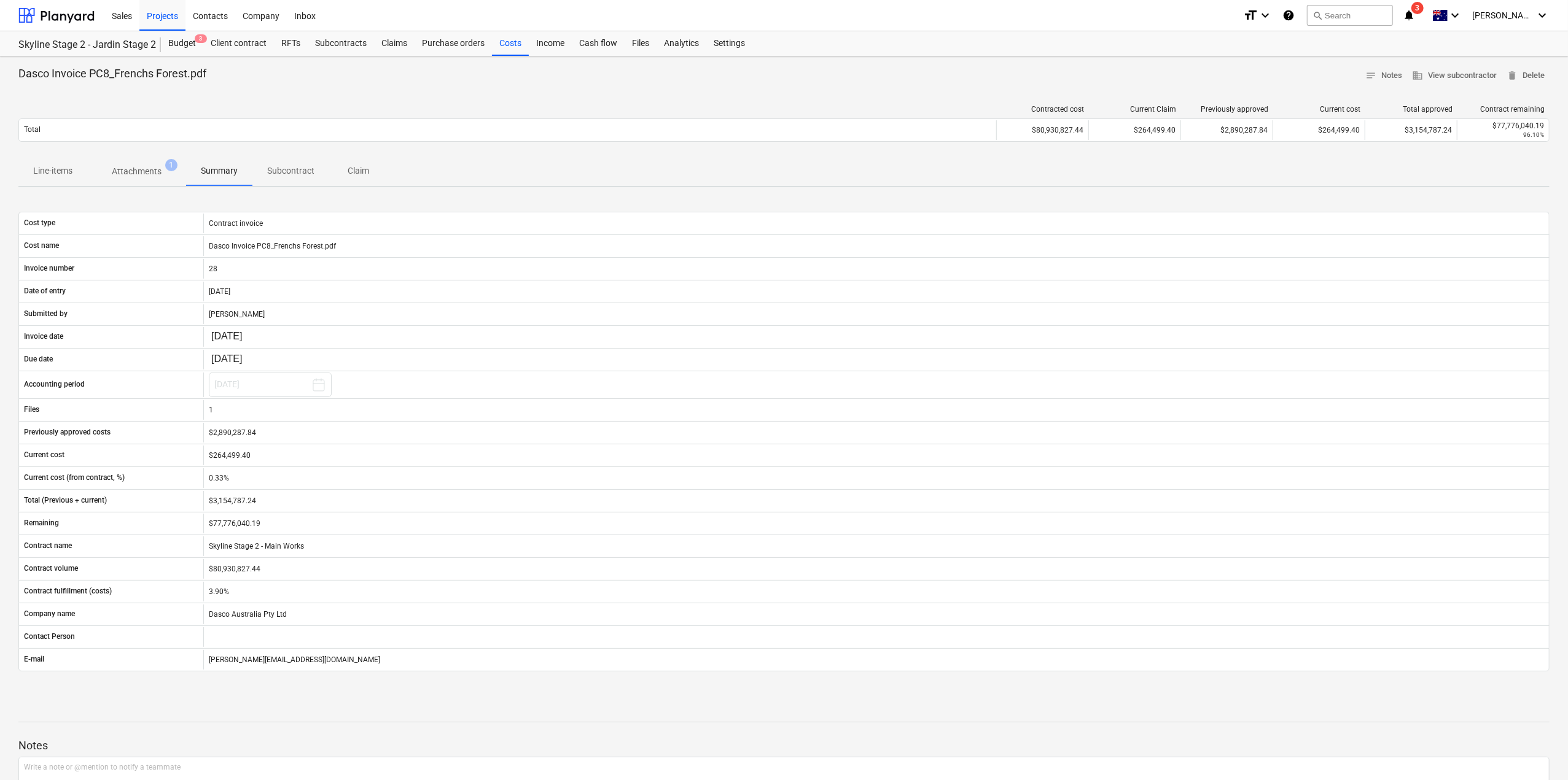
click at [283, 165] on p "Subcontract" at bounding box center [290, 171] width 47 height 13
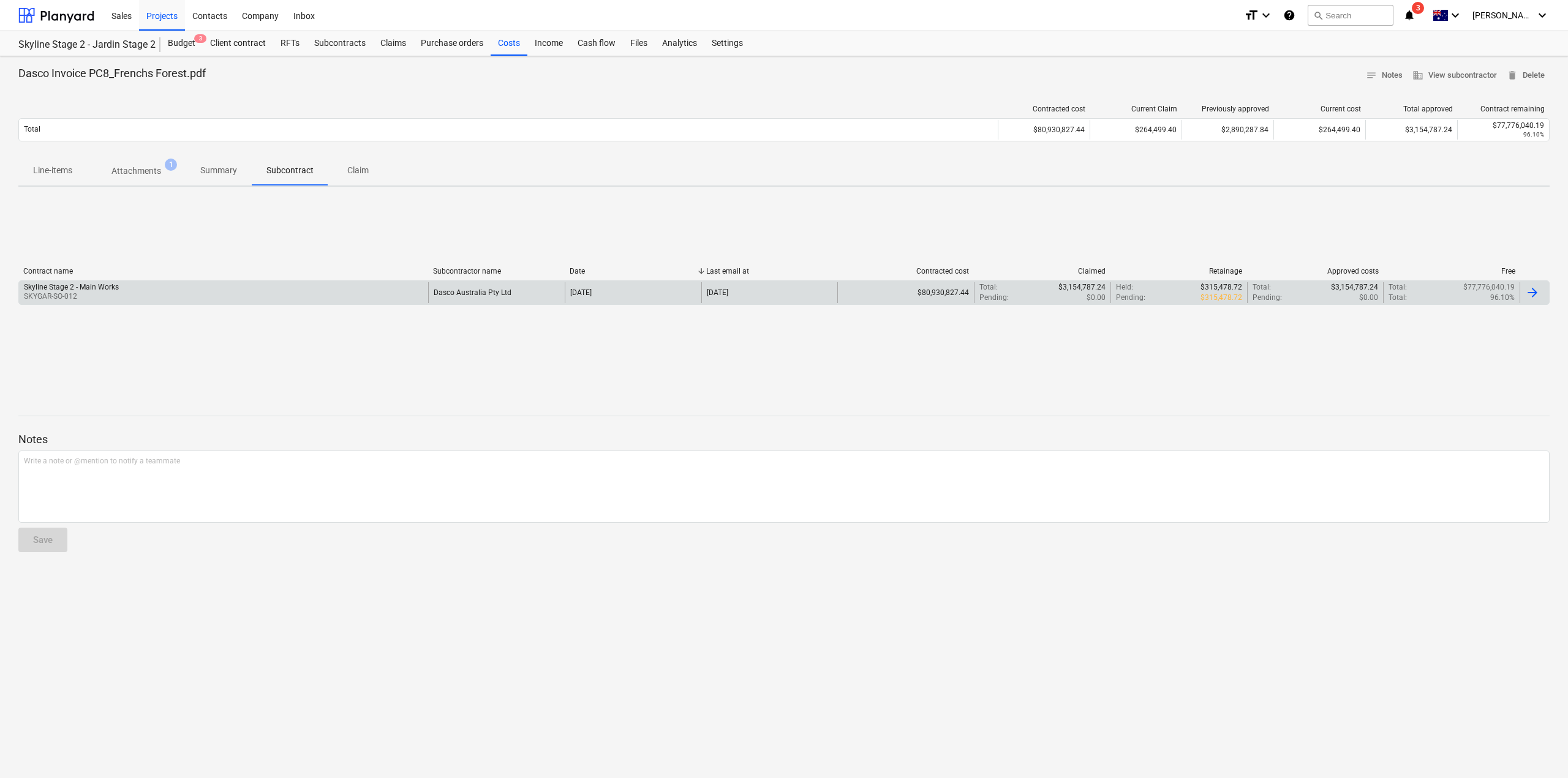
click at [1539, 296] on div at bounding box center [1531, 293] width 14 height 14
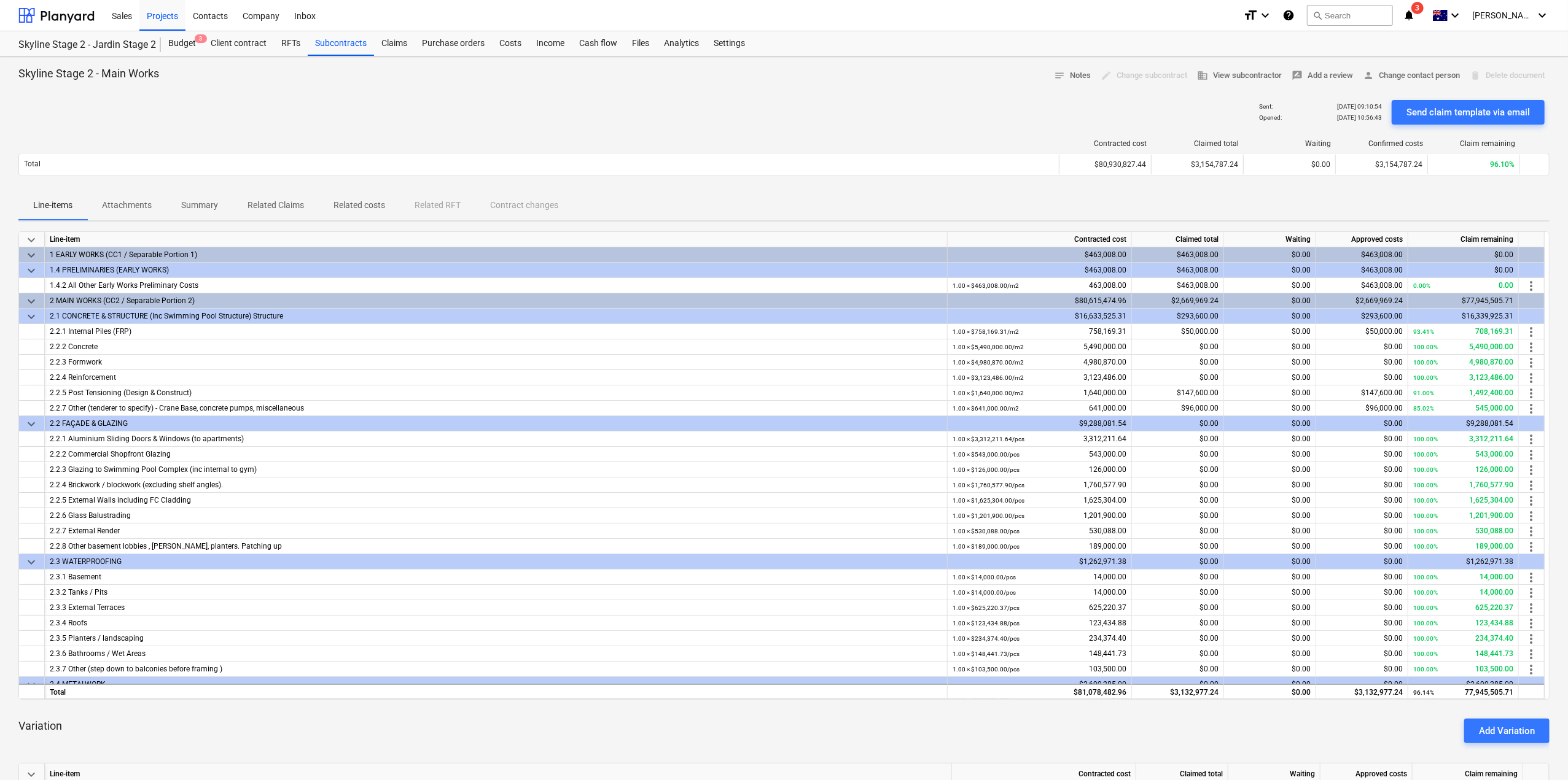
click at [353, 204] on p "Related costs" at bounding box center [360, 205] width 52 height 13
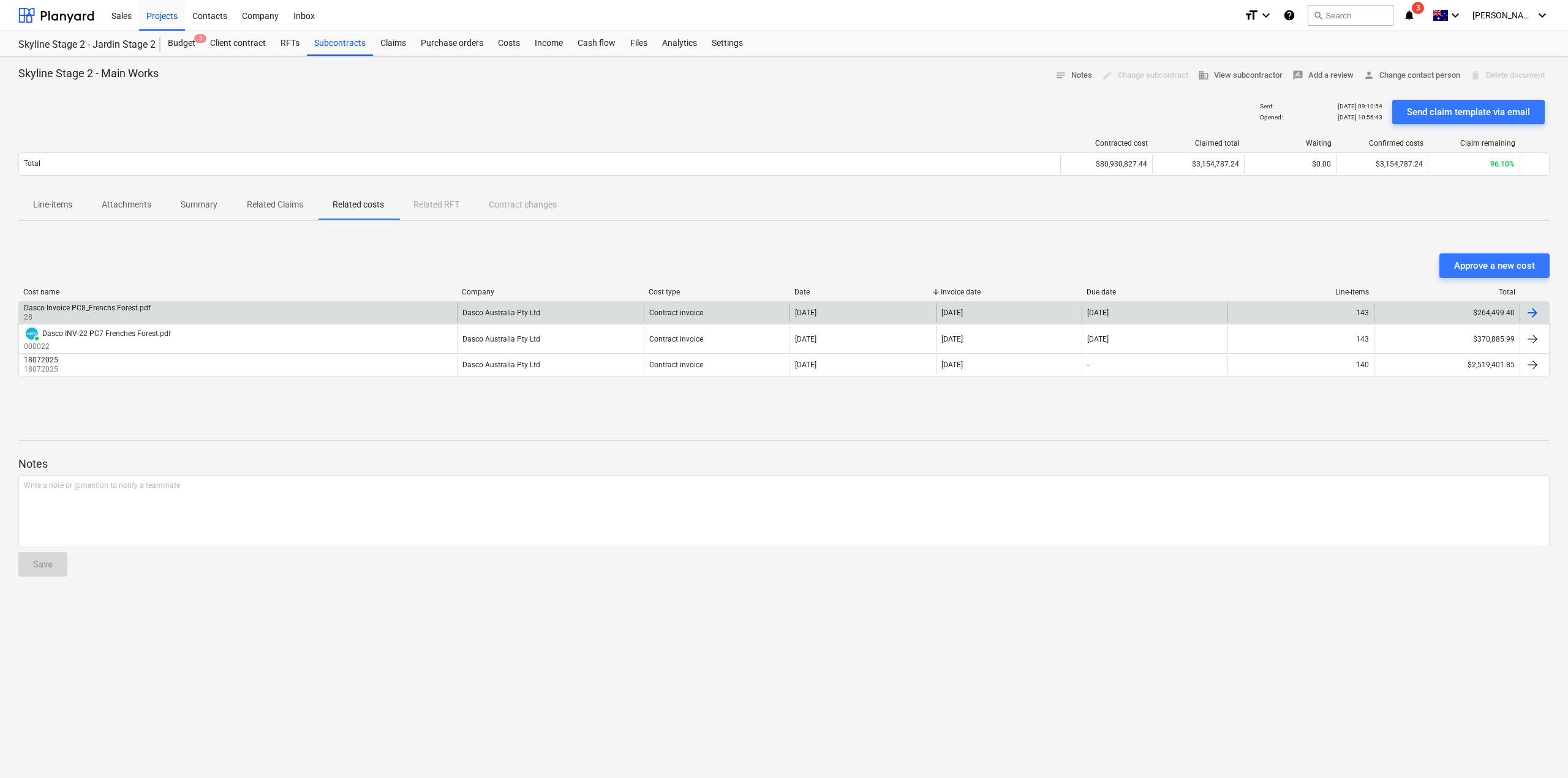
click at [829, 318] on div "[DATE]" at bounding box center [861, 313] width 145 height 20
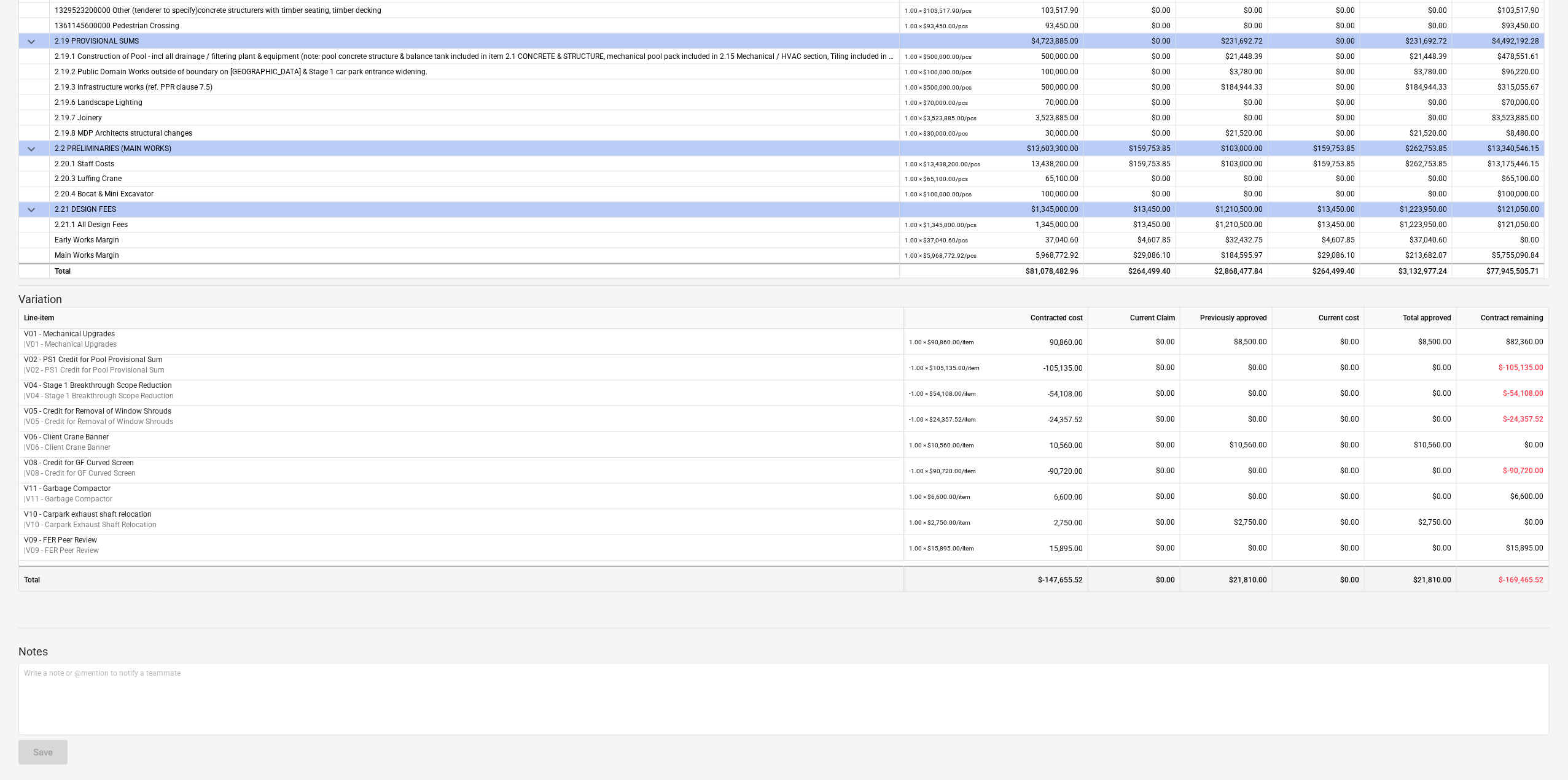
scroll to position [389, 0]
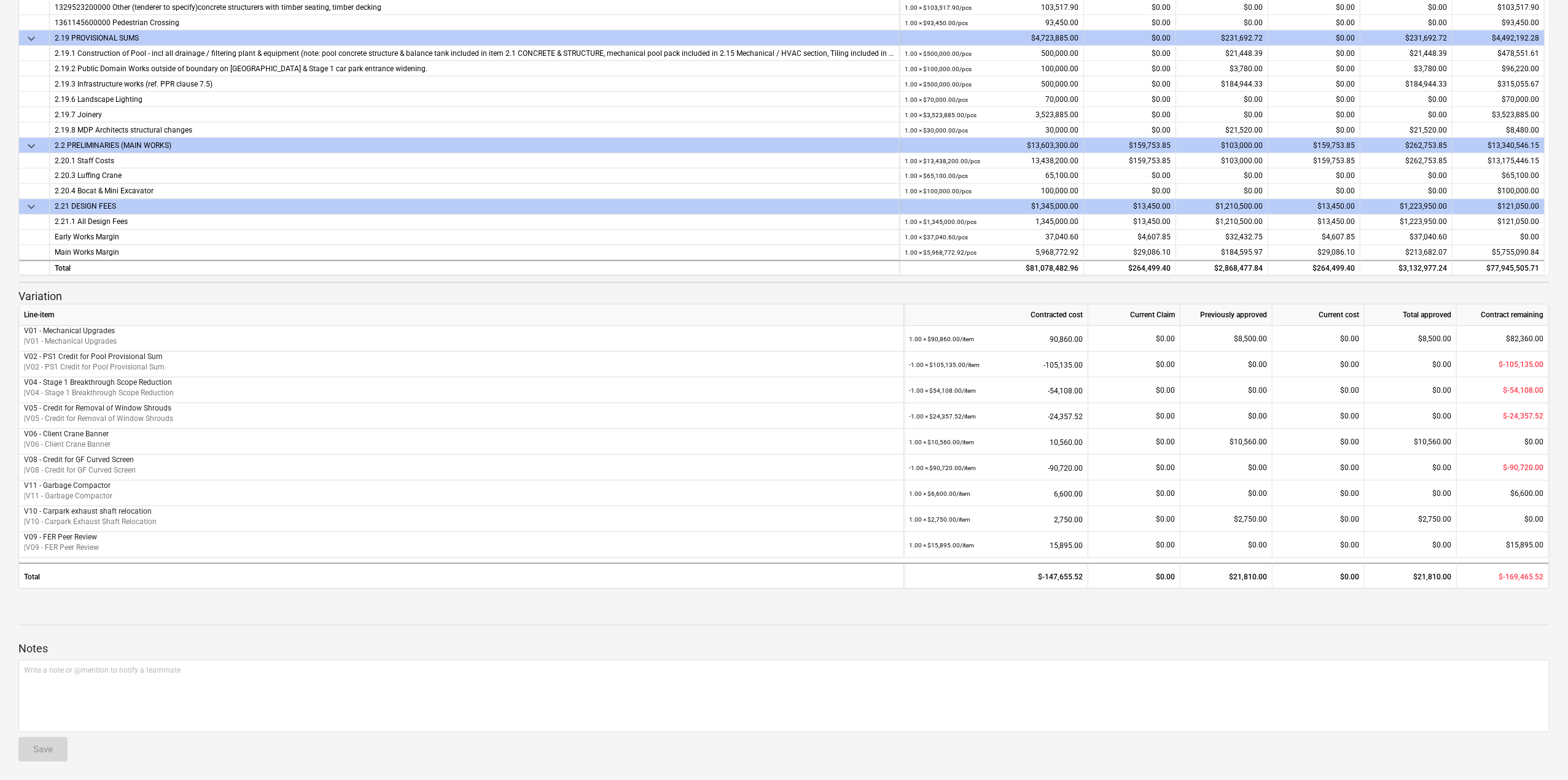
click at [704, 767] on div at bounding box center [784, 766] width 1531 height 10
click at [725, 728] on div "Write a note or @mention to notify a teammate [PERSON_NAME]" at bounding box center [784, 696] width 1531 height 72
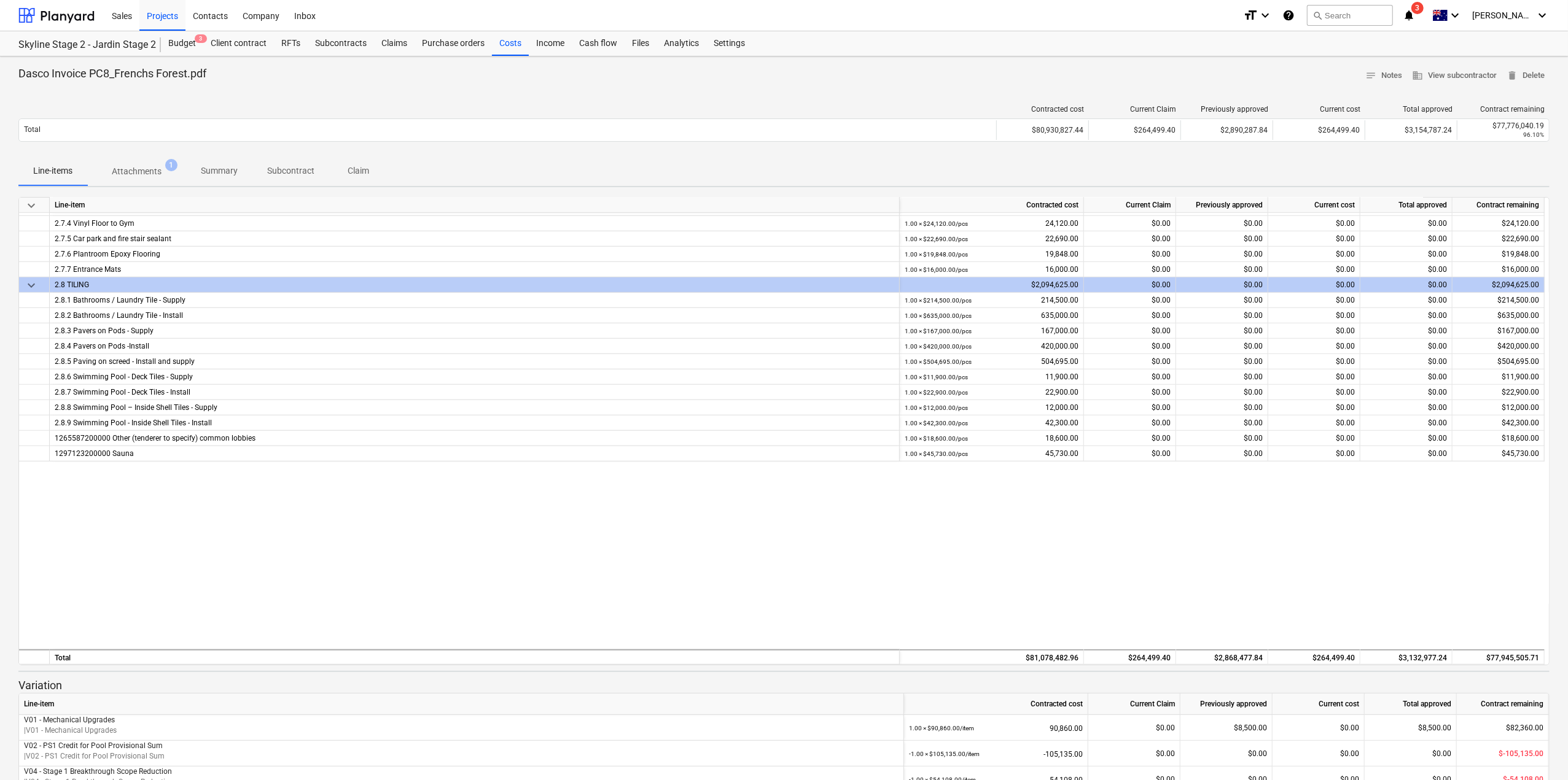
scroll to position [0, 0]
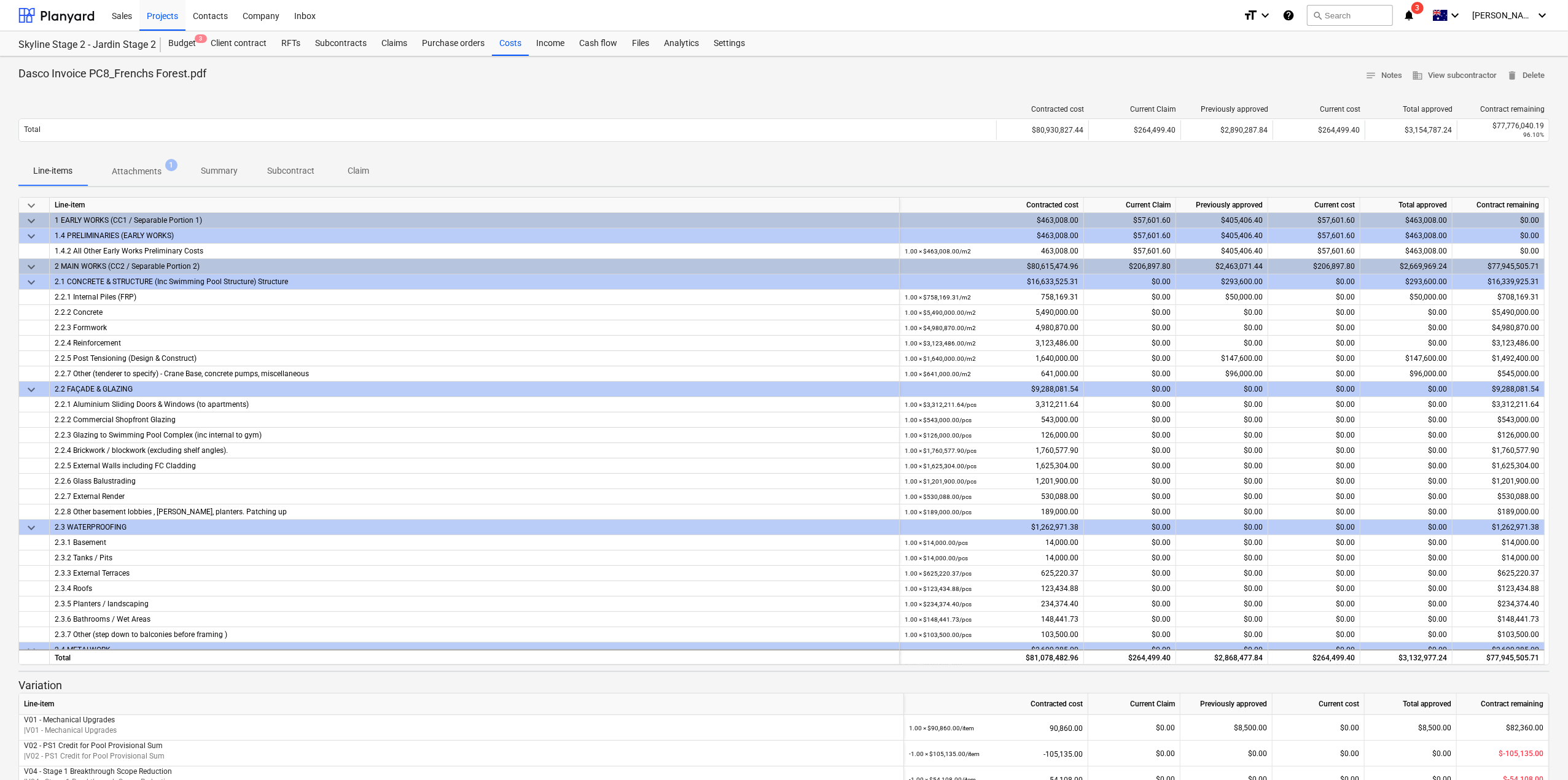
click at [357, 166] on p "Claim" at bounding box center [358, 171] width 30 height 13
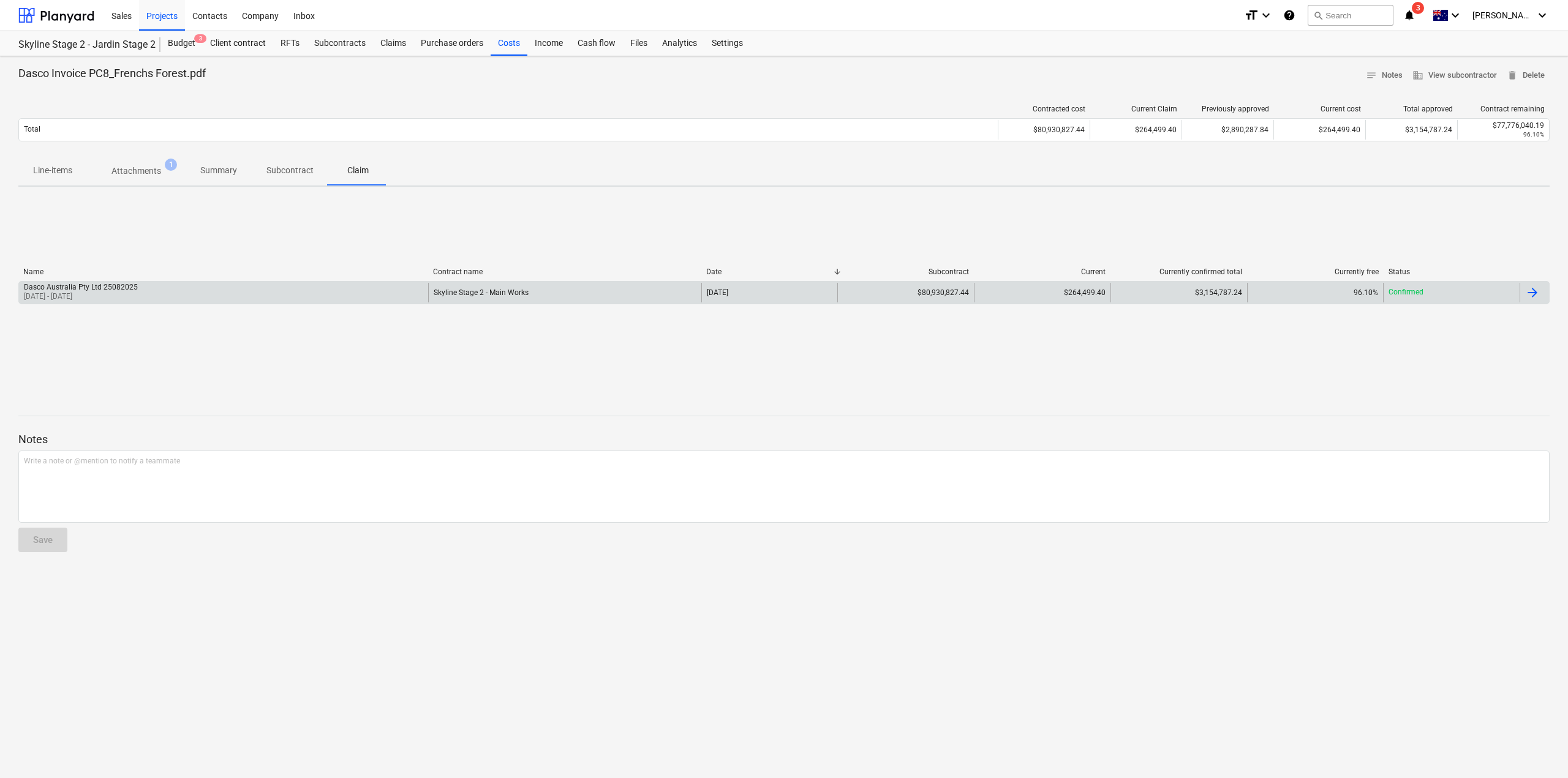
click at [1481, 299] on div "Confirmed" at bounding box center [1450, 293] width 137 height 20
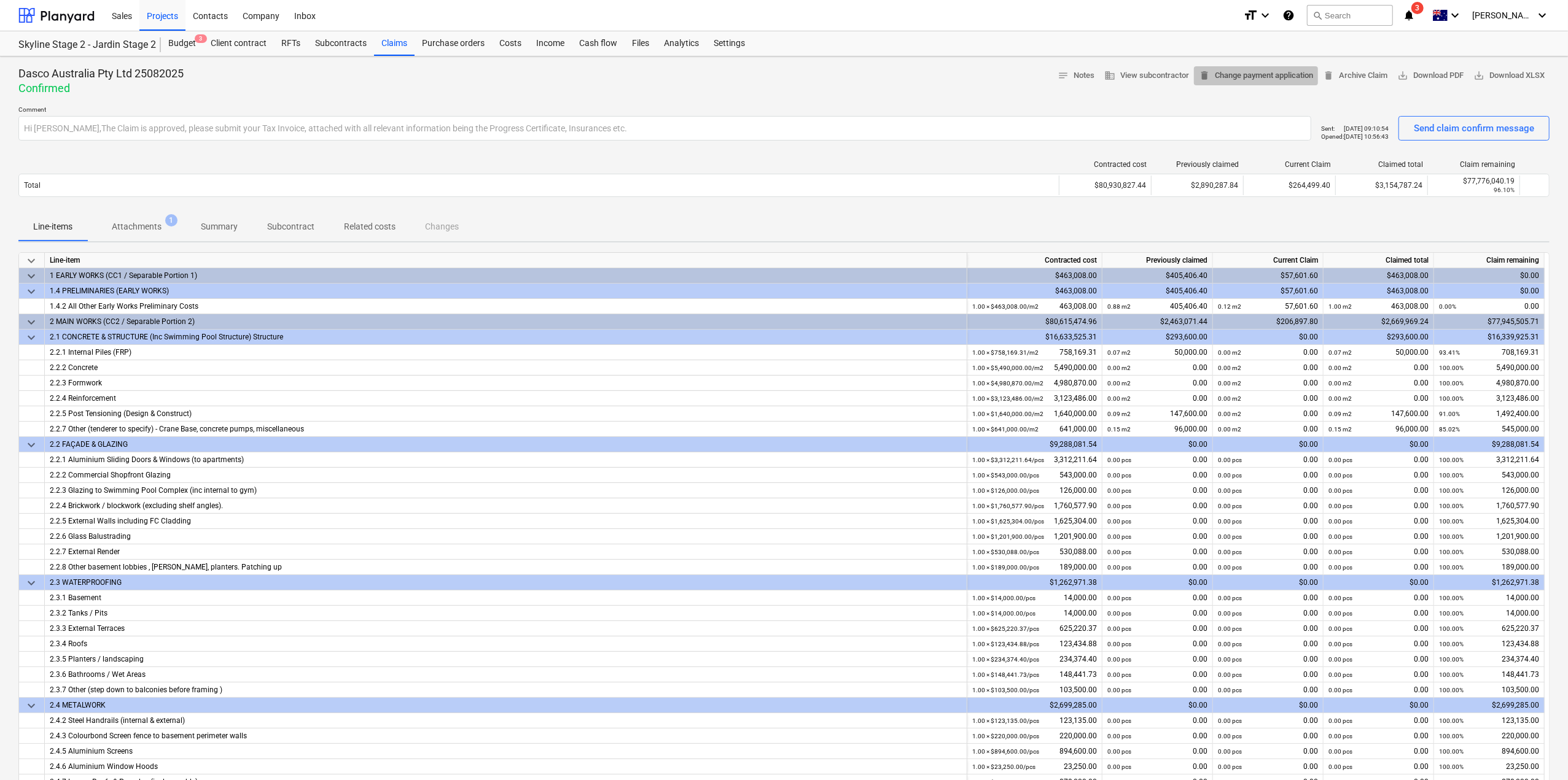
click at [1265, 78] on span "delete Change payment application" at bounding box center [1256, 76] width 115 height 14
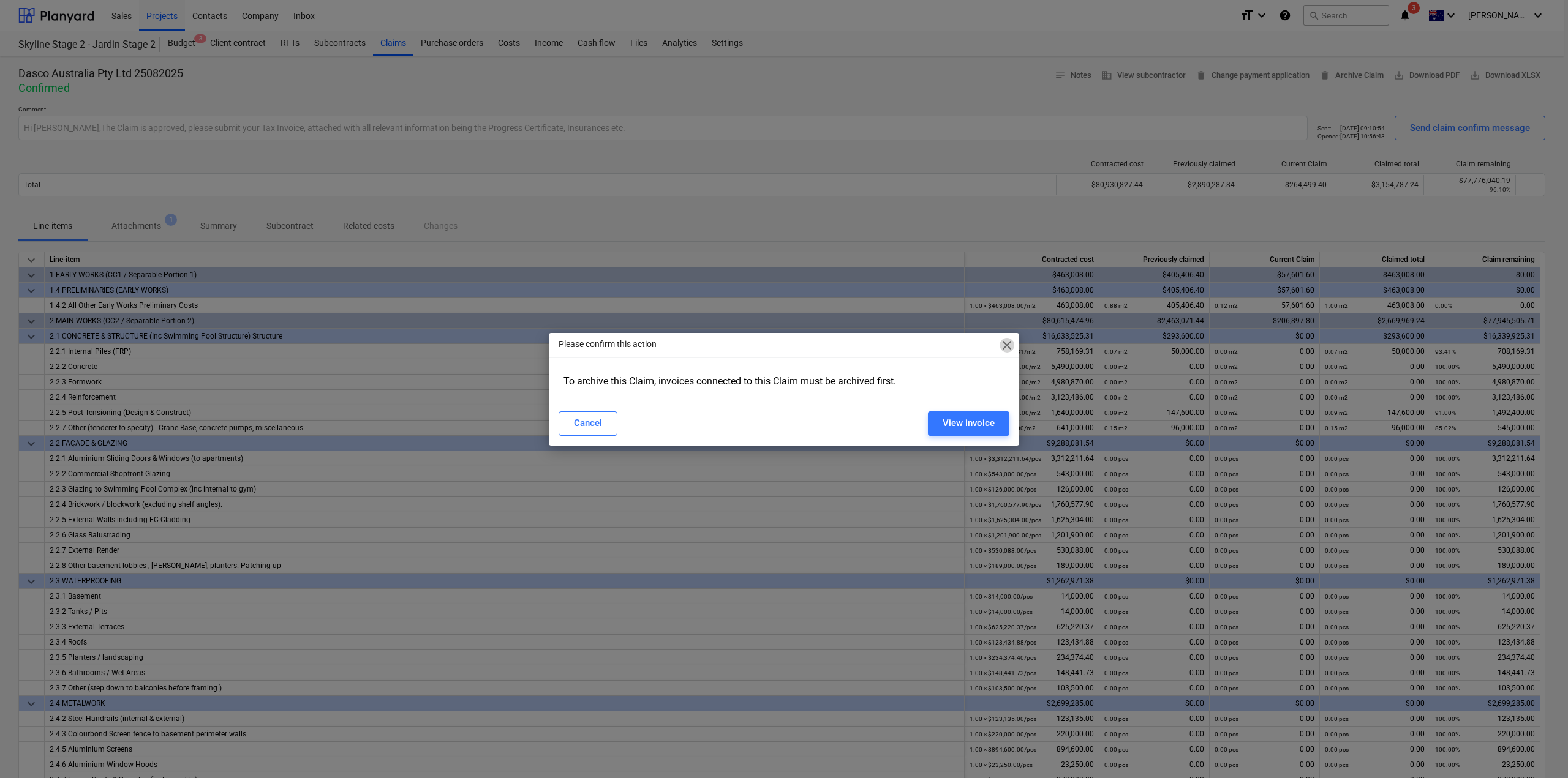
click at [1009, 345] on span "close" at bounding box center [1007, 345] width 14 height 14
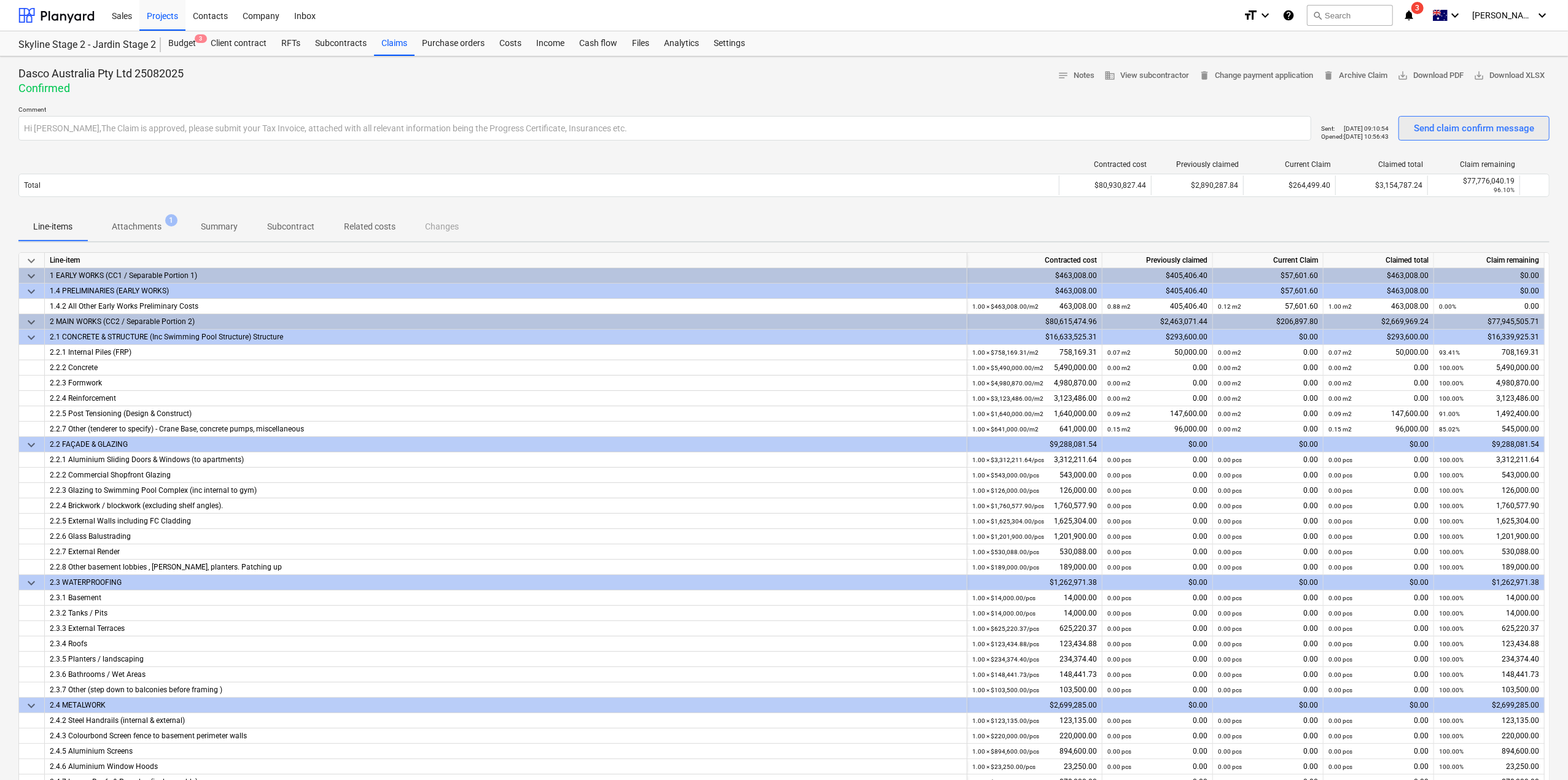
click at [1496, 130] on div "Send claim confirm message" at bounding box center [1473, 128] width 120 height 16
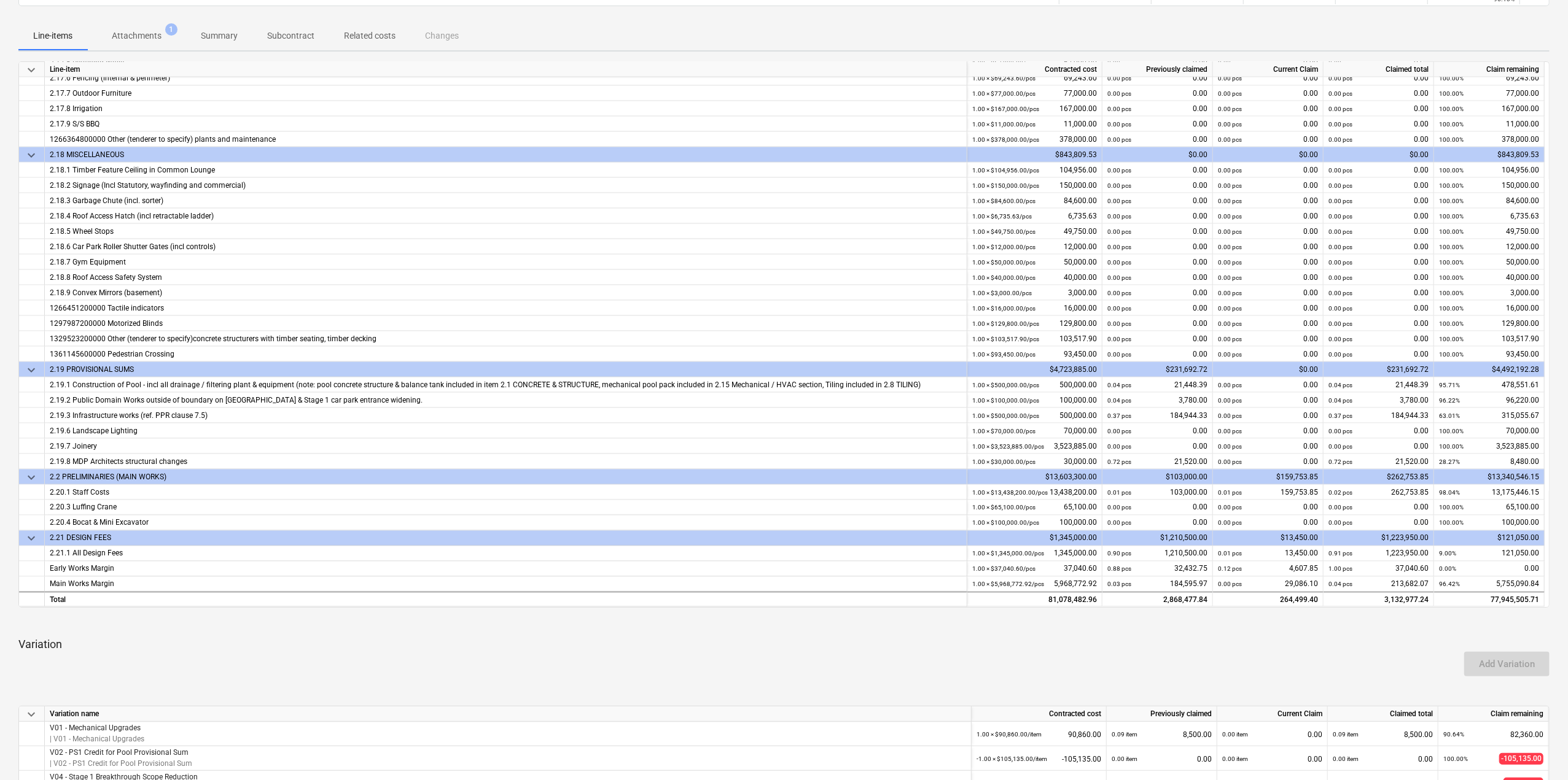
scroll to position [636, 0]
